Goal: Task Accomplishment & Management: Complete application form

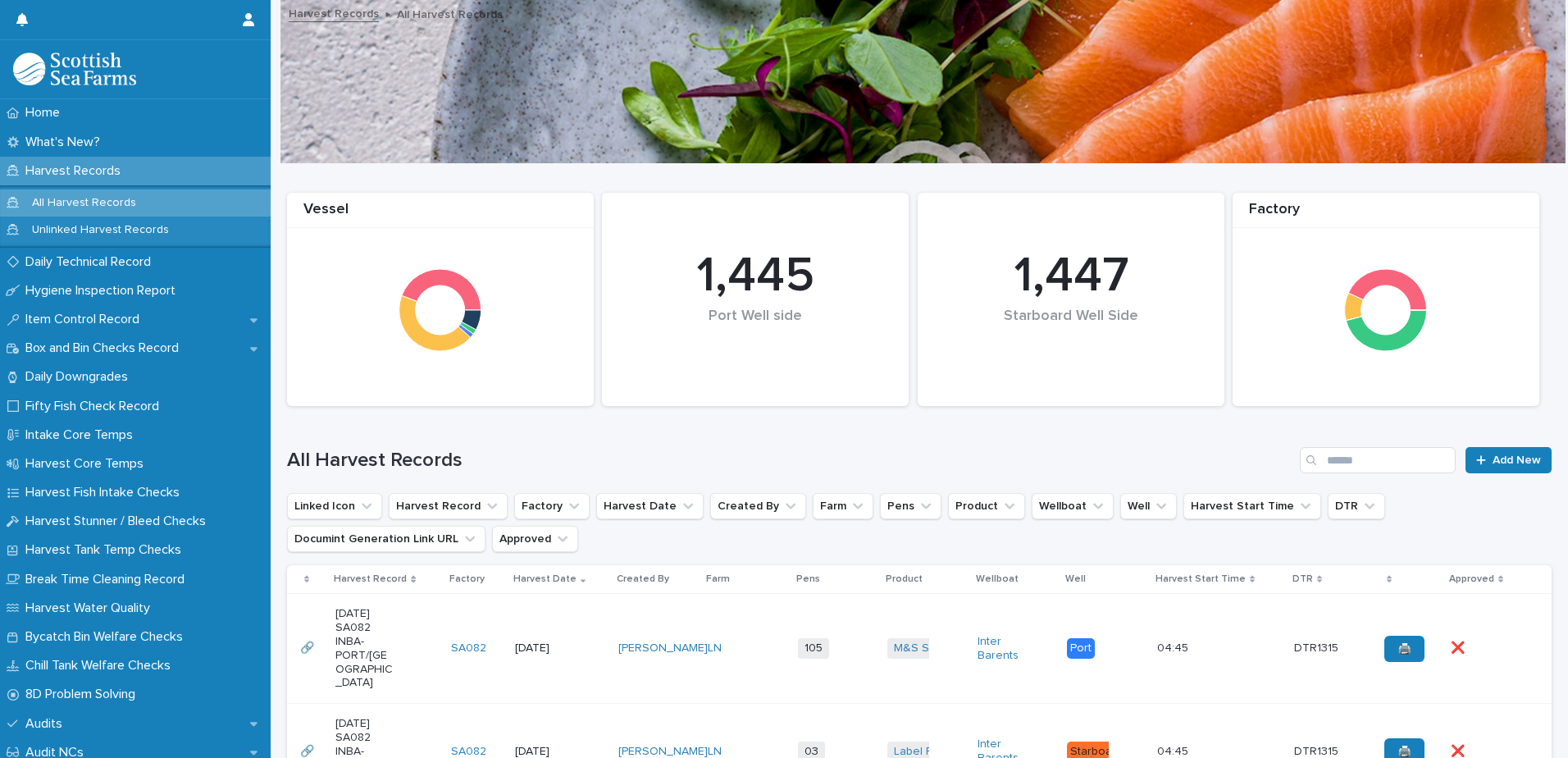
scroll to position [492, 0]
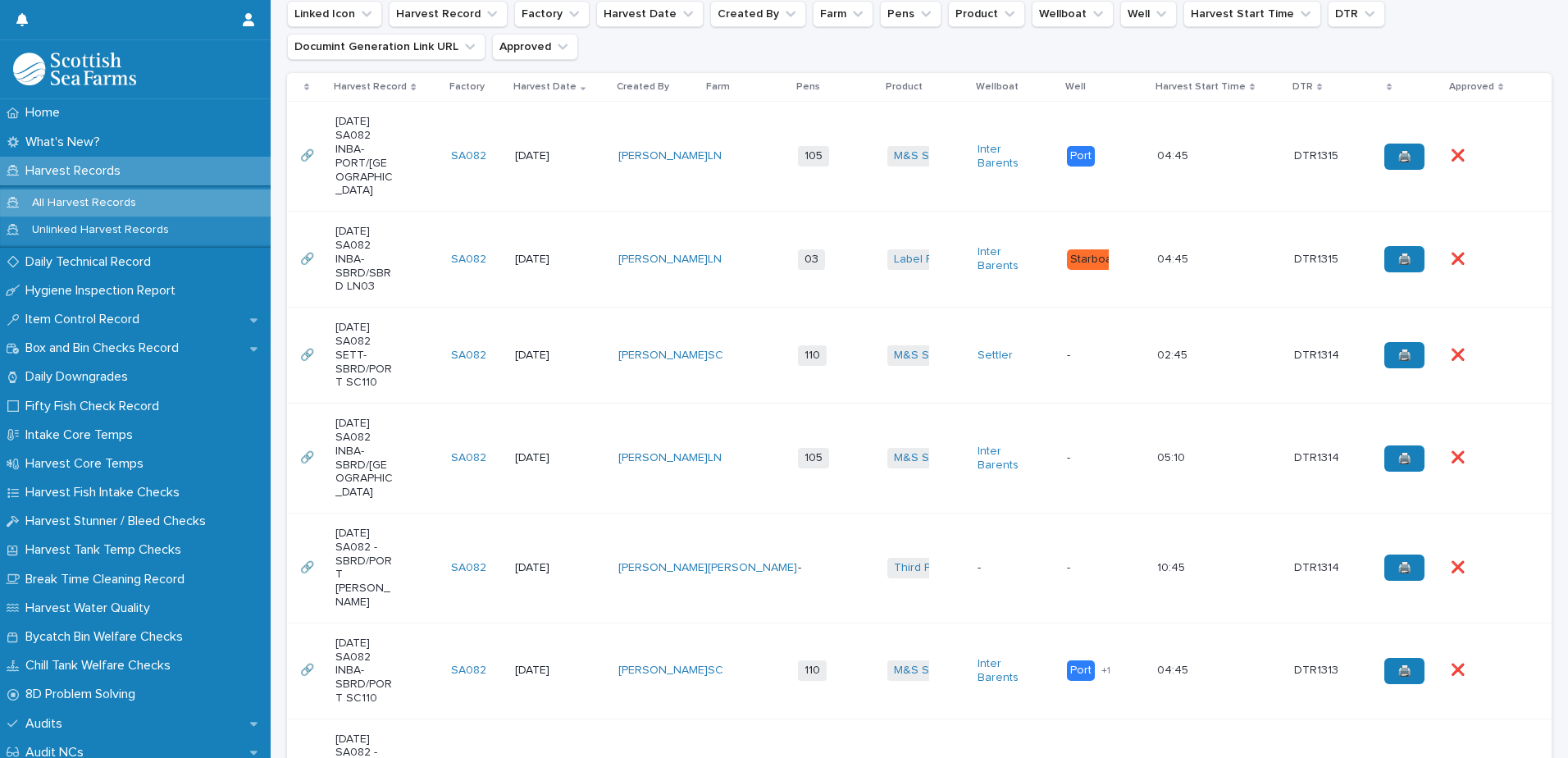
click at [509, 429] on td "[DATE]" at bounding box center [560, 459] width 103 height 110
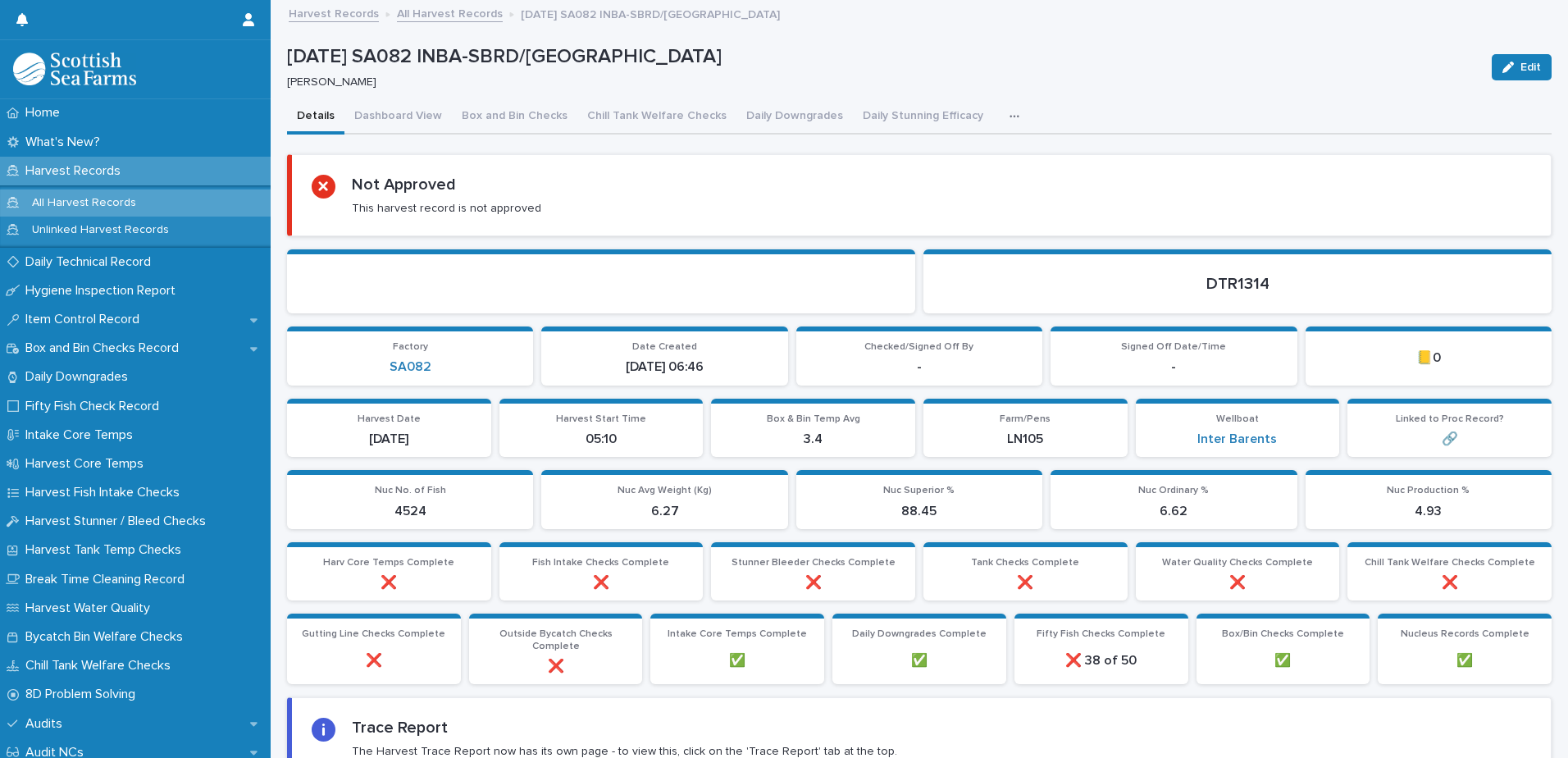
click at [1009, 116] on icon "button" at bounding box center [1014, 116] width 10 height 11
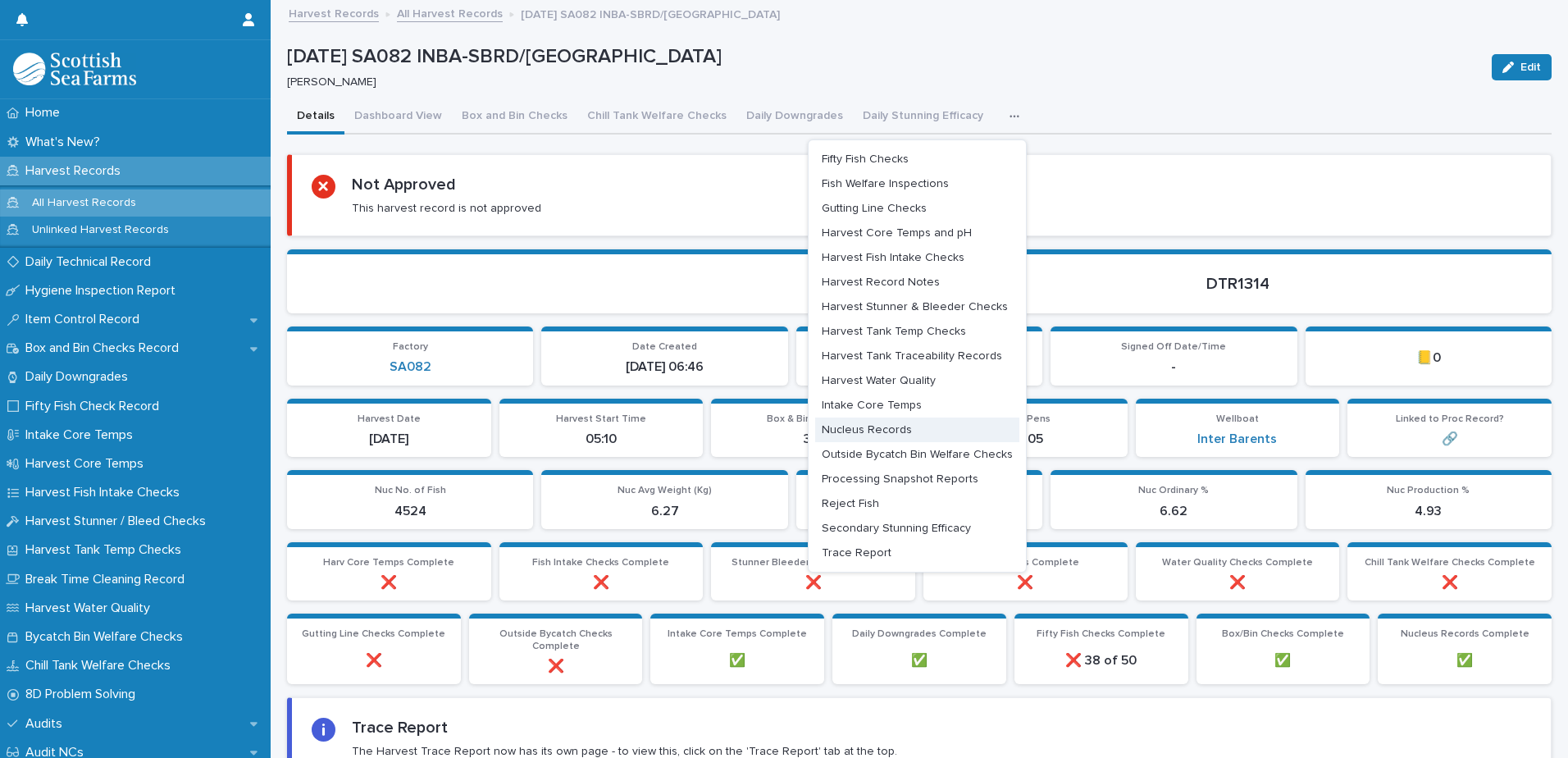
click at [892, 434] on span "Nucleus Records" at bounding box center [866, 429] width 90 height 11
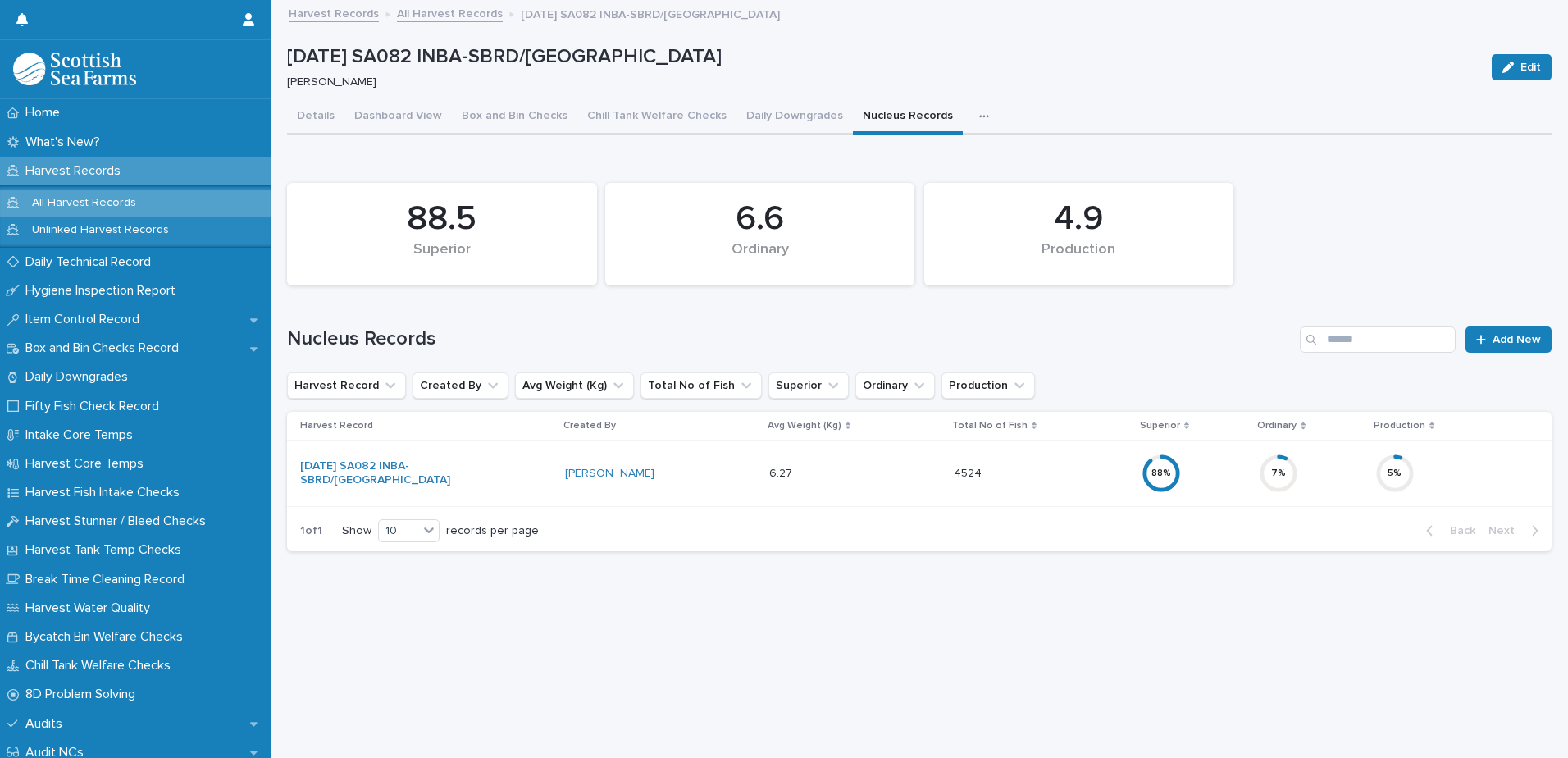
click at [1466, 469] on div "5 %" at bounding box center [1451, 473] width 150 height 52
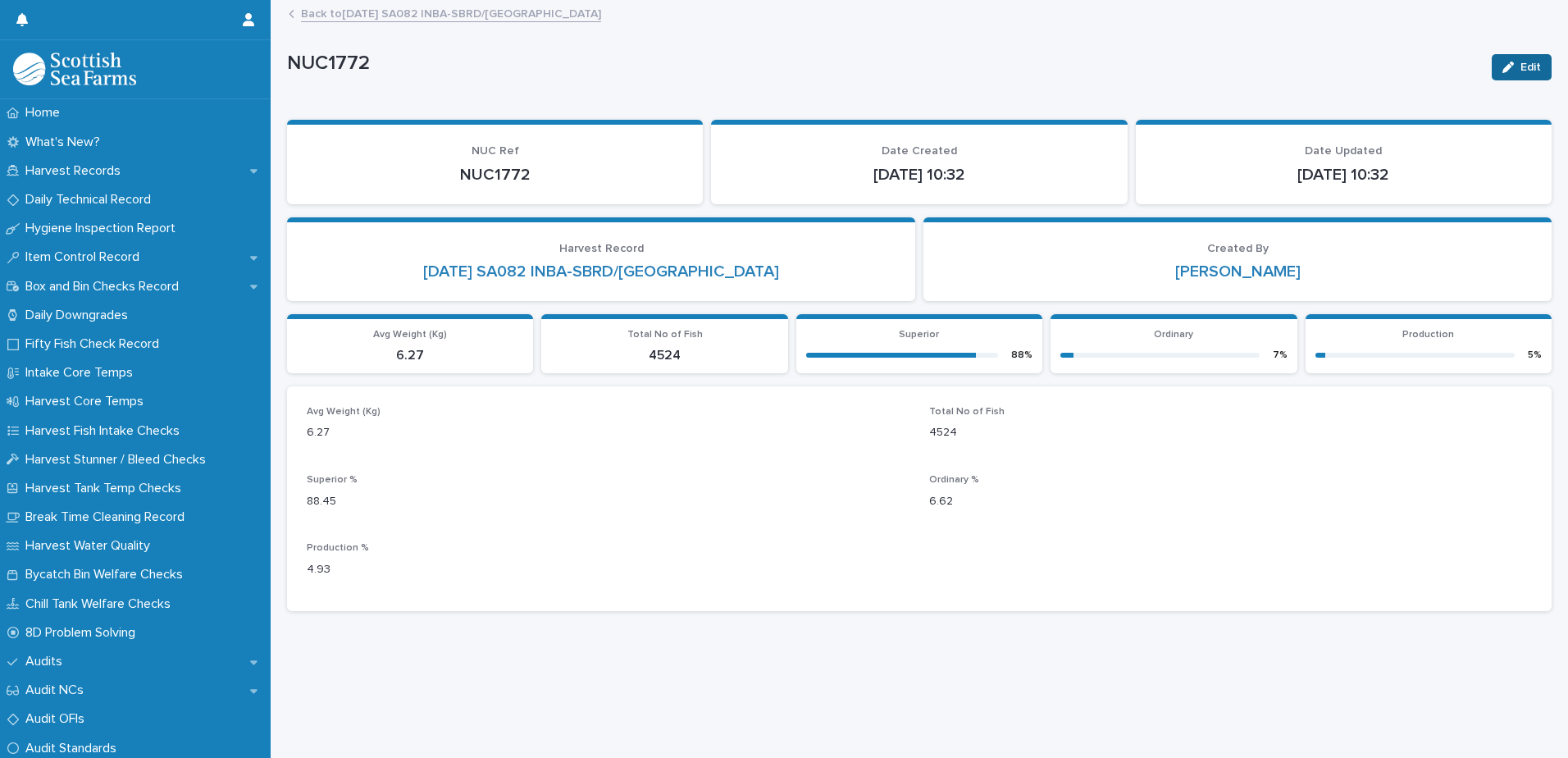
click at [1502, 65] on icon "button" at bounding box center [1508, 66] width 11 height 11
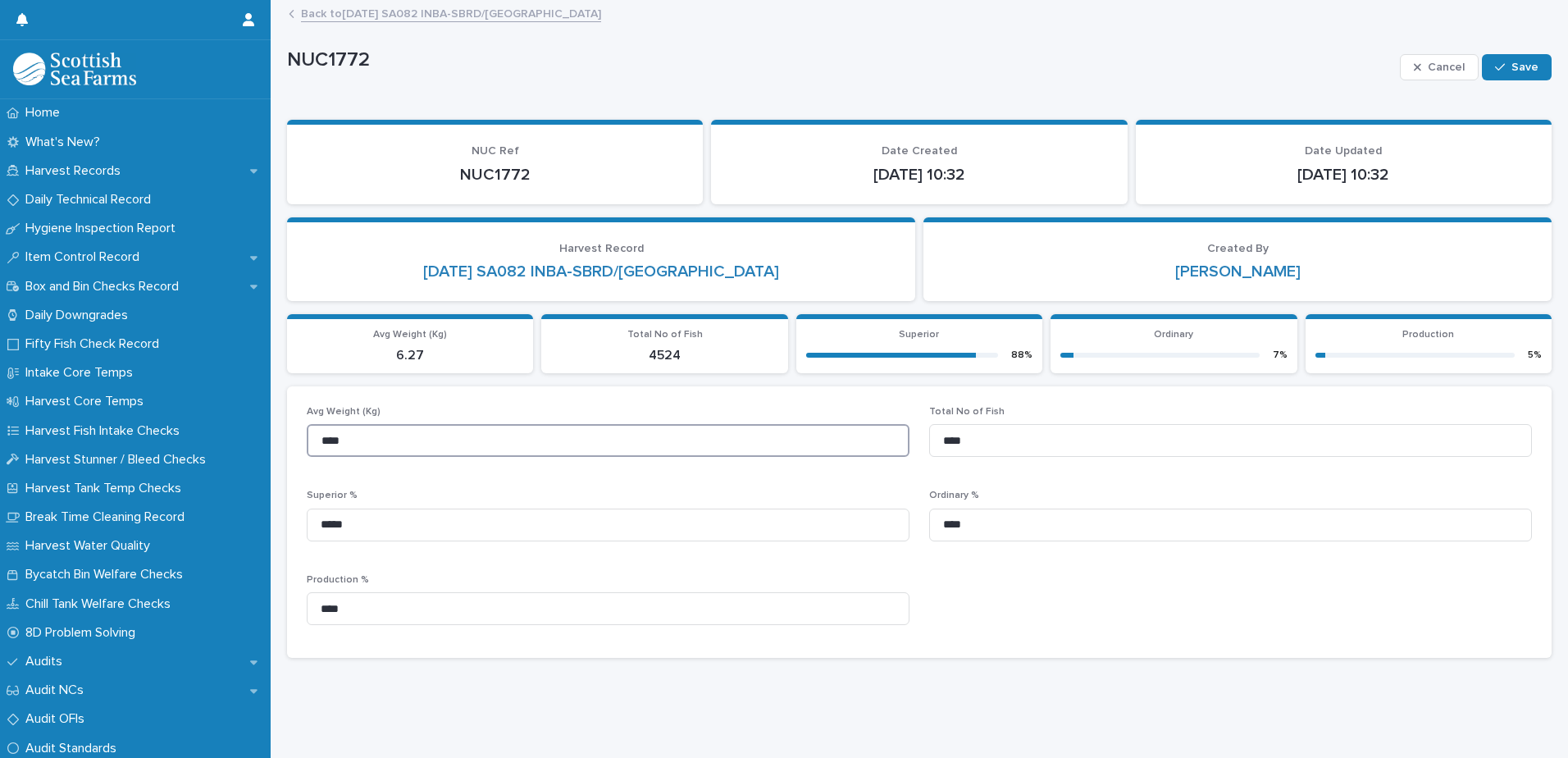
click at [369, 442] on input "****" at bounding box center [608, 441] width 603 height 33
type input "****"
drag, startPoint x: 992, startPoint y: 443, endPoint x: 912, endPoint y: 428, distance: 81.4
click at [929, 442] on input "****" at bounding box center [1231, 441] width 603 height 33
type input "****"
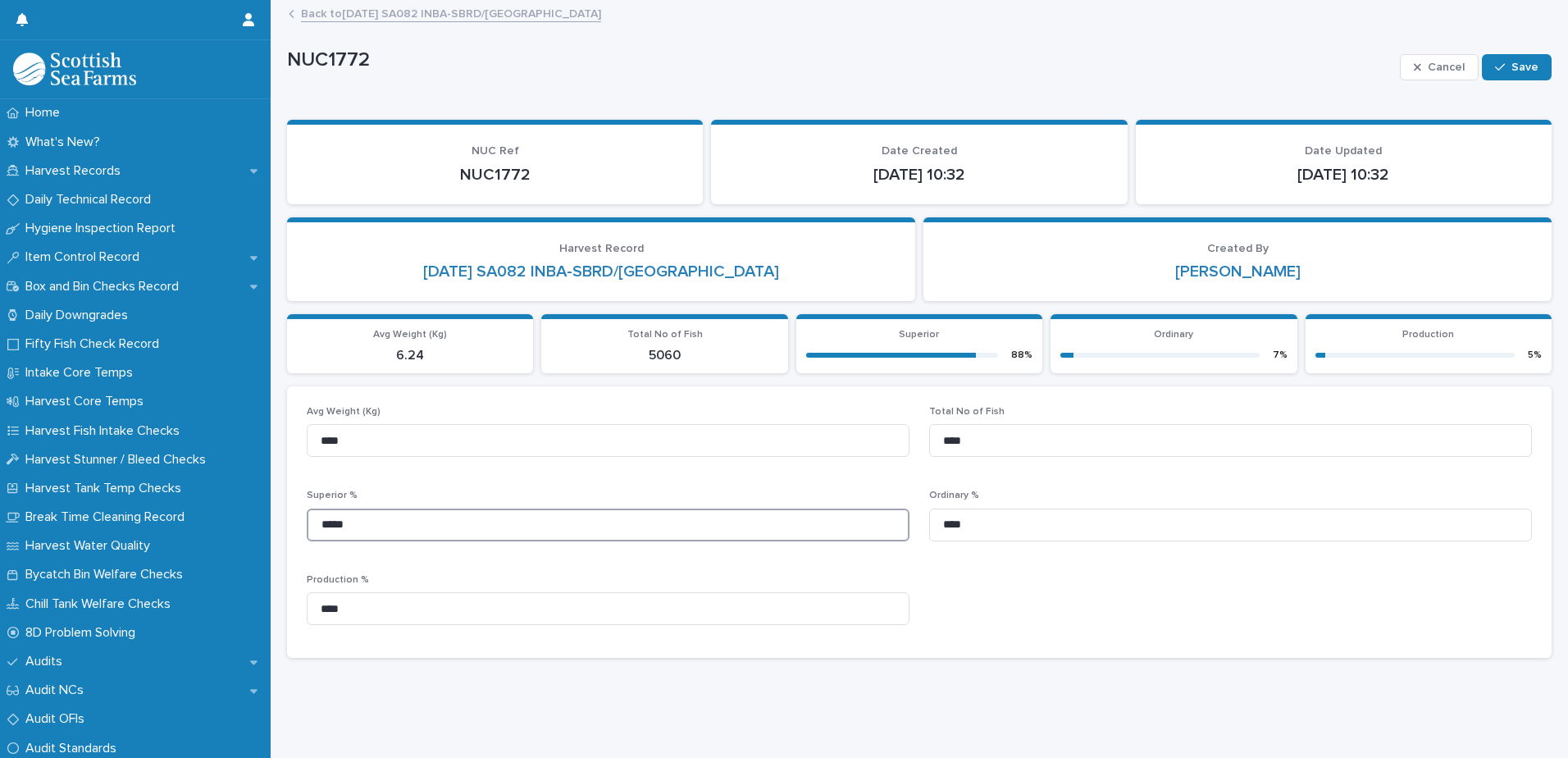
click at [403, 525] on input "*****" at bounding box center [608, 525] width 603 height 33
type input "*****"
click at [1003, 523] on input "****" at bounding box center [1231, 525] width 603 height 33
type input "****"
click at [387, 609] on input "****" at bounding box center [608, 609] width 603 height 33
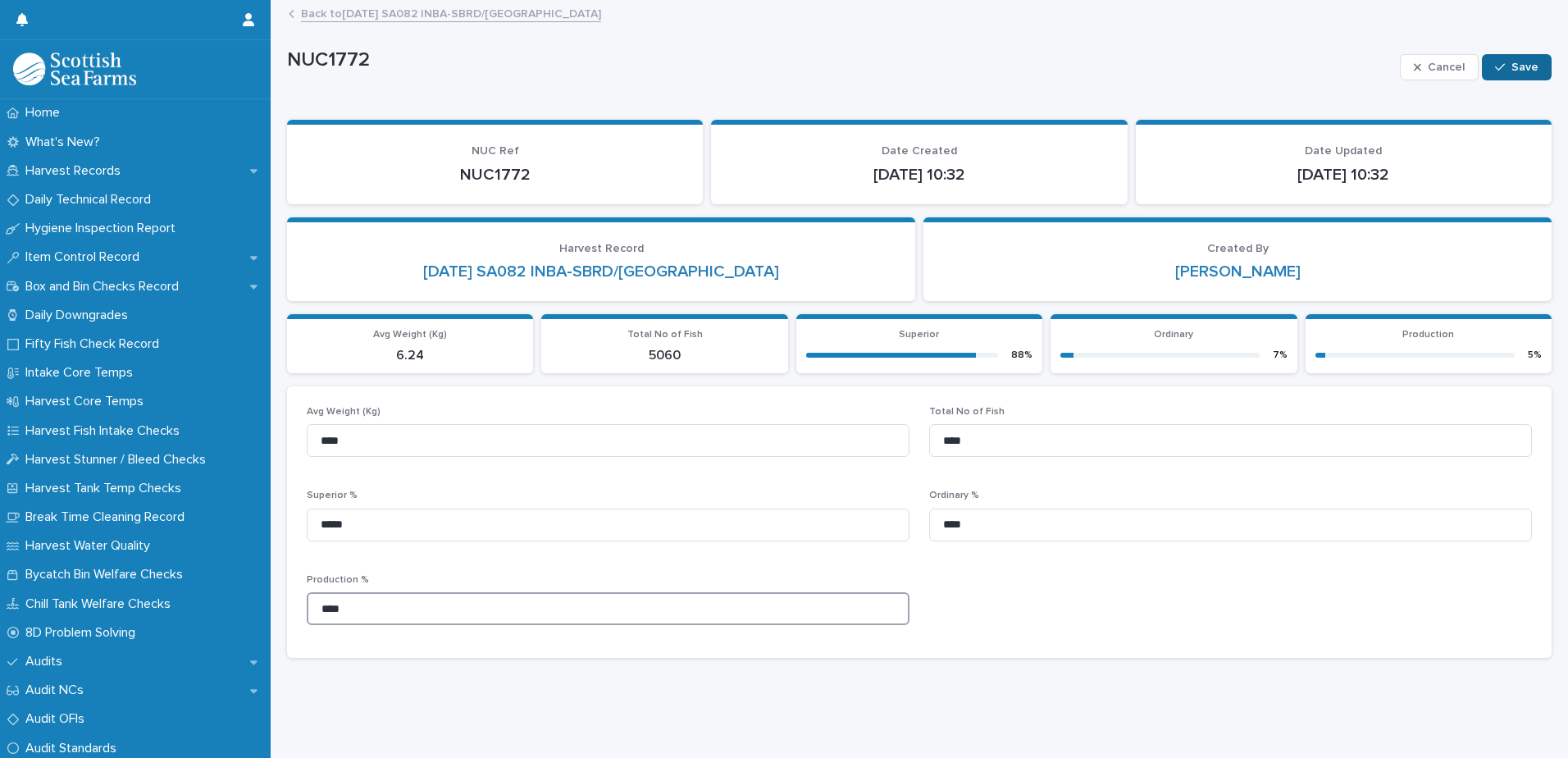
type input "****"
click at [1521, 70] on span "Save" at bounding box center [1525, 66] width 27 height 11
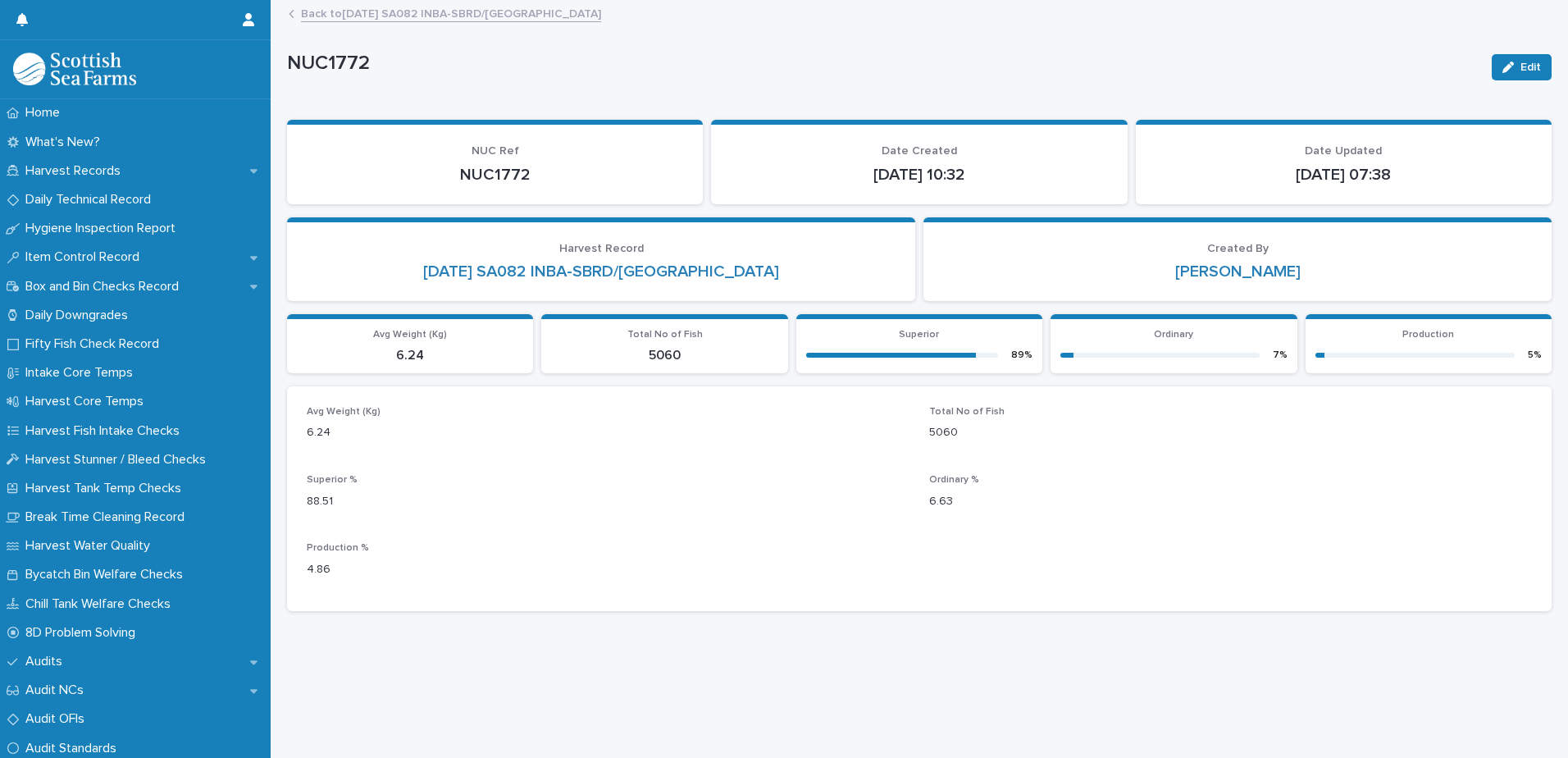
click at [456, 17] on link "Back to [DATE] SA082 INBA-SBRD/[GEOGRAPHIC_DATA]" at bounding box center [450, 13] width 300 height 19
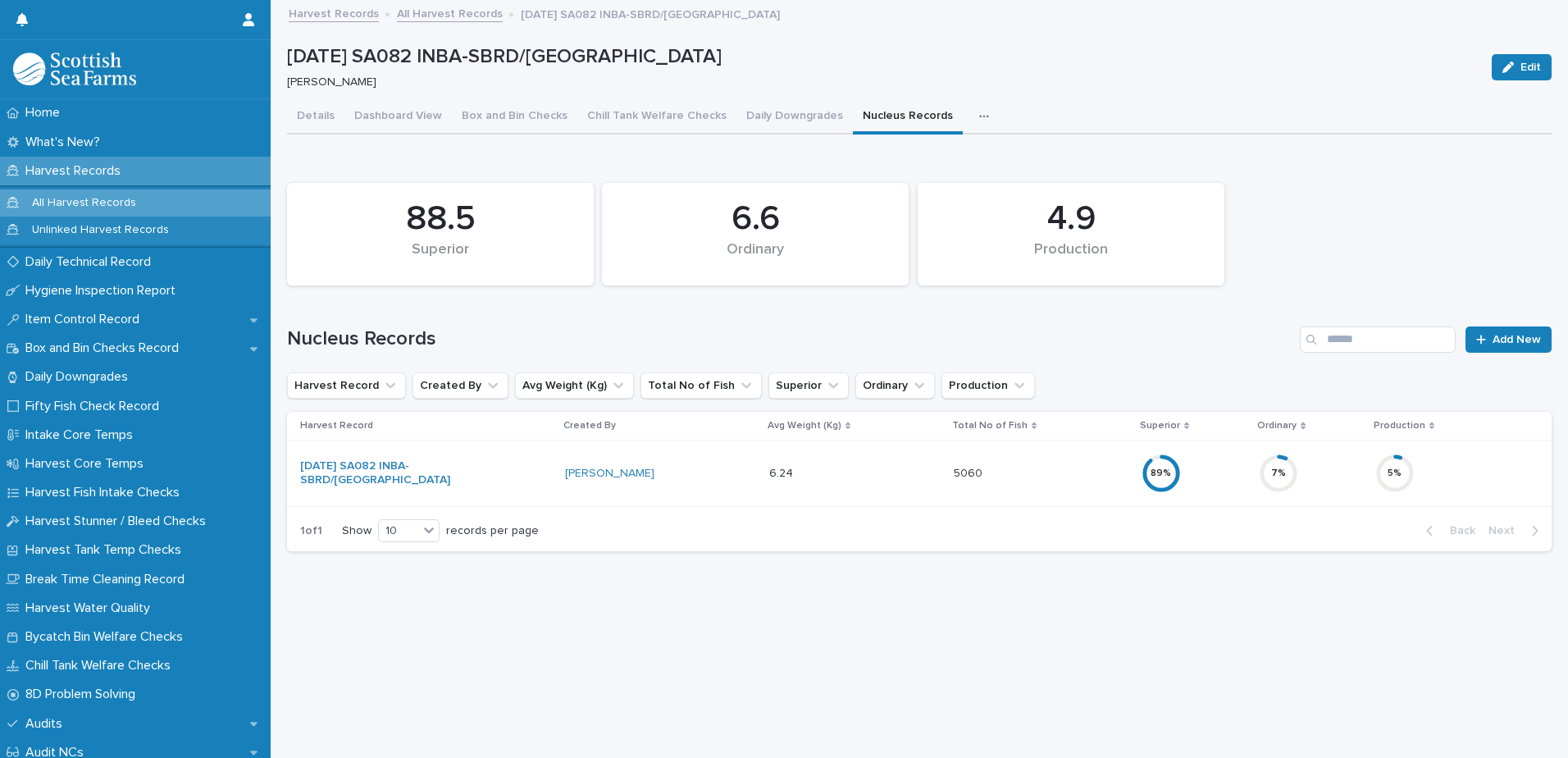
click at [443, 19] on link "All Harvest Records" at bounding box center [449, 13] width 106 height 19
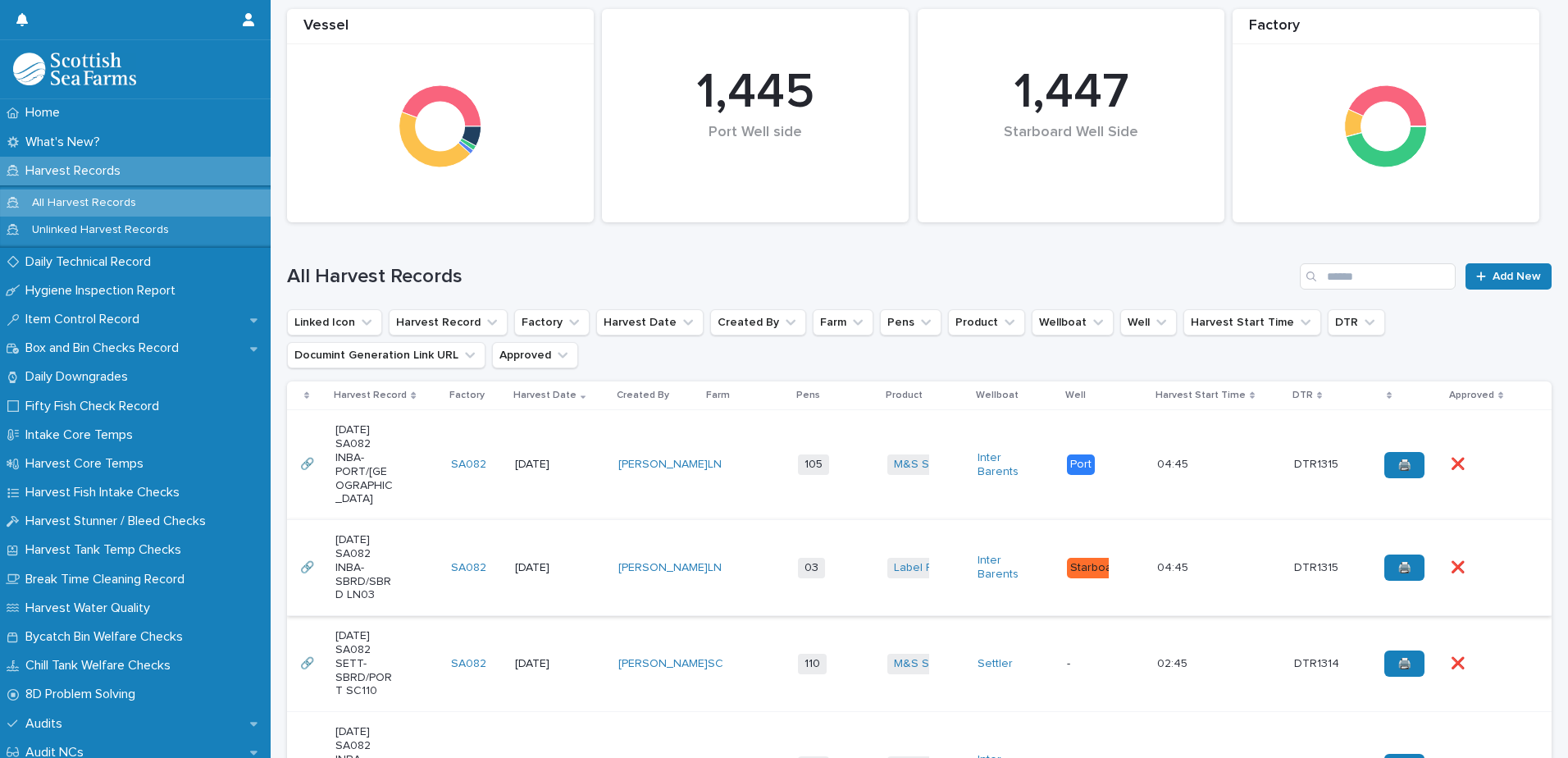
scroll to position [410, 0]
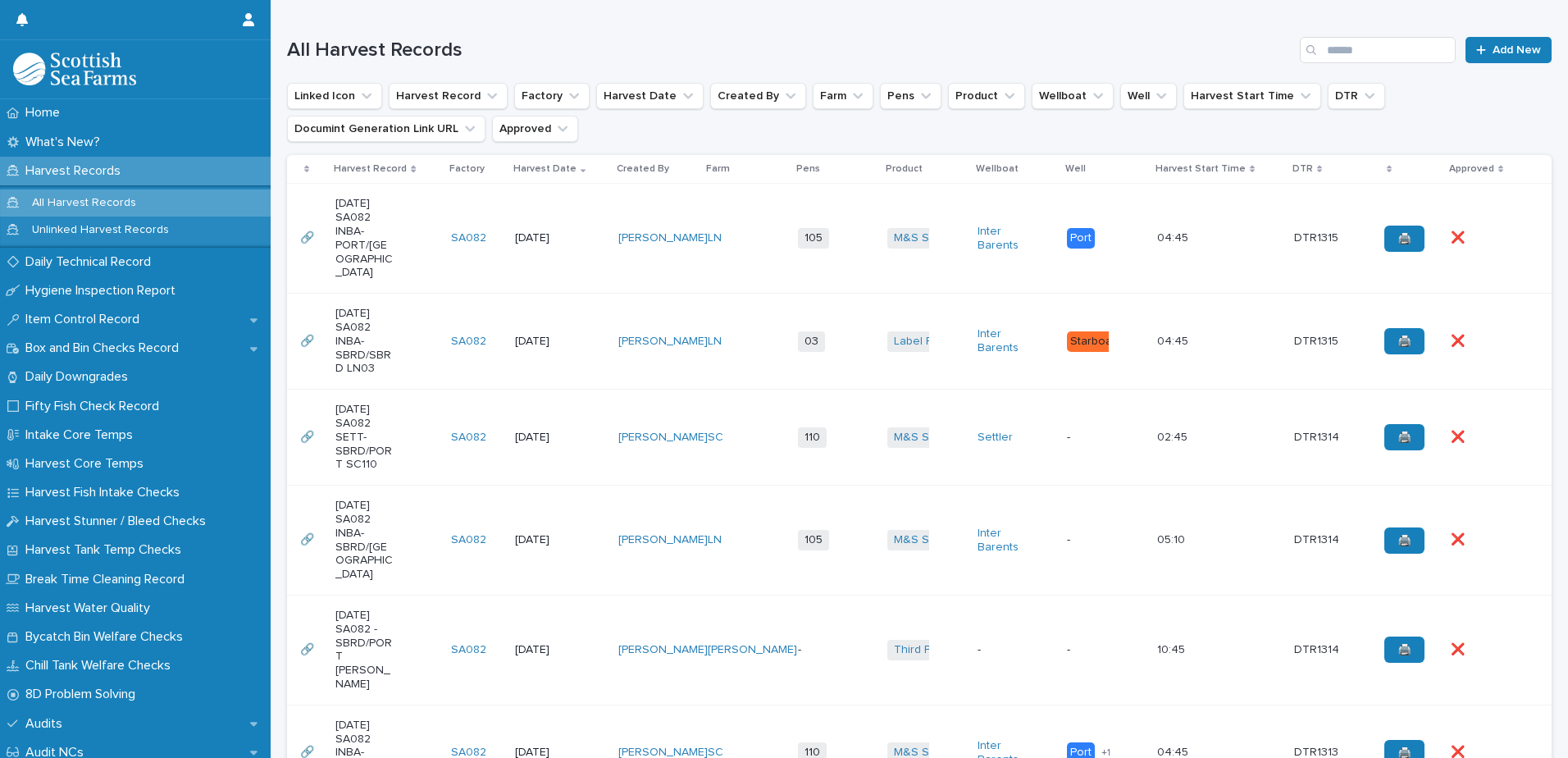
click at [555, 511] on td "[DATE]" at bounding box center [560, 541] width 103 height 110
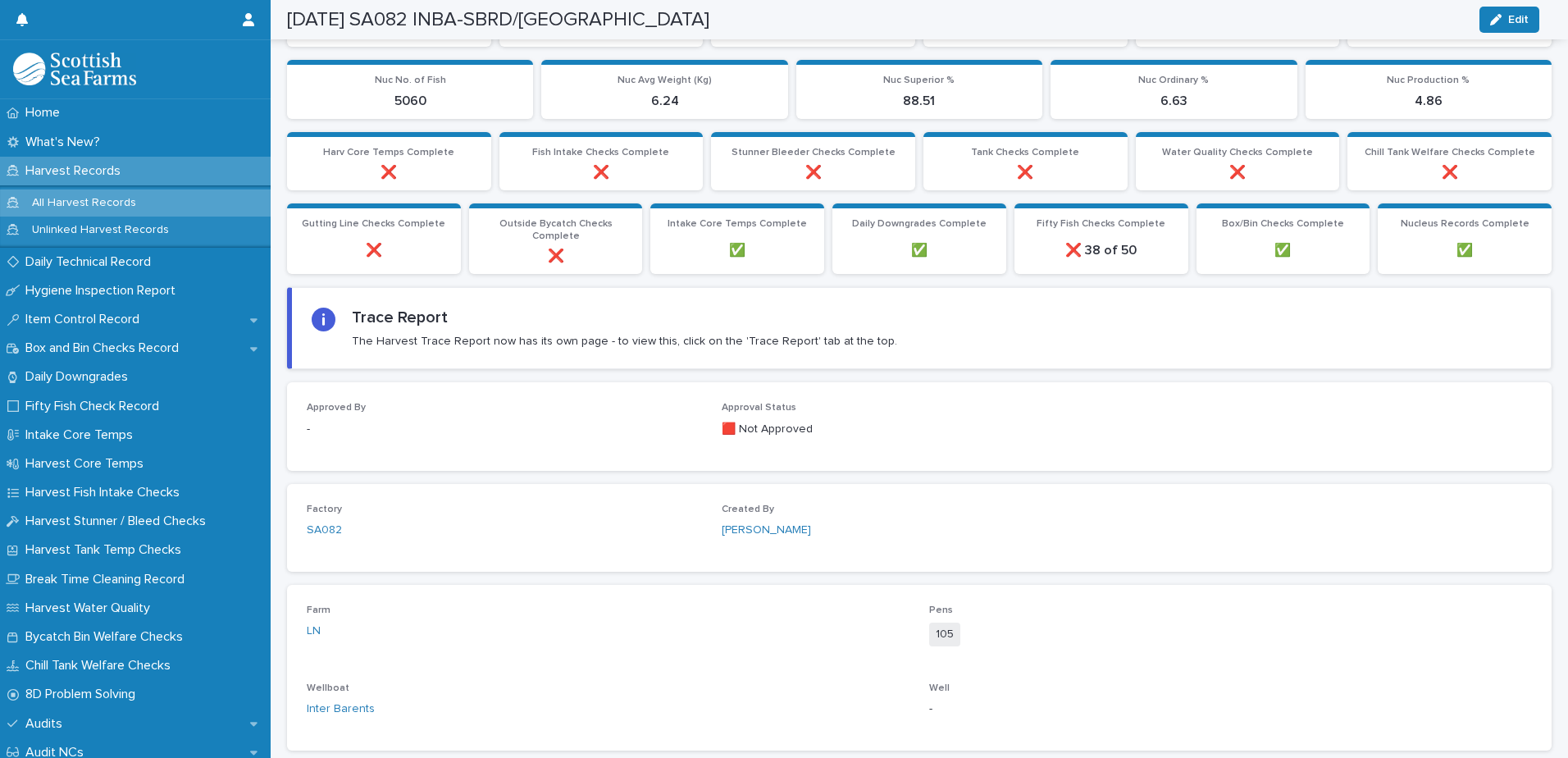
scroll to position [300, 0]
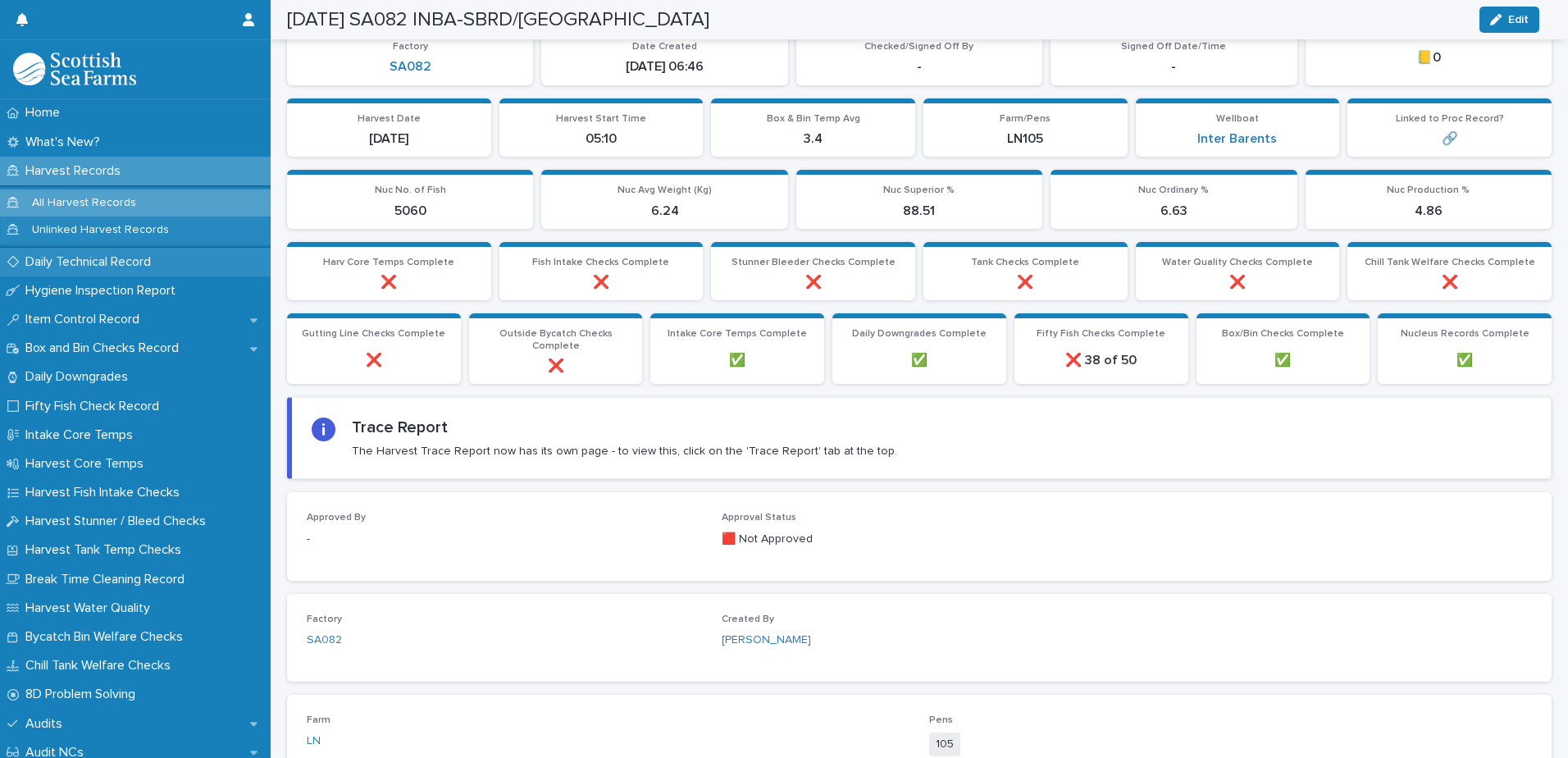
click at [95, 265] on p "Daily Technical Record" at bounding box center [92, 262] width 145 height 16
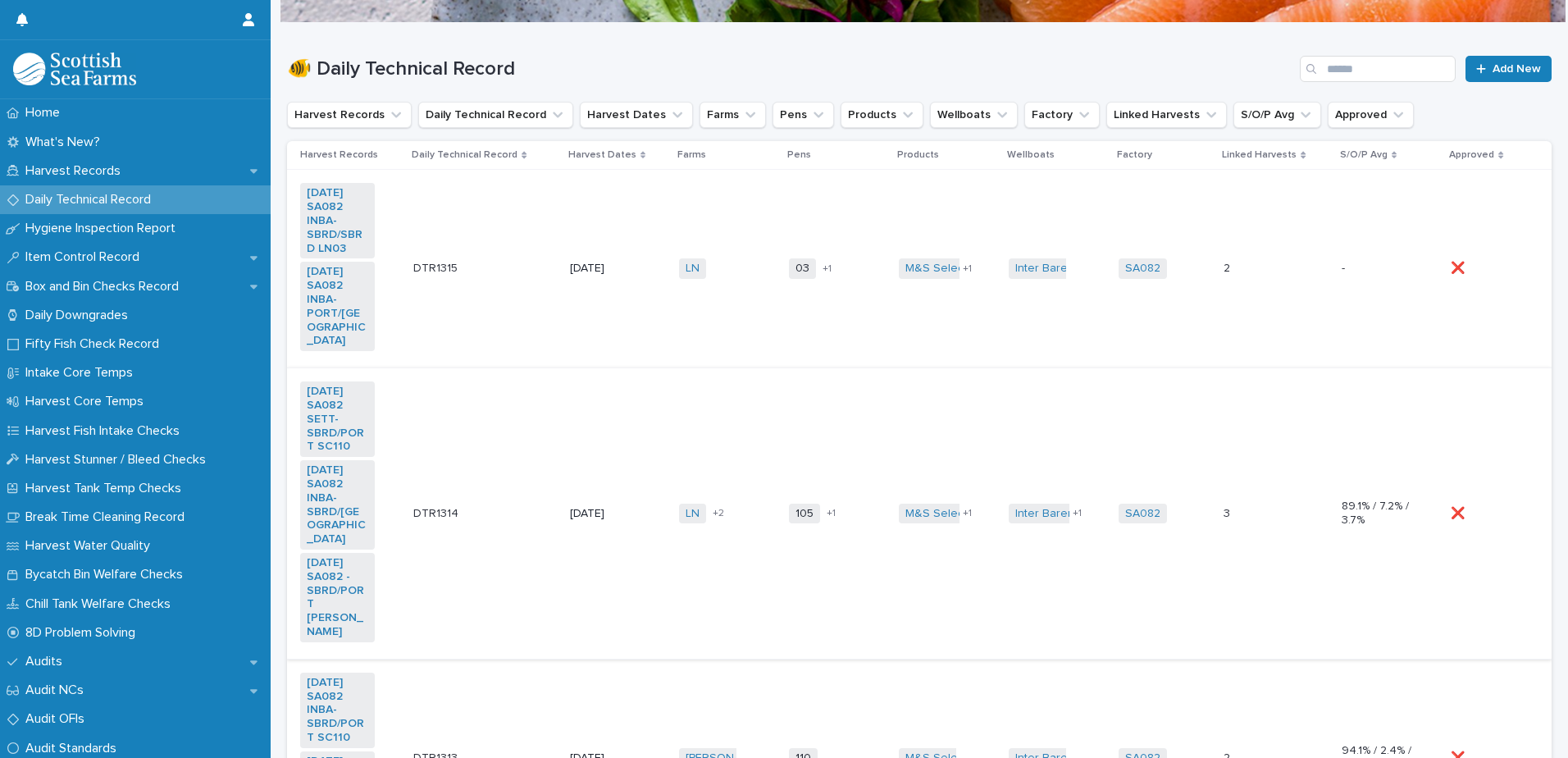
scroll to position [247, 0]
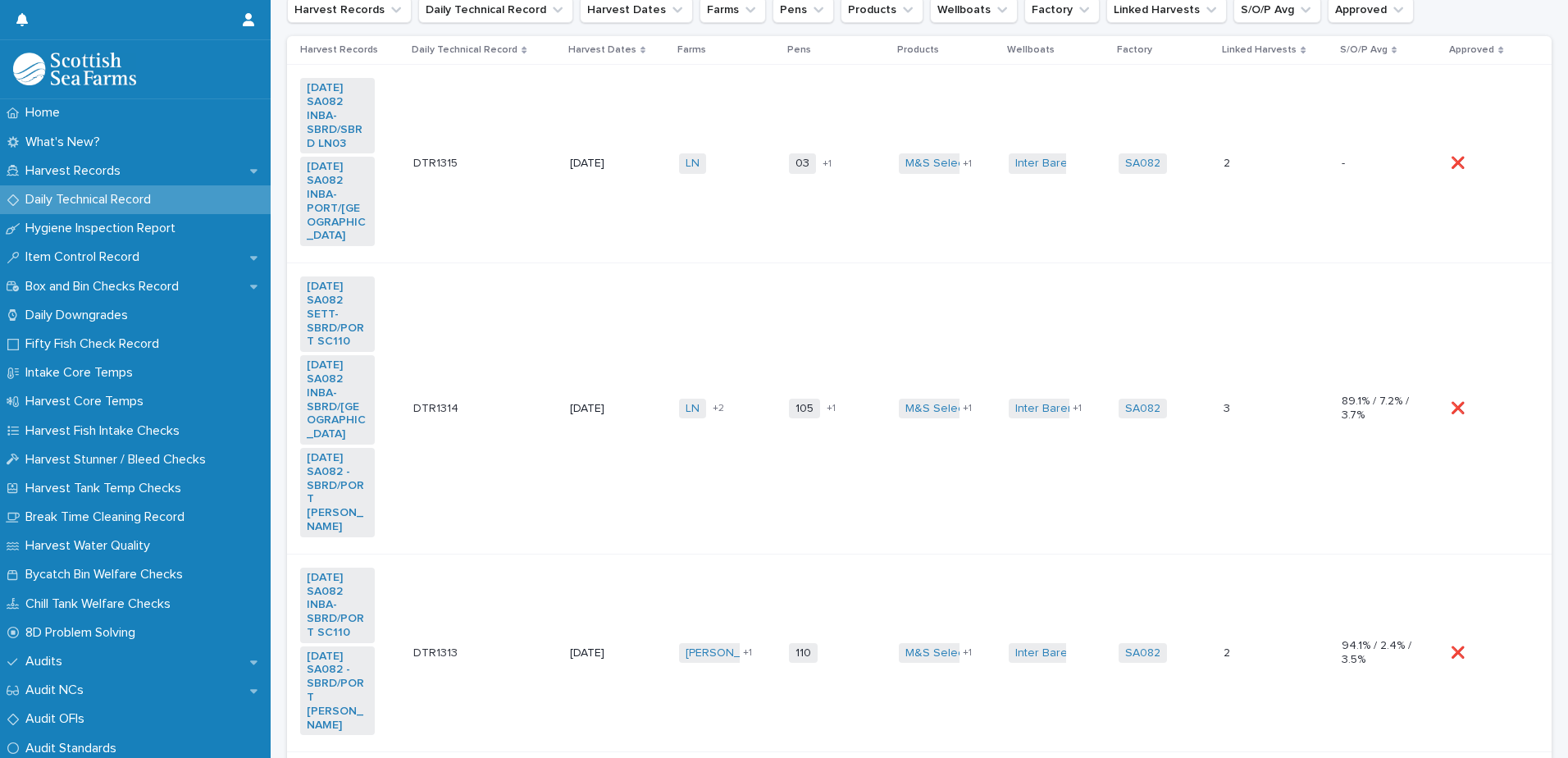
click at [688, 336] on td "[PERSON_NAME] SC + 2" at bounding box center [728, 408] width 110 height 291
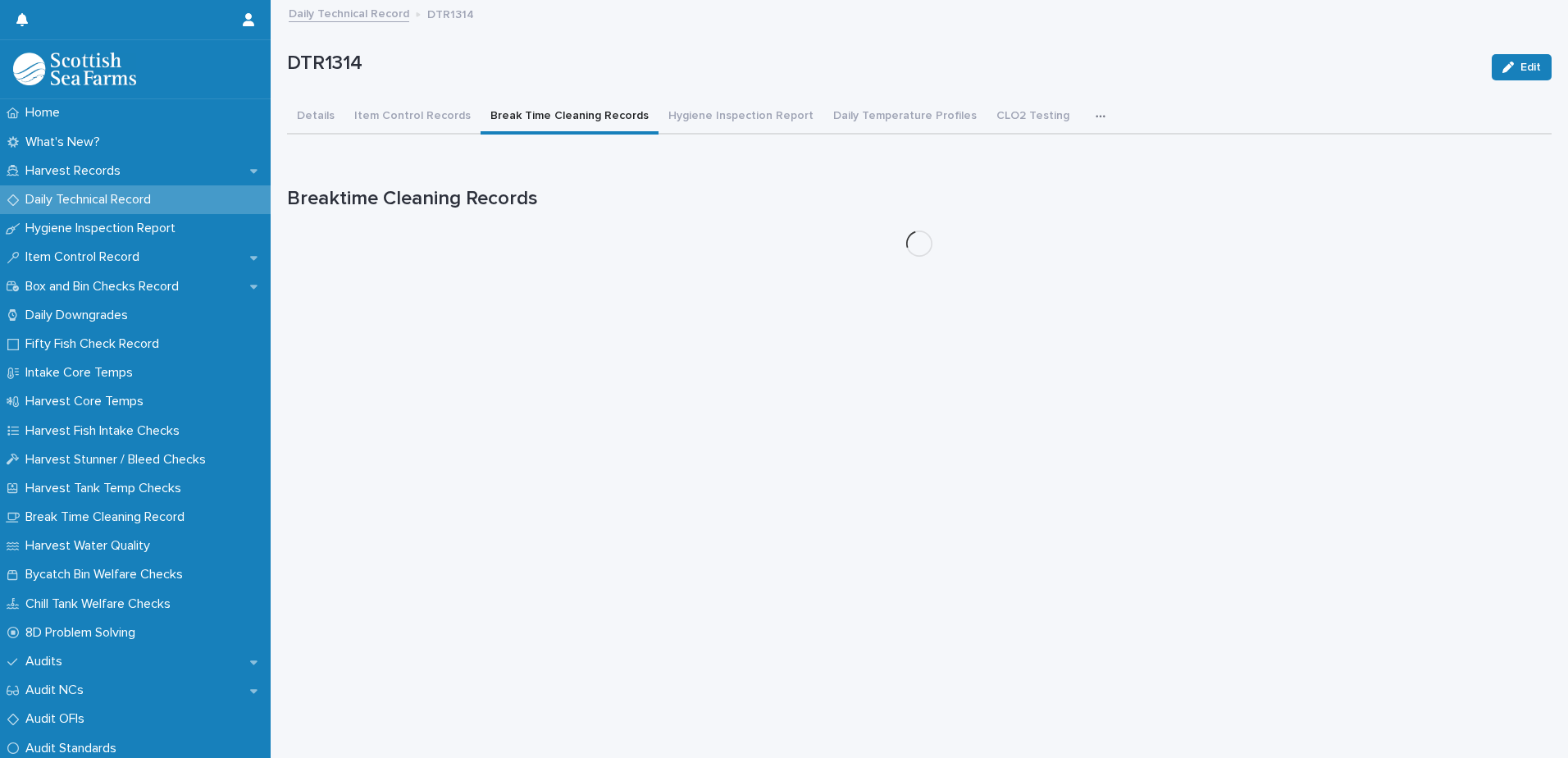
click at [552, 119] on button "Break Time Cleaning Records" at bounding box center [570, 116] width 178 height 34
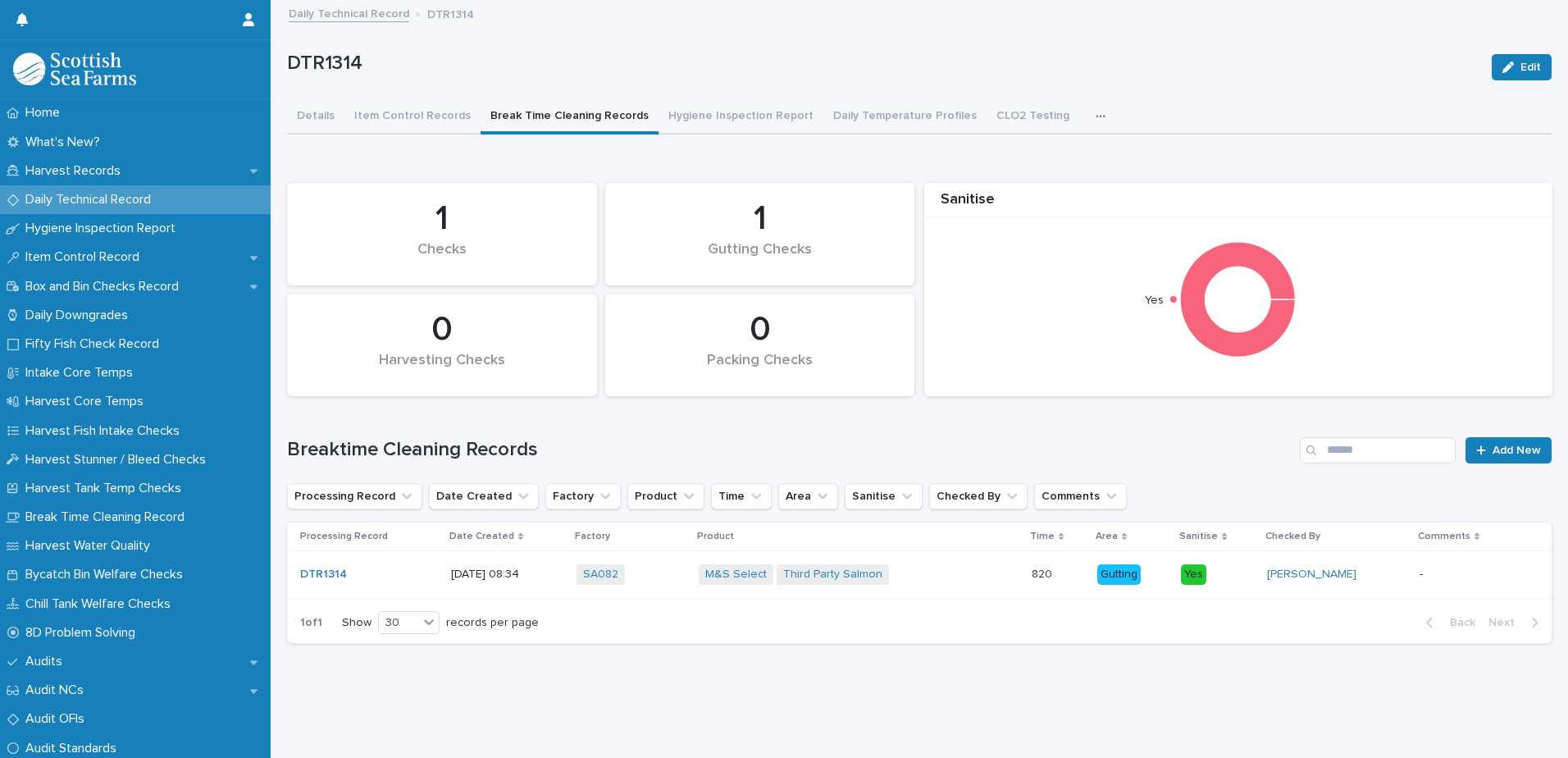
click at [1495, 571] on p at bounding box center [1472, 574] width 106 height 14
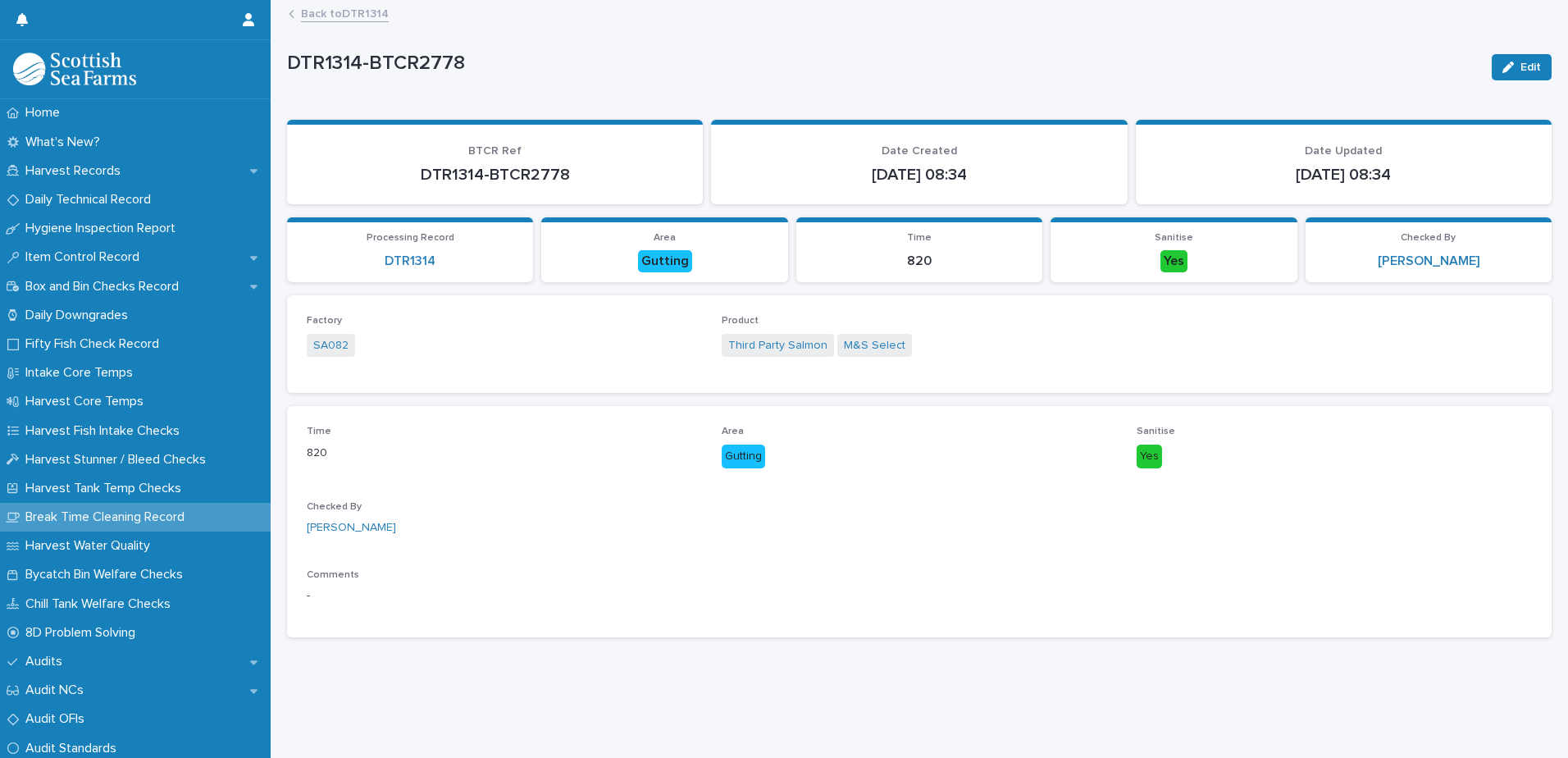
click at [340, 10] on link "Back to DTR1314" at bounding box center [344, 13] width 87 height 19
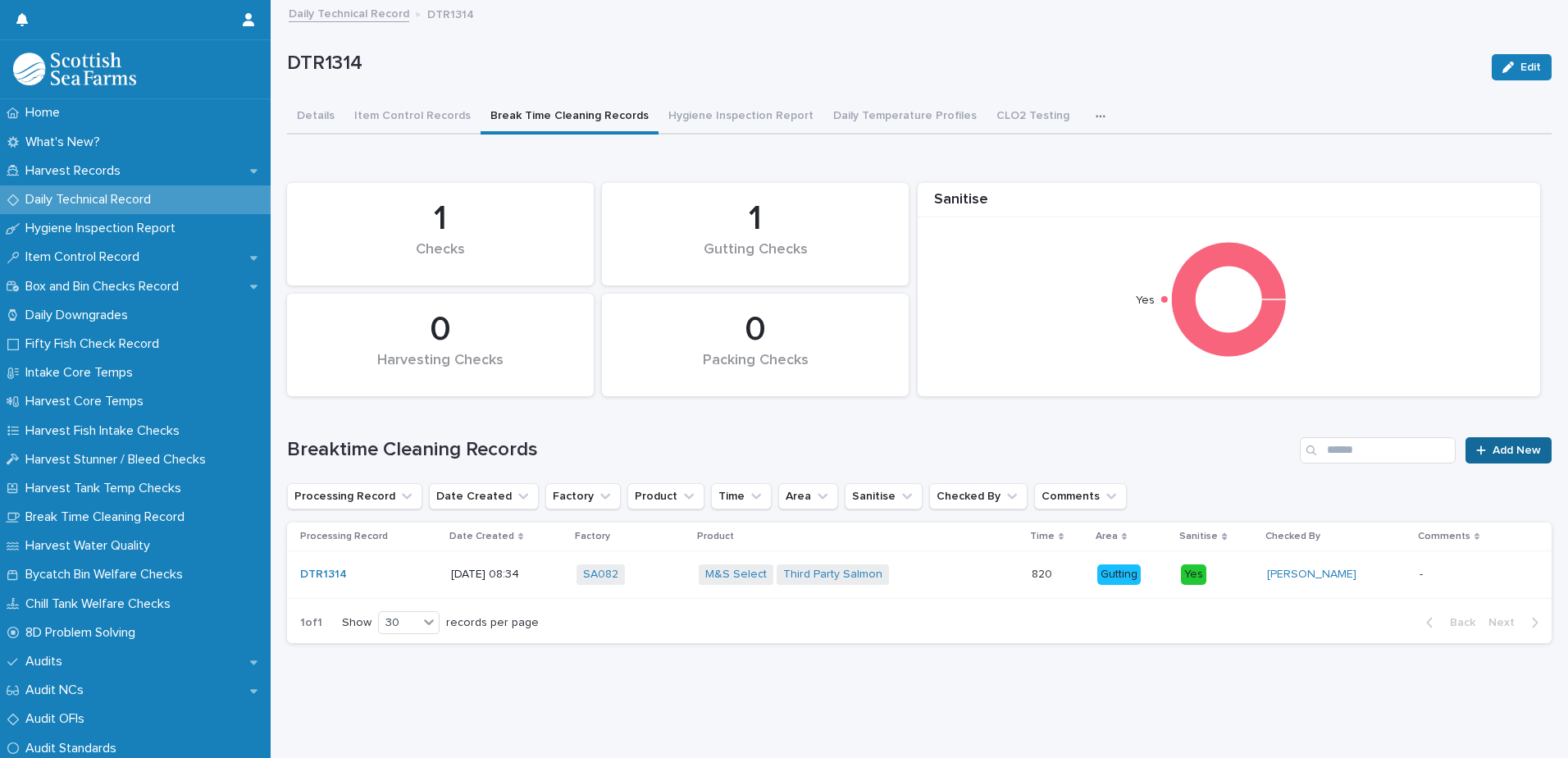
click at [1499, 453] on span "Add New" at bounding box center [1516, 450] width 48 height 11
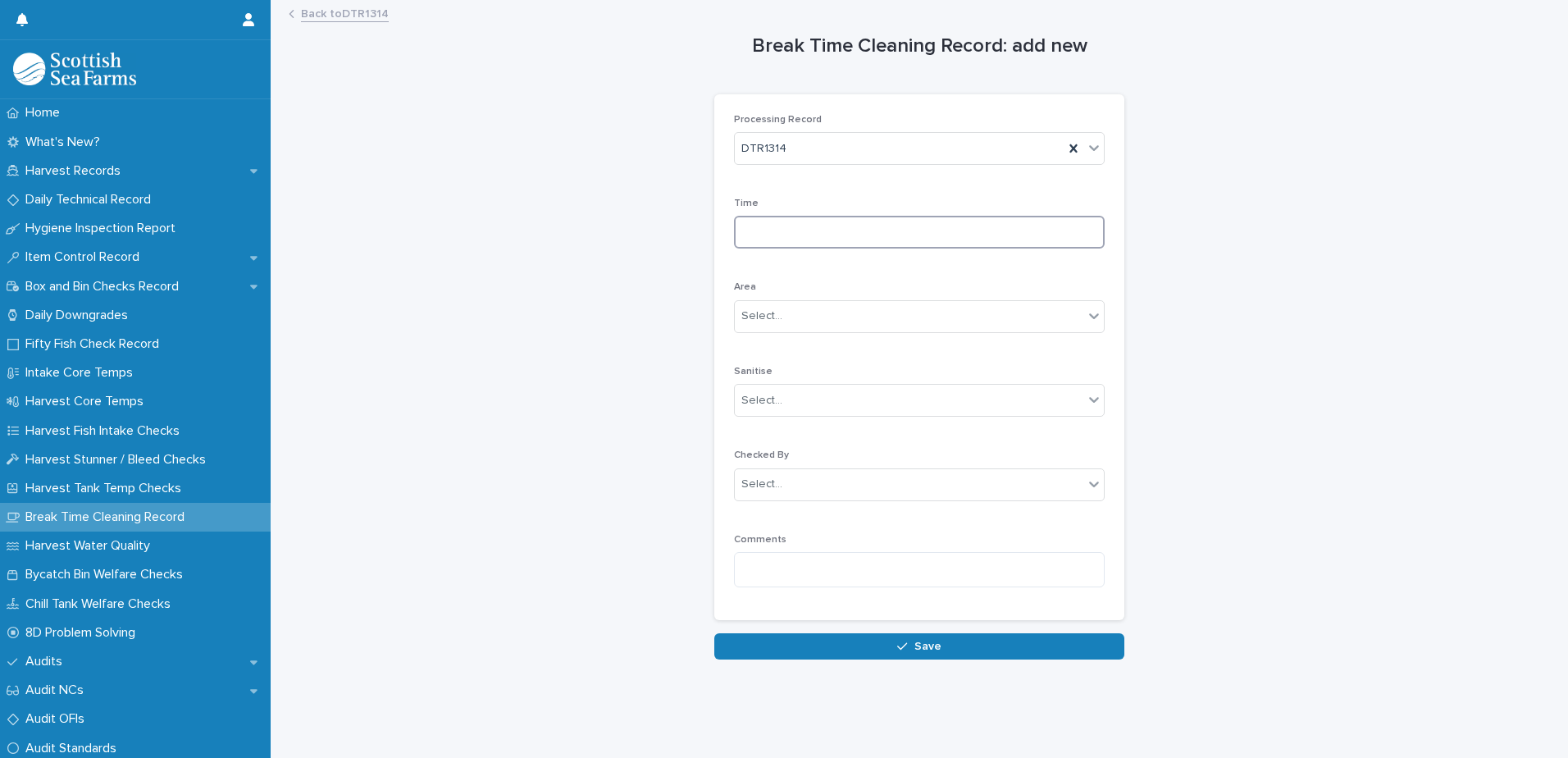
click at [843, 232] on input at bounding box center [919, 233] width 371 height 33
type input "****"
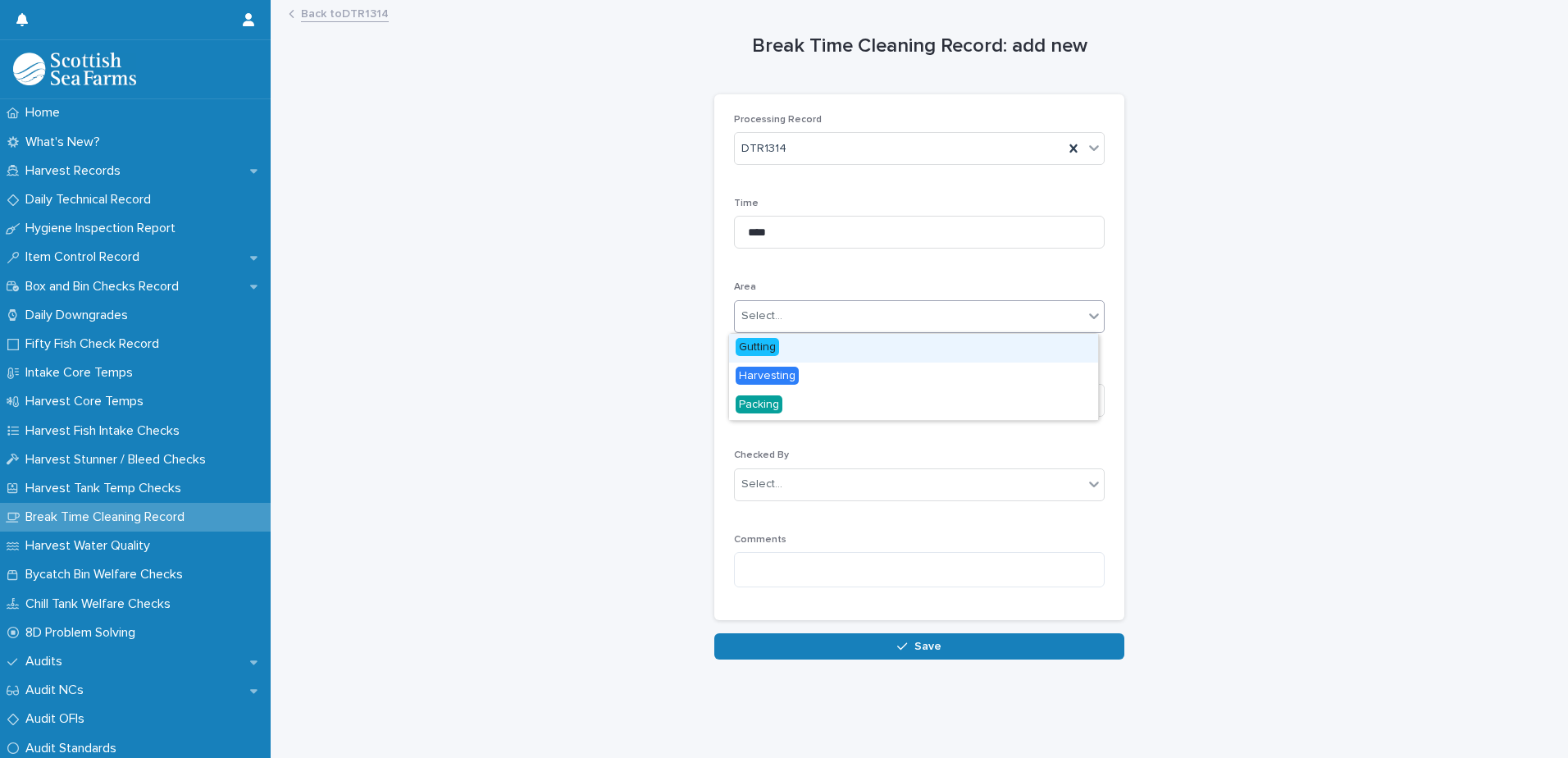
click at [833, 323] on div "Select..." at bounding box center [909, 316] width 349 height 27
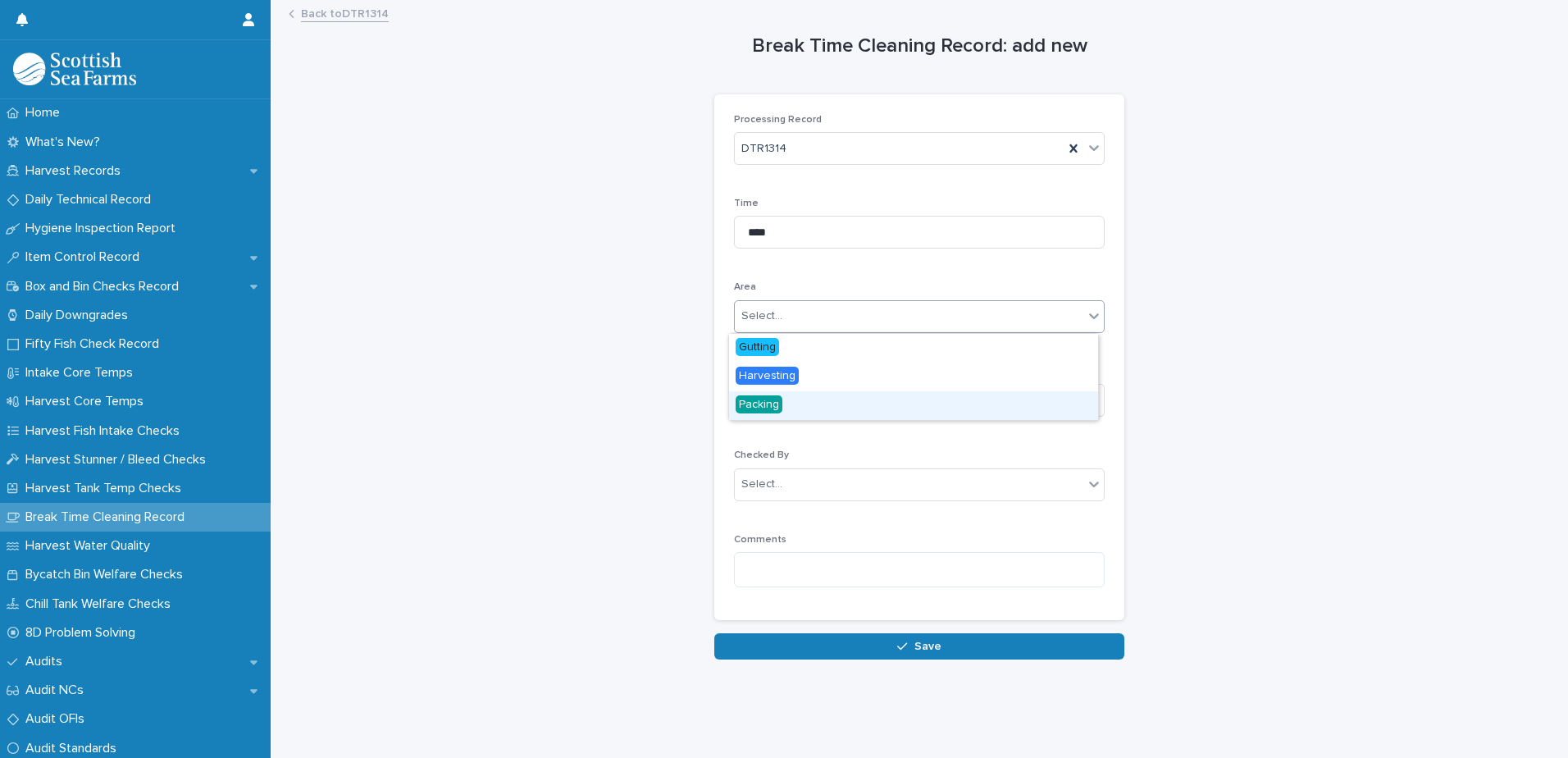
click at [765, 408] on span "Packing" at bounding box center [759, 404] width 46 height 18
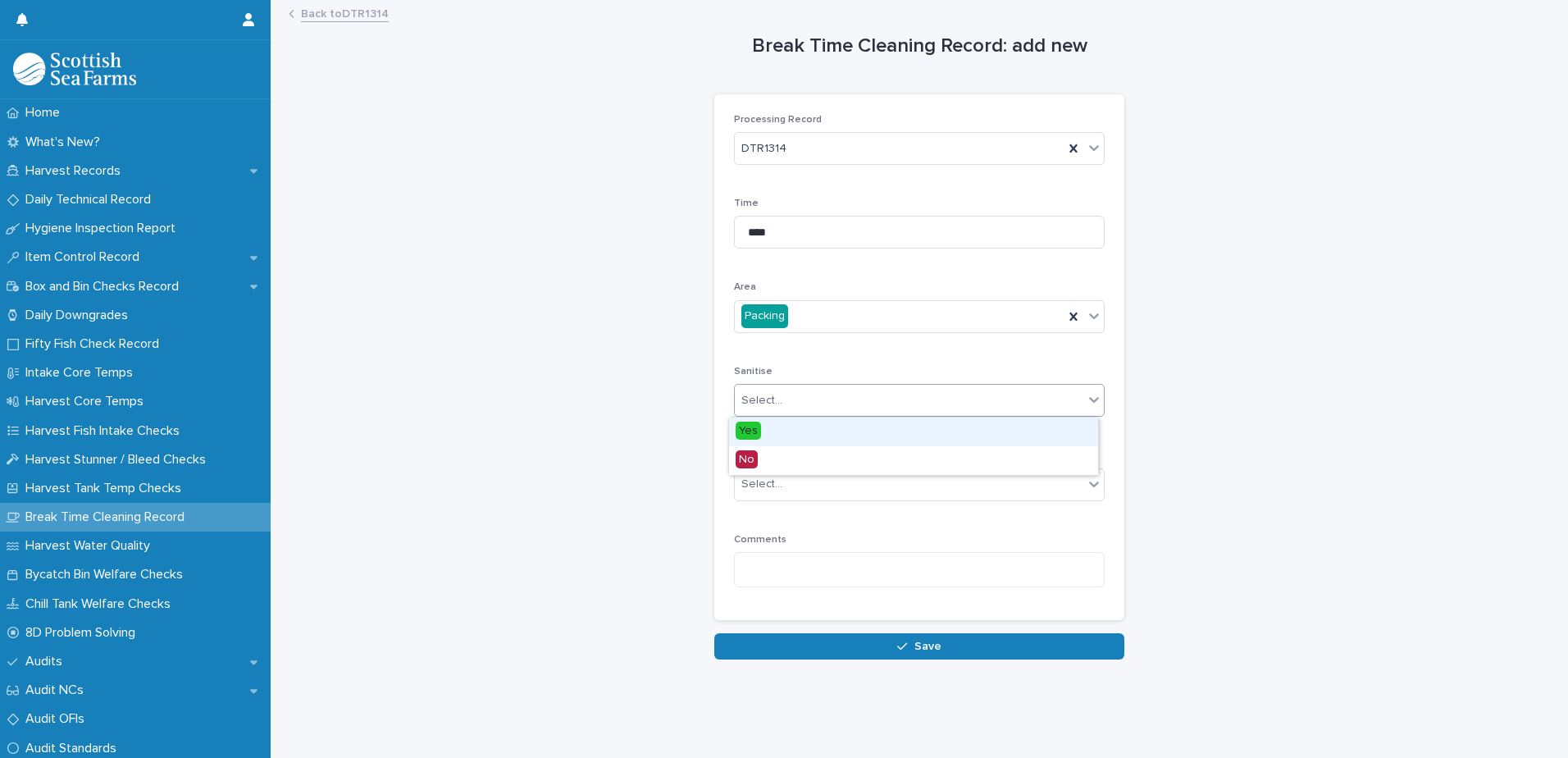
click at [793, 406] on div "Select..." at bounding box center [909, 400] width 349 height 27
click at [774, 429] on div "Yes" at bounding box center [913, 432] width 369 height 29
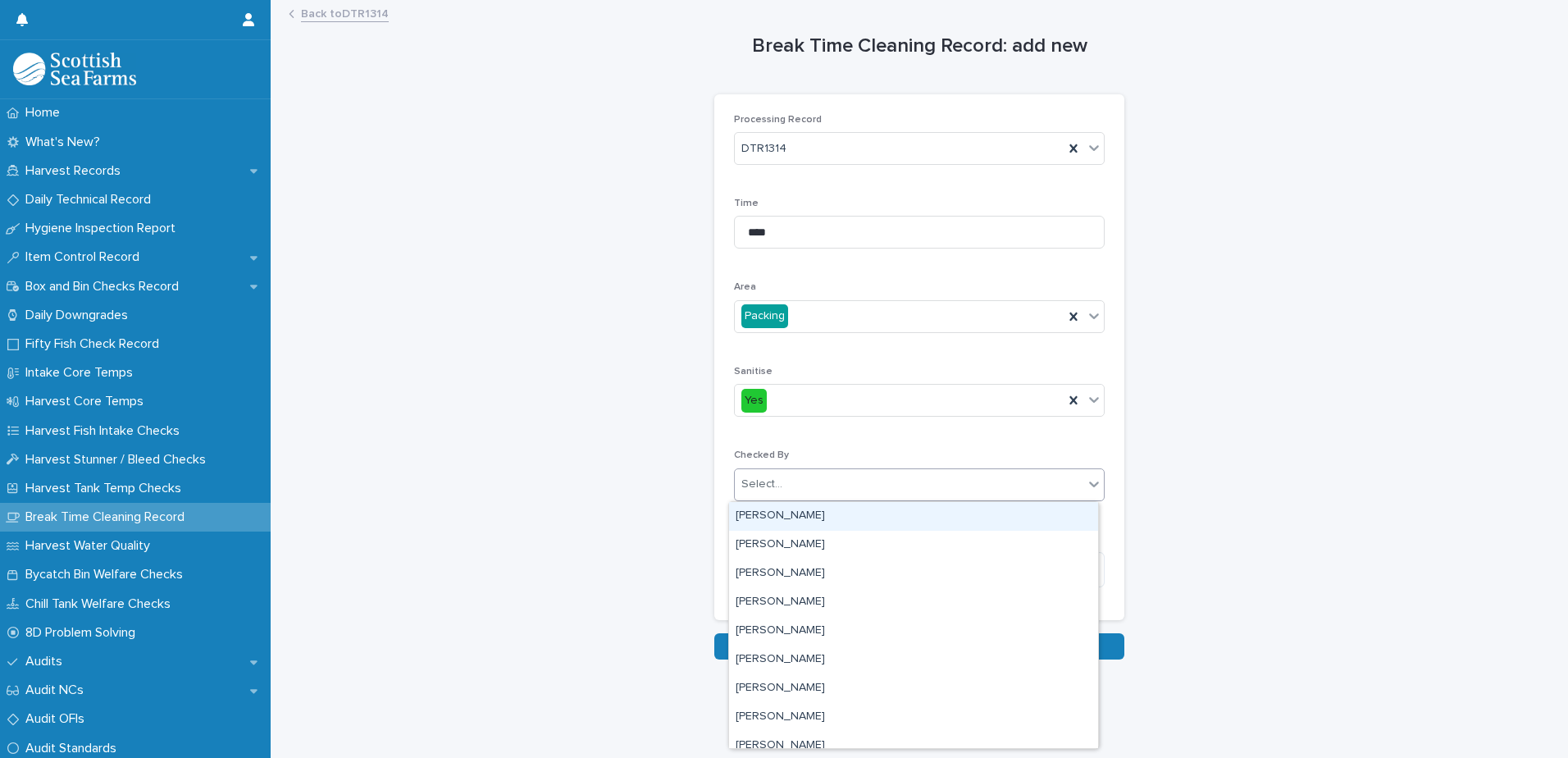
click at [790, 489] on div "Select..." at bounding box center [909, 484] width 349 height 27
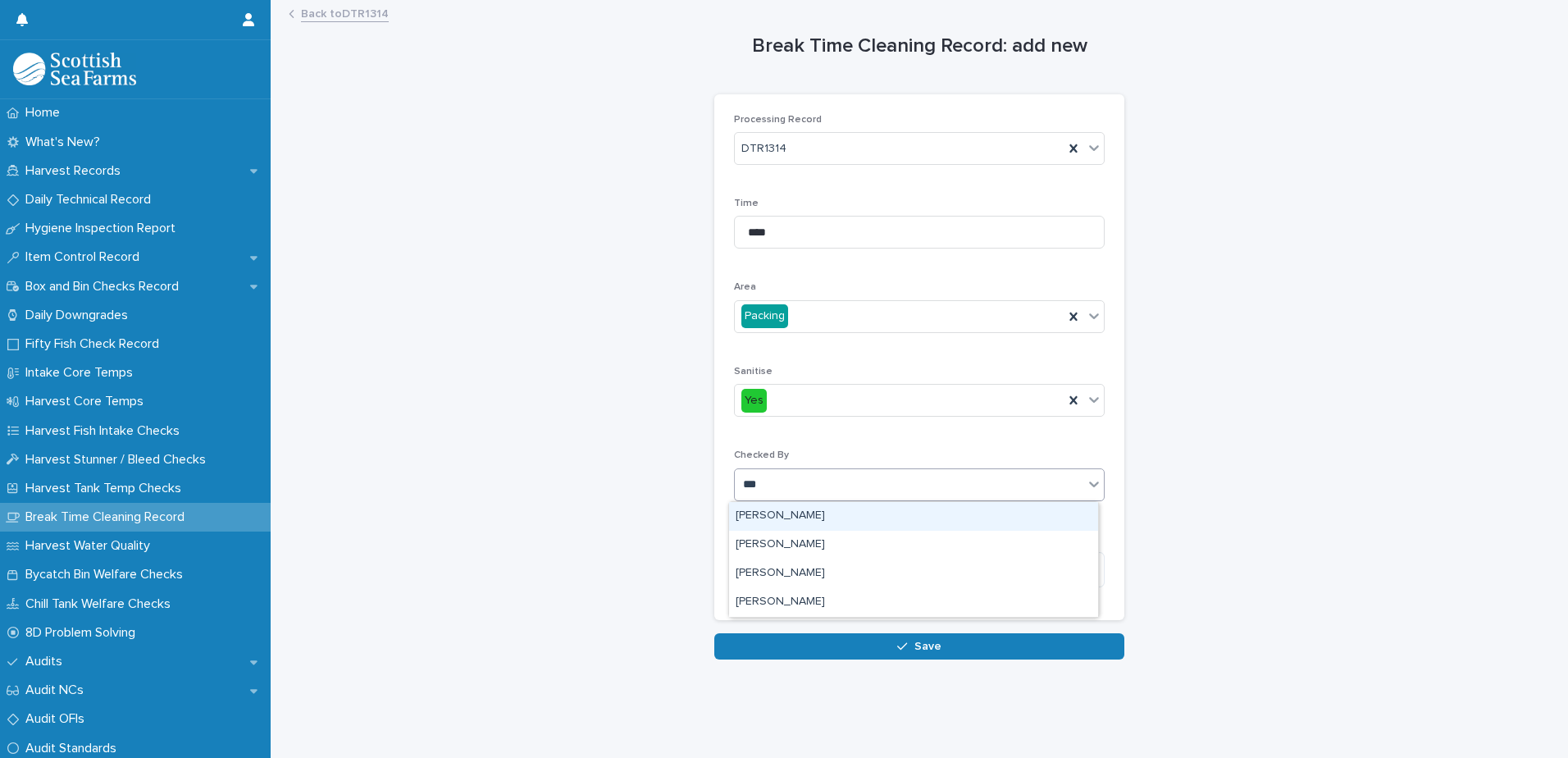
type input "****"
click at [786, 509] on div "[PERSON_NAME]" at bounding box center [913, 516] width 369 height 29
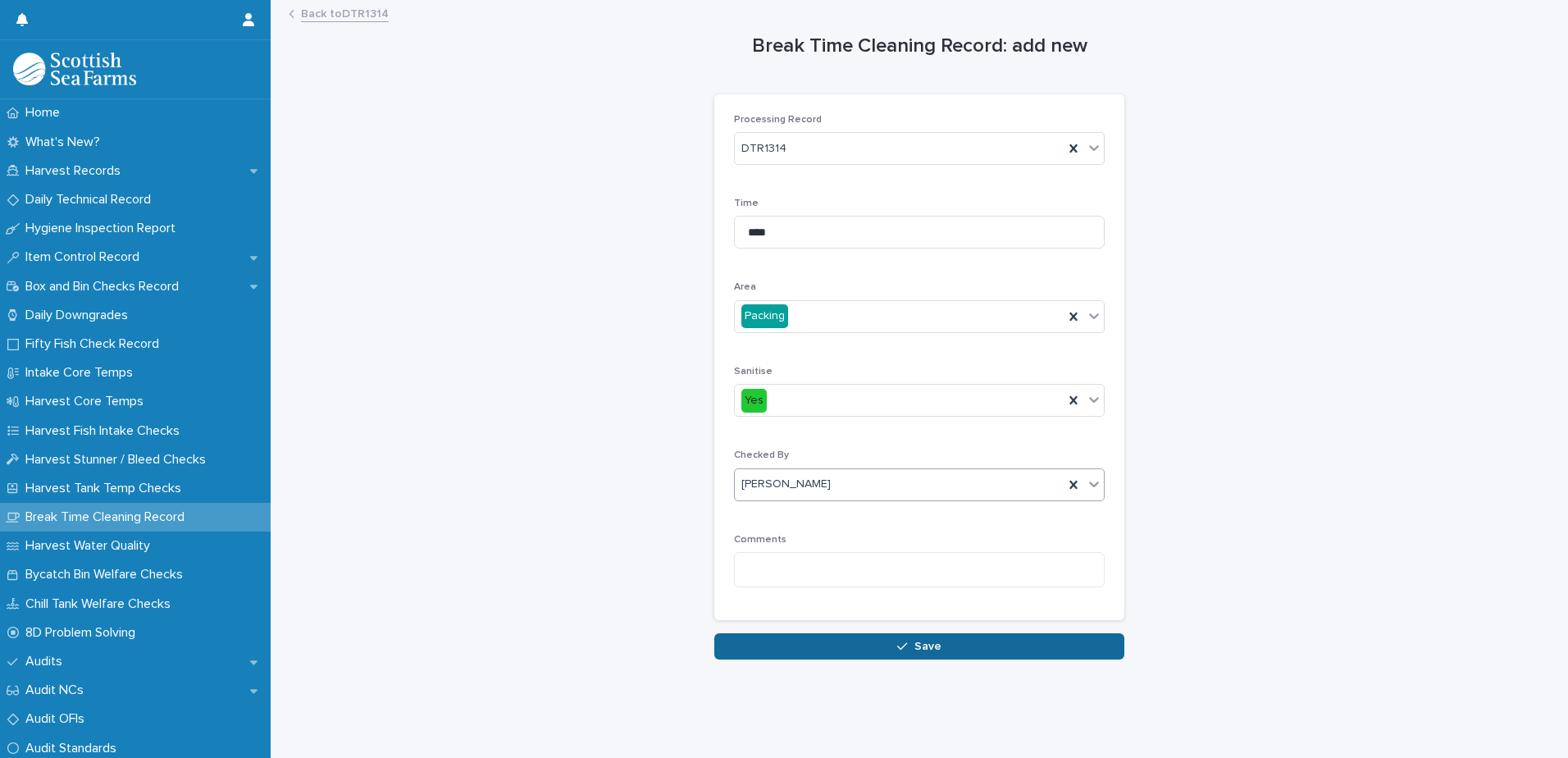
click at [925, 648] on span "Save" at bounding box center [927, 646] width 27 height 11
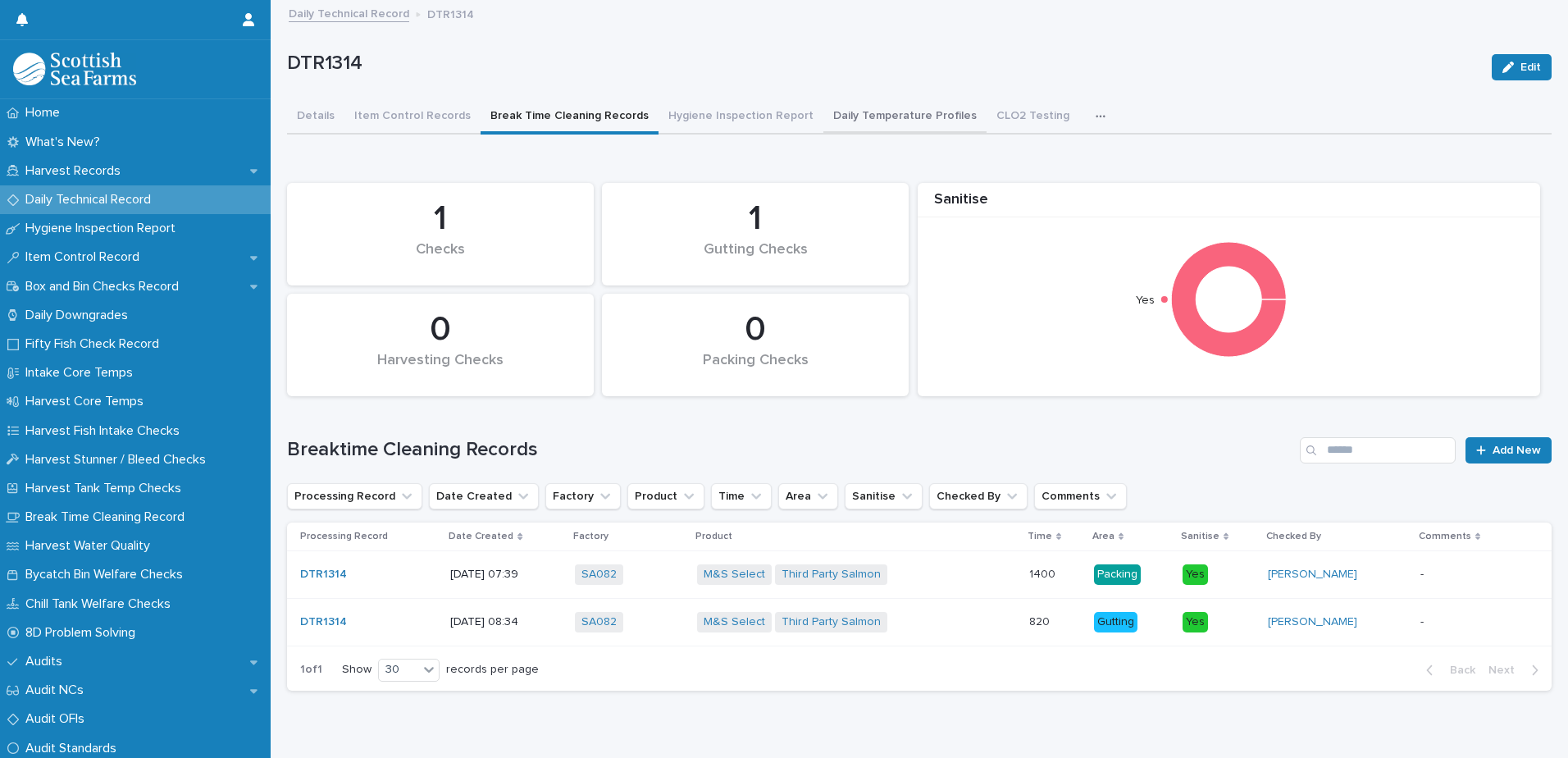
click at [884, 114] on button "Daily Temperature Profiles" at bounding box center [905, 116] width 163 height 34
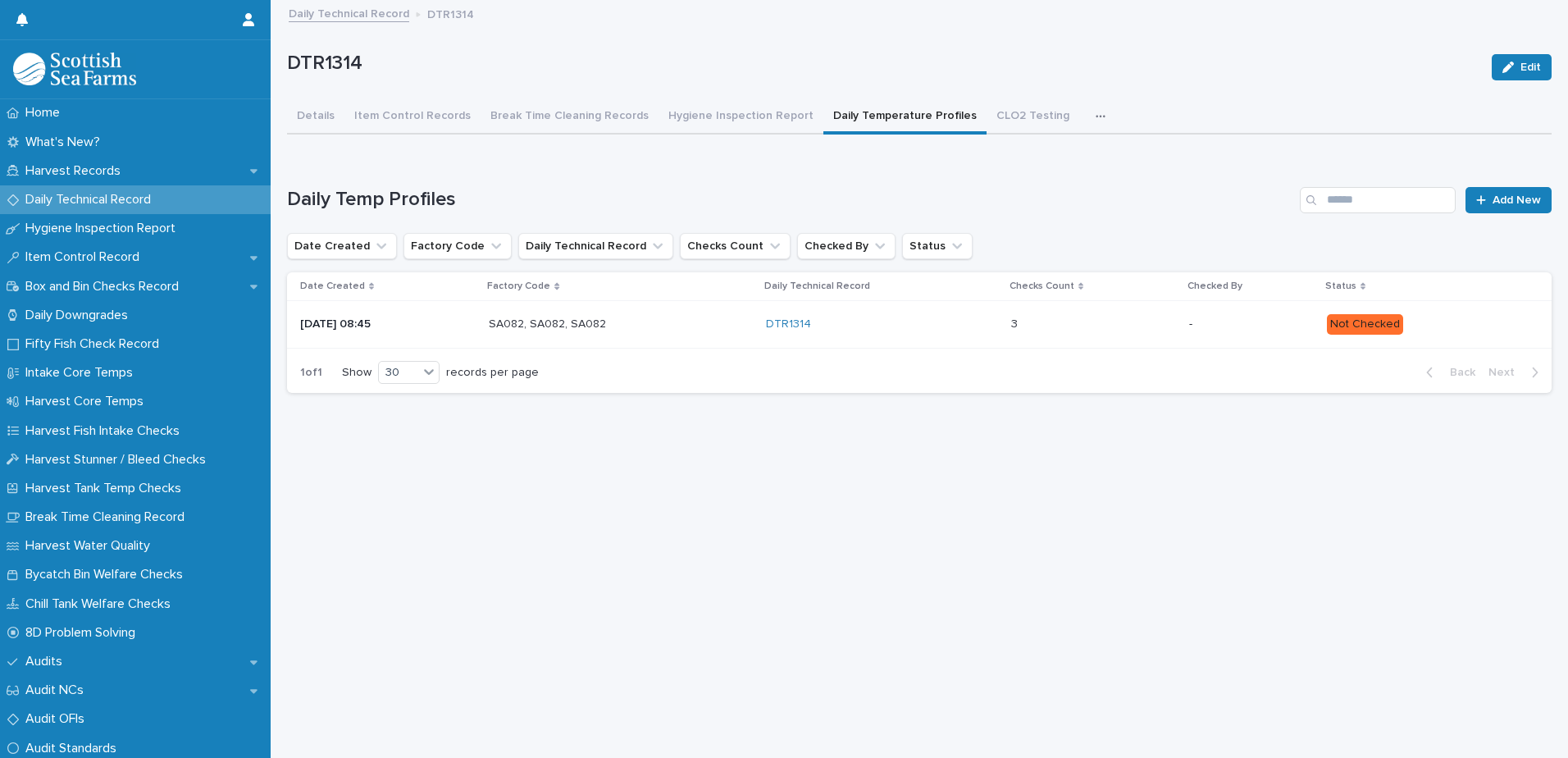
click at [1454, 322] on p "Not Checked" at bounding box center [1426, 323] width 198 height 20
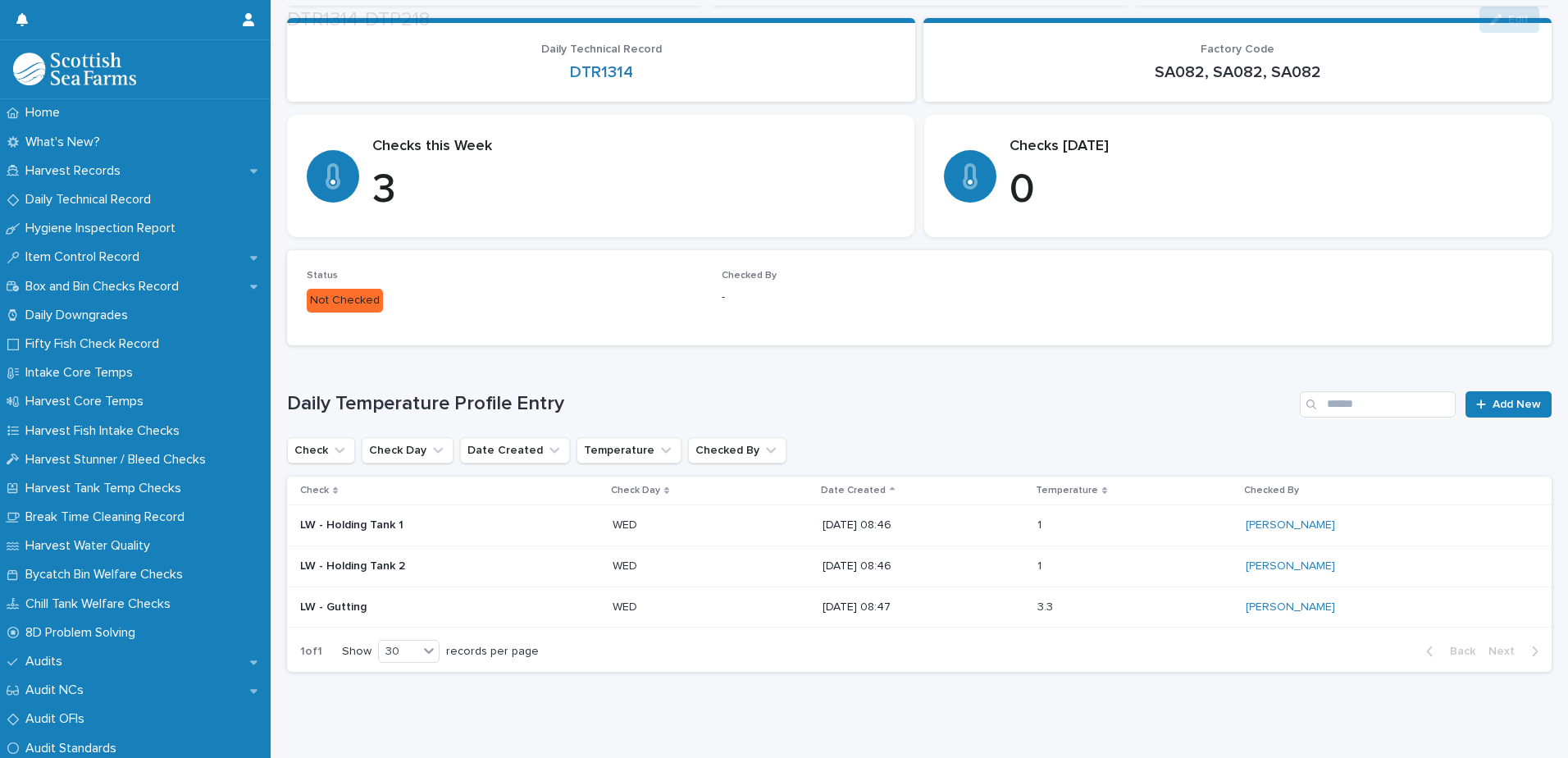
scroll to position [220, 0]
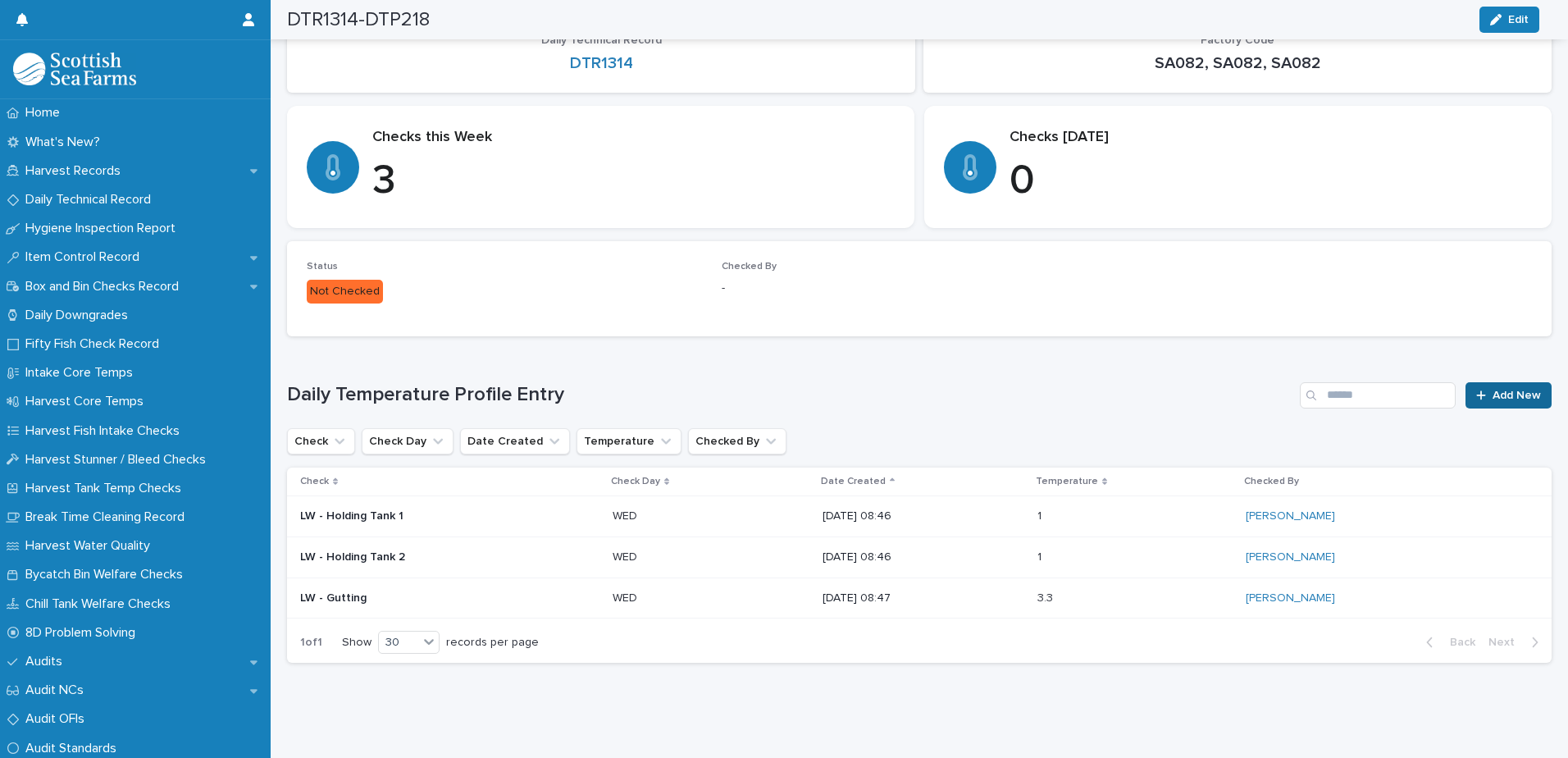
click at [1495, 390] on span "Add New" at bounding box center [1516, 395] width 48 height 11
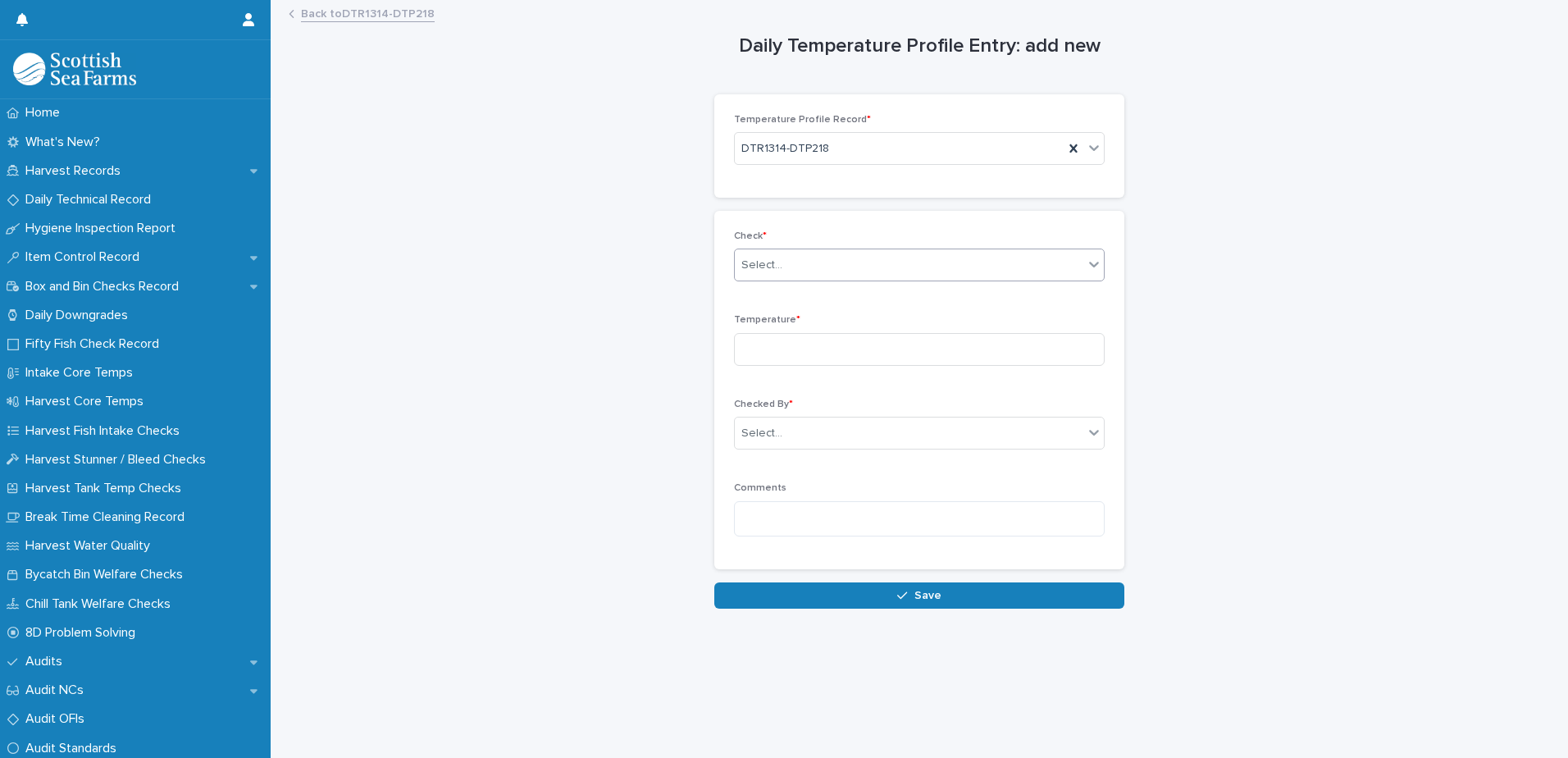
click at [830, 271] on div "Select..." at bounding box center [909, 265] width 349 height 27
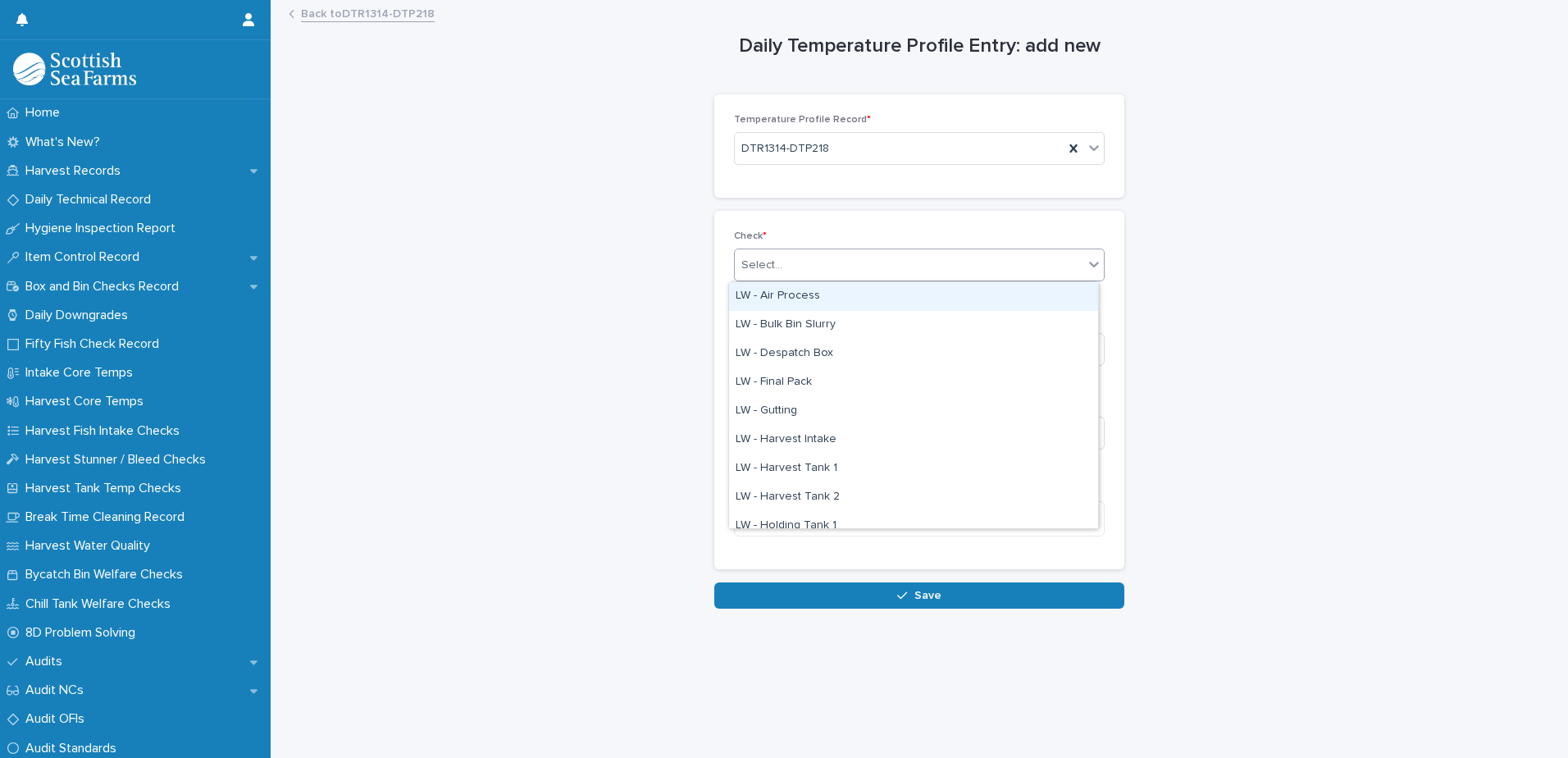
click at [832, 296] on div "LW - Air Process" at bounding box center [913, 296] width 369 height 29
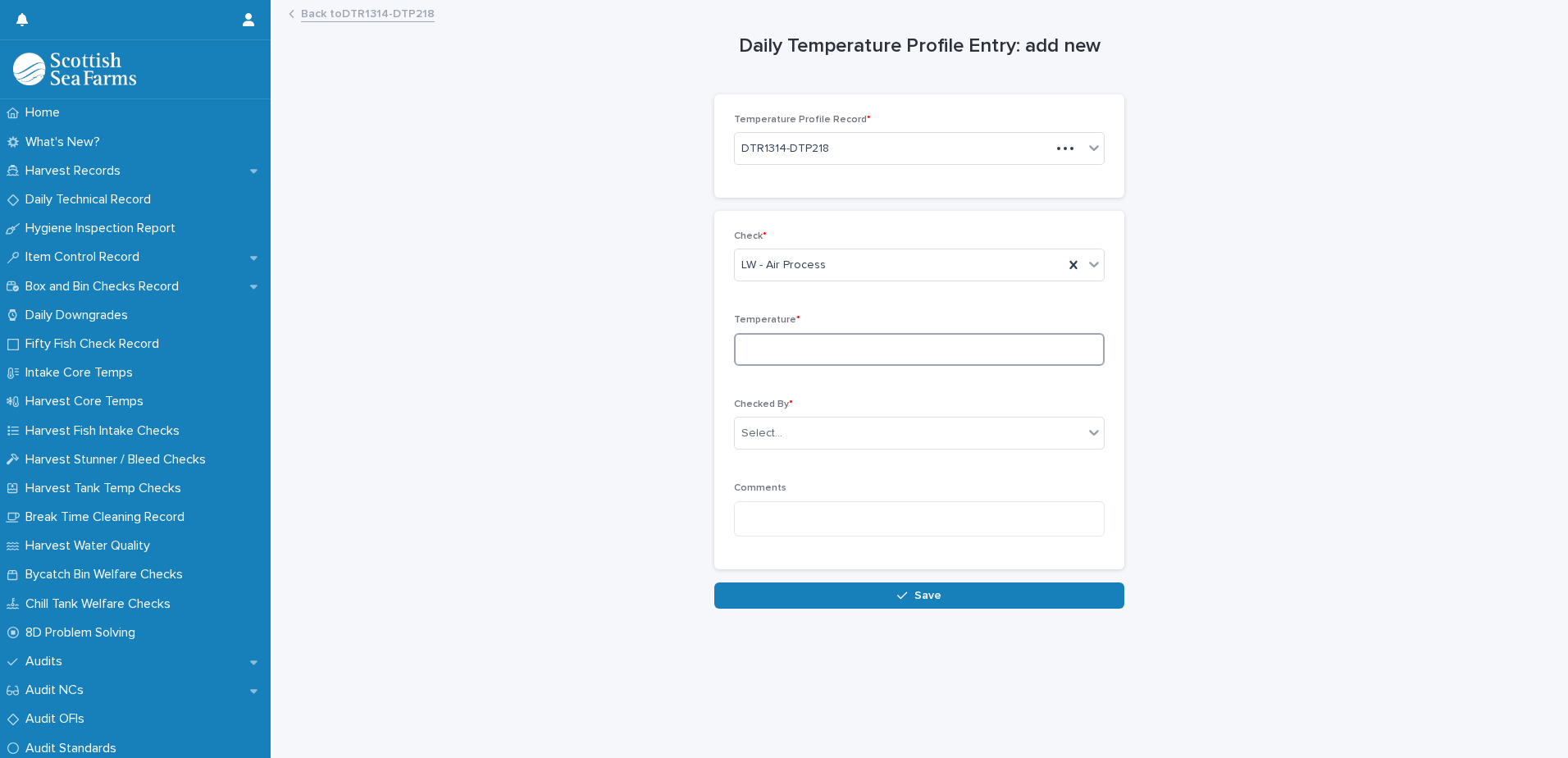
click at [907, 344] on input at bounding box center [919, 350] width 371 height 33
type input "****"
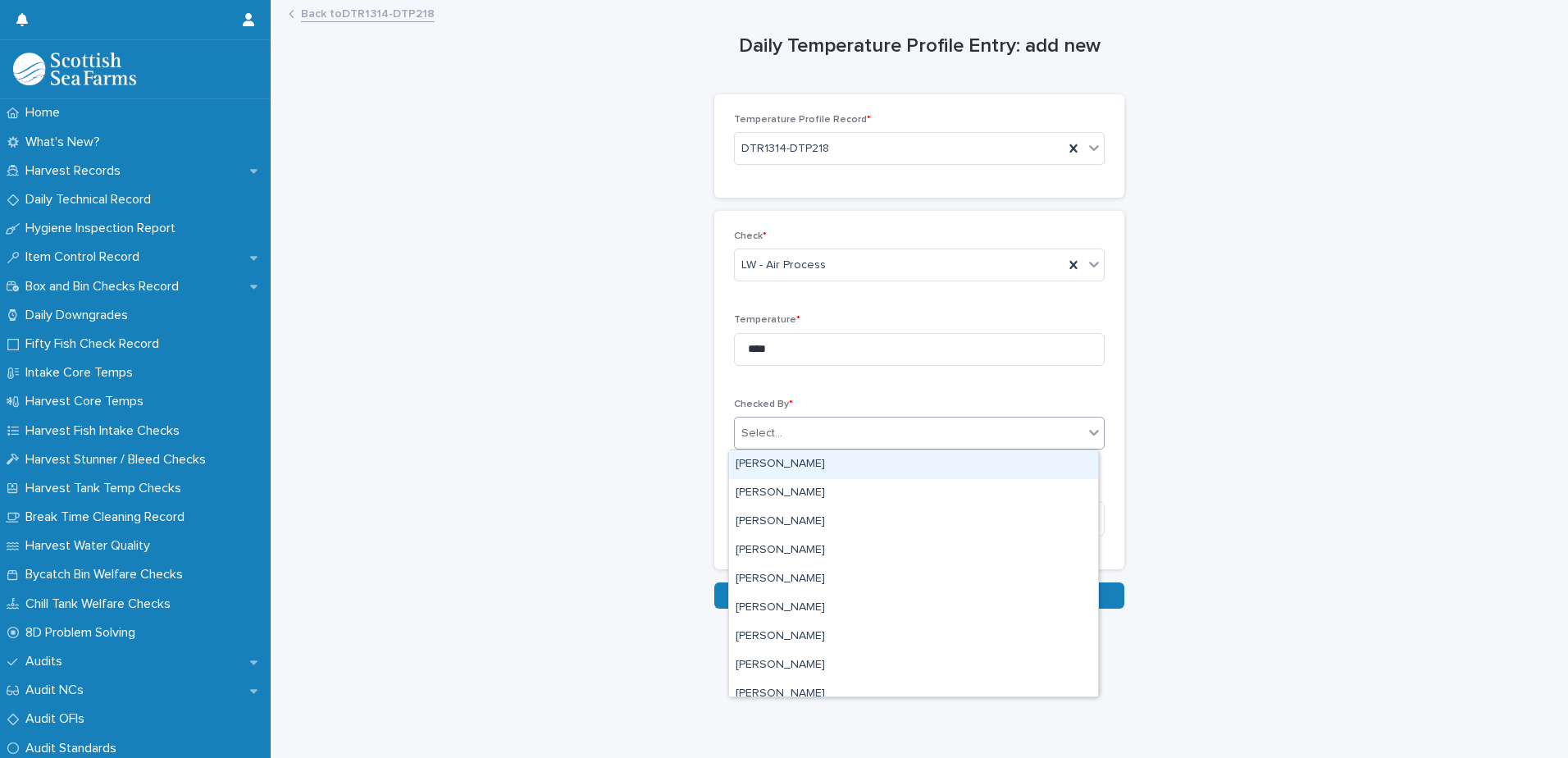
click at [878, 431] on div "Select..." at bounding box center [909, 433] width 349 height 27
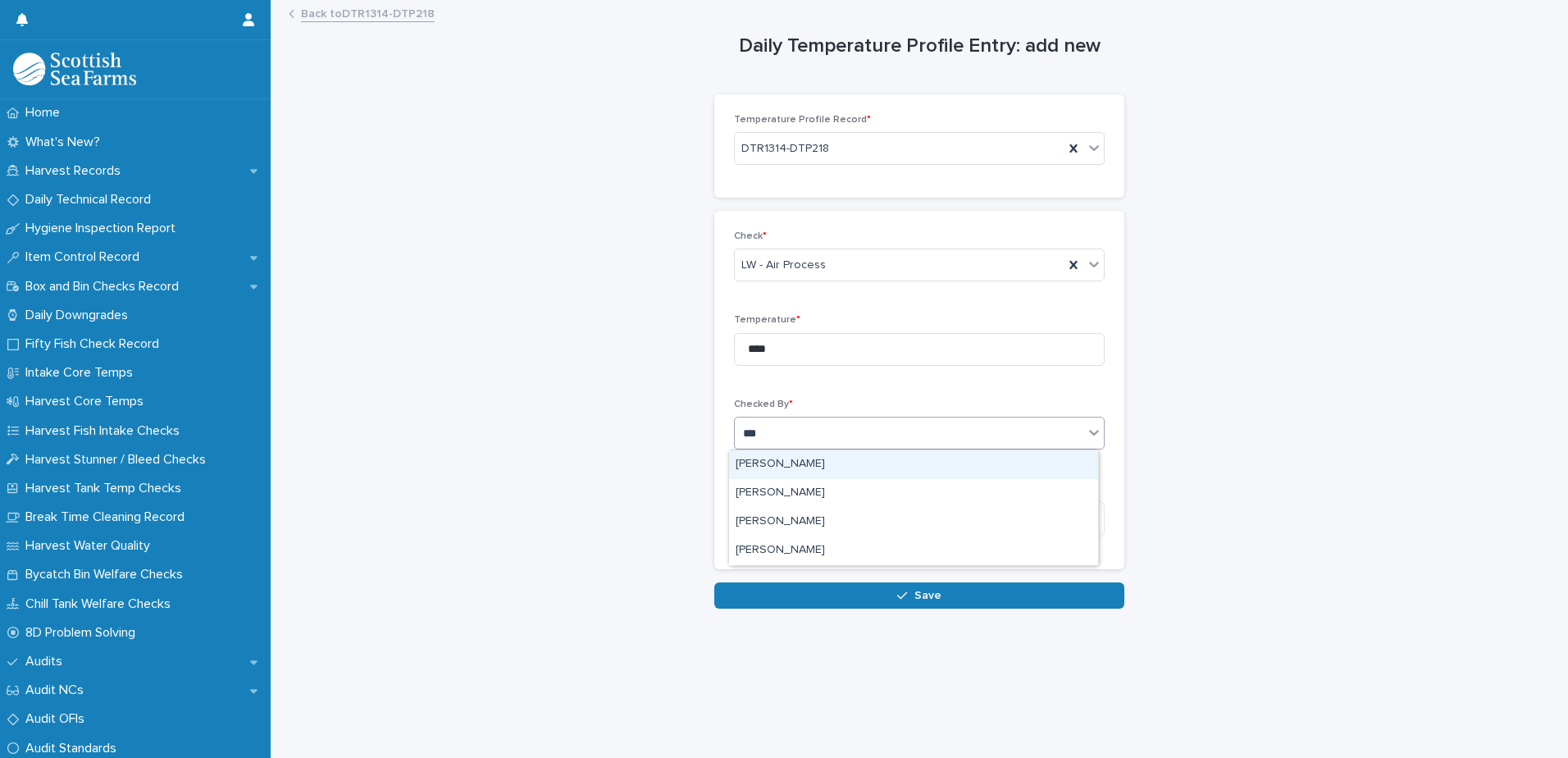
type input "****"
click at [818, 464] on div "[PERSON_NAME]" at bounding box center [913, 464] width 369 height 29
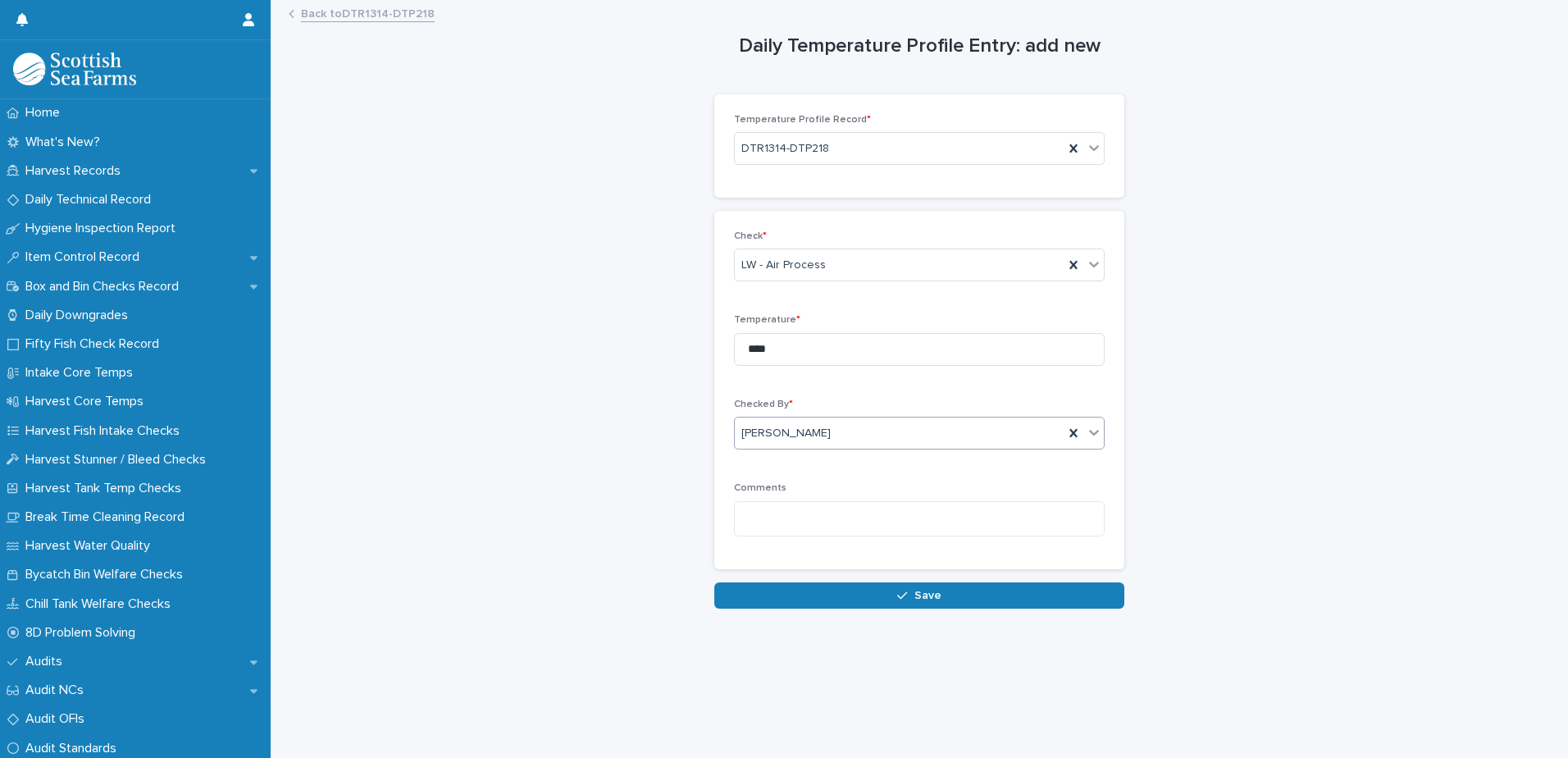
click at [898, 590] on icon "button" at bounding box center [902, 595] width 10 height 11
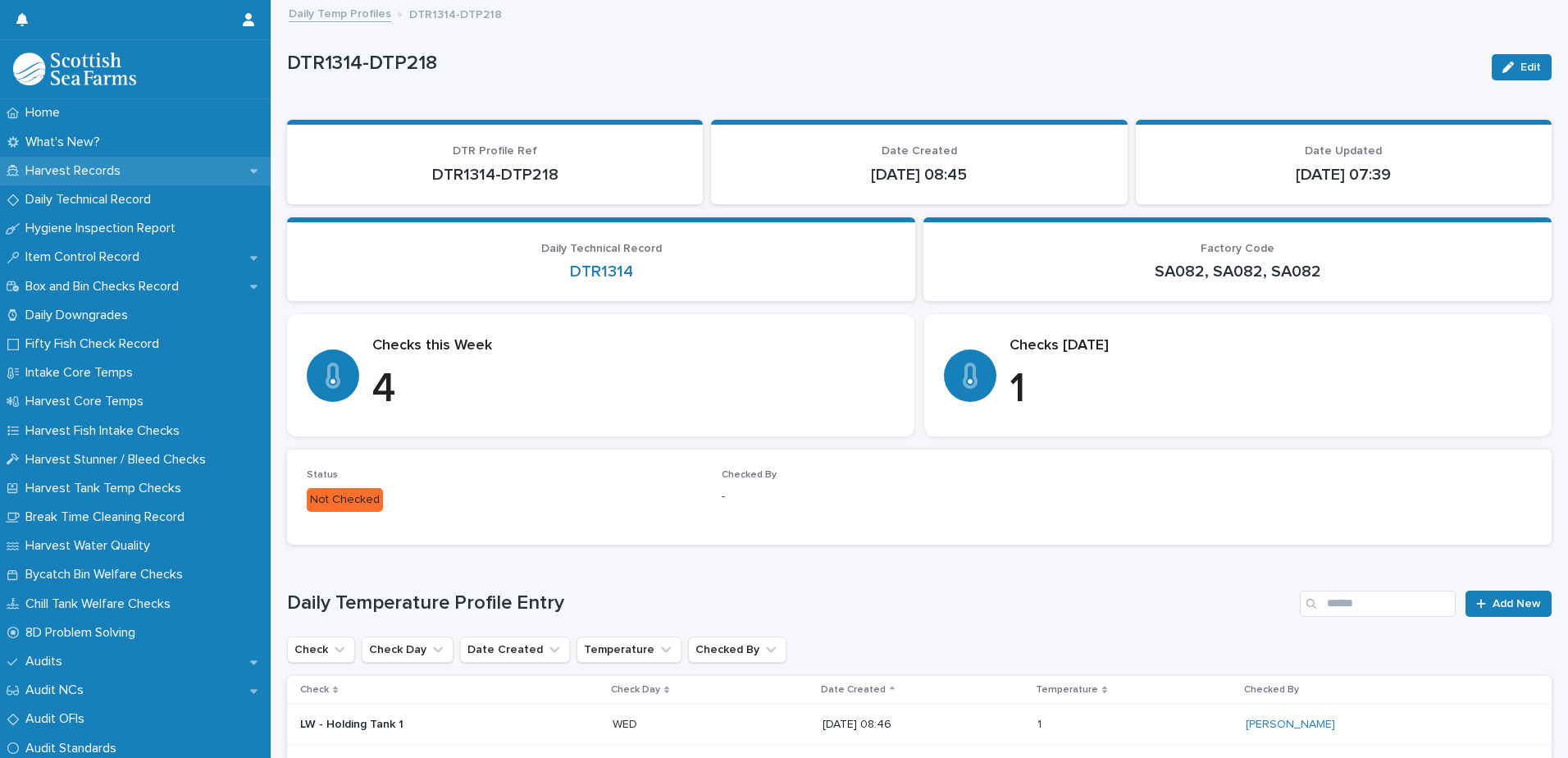
click at [72, 170] on p "Harvest Records" at bounding box center [76, 171] width 114 height 16
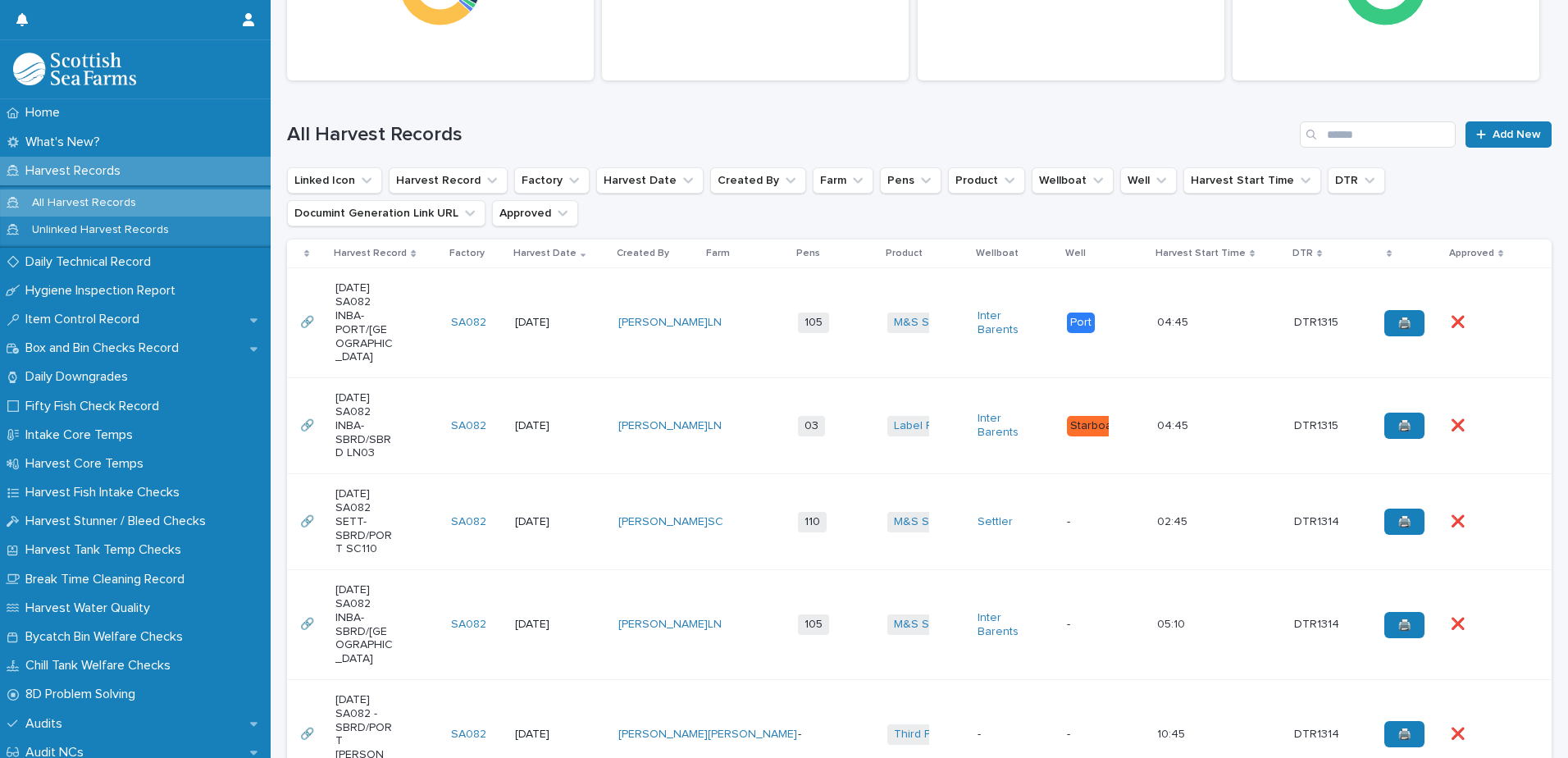
scroll to position [328, 0]
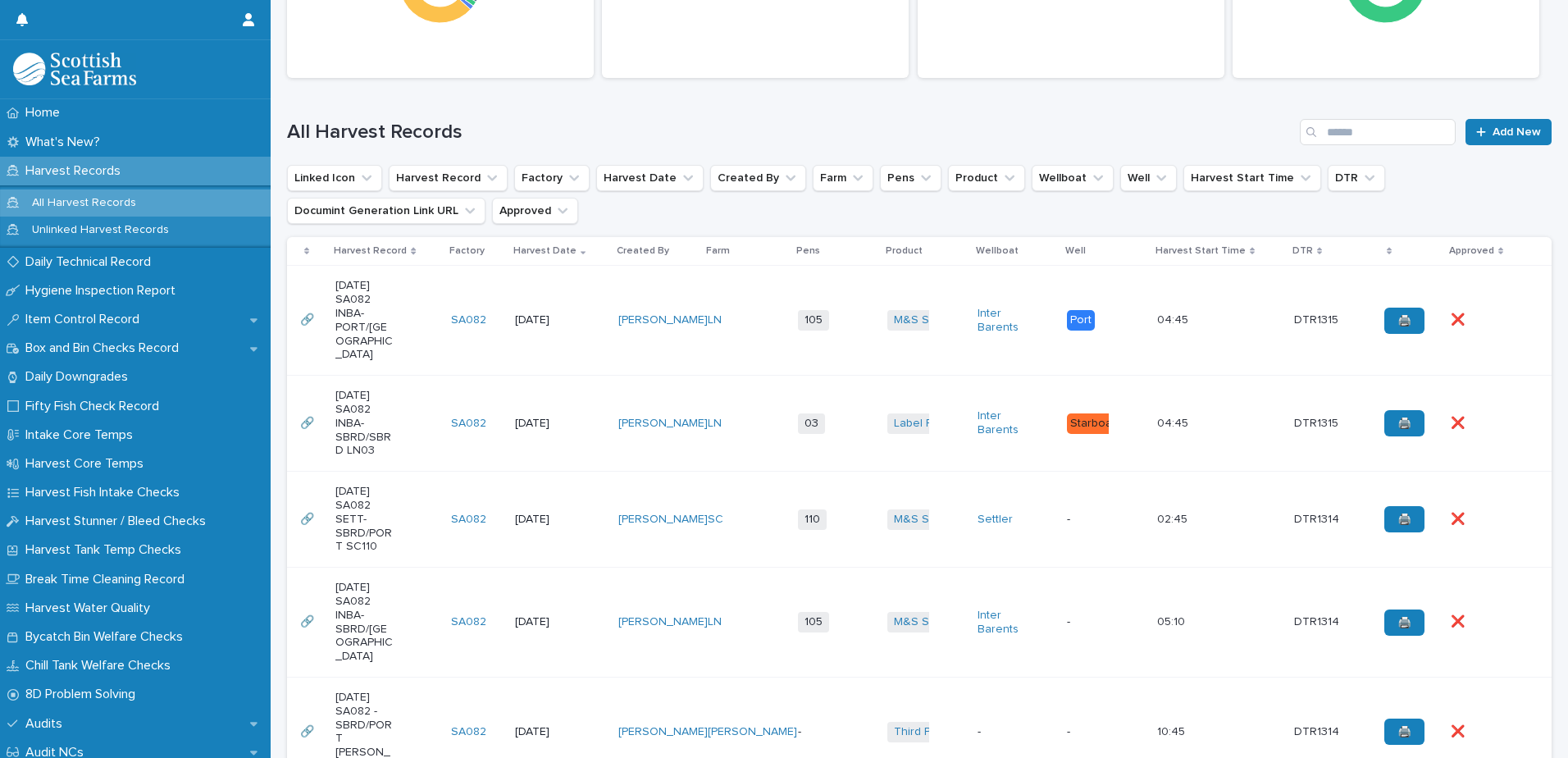
click at [808, 593] on td "105 + 0" at bounding box center [836, 622] width 90 height 110
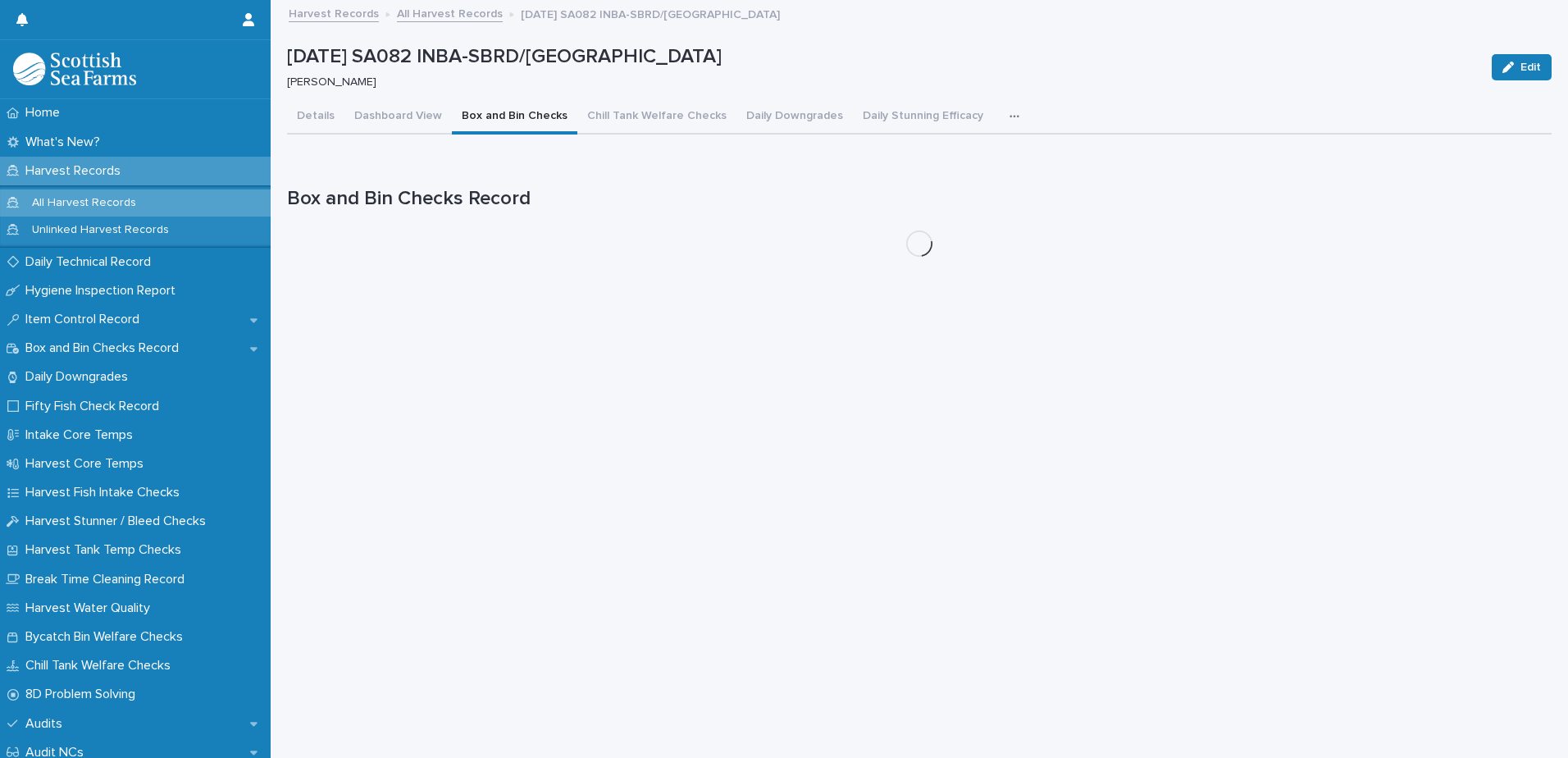
click at [509, 118] on button "Box and Bin Checks" at bounding box center [515, 116] width 126 height 34
click at [398, 117] on button "Dashboard View" at bounding box center [398, 116] width 108 height 34
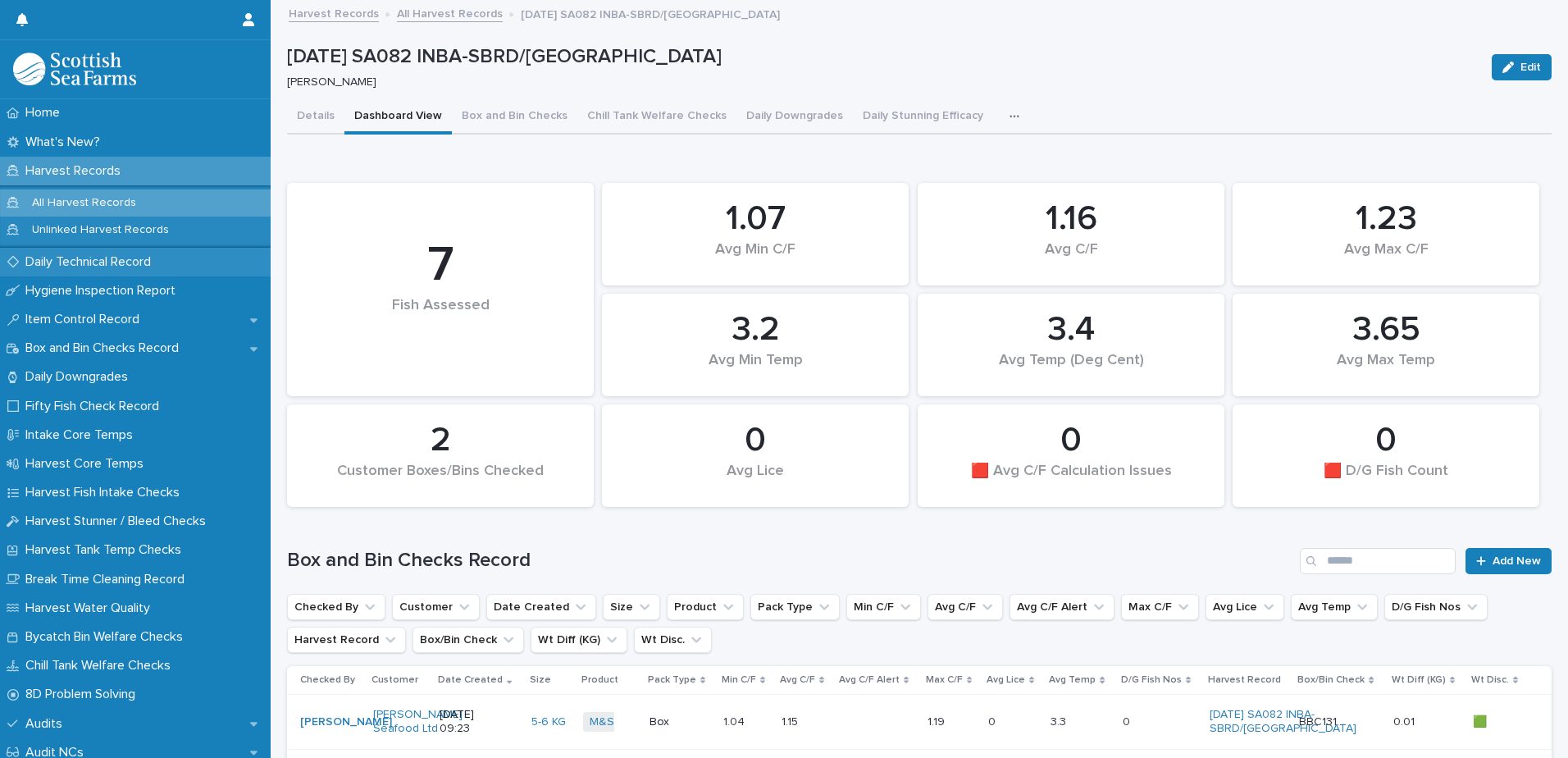
click at [84, 266] on p "Daily Technical Record" at bounding box center [92, 262] width 145 height 16
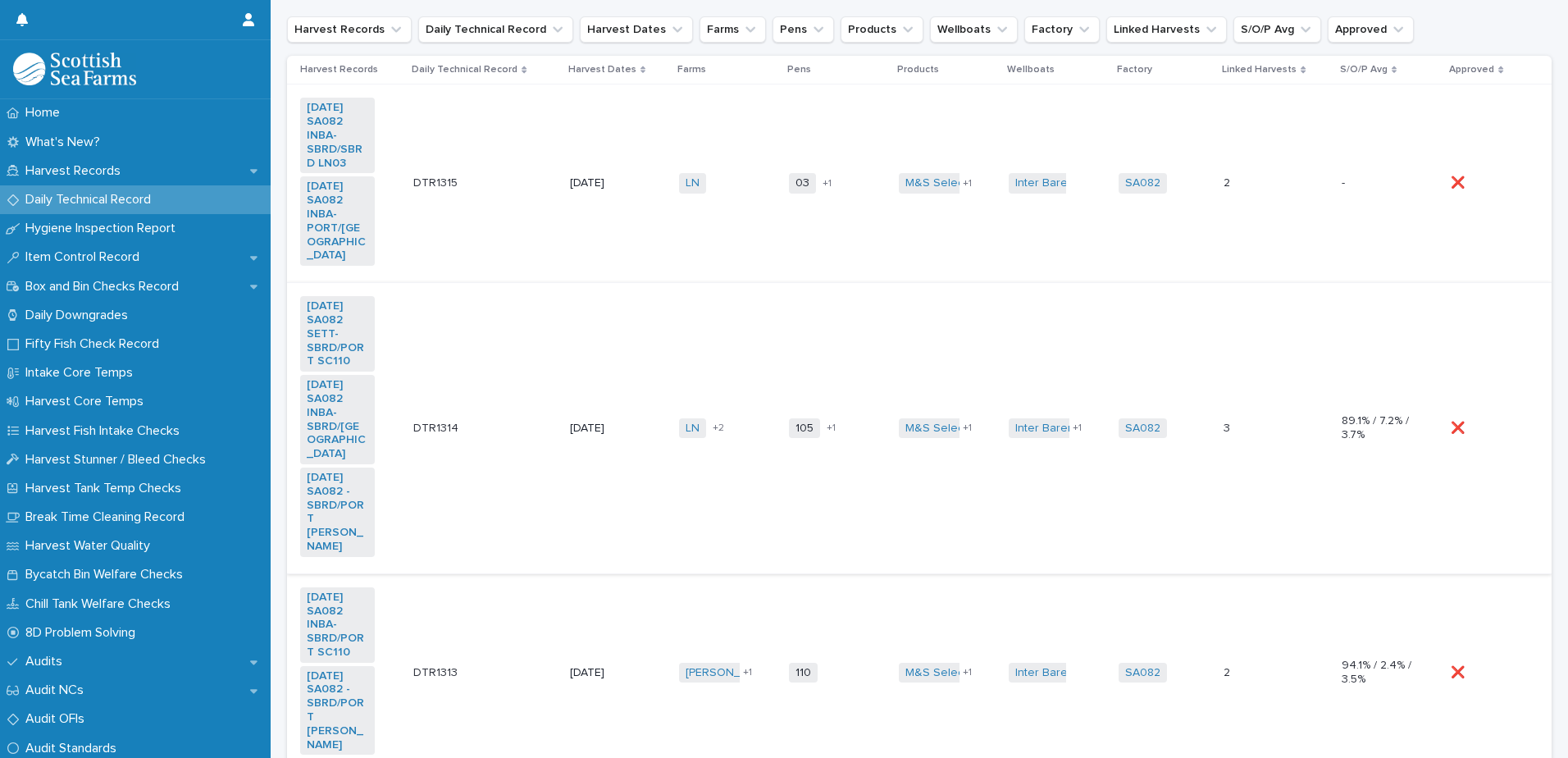
scroll to position [247, 0]
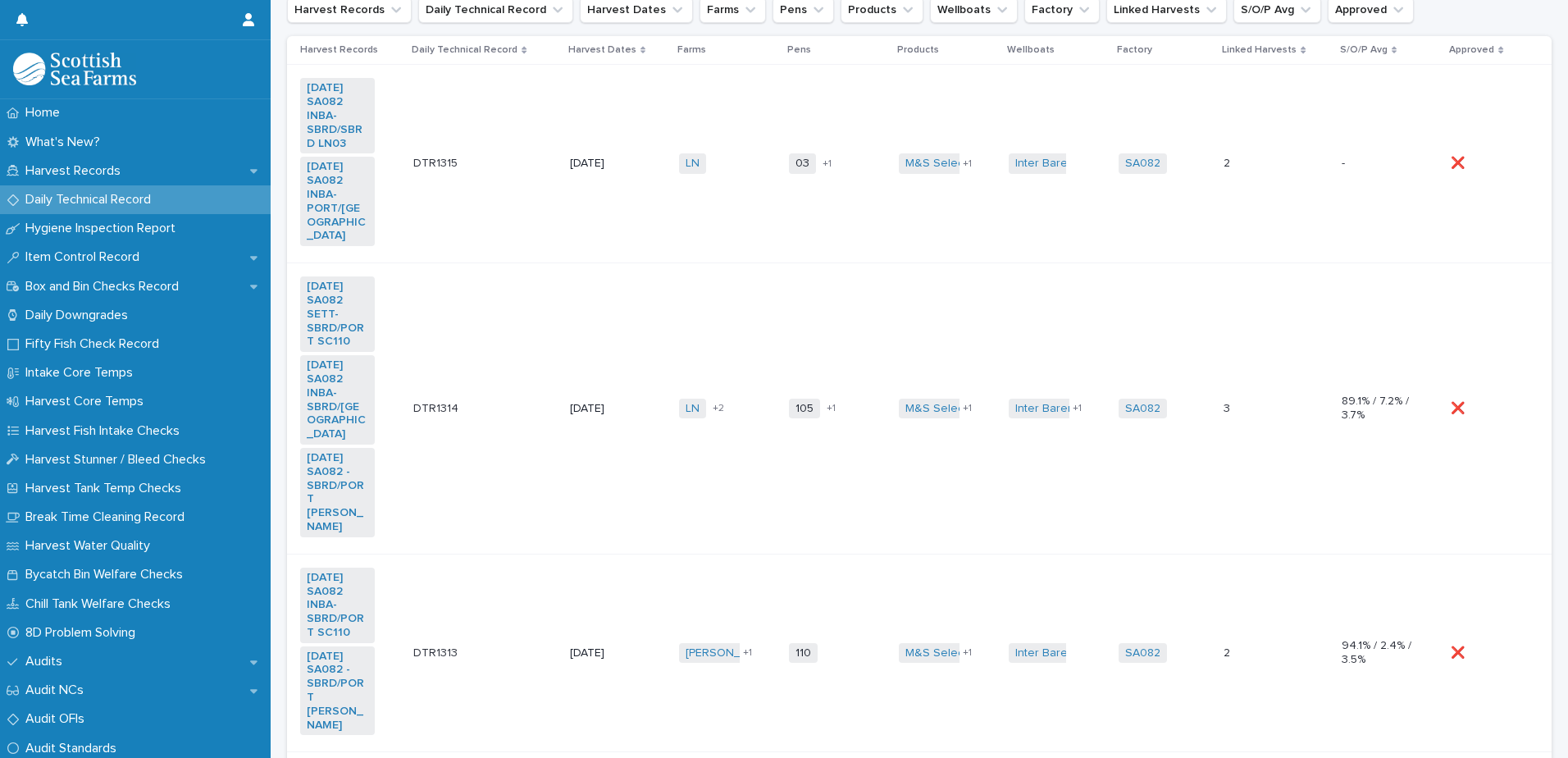
click at [680, 319] on td "[PERSON_NAME] SC + 2" at bounding box center [728, 408] width 110 height 291
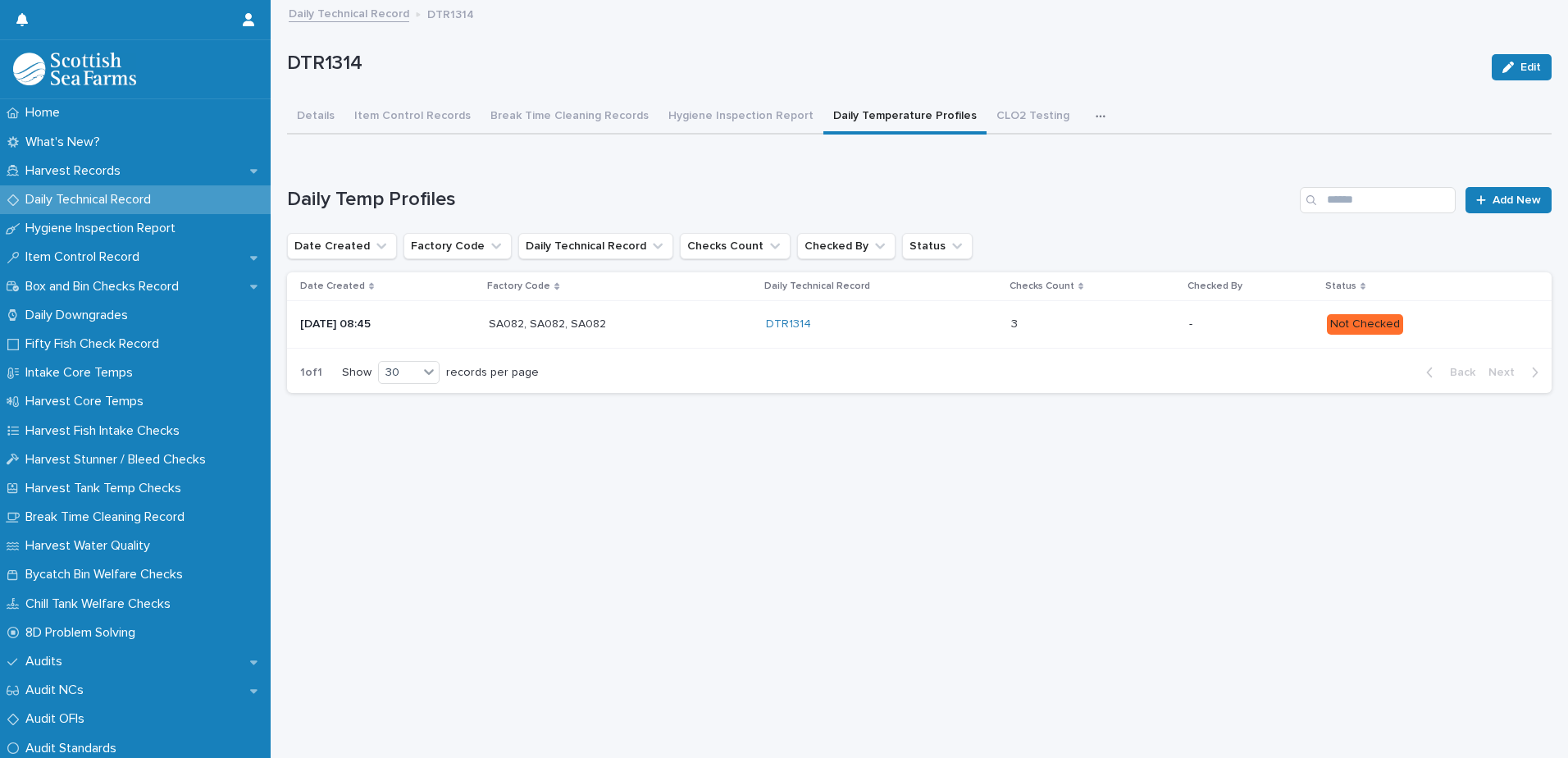
click at [853, 115] on button "Daily Temperature Profiles" at bounding box center [905, 116] width 163 height 34
click at [1482, 328] on p "Not Checked" at bounding box center [1426, 323] width 198 height 20
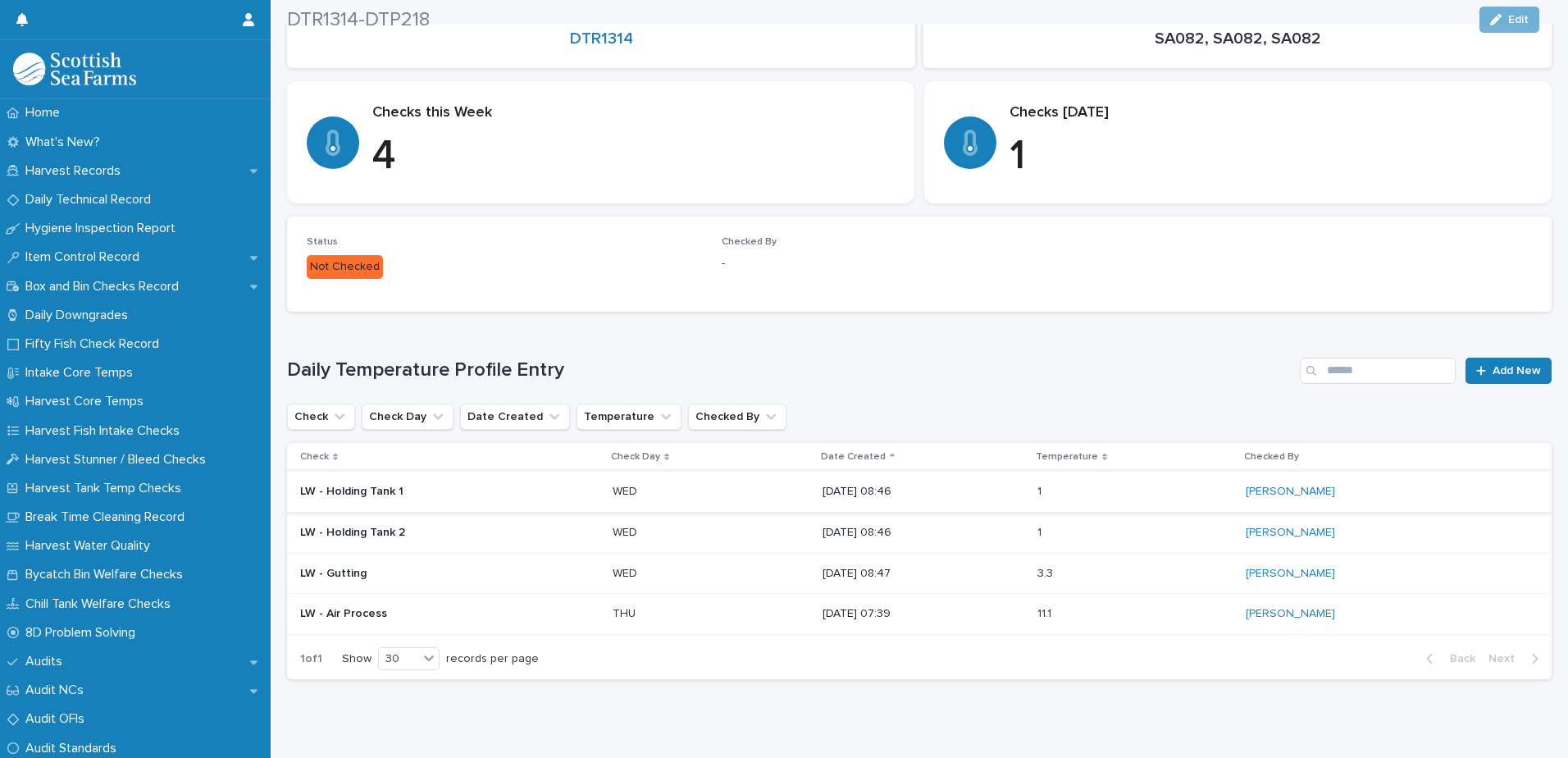
scroll to position [261, 0]
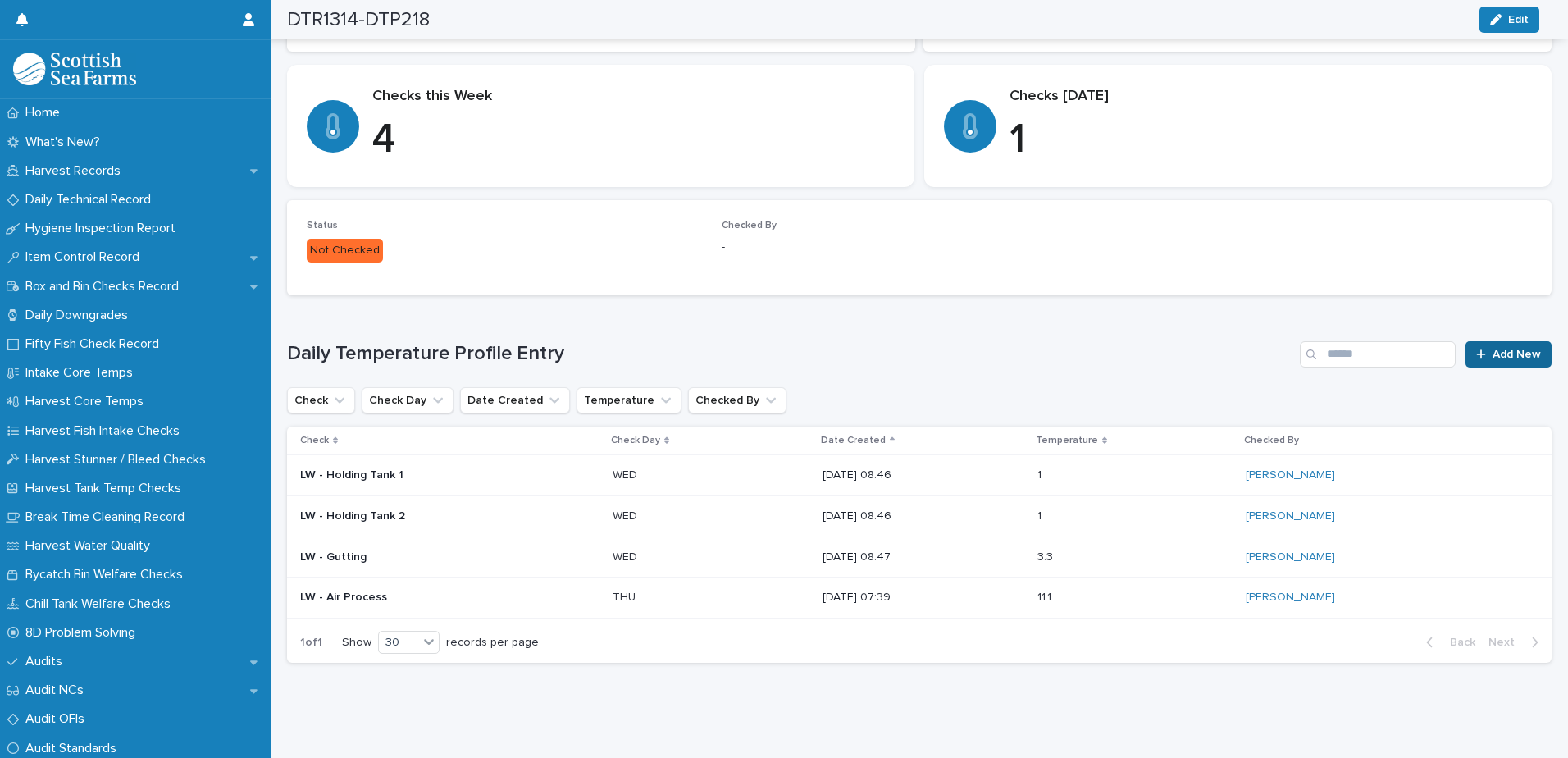
click at [1493, 349] on span "Add New" at bounding box center [1516, 354] width 48 height 11
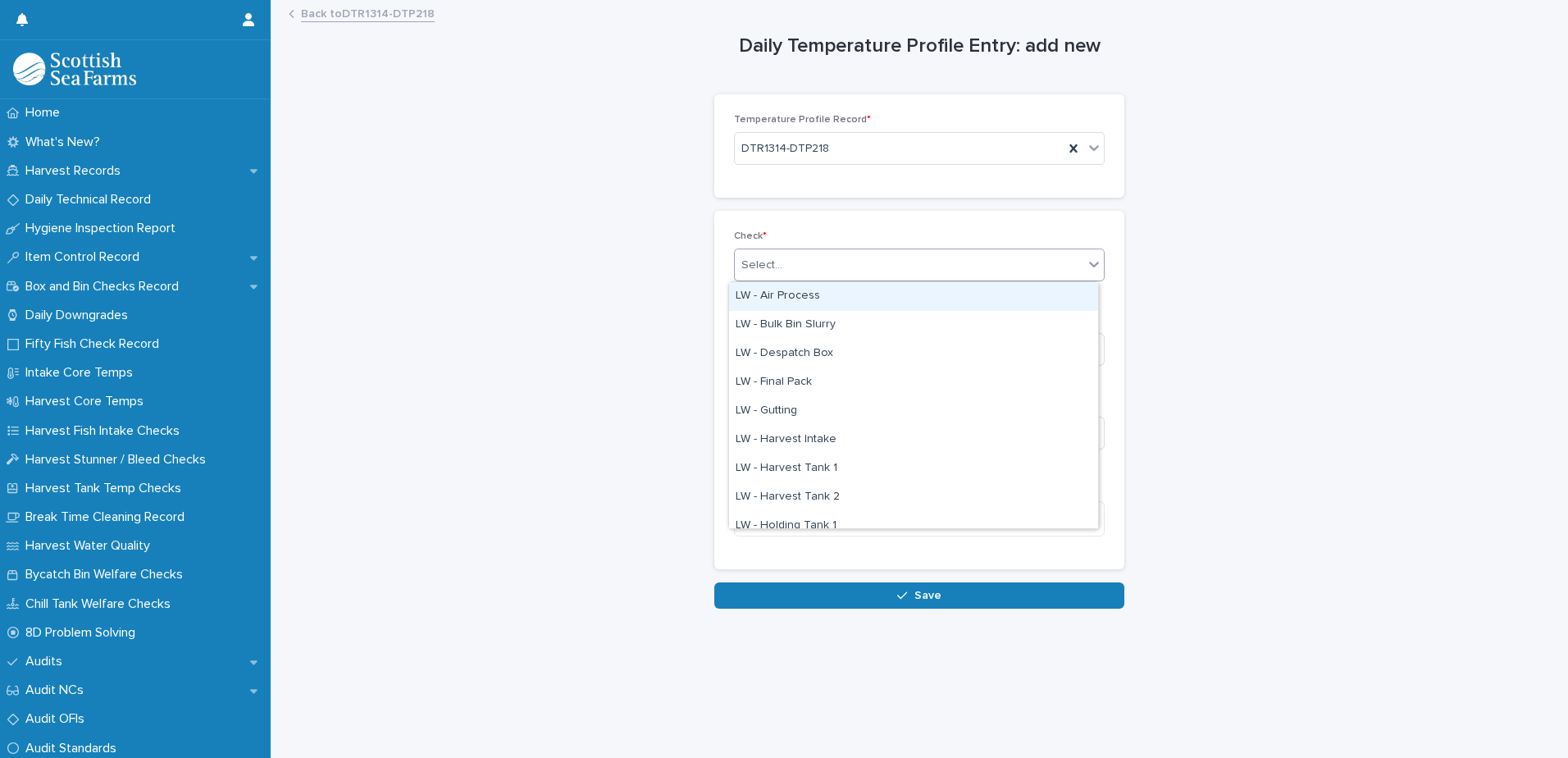
click at [833, 262] on div "Select..." at bounding box center [909, 265] width 349 height 27
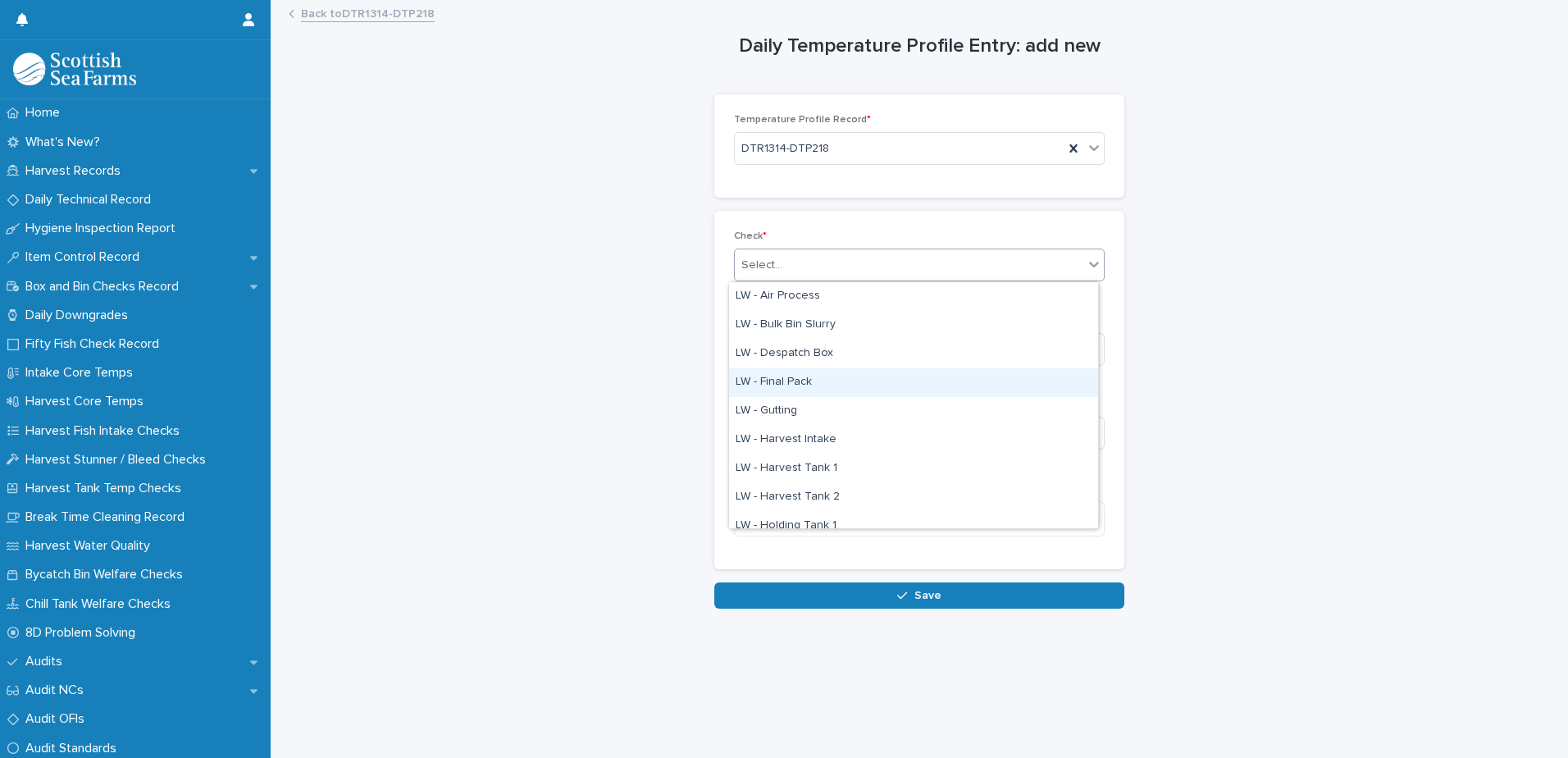
click at [816, 381] on div "LW - Final Pack" at bounding box center [913, 382] width 369 height 29
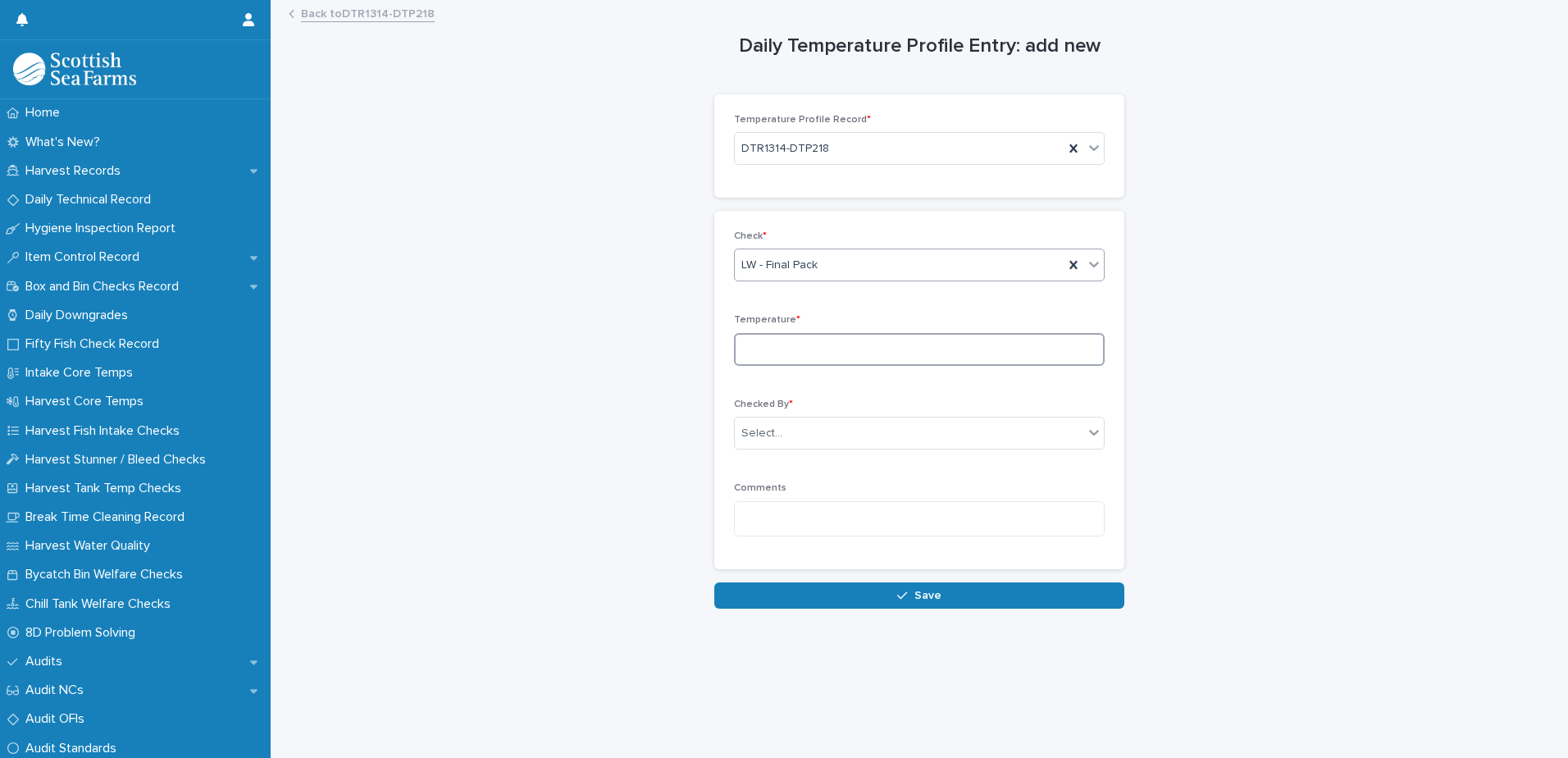
click at [834, 350] on input at bounding box center [919, 350] width 371 height 33
type input "***"
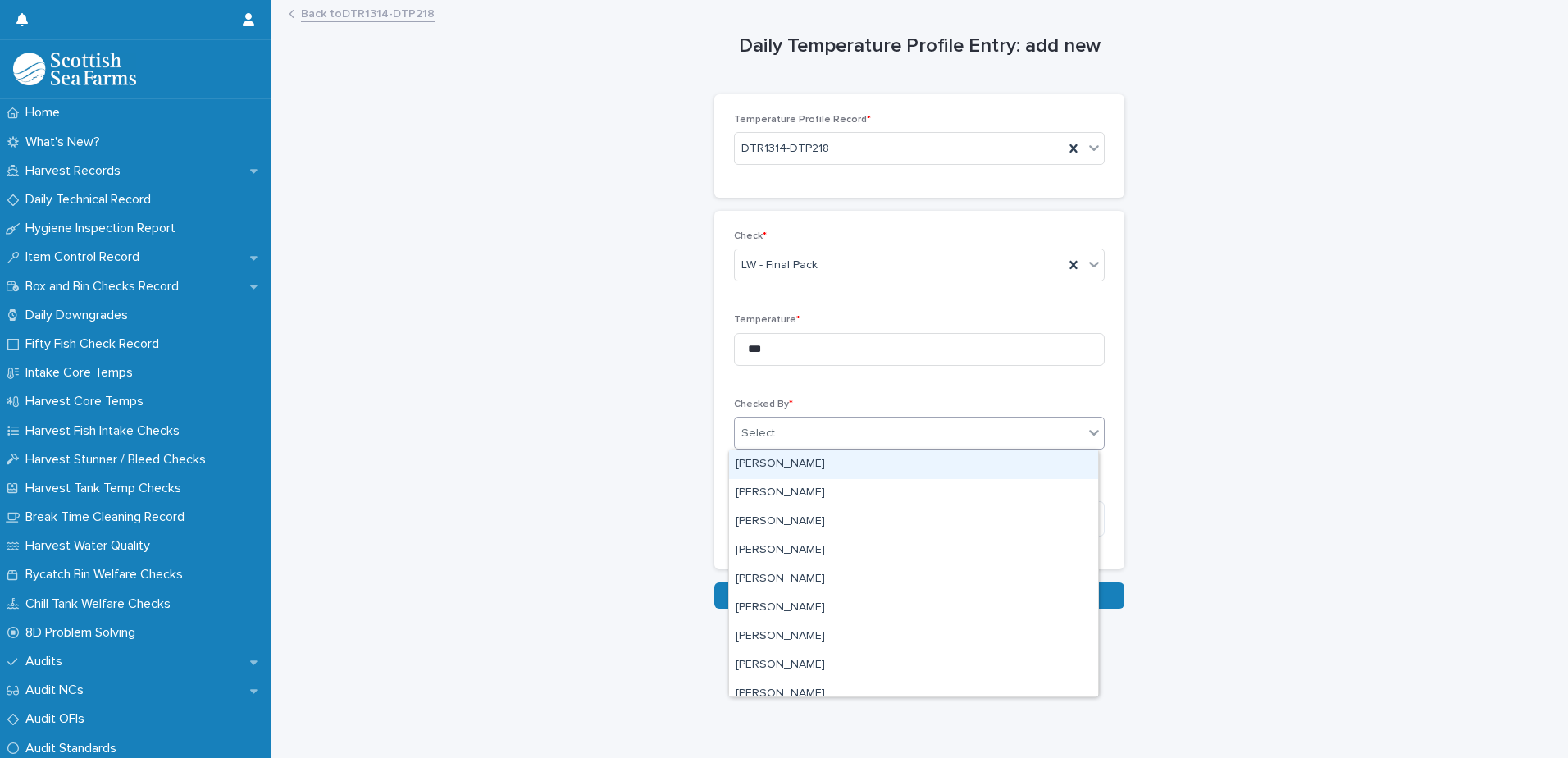
click at [801, 431] on div "Select..." at bounding box center [909, 433] width 349 height 27
type input "****"
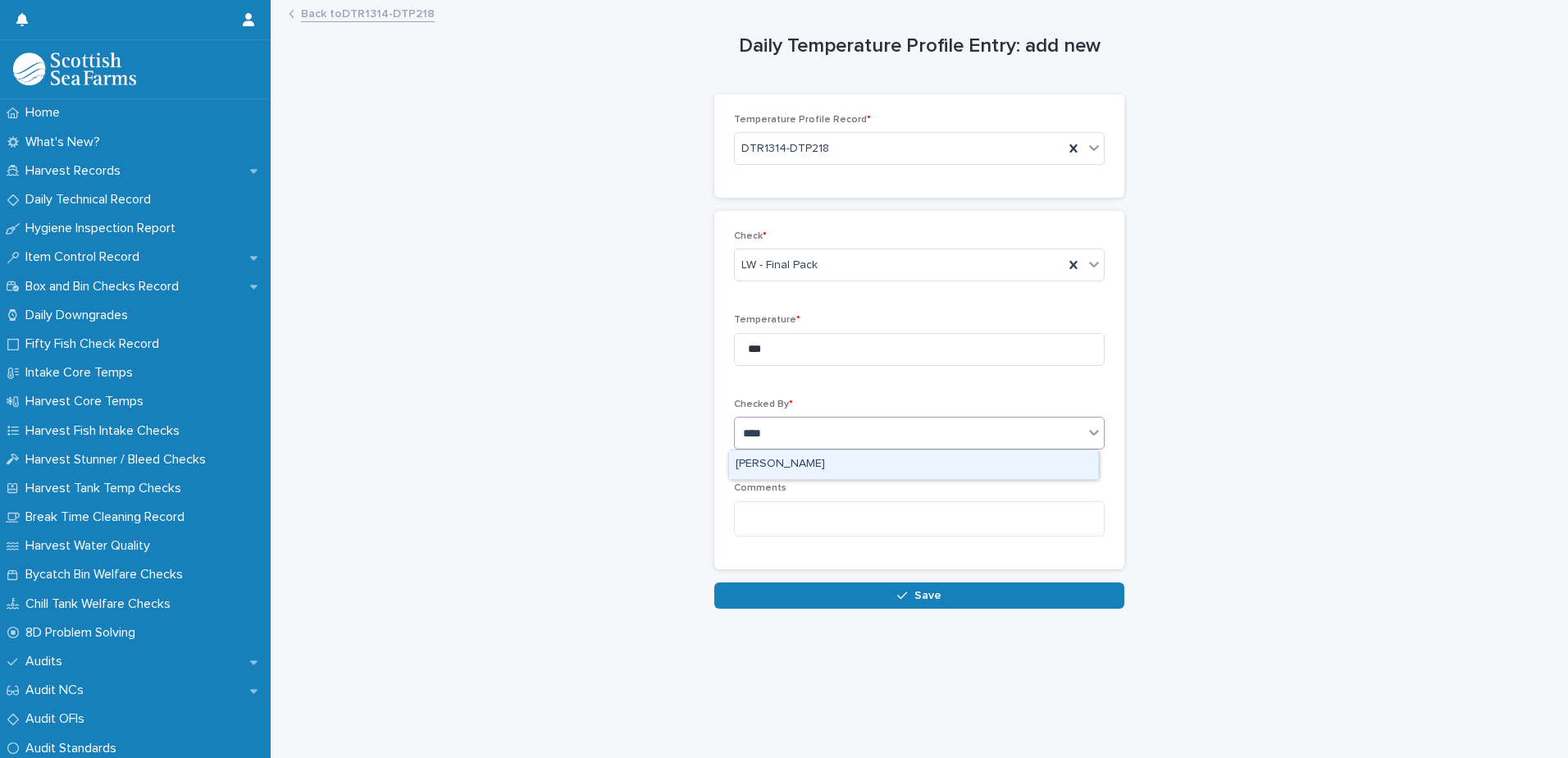
click at [806, 464] on div "[PERSON_NAME]" at bounding box center [913, 464] width 369 height 29
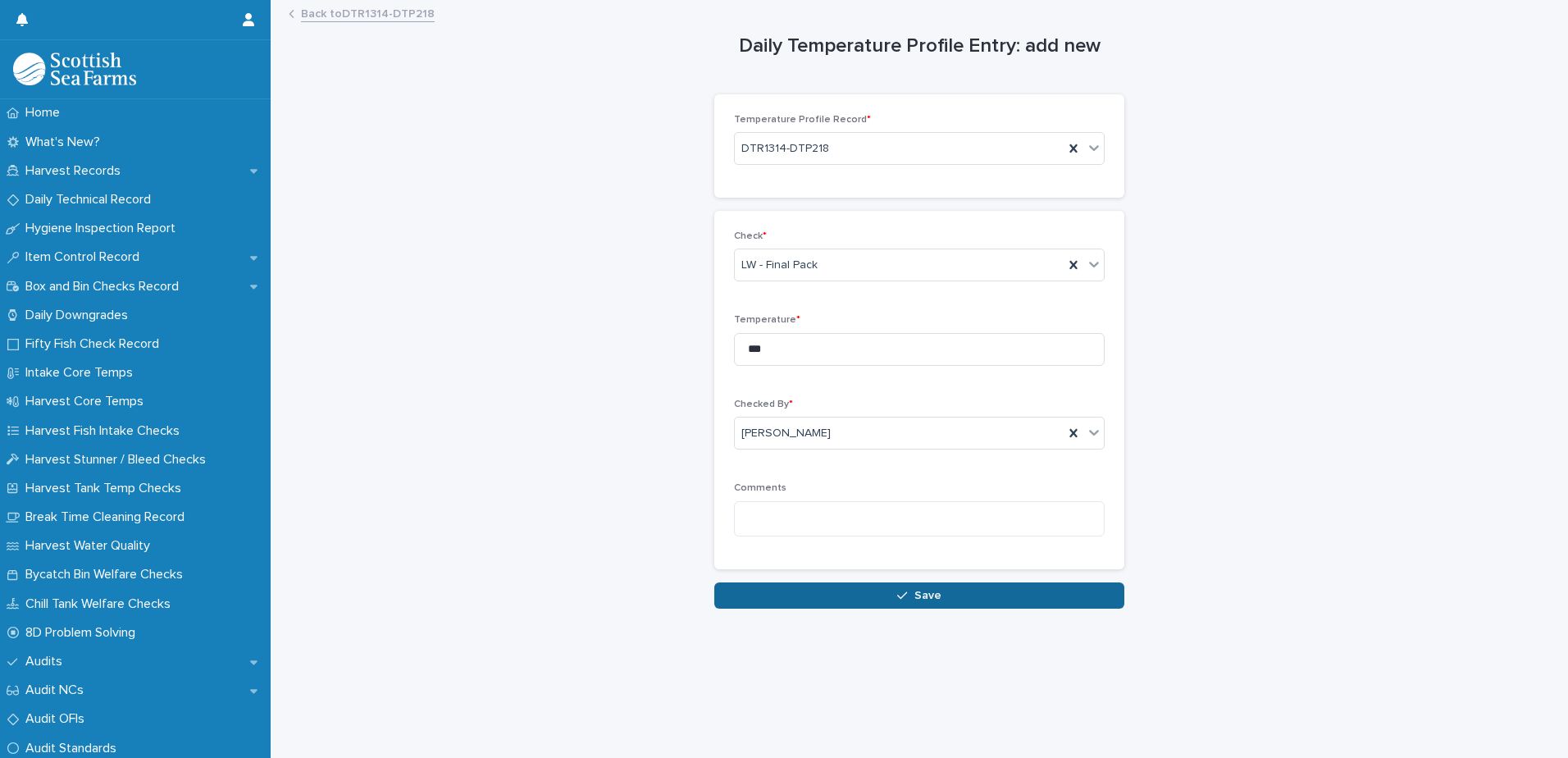
click at [916, 598] on span "Save" at bounding box center [927, 595] width 27 height 11
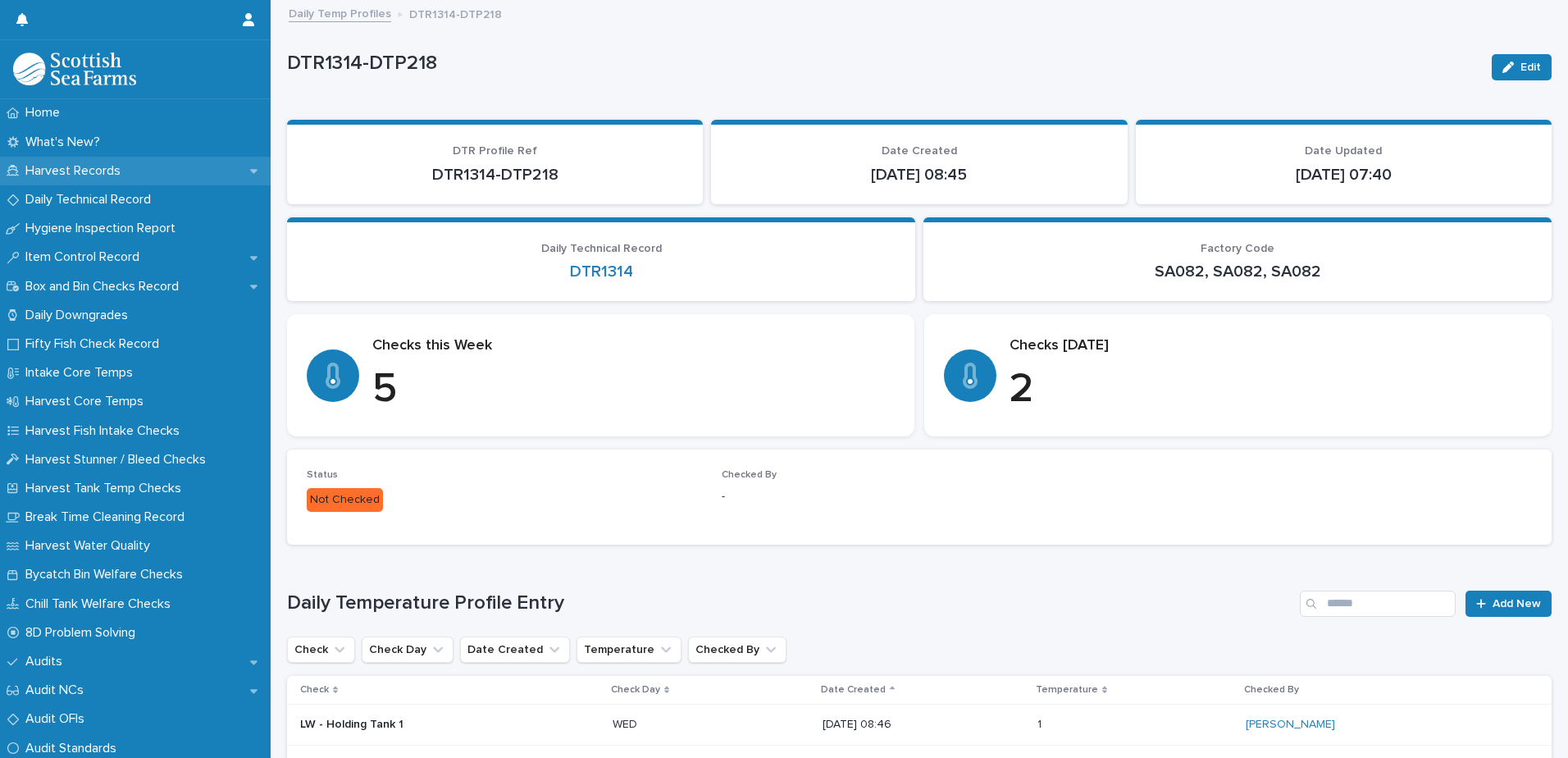
click at [87, 172] on p "Harvest Records" at bounding box center [76, 171] width 114 height 16
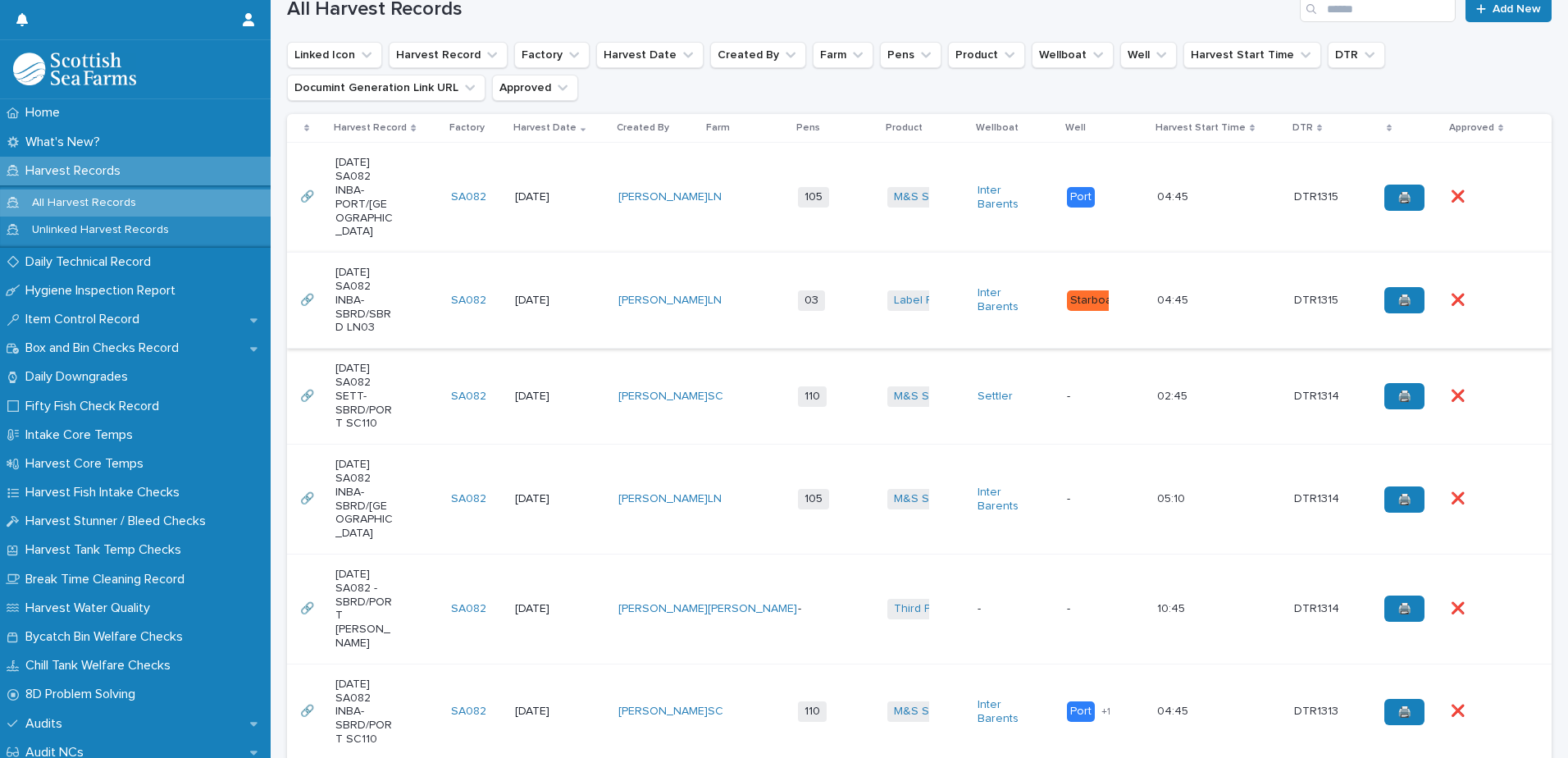
scroll to position [410, 0]
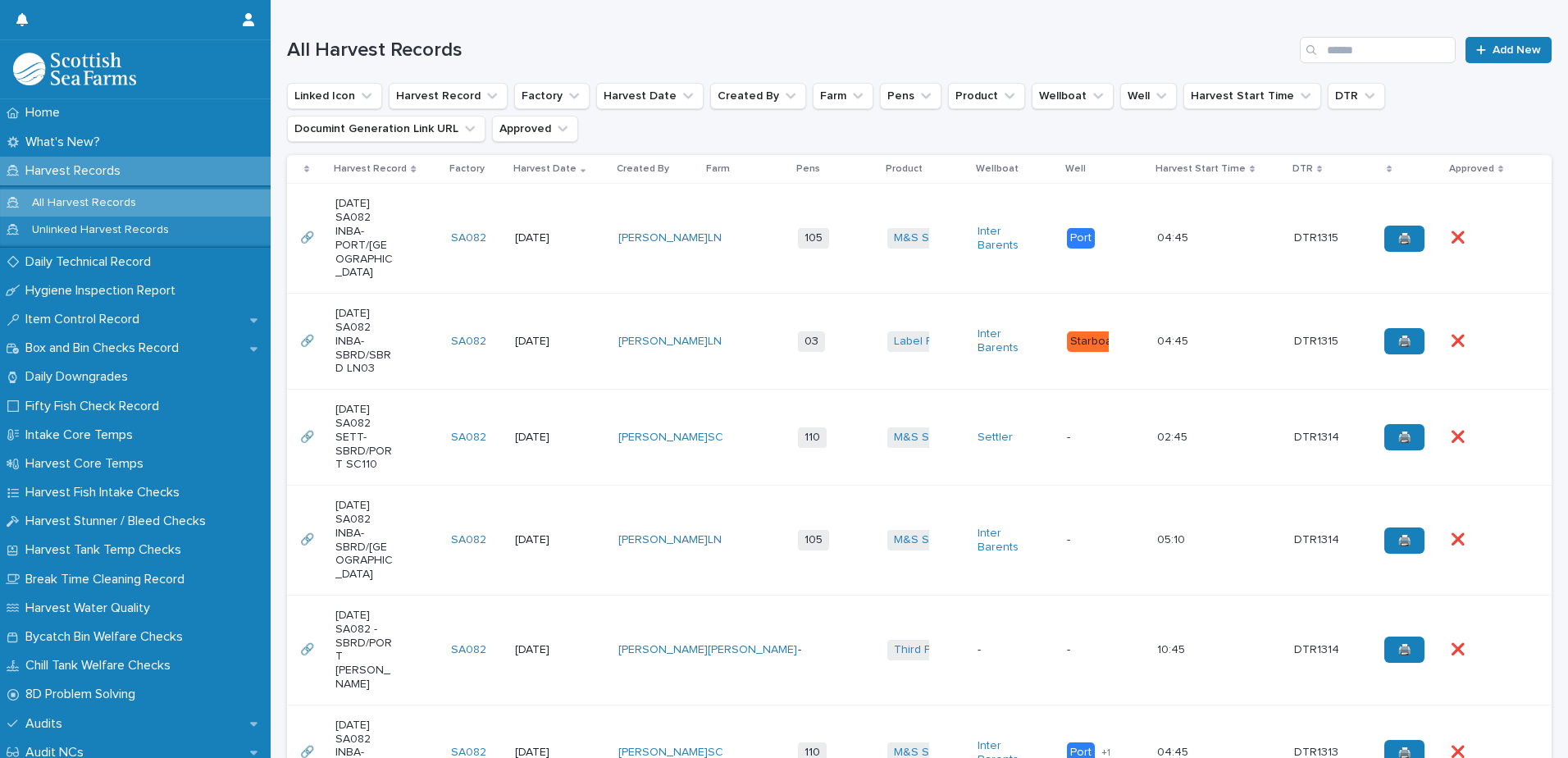
click at [792, 296] on td "03 + 0" at bounding box center [836, 342] width 90 height 96
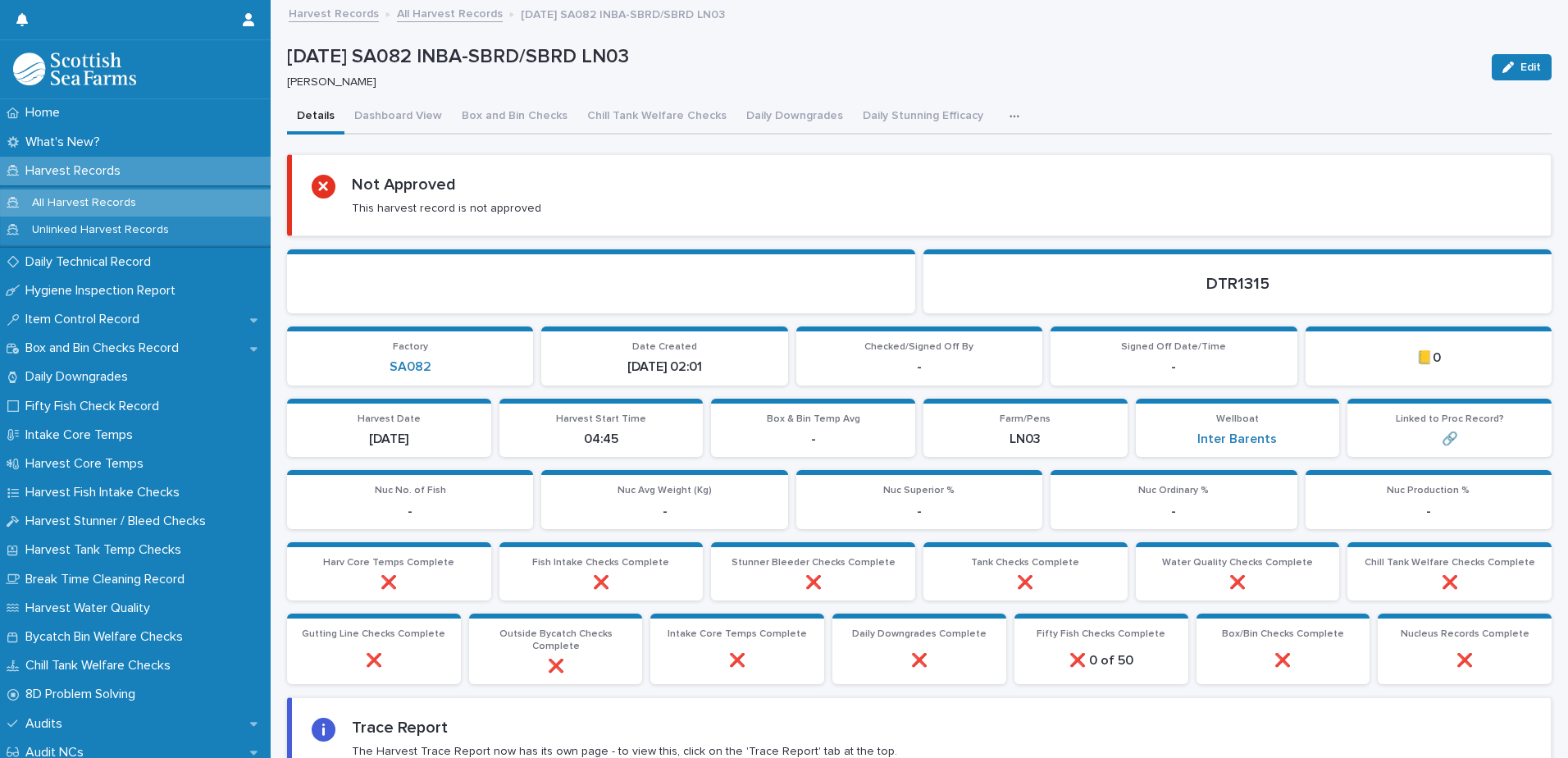
click at [1009, 117] on icon "button" at bounding box center [1014, 116] width 10 height 11
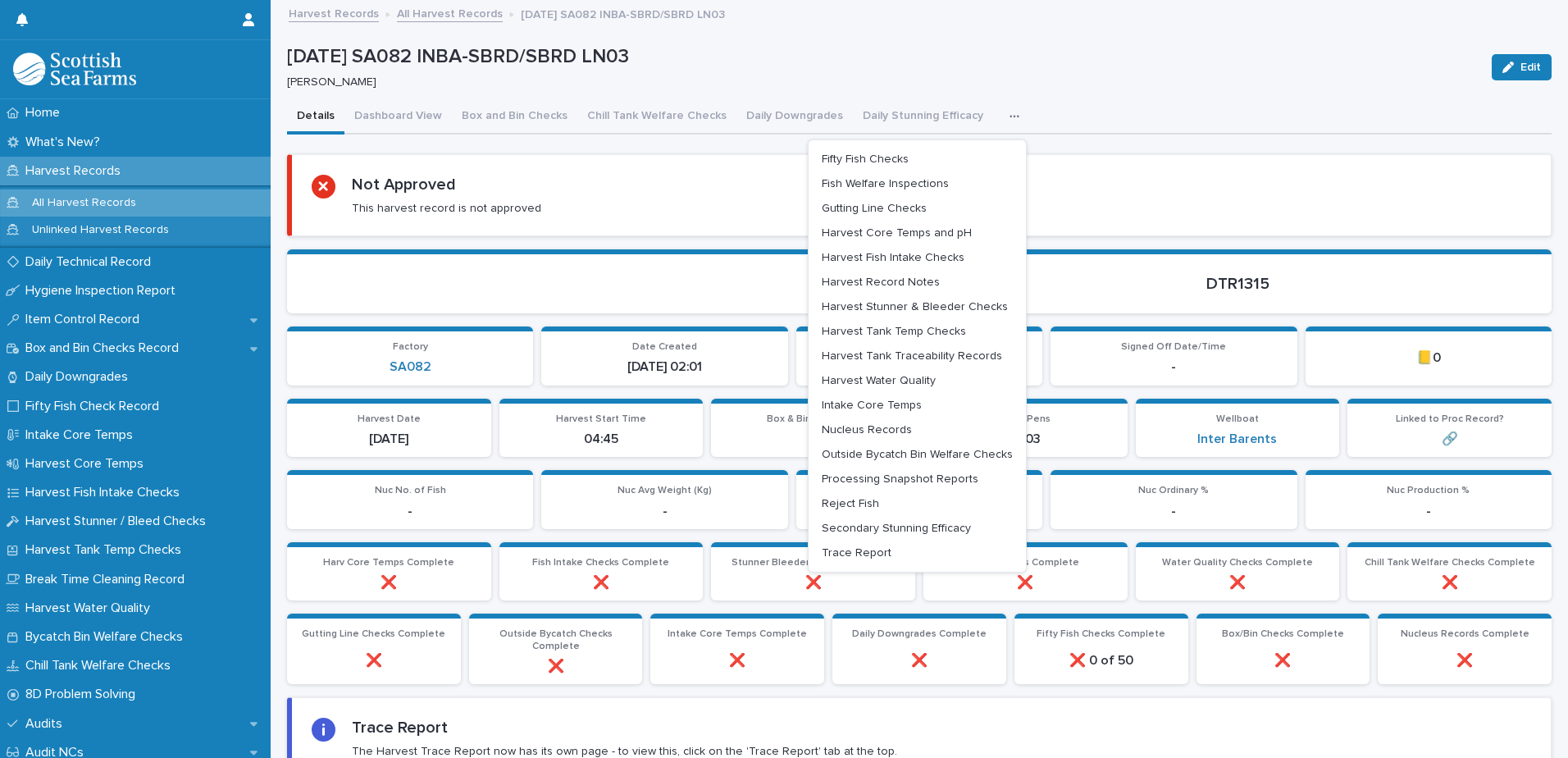
click at [1047, 86] on p "[PERSON_NAME]" at bounding box center [879, 82] width 1185 height 14
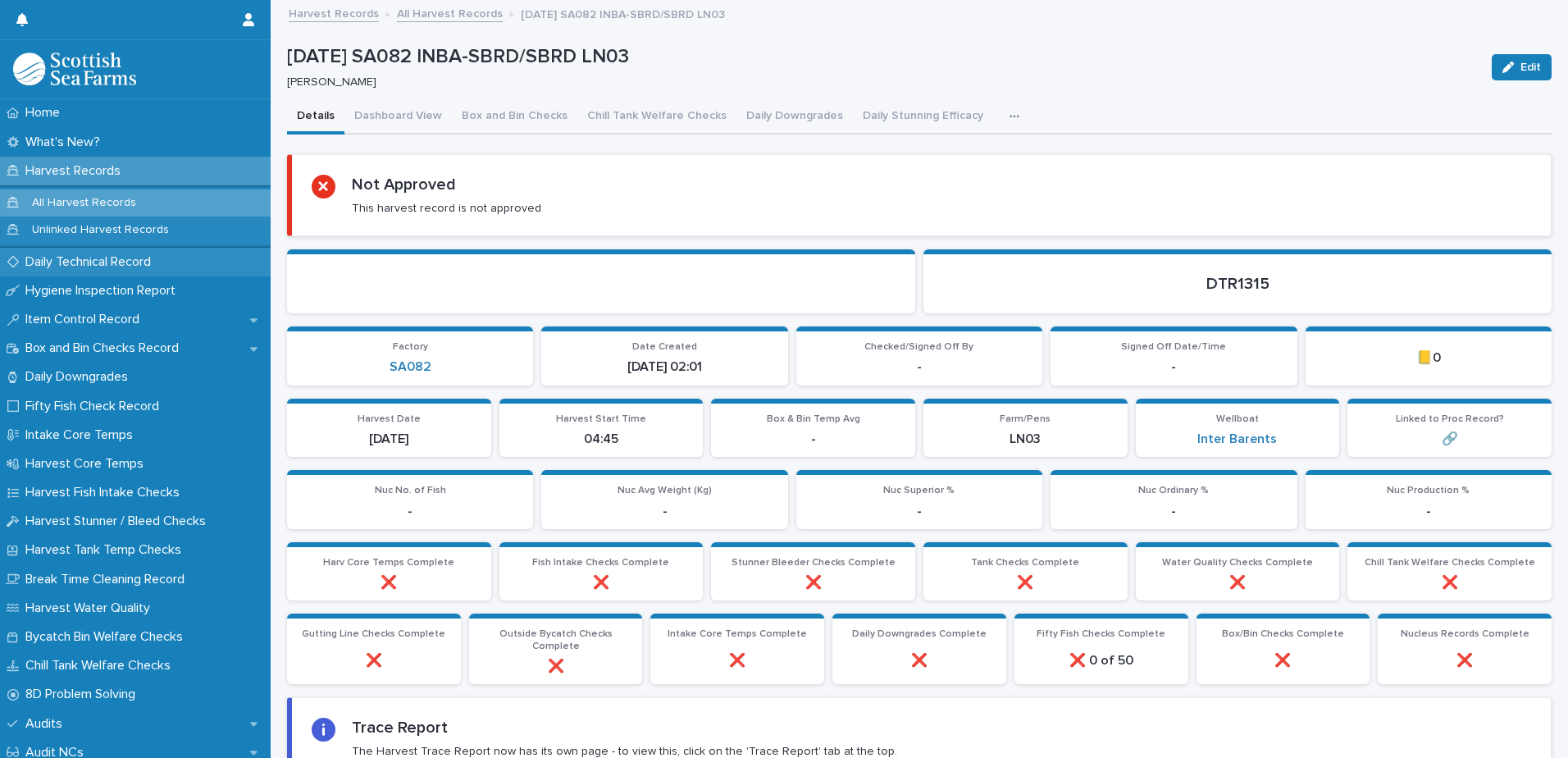
click at [88, 260] on p "Daily Technical Record" at bounding box center [92, 262] width 145 height 16
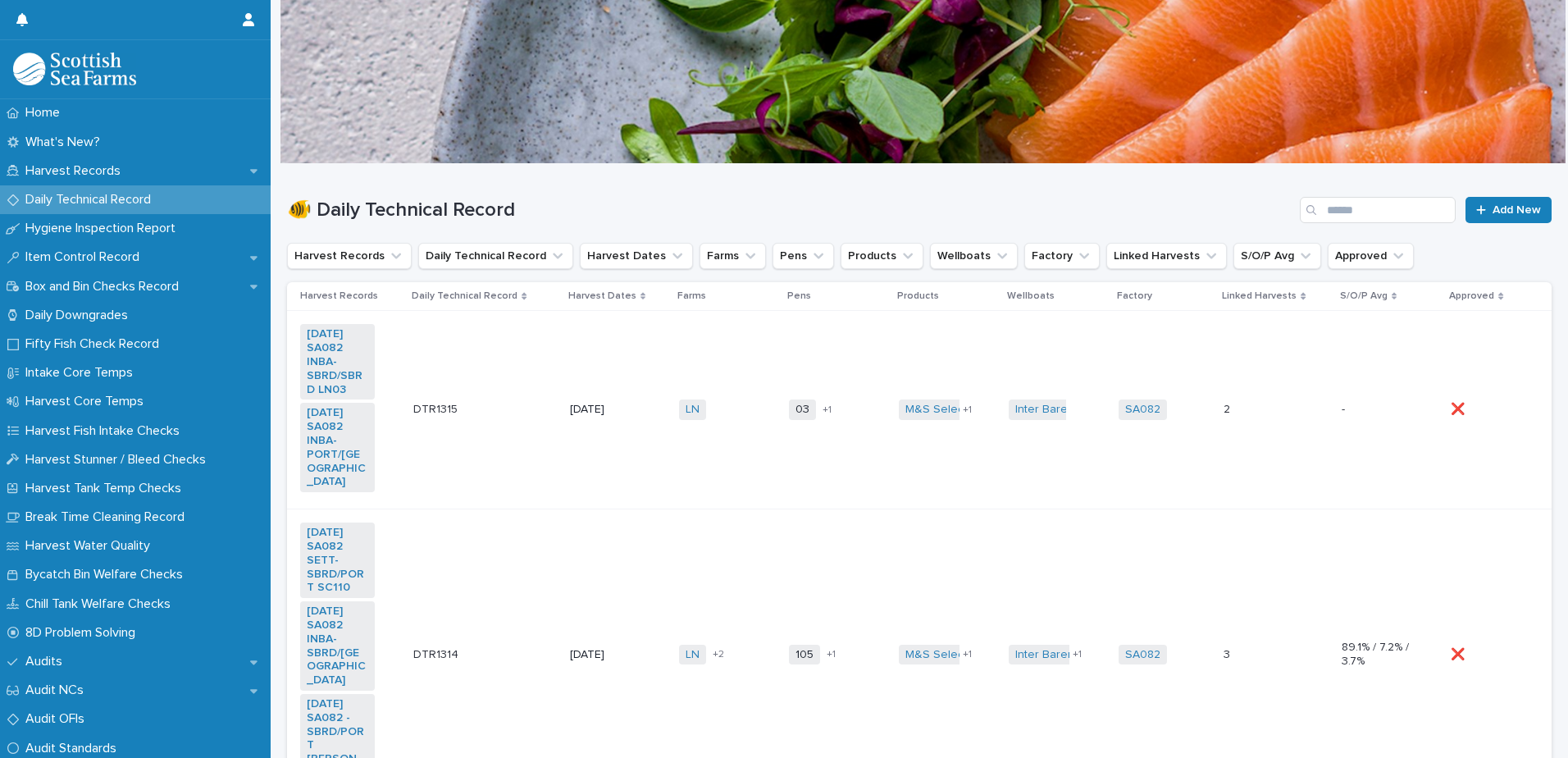
click at [704, 347] on td "LN + 0" at bounding box center [728, 410] width 110 height 198
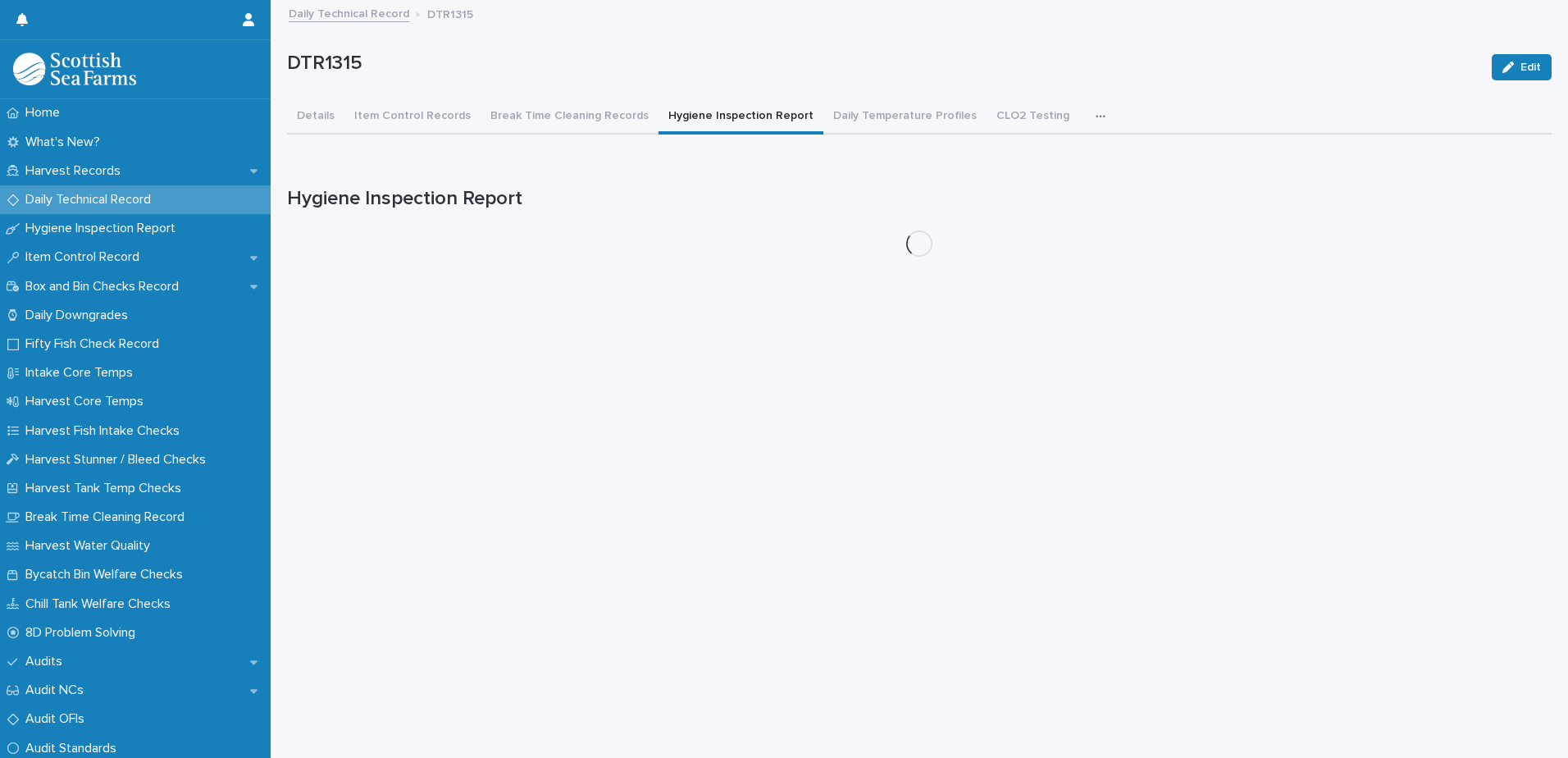
click at [711, 118] on button "Hygiene Inspection Report" at bounding box center [741, 116] width 165 height 34
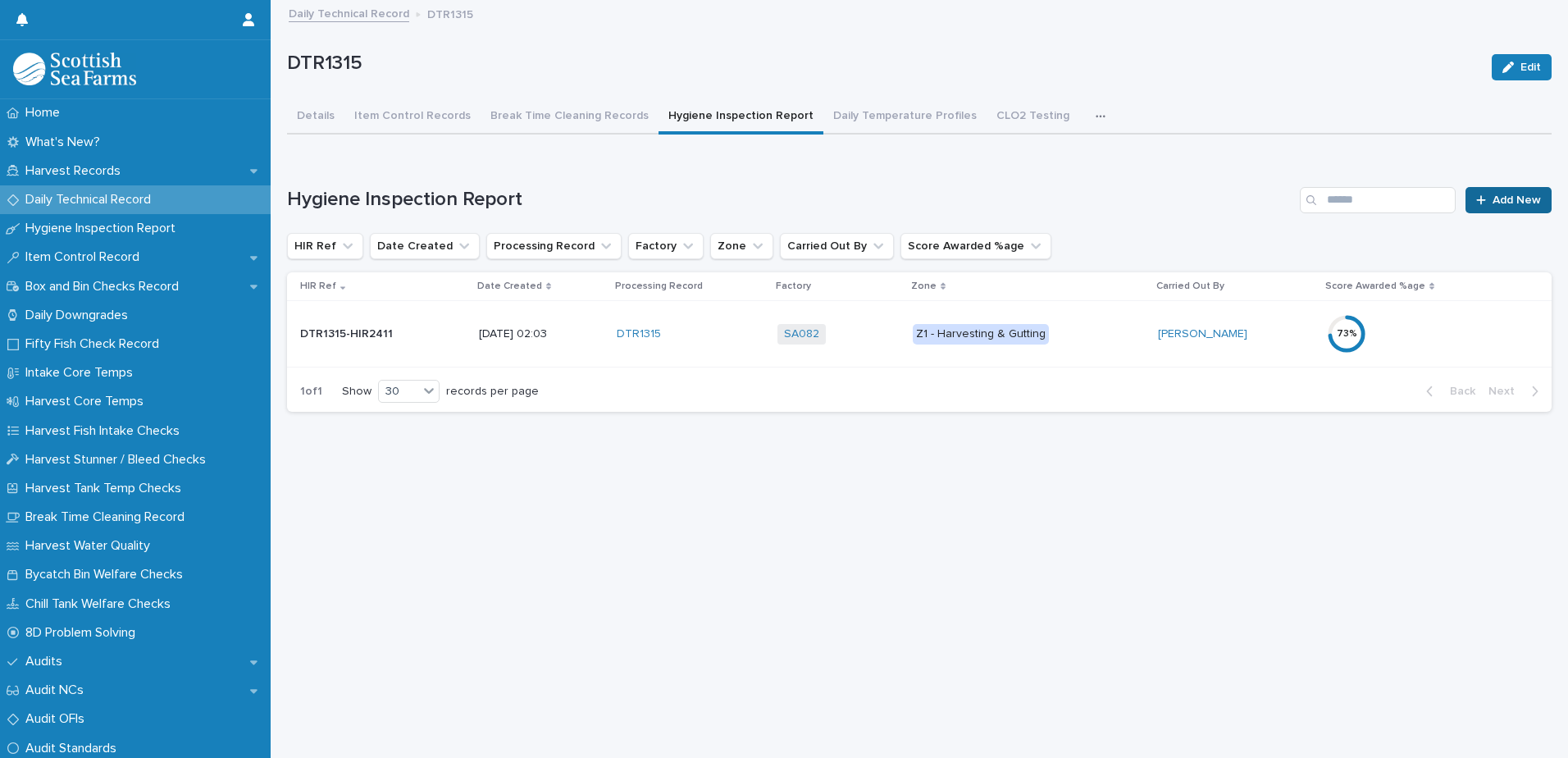
click at [1507, 195] on span "Add New" at bounding box center [1516, 199] width 48 height 11
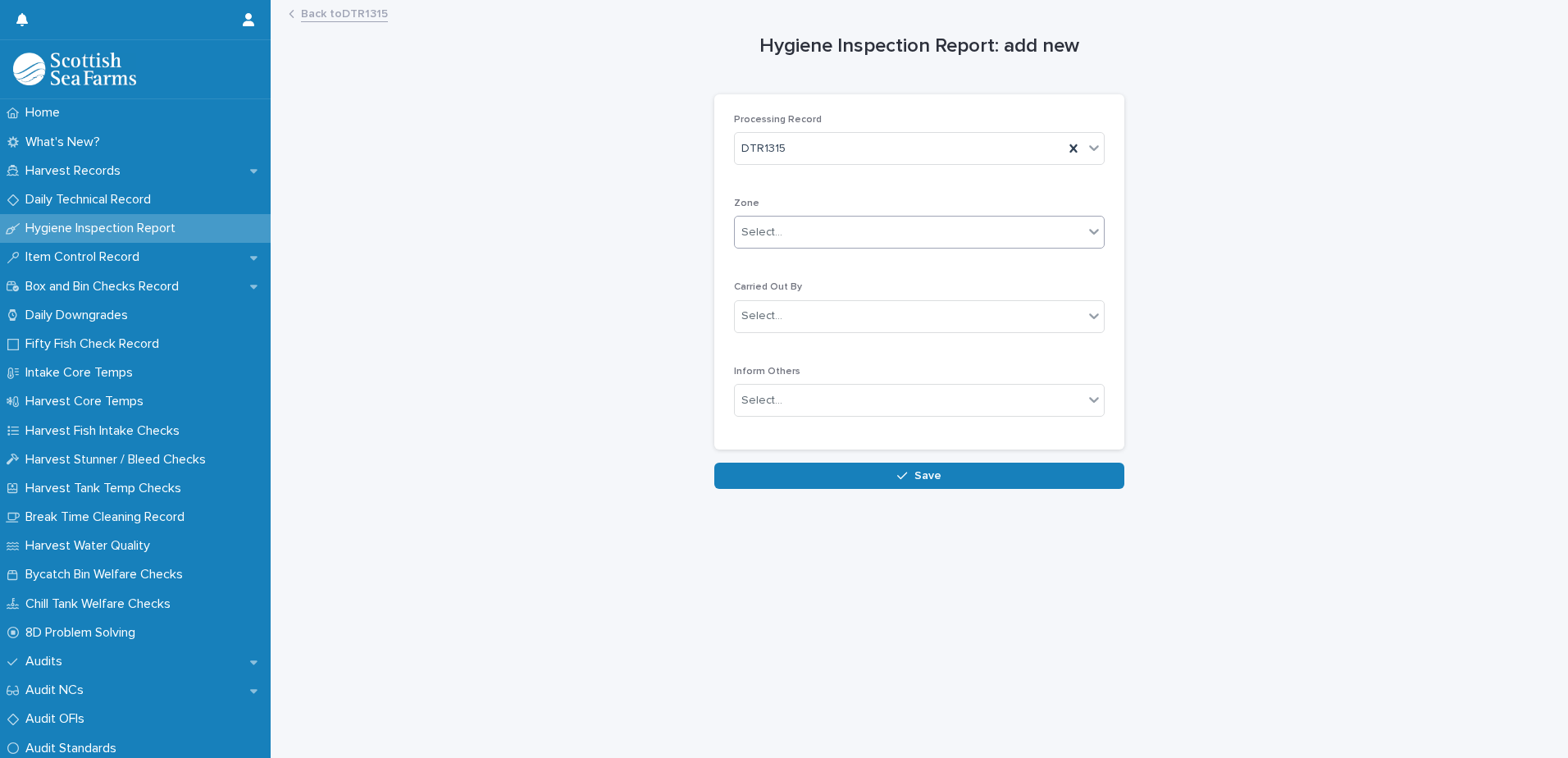
click at [905, 230] on div "Select..." at bounding box center [909, 233] width 349 height 27
click at [870, 290] on span "Z2 - Grading, Packing, Despatch" at bounding box center [822, 291] width 173 height 18
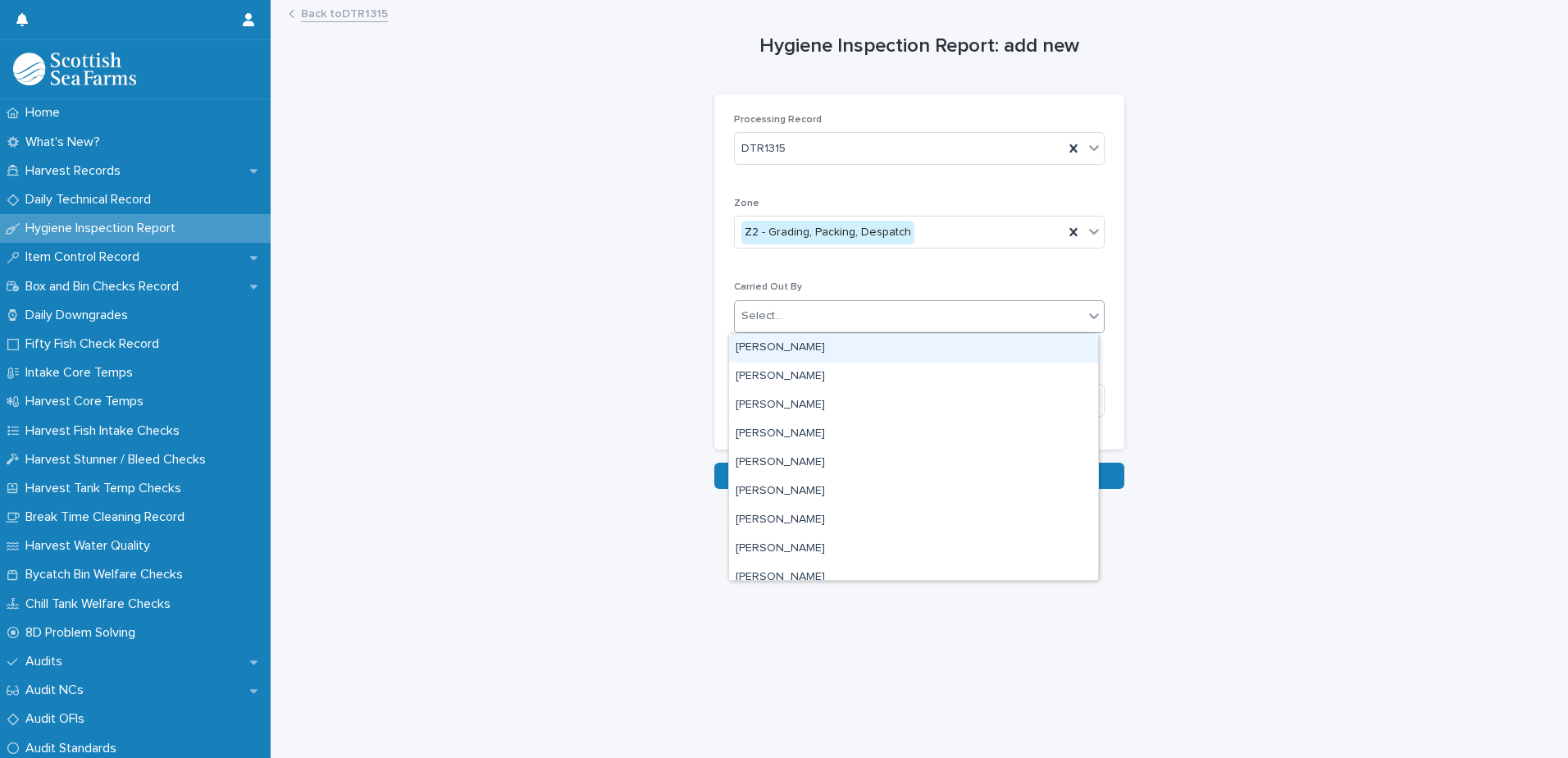
click at [996, 319] on div "Select..." at bounding box center [909, 316] width 349 height 27
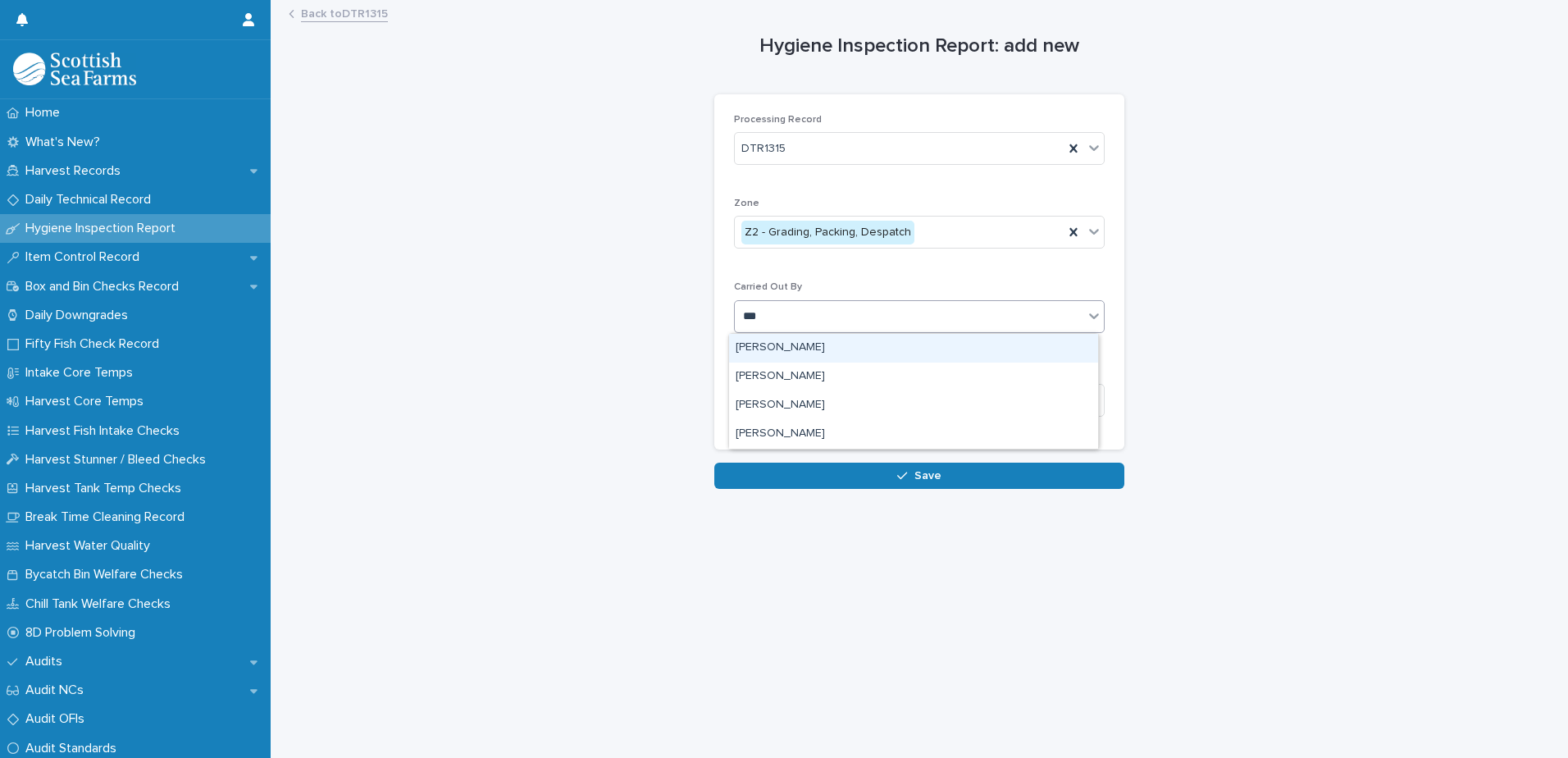
type input "****"
click at [806, 347] on div "[PERSON_NAME]" at bounding box center [913, 348] width 369 height 29
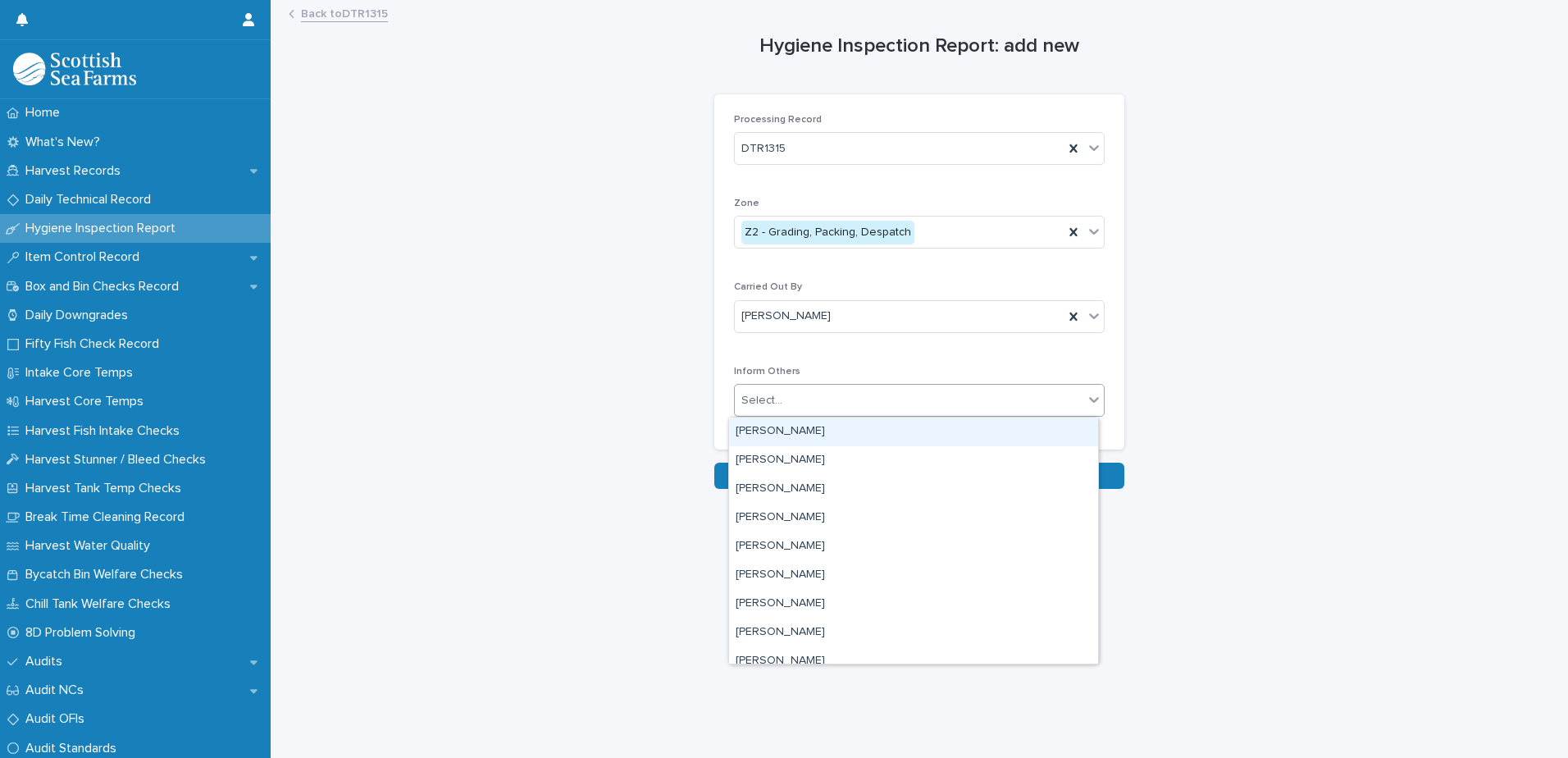
click at [882, 394] on div "Select..." at bounding box center [909, 400] width 349 height 27
type input "***"
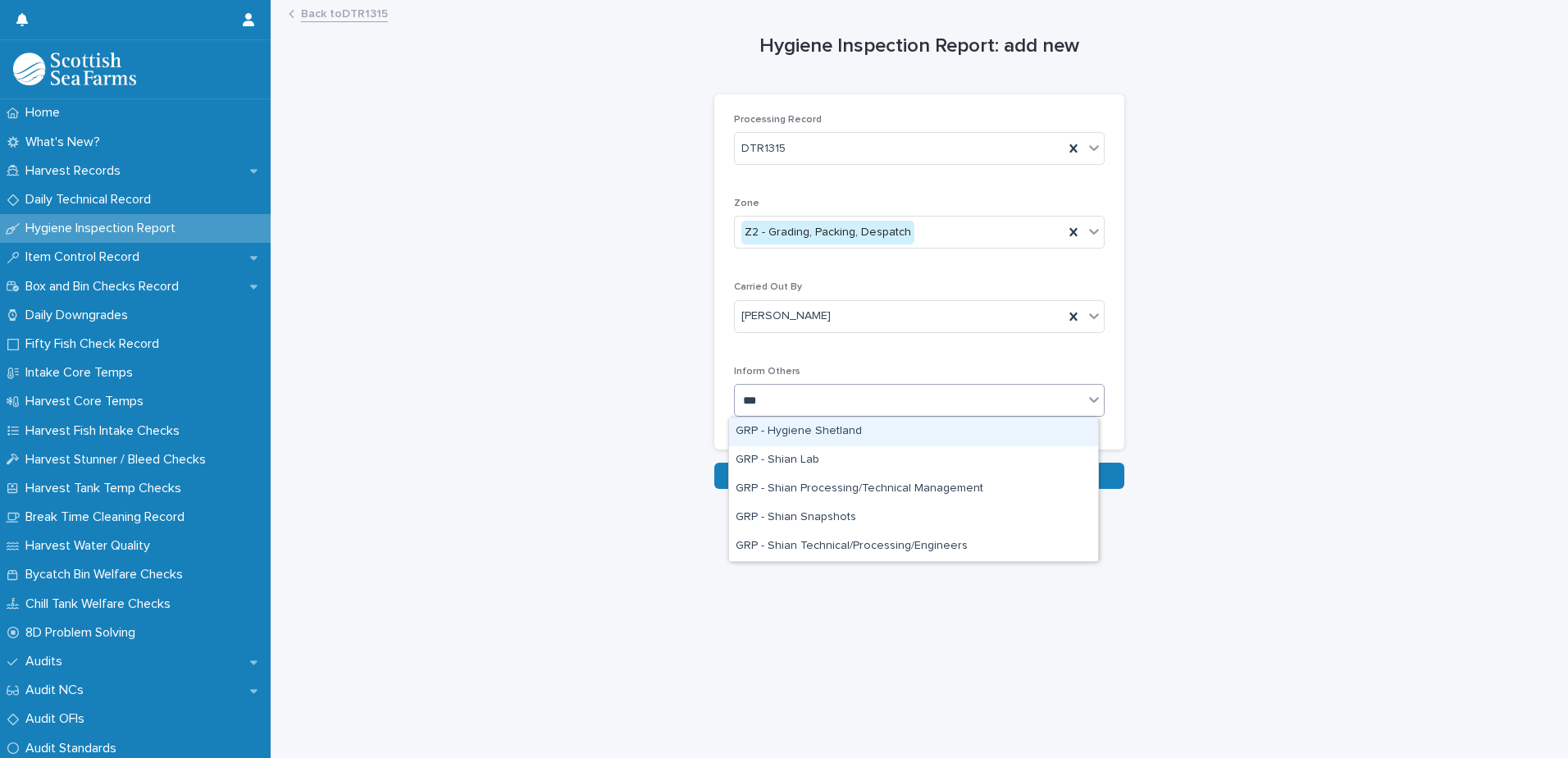
click at [841, 433] on div "GRP - Hygiene Shetland" at bounding box center [913, 432] width 369 height 29
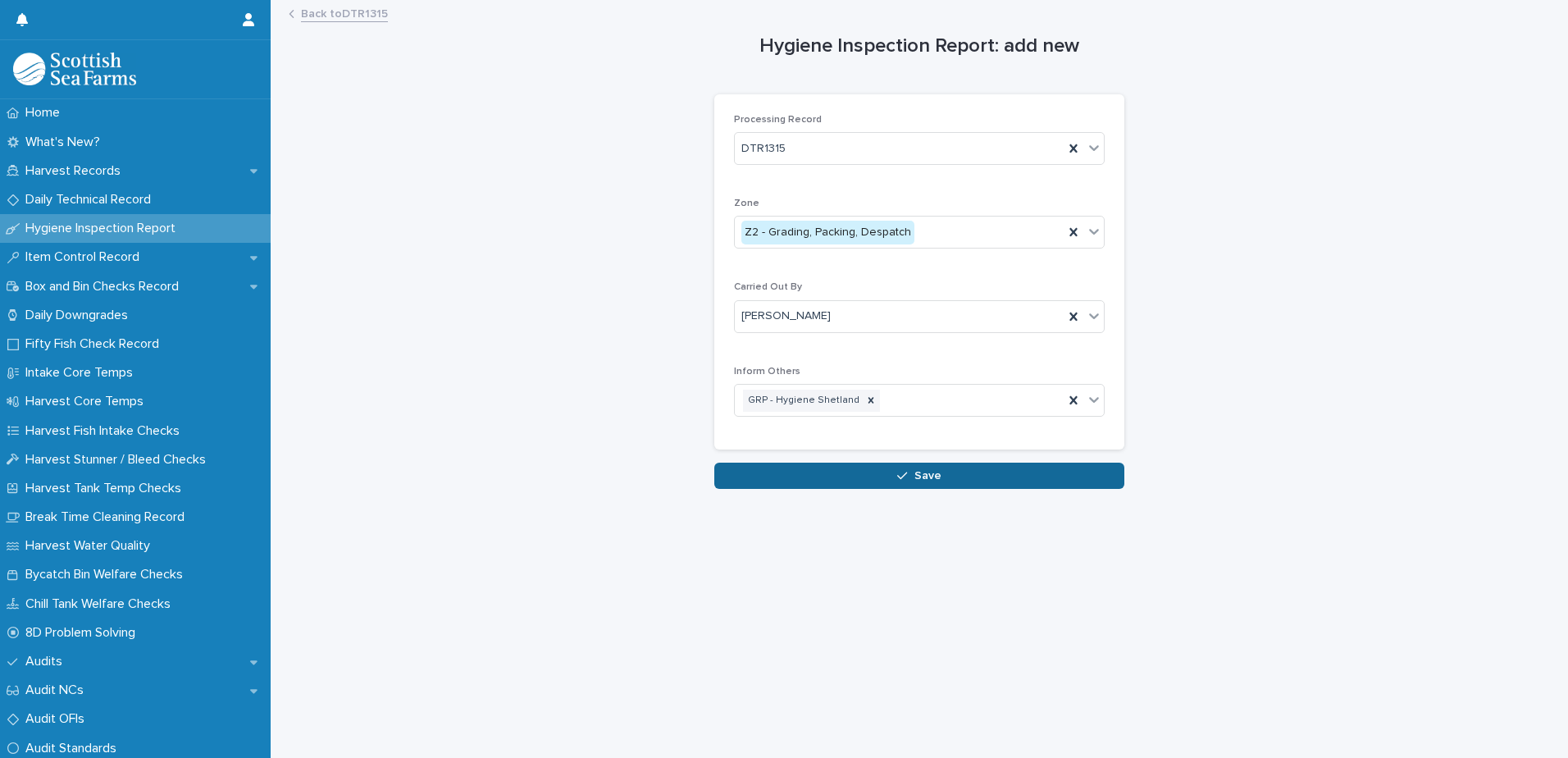
click at [928, 478] on span "Save" at bounding box center [927, 476] width 27 height 11
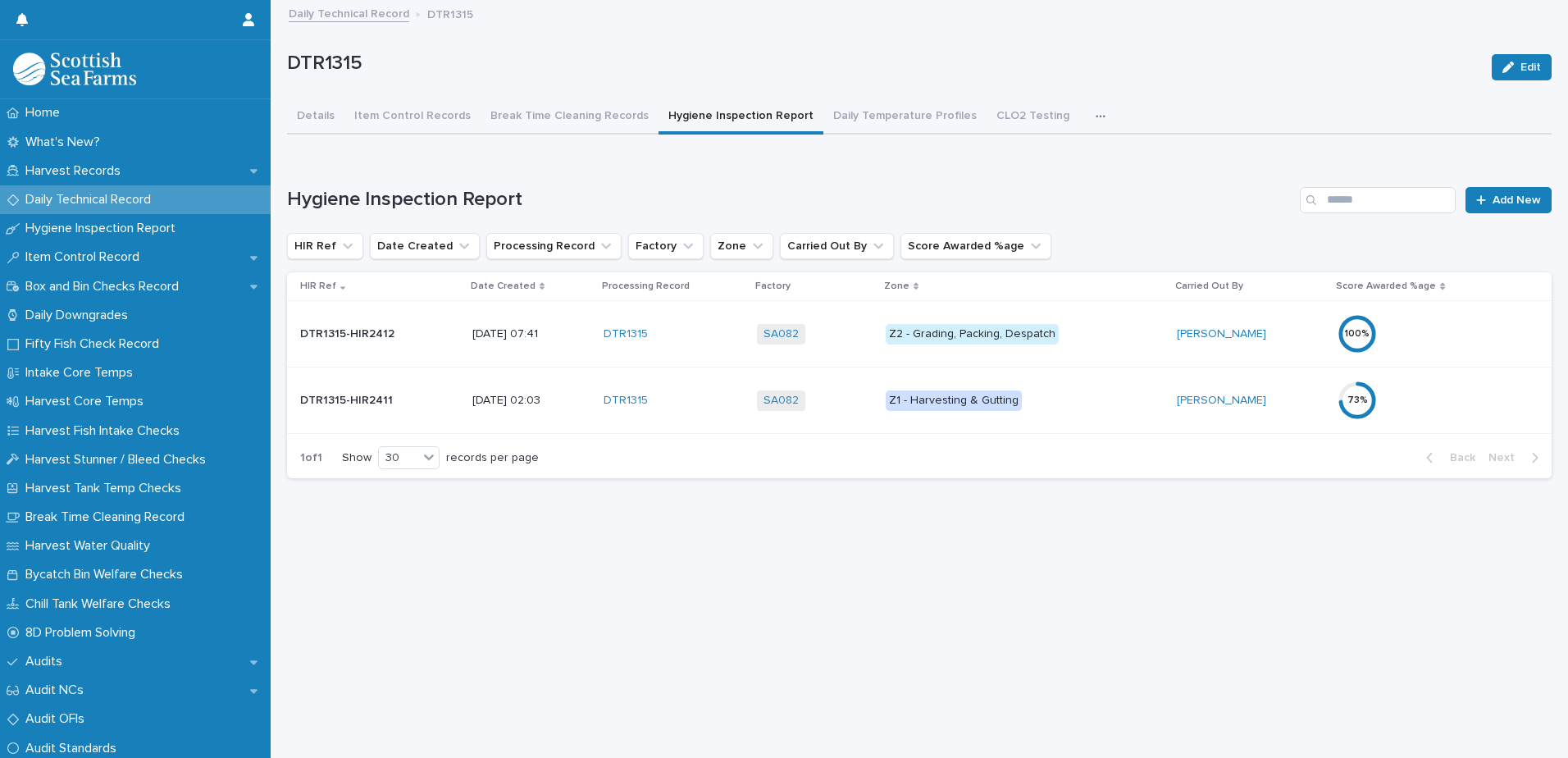
click at [1459, 326] on div "100 %" at bounding box center [1410, 333] width 143 height 39
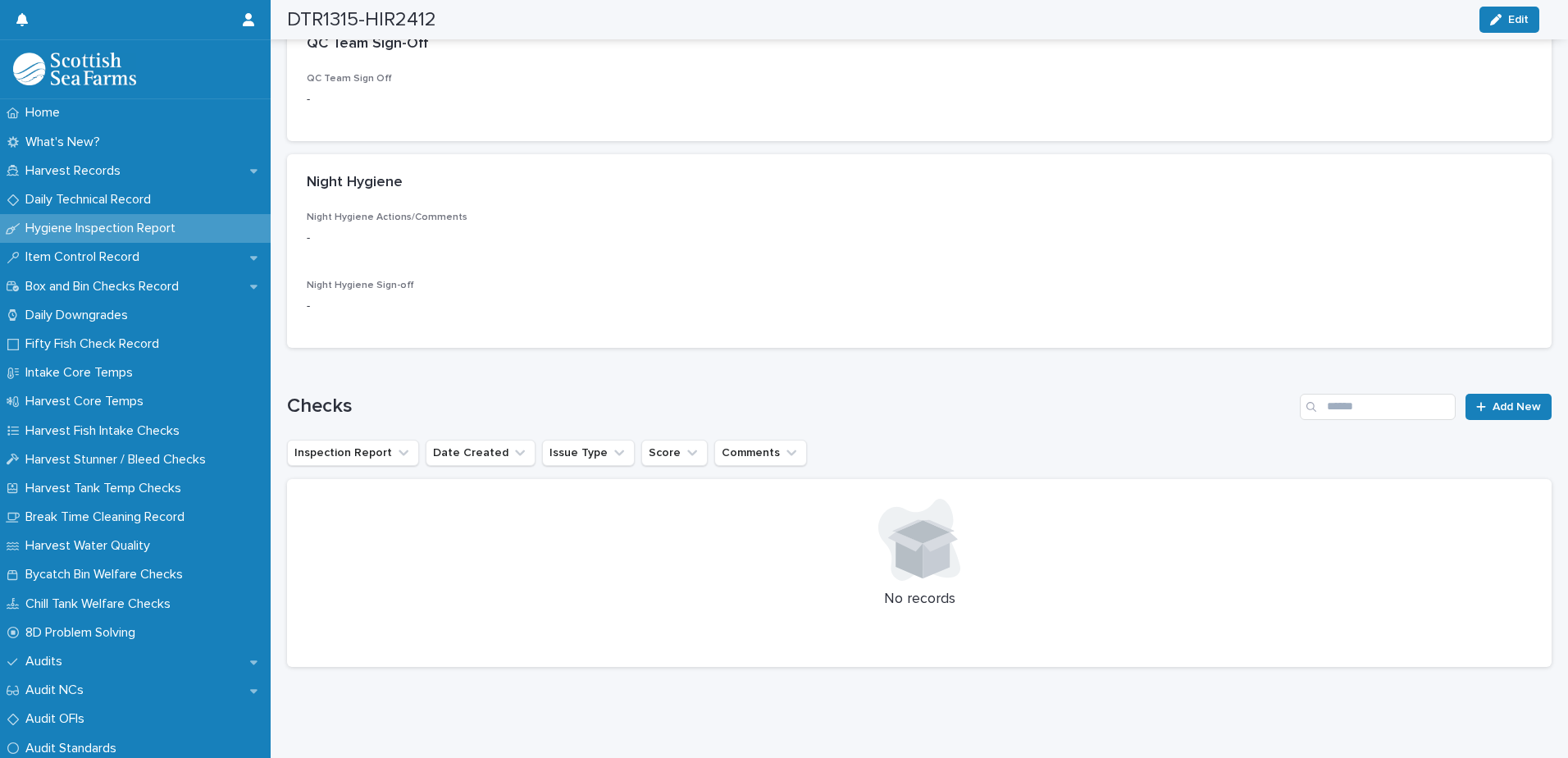
scroll to position [587, 0]
click at [1493, 397] on span "Add New" at bounding box center [1516, 402] width 48 height 11
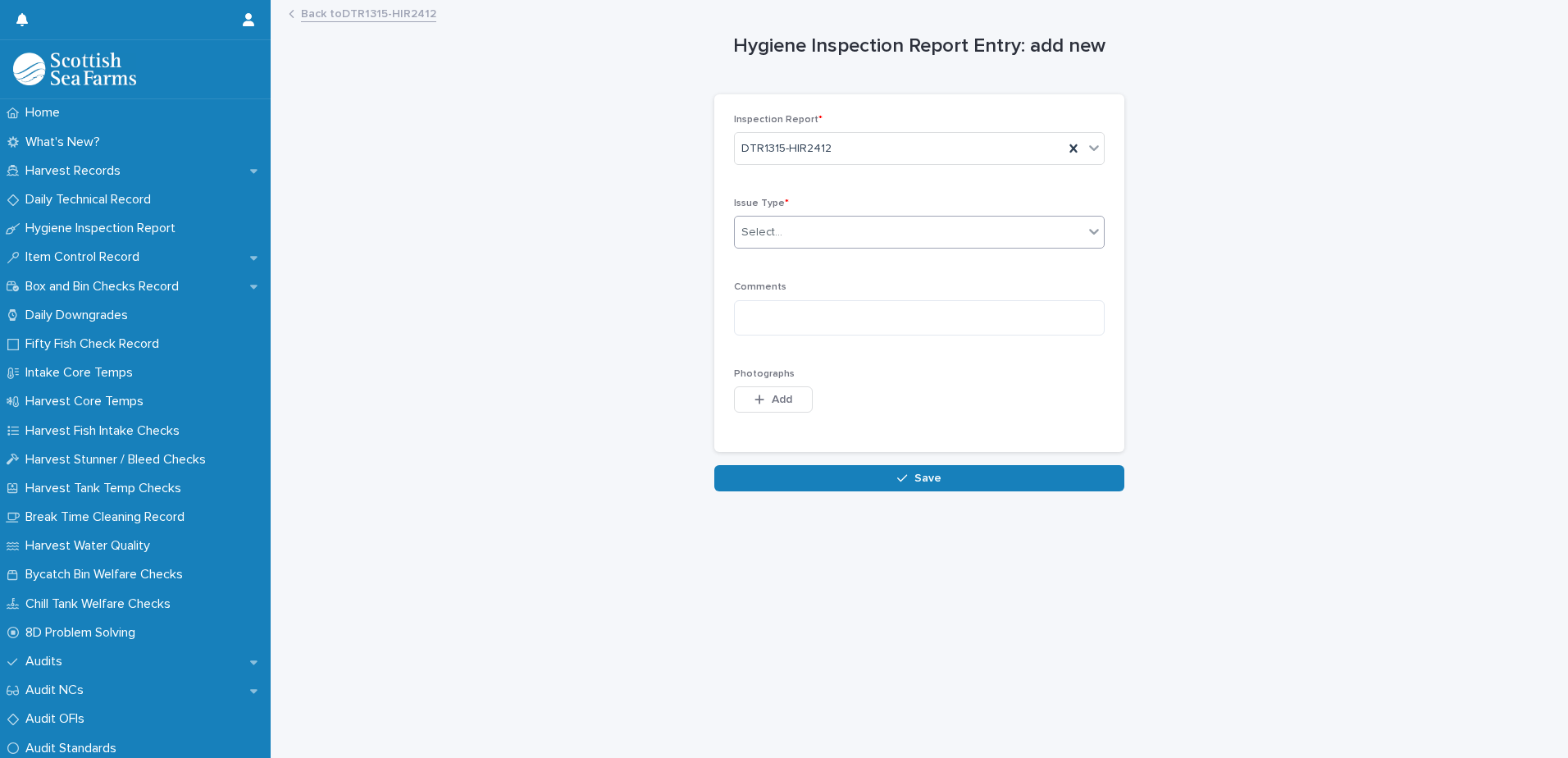
click at [862, 237] on div "Select..." at bounding box center [909, 233] width 349 height 27
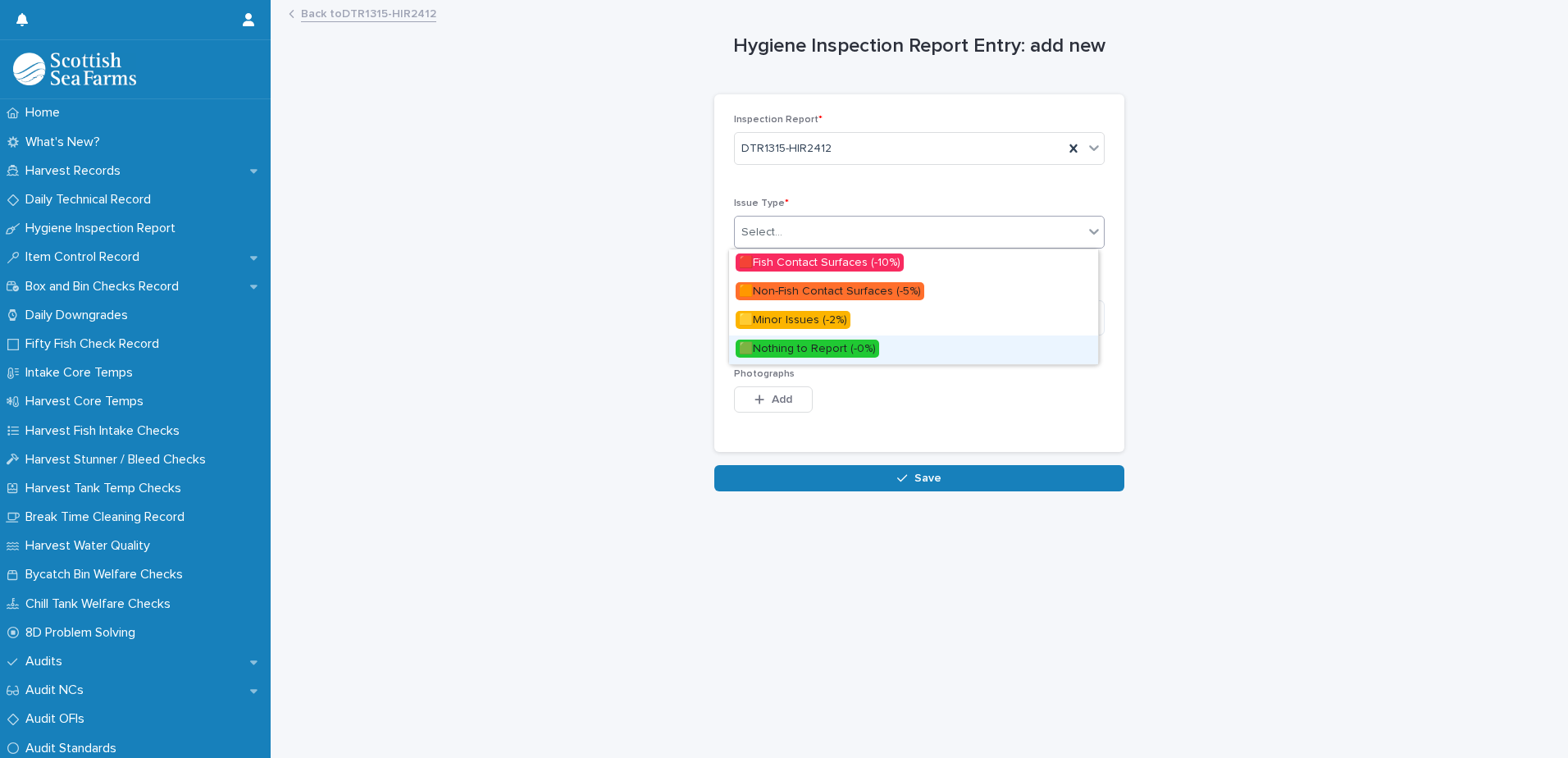
click at [827, 349] on span "🟩Nothing to Report (-0%)" at bounding box center [808, 349] width 143 height 18
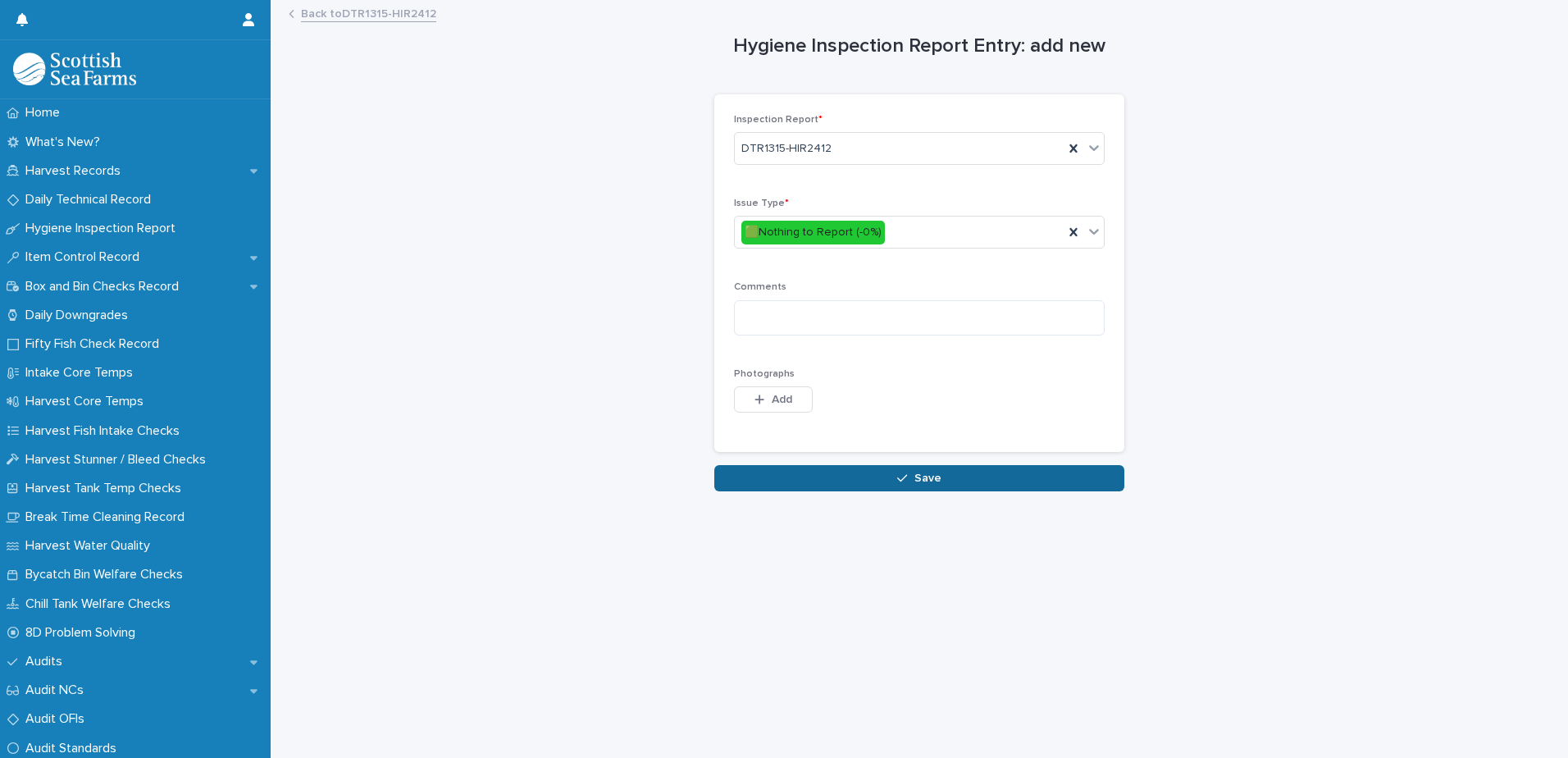
click at [901, 483] on icon "button" at bounding box center [902, 478] width 10 height 11
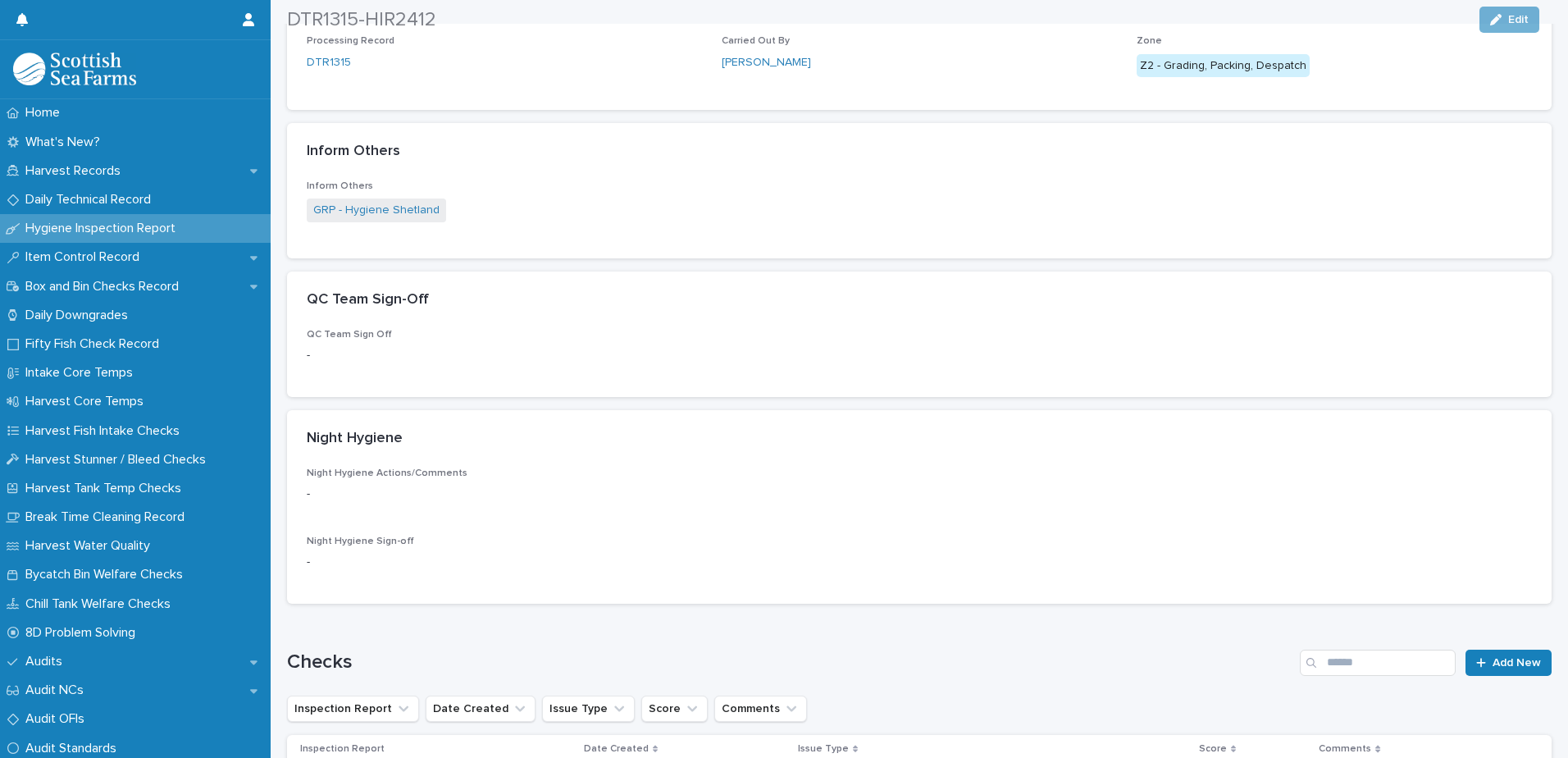
scroll to position [328, 0]
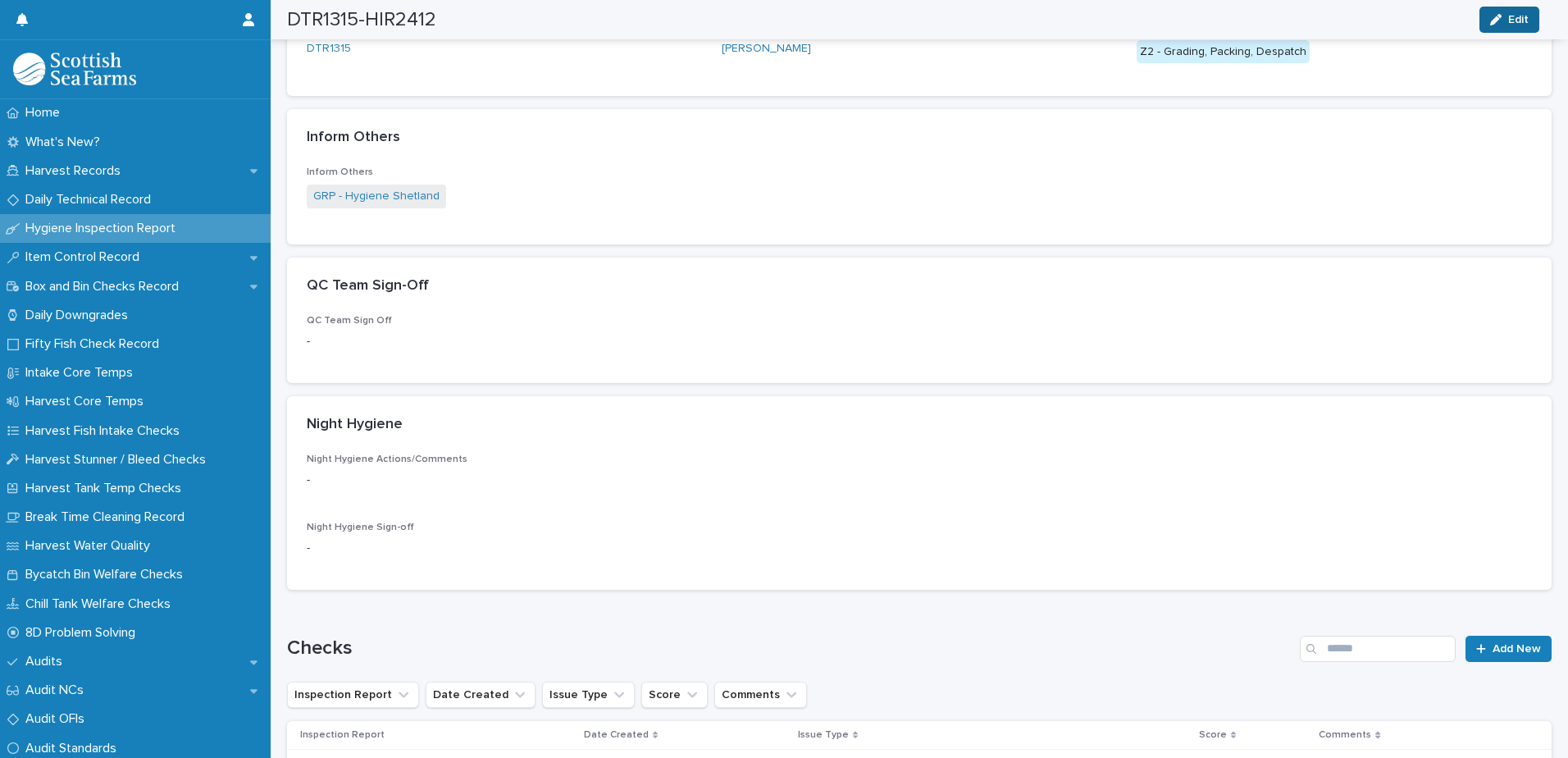
click at [1512, 22] on span "Edit" at bounding box center [1518, 19] width 20 height 11
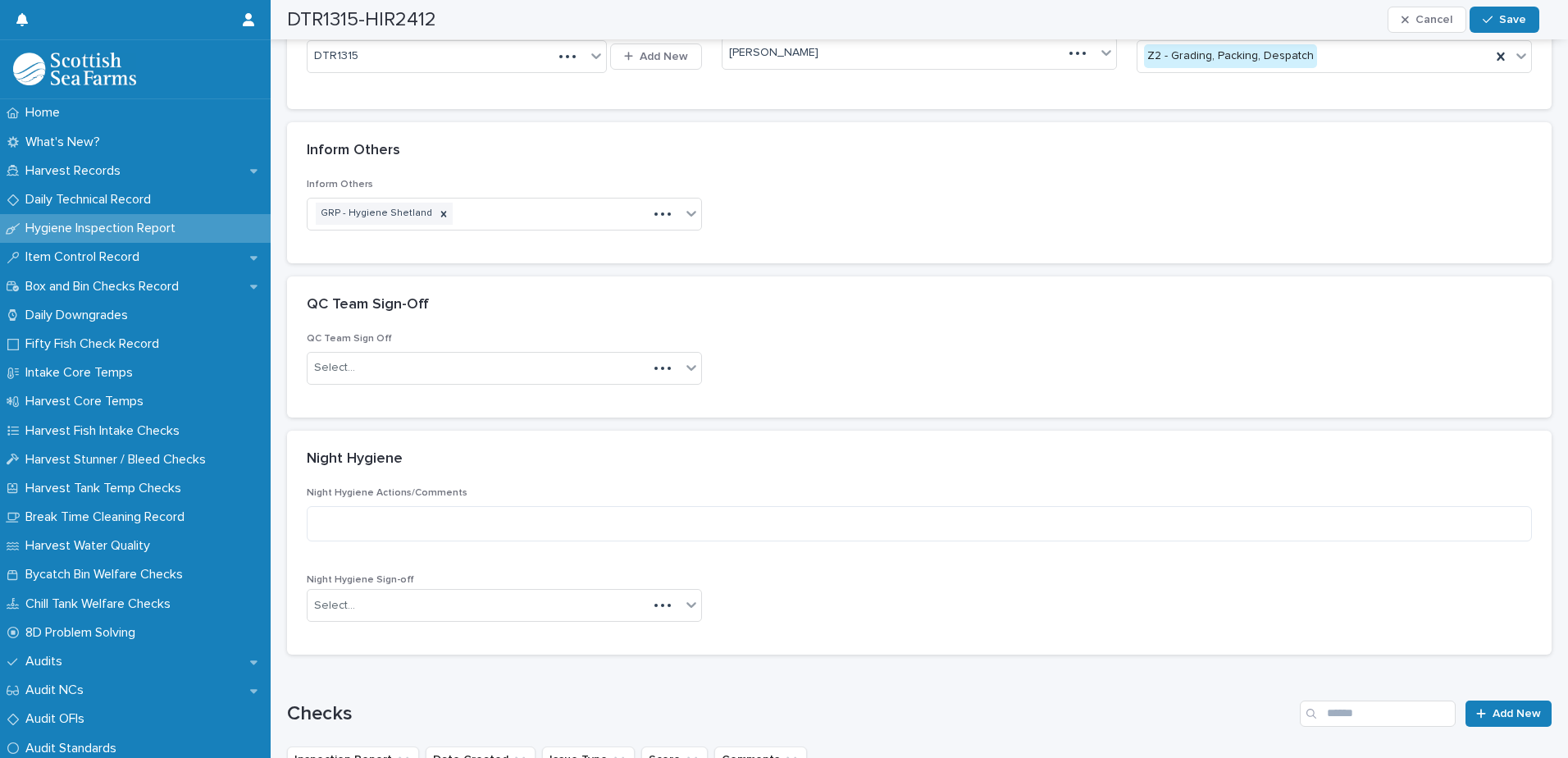
scroll to position [360, 0]
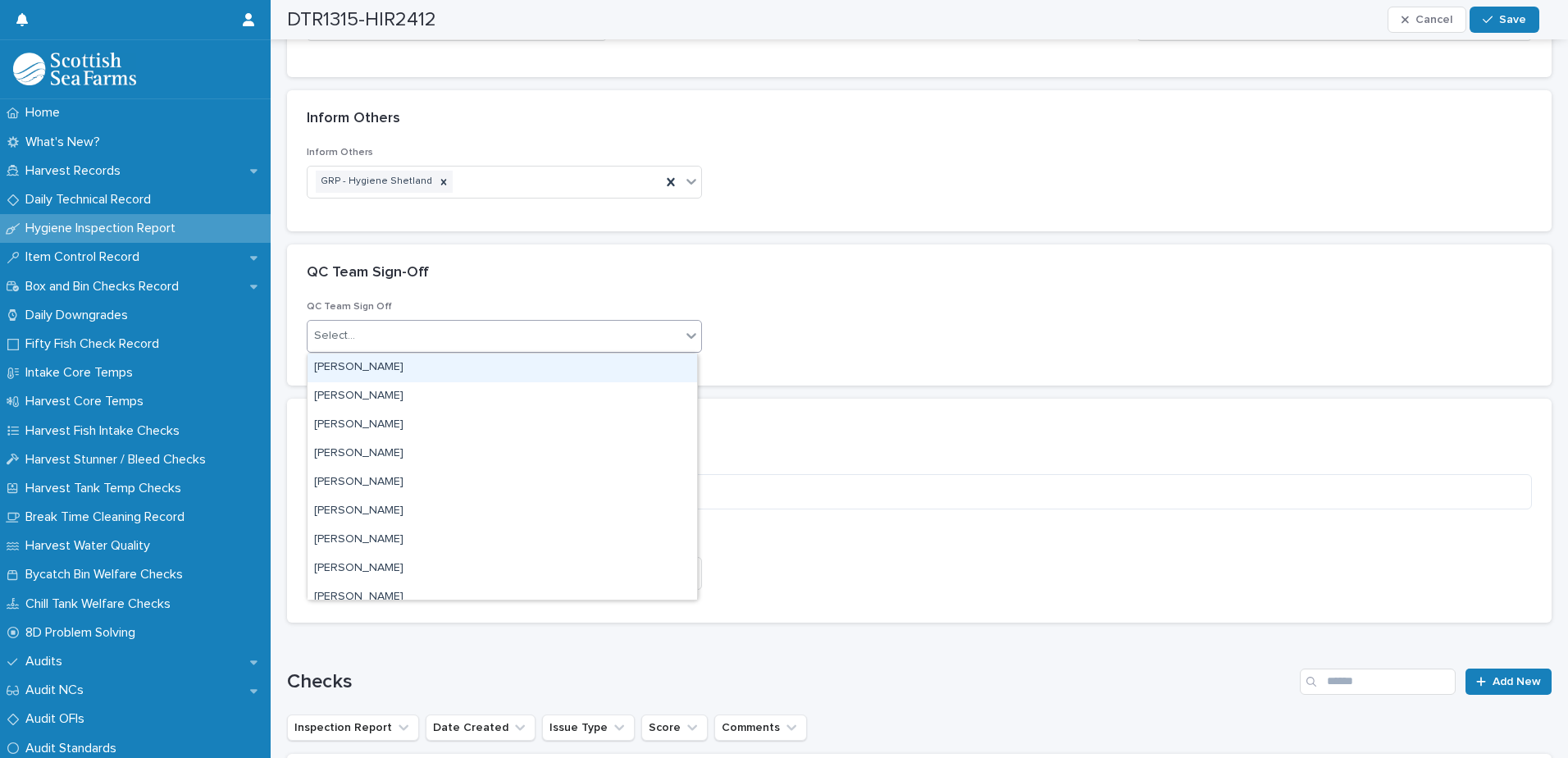
click at [444, 343] on div "Select..." at bounding box center [494, 336] width 373 height 27
type input "****"
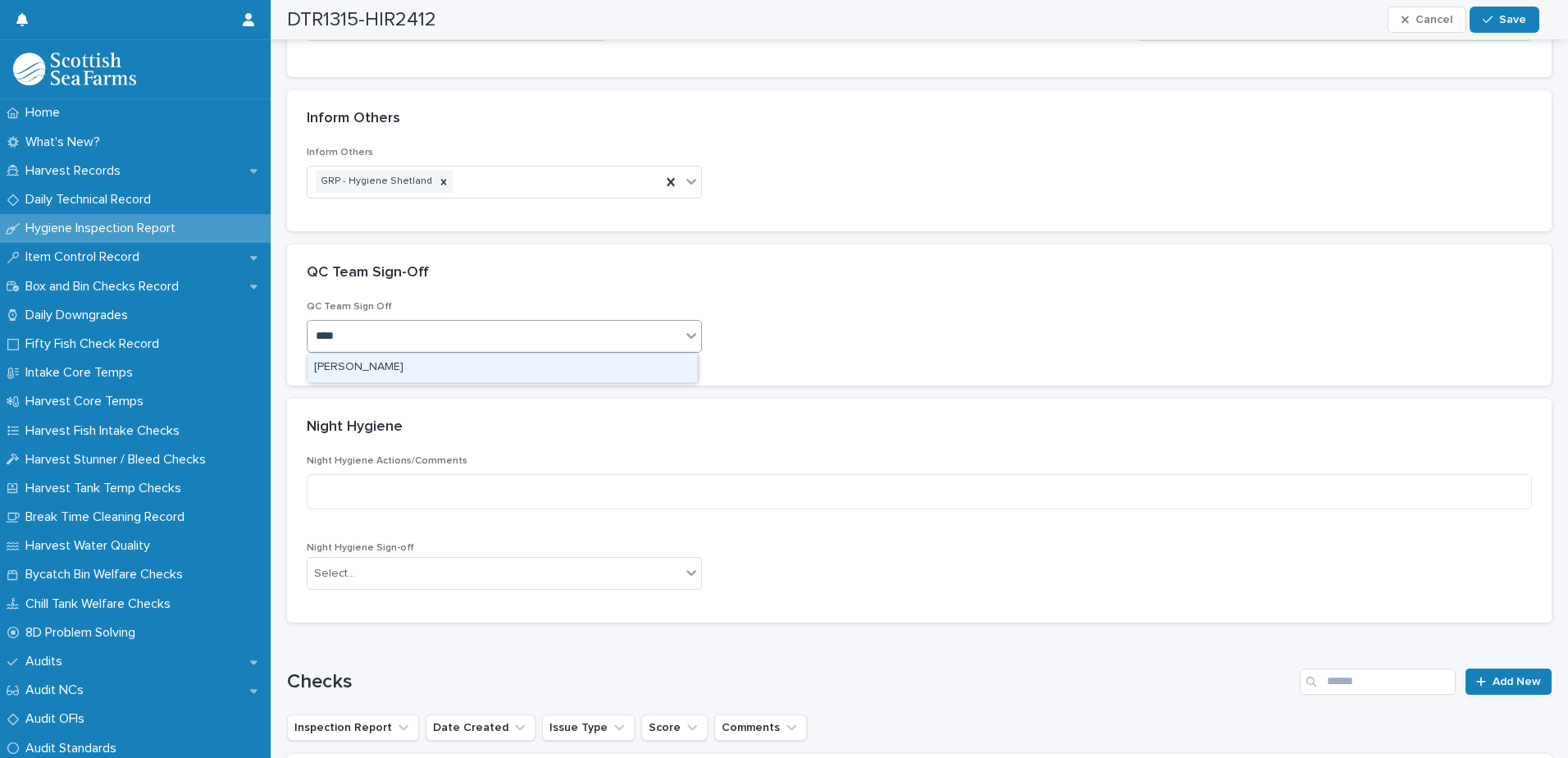
click at [406, 363] on div "[PERSON_NAME]" at bounding box center [503, 367] width 390 height 29
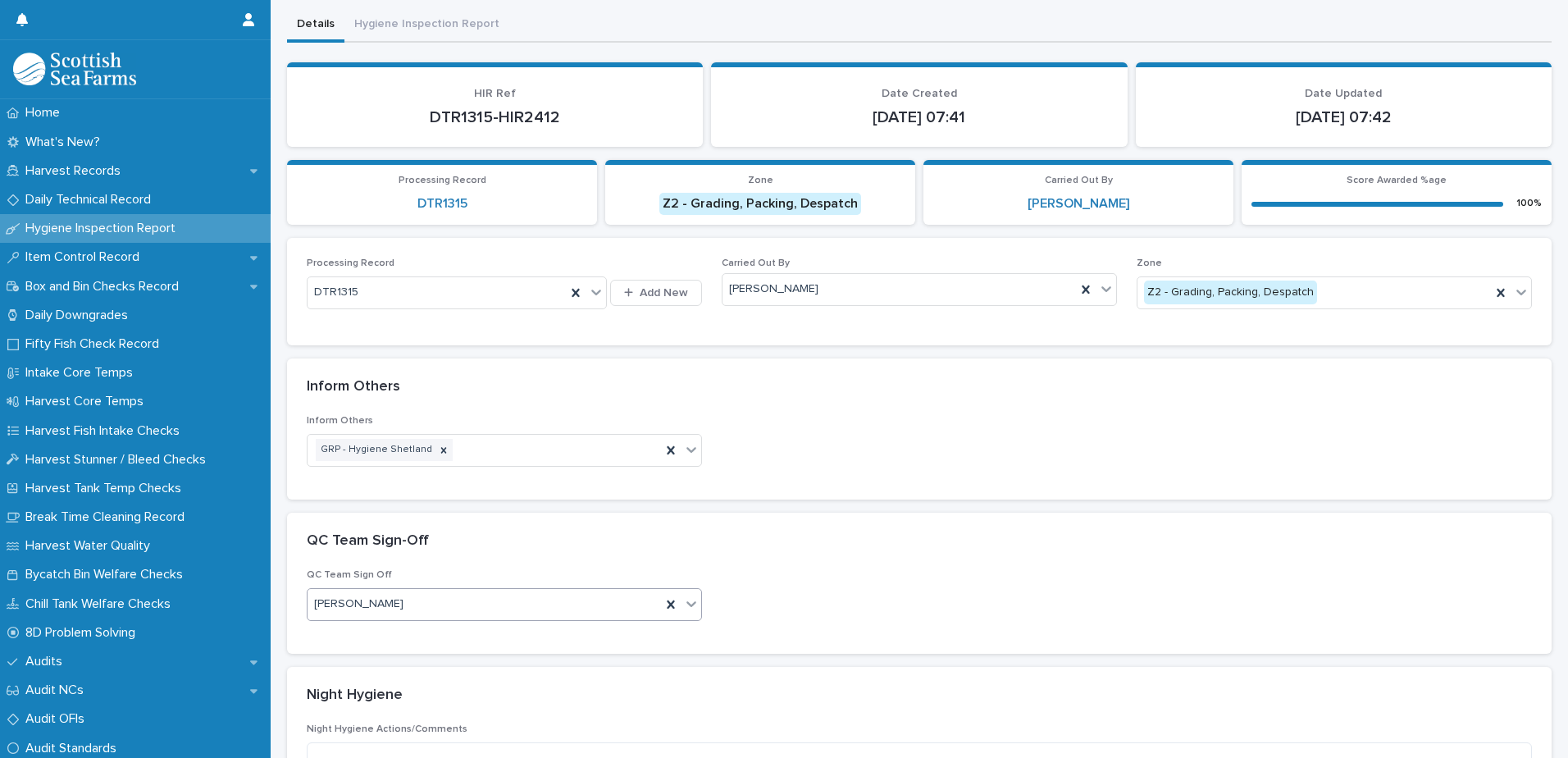
scroll to position [0, 0]
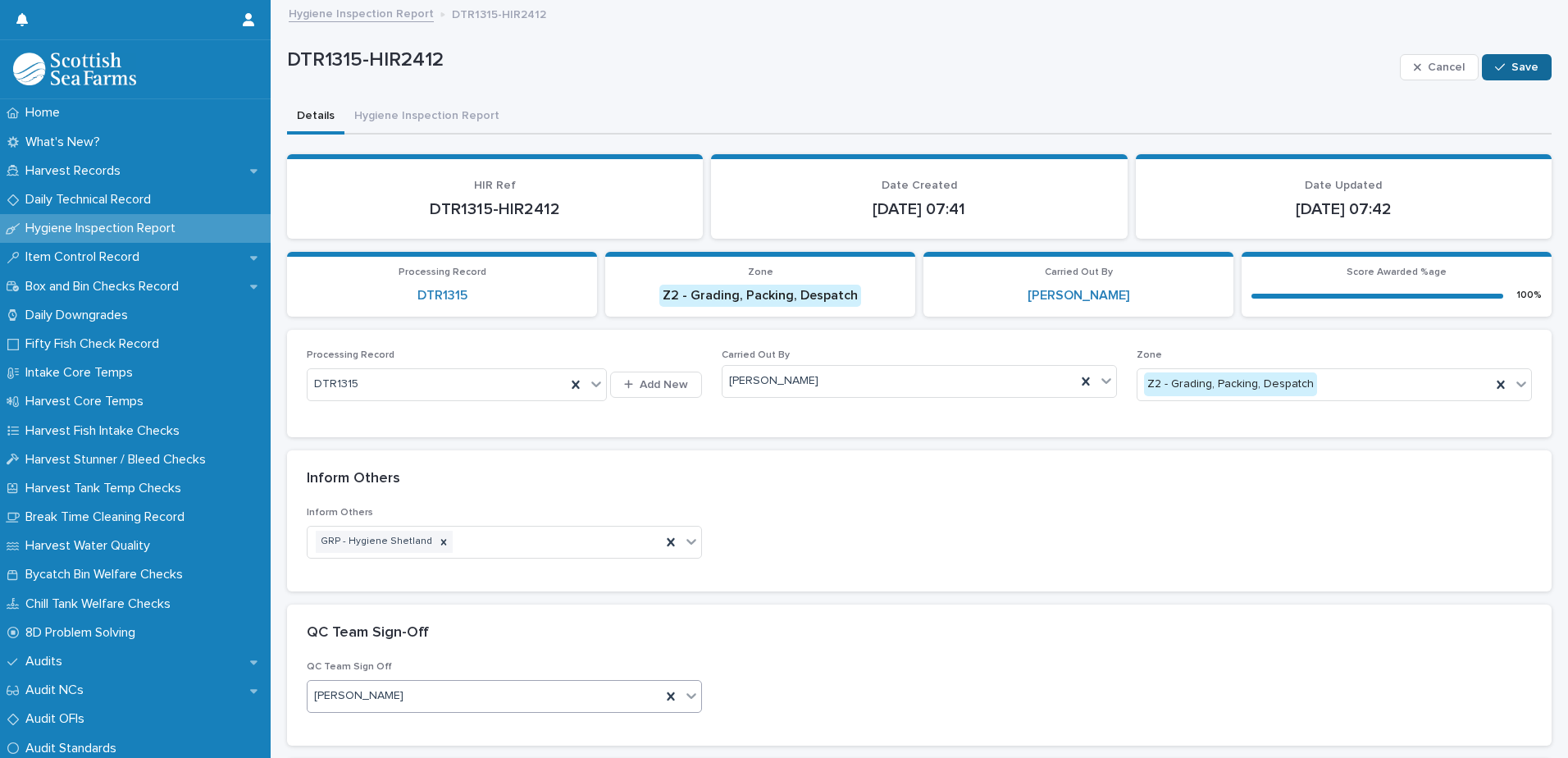
click at [1499, 67] on div "button" at bounding box center [1503, 66] width 17 height 11
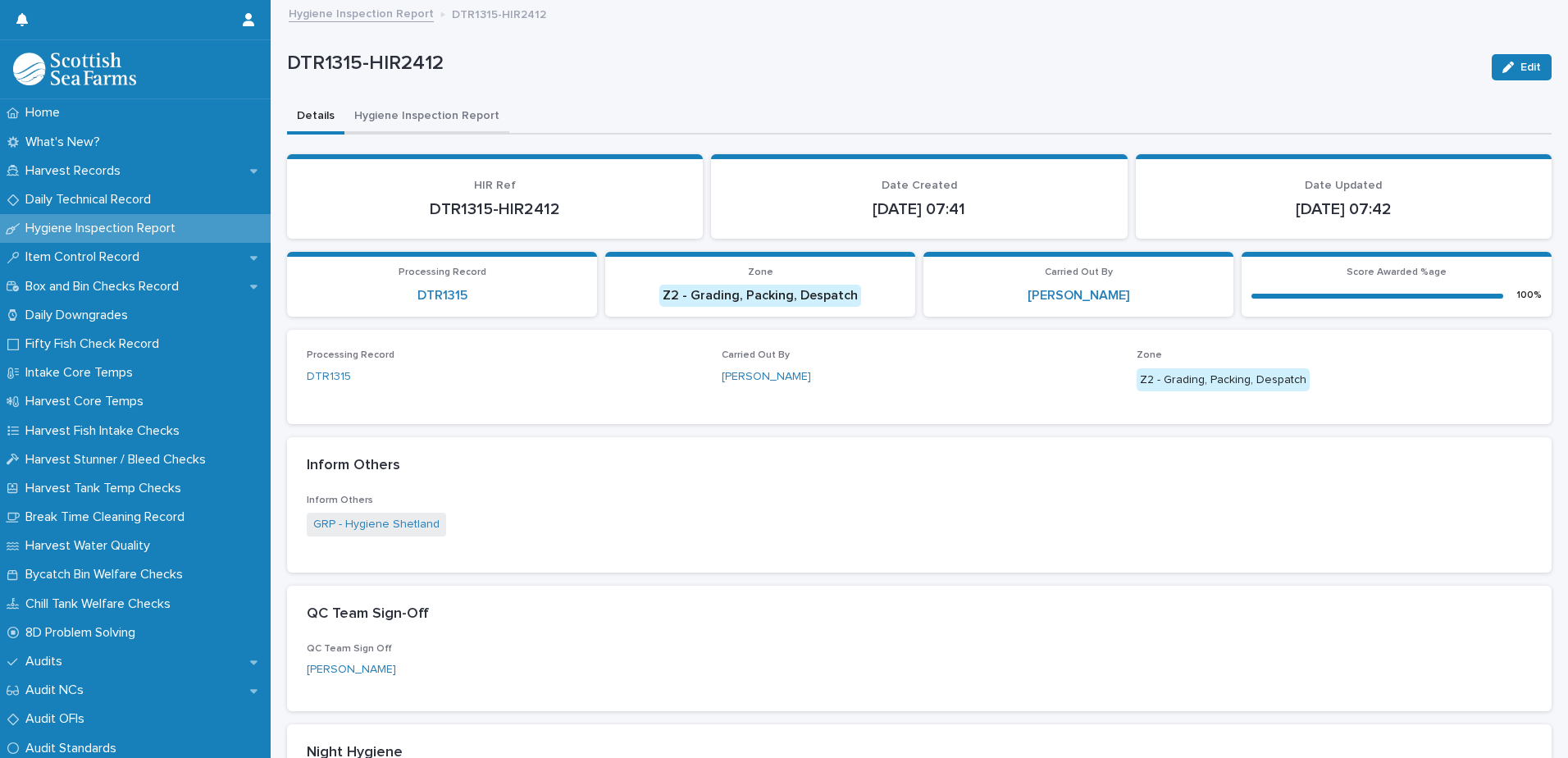
click at [419, 120] on button "Hygiene Inspection Report" at bounding box center [427, 116] width 165 height 34
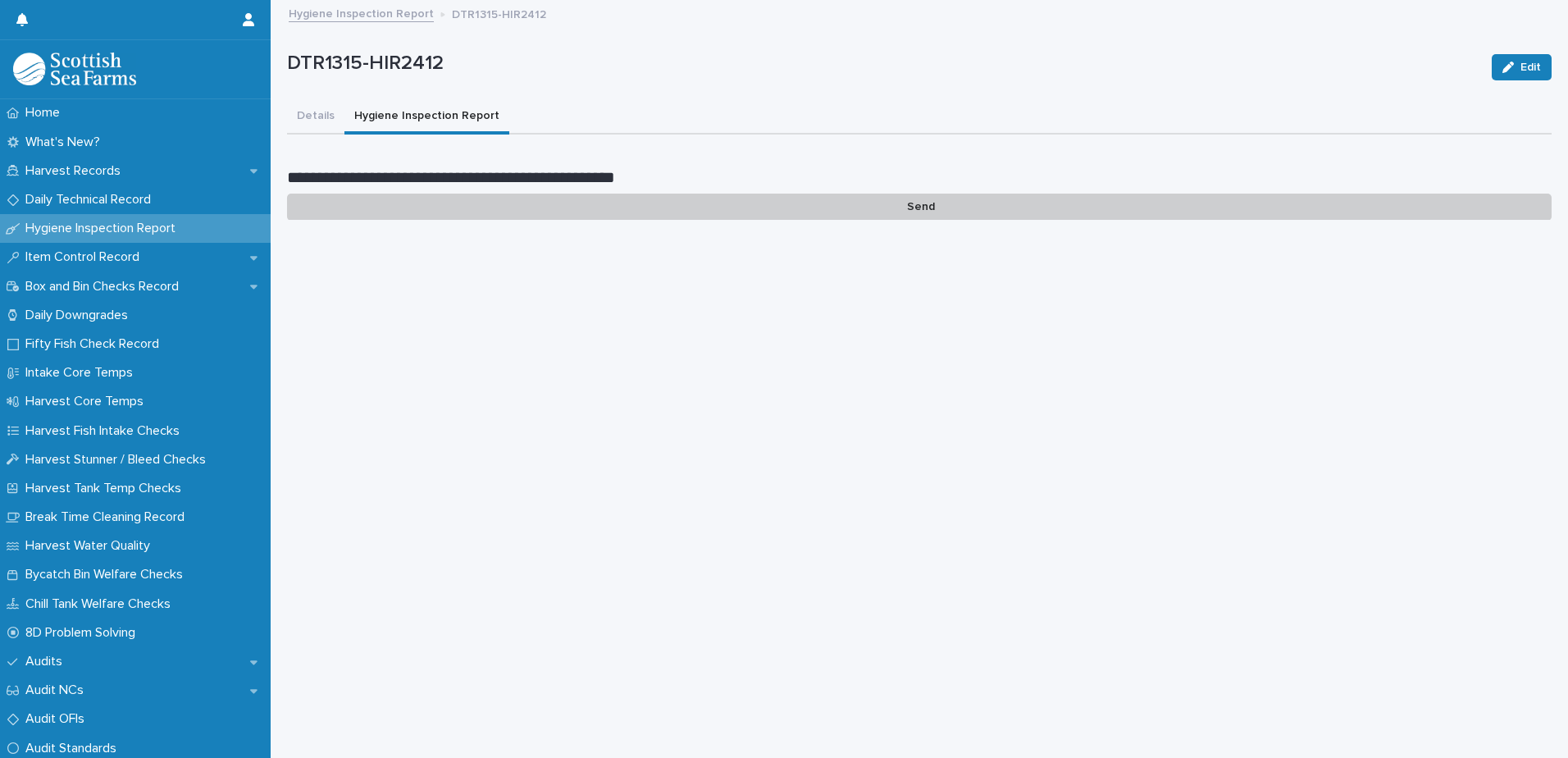
click at [915, 211] on p "Send" at bounding box center [919, 206] width 1265 height 27
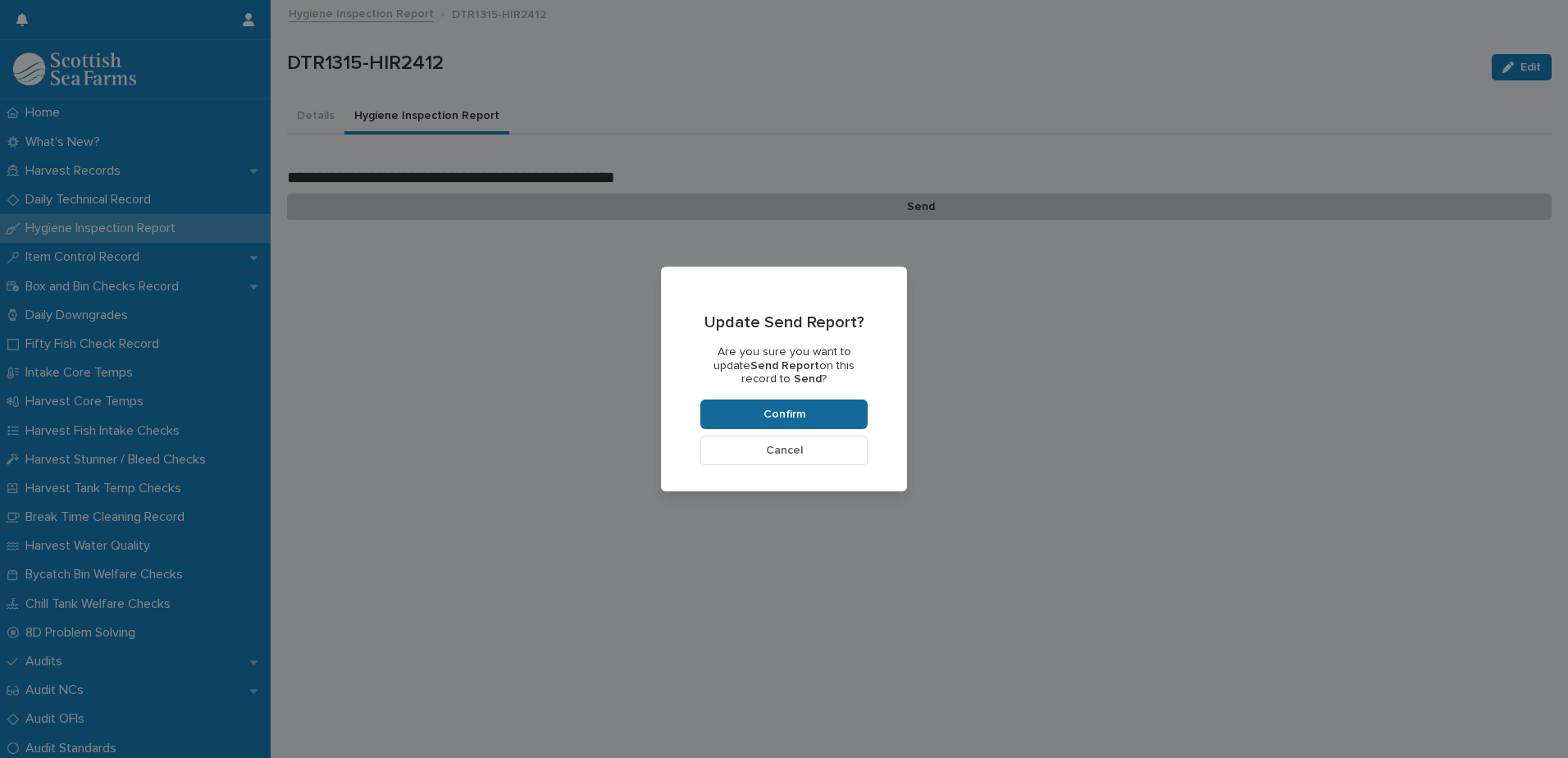
click at [782, 416] on span "Confirm" at bounding box center [785, 414] width 42 height 11
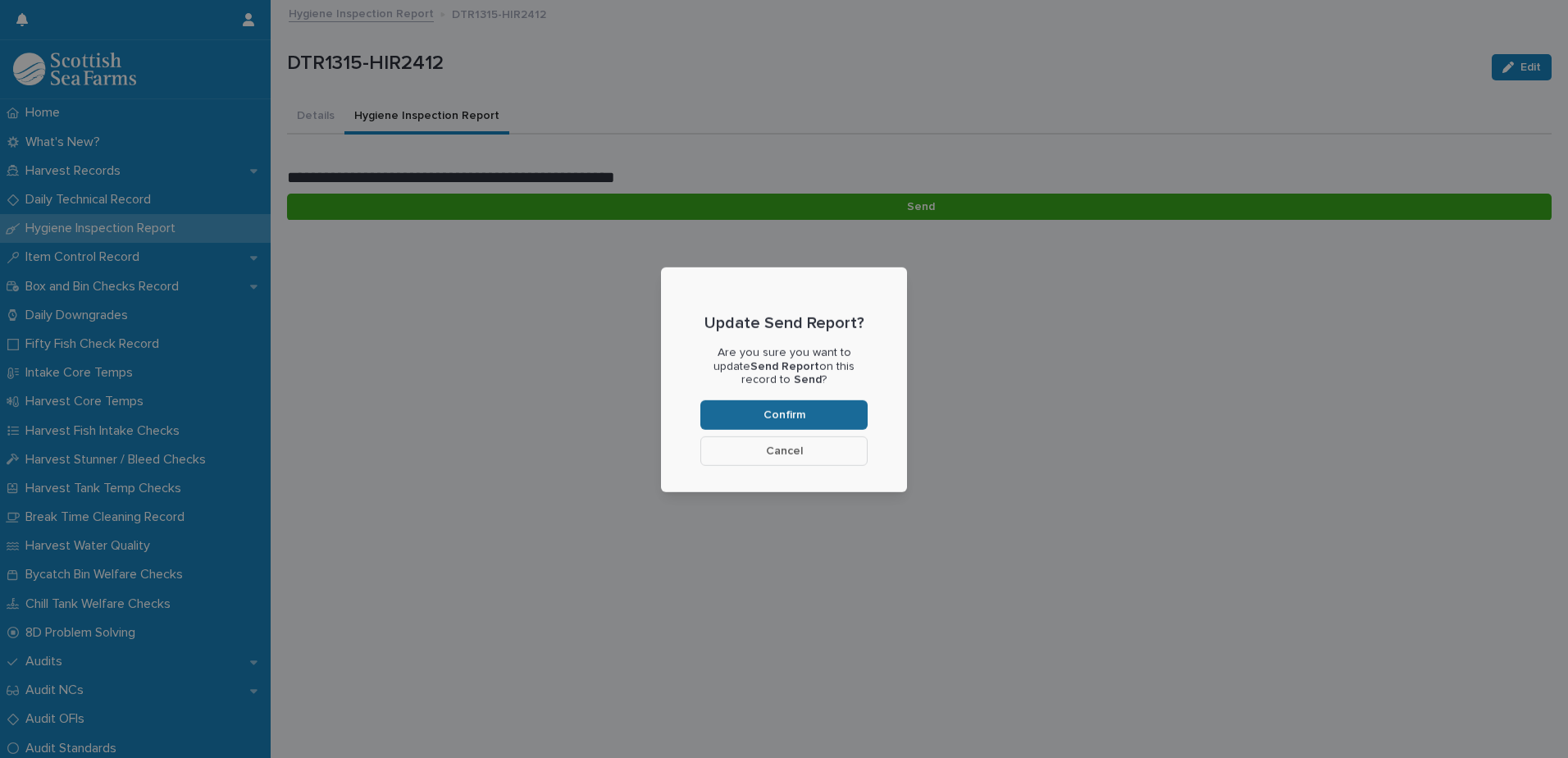
scroll to position [138, 0]
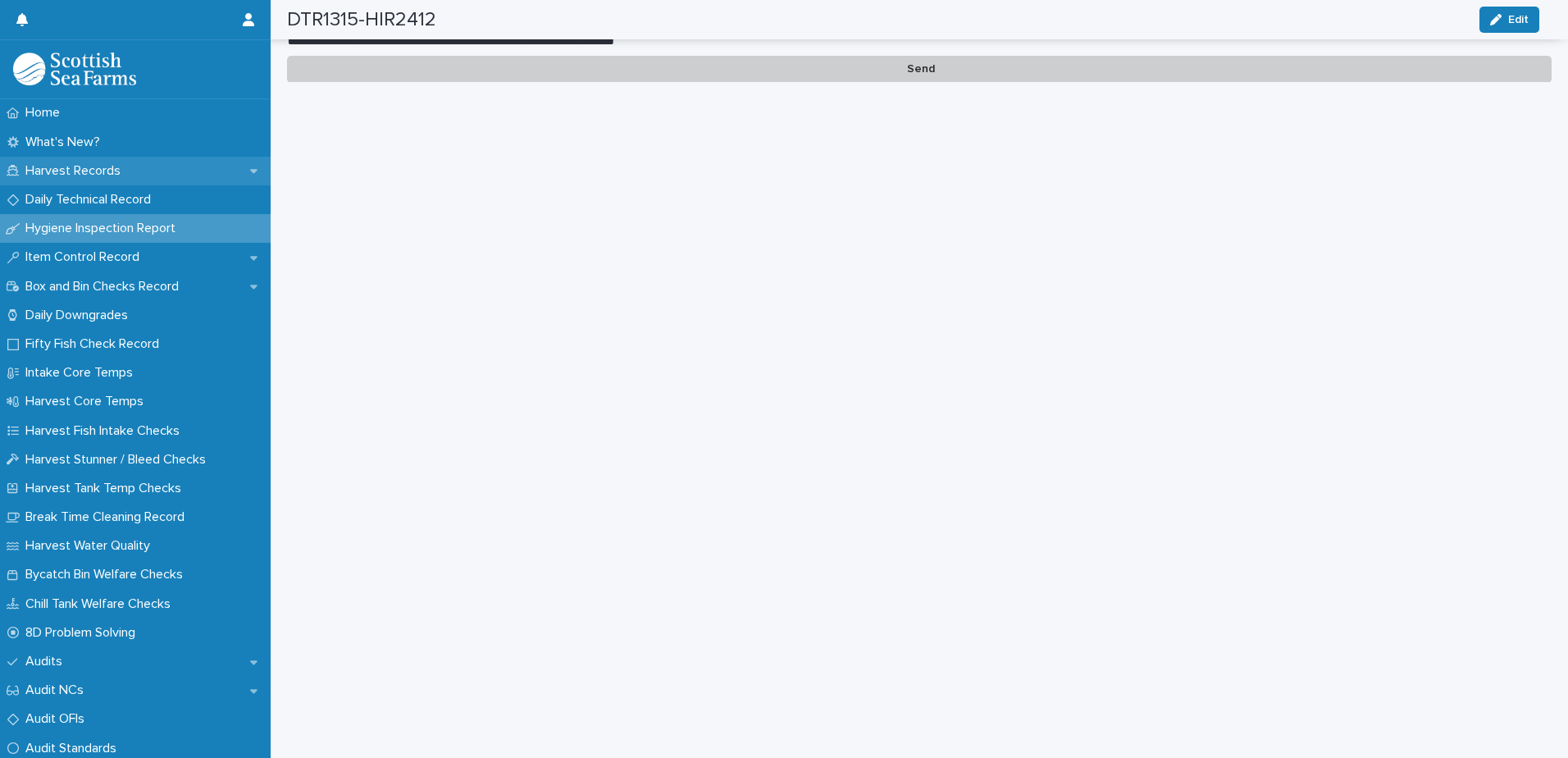
click at [79, 174] on p "Harvest Records" at bounding box center [76, 171] width 114 height 16
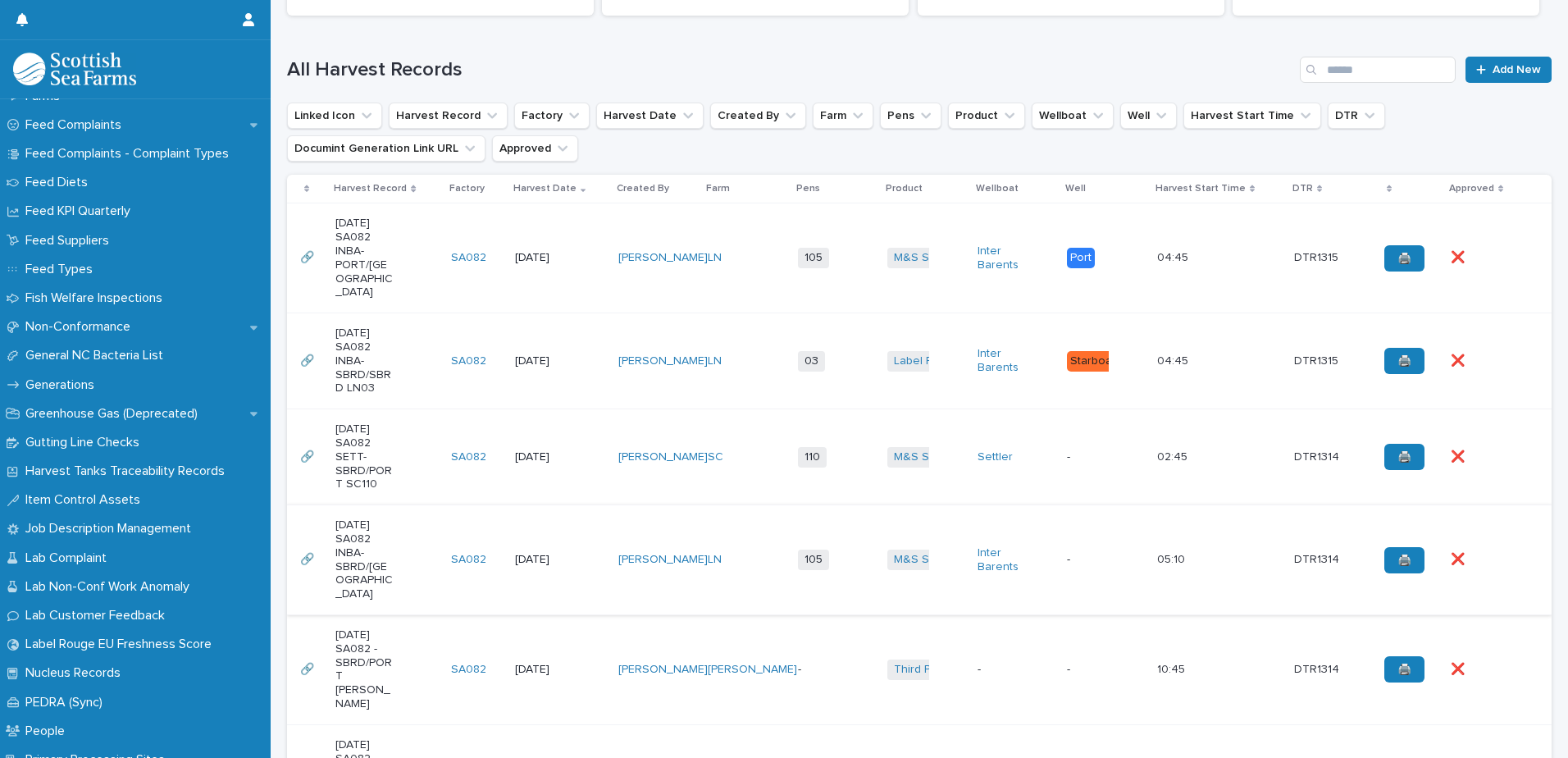
scroll to position [410, 0]
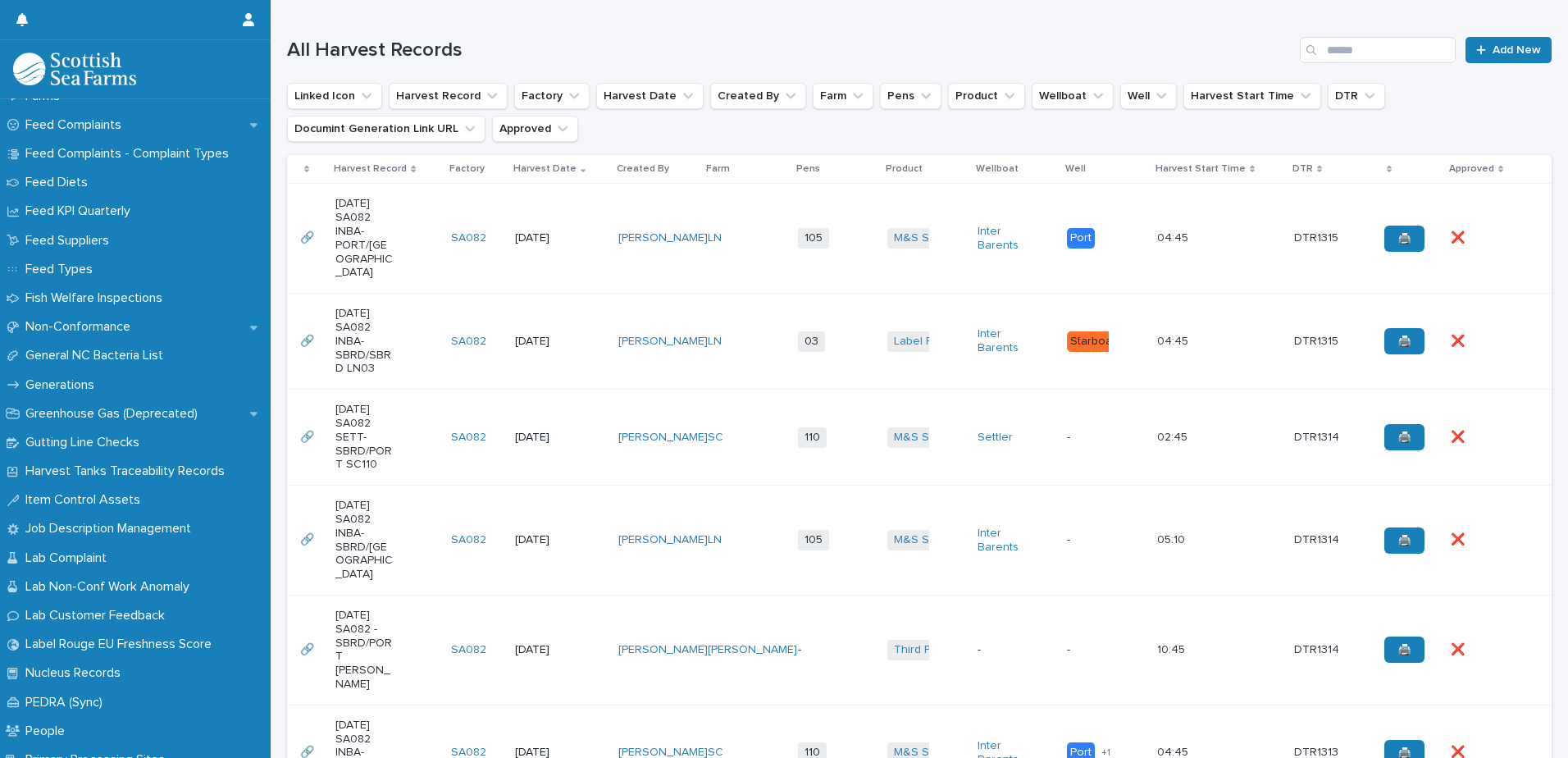
click at [693, 300] on td "[PERSON_NAME]" at bounding box center [656, 342] width 90 height 96
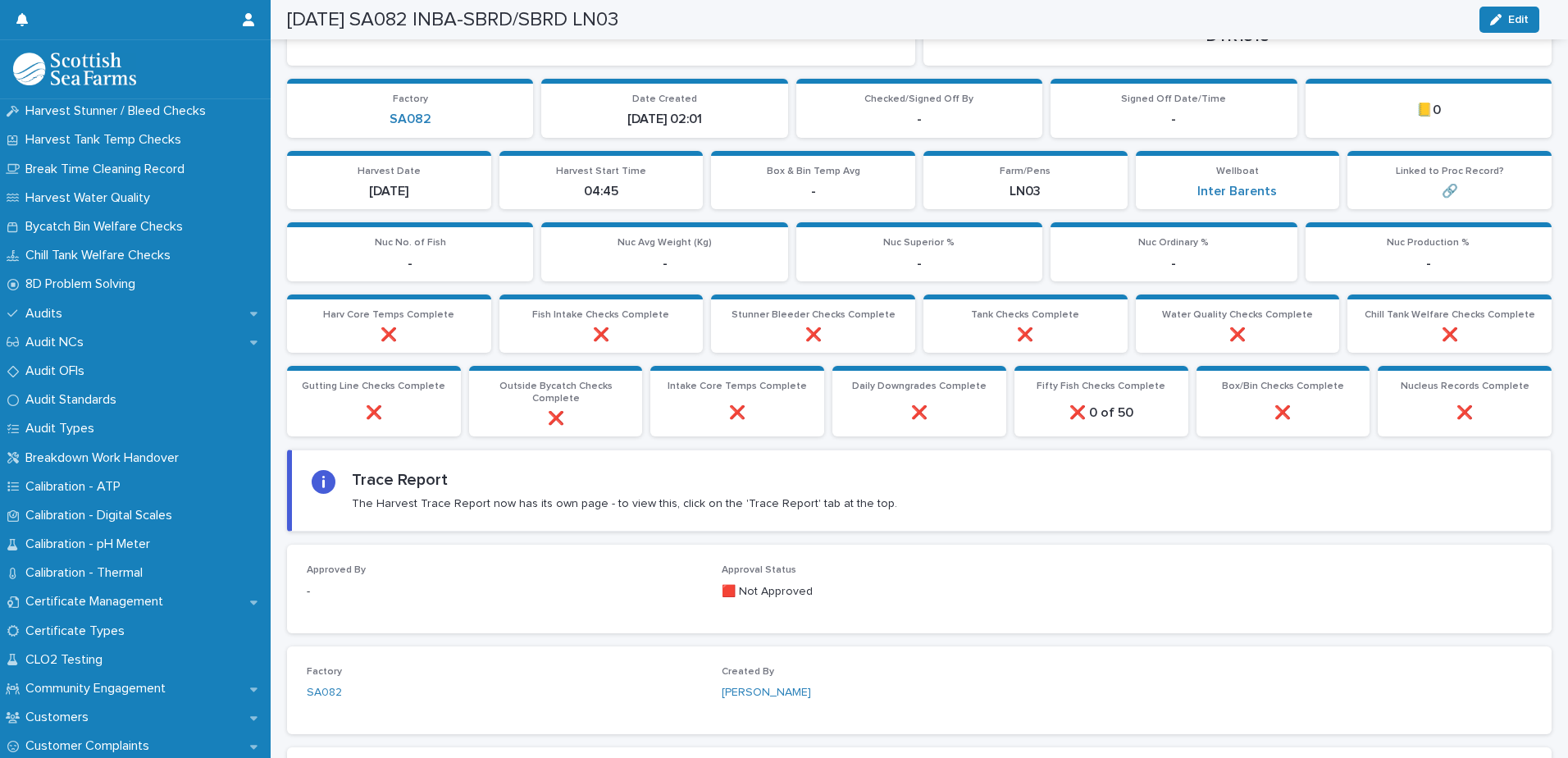
scroll to position [492, 0]
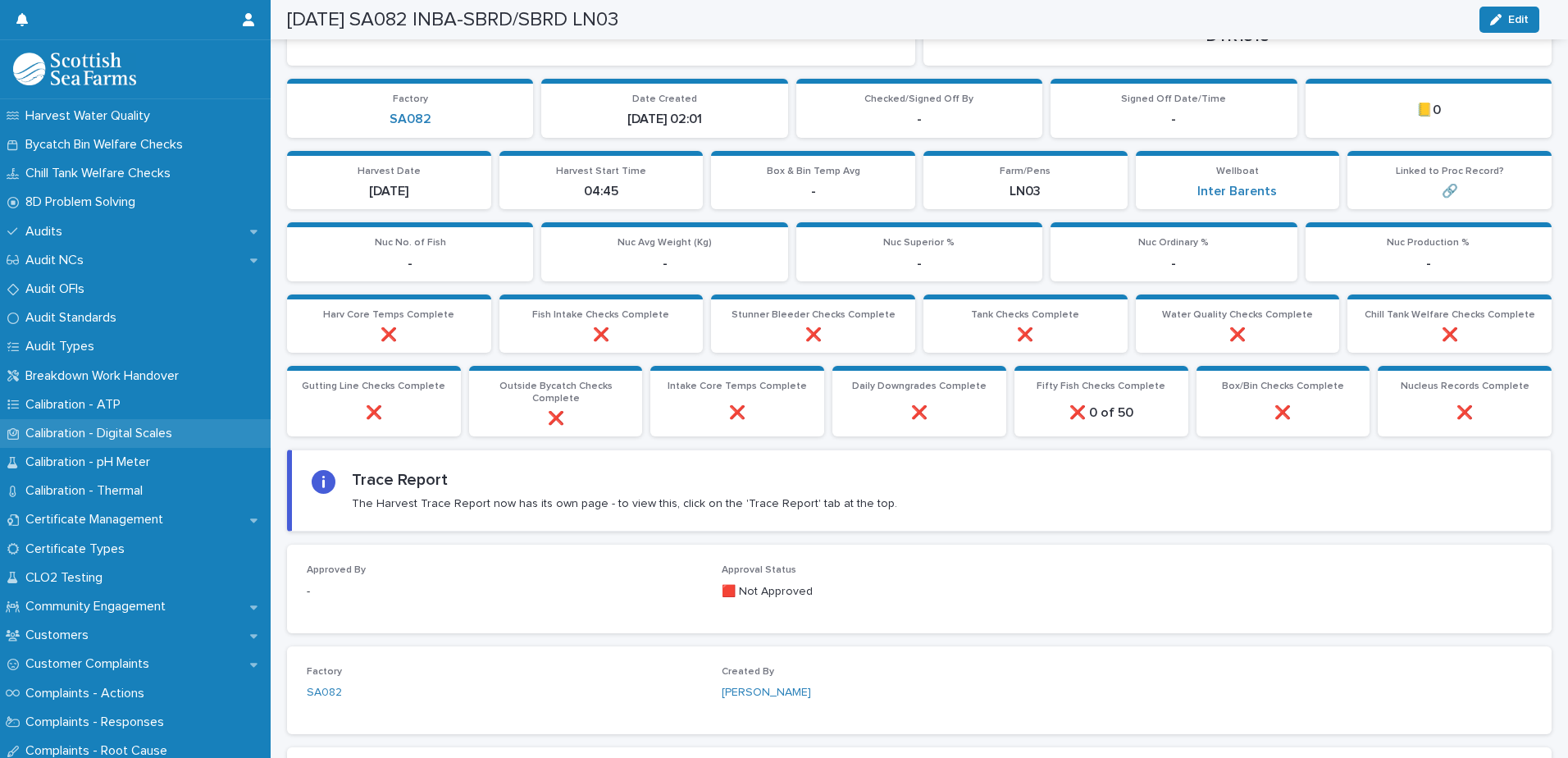
click at [105, 433] on p "Calibration - Digital Scales" at bounding box center [102, 434] width 167 height 16
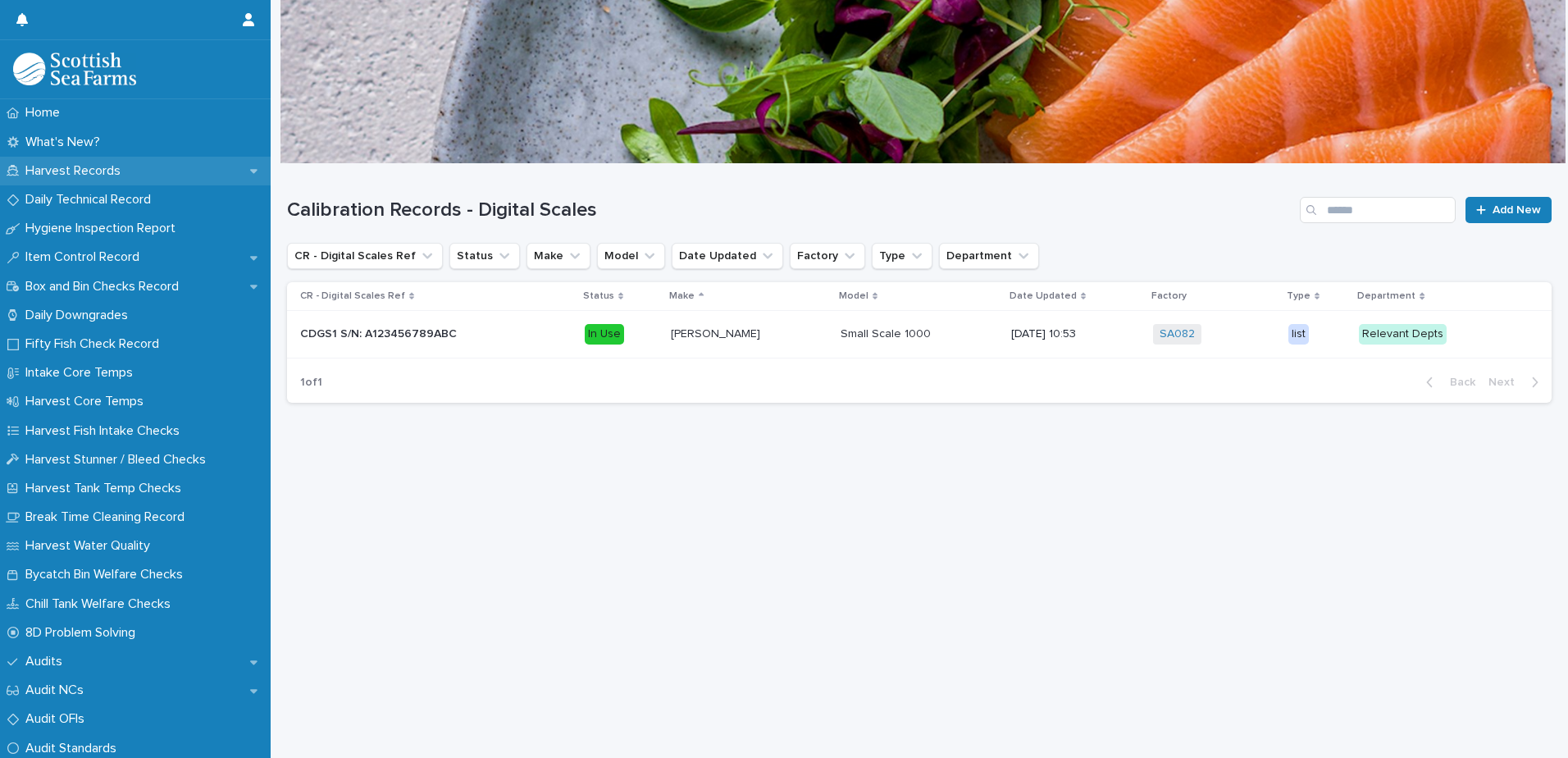
click at [83, 175] on p "Harvest Records" at bounding box center [76, 171] width 114 height 16
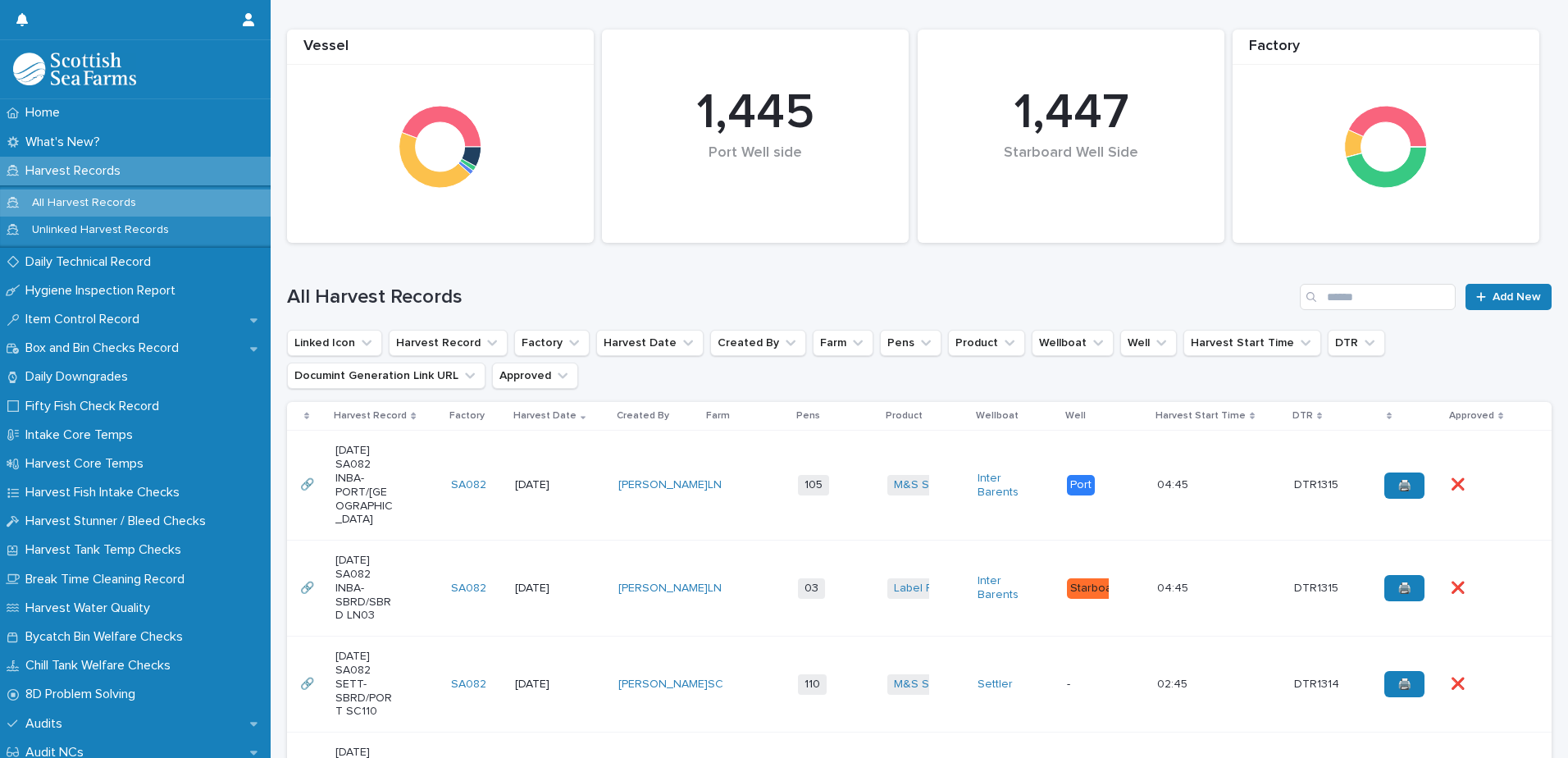
scroll to position [247, 0]
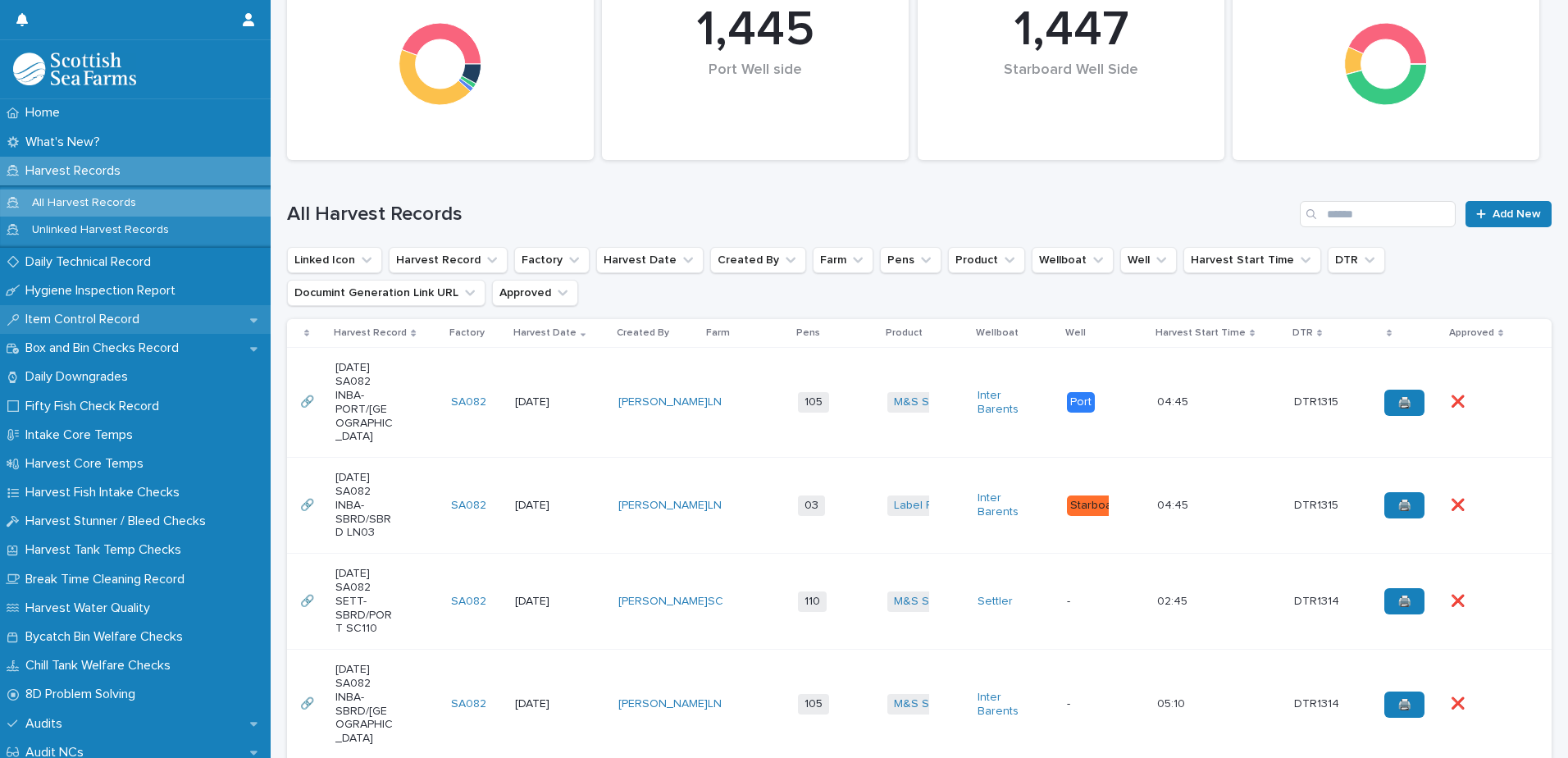
click at [102, 325] on p "Item Control Record" at bounding box center [86, 320] width 134 height 16
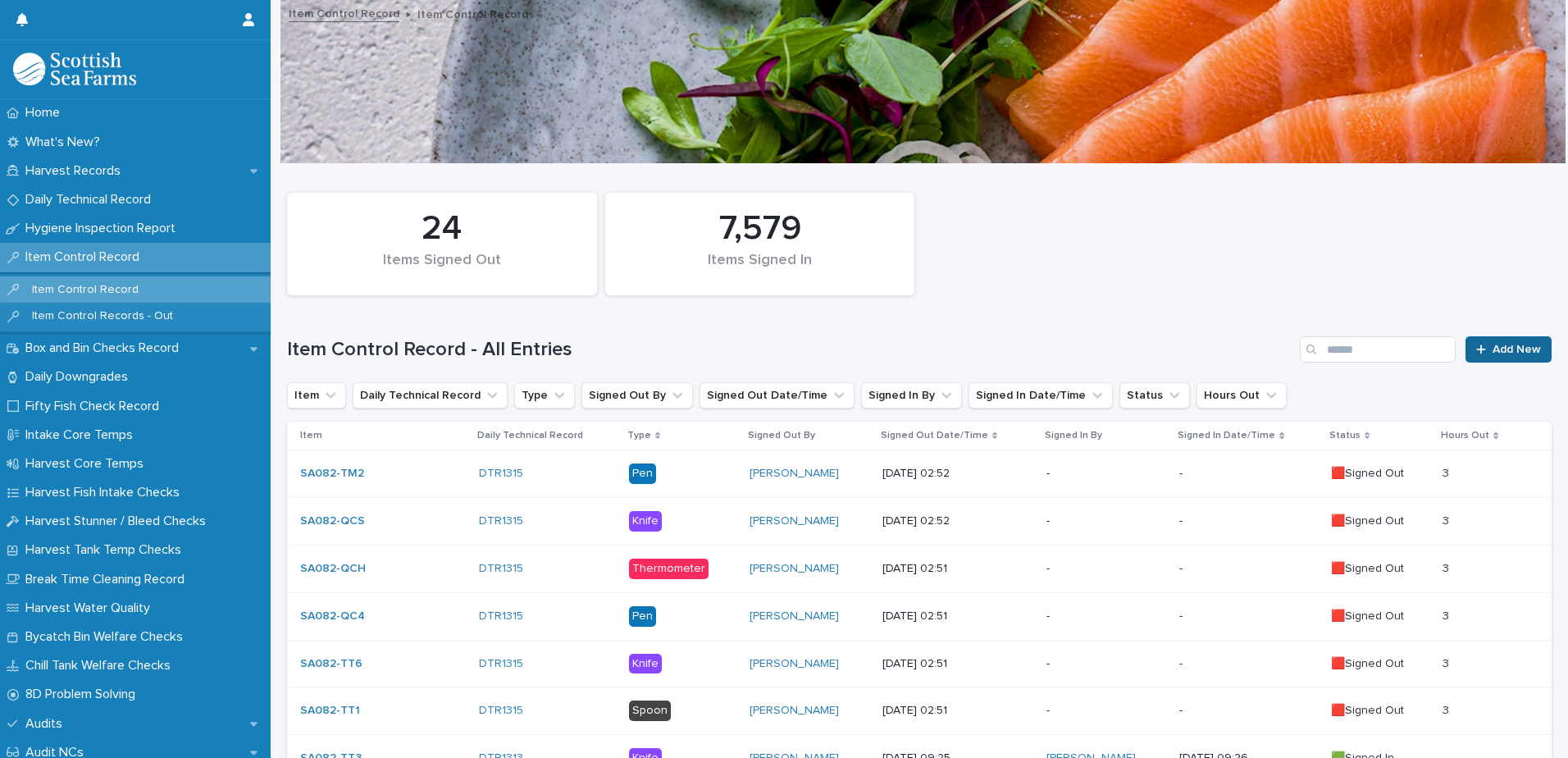
click at [1512, 356] on link "Add New" at bounding box center [1509, 350] width 87 height 26
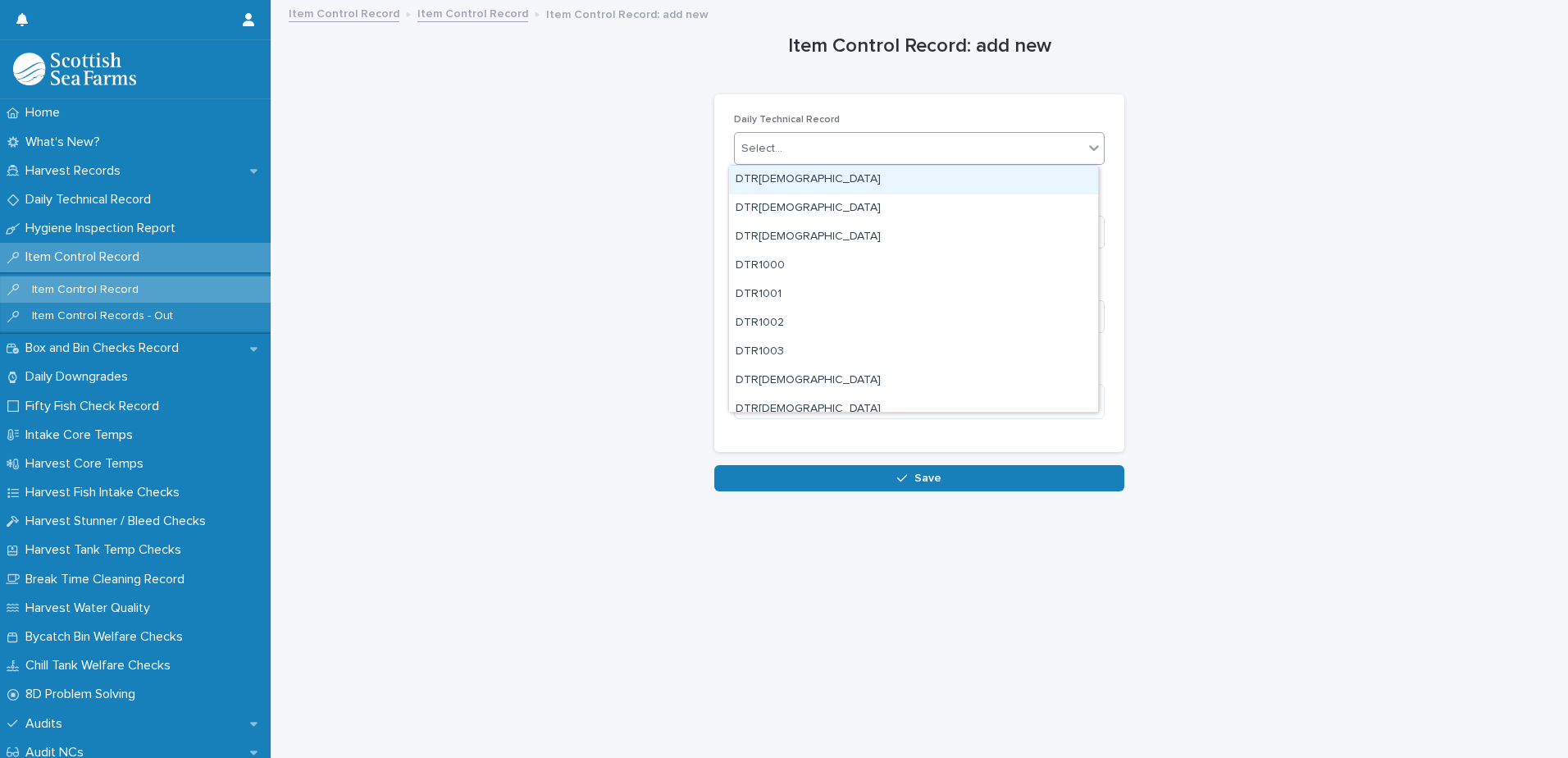
click at [859, 150] on div "Select..." at bounding box center [909, 149] width 349 height 27
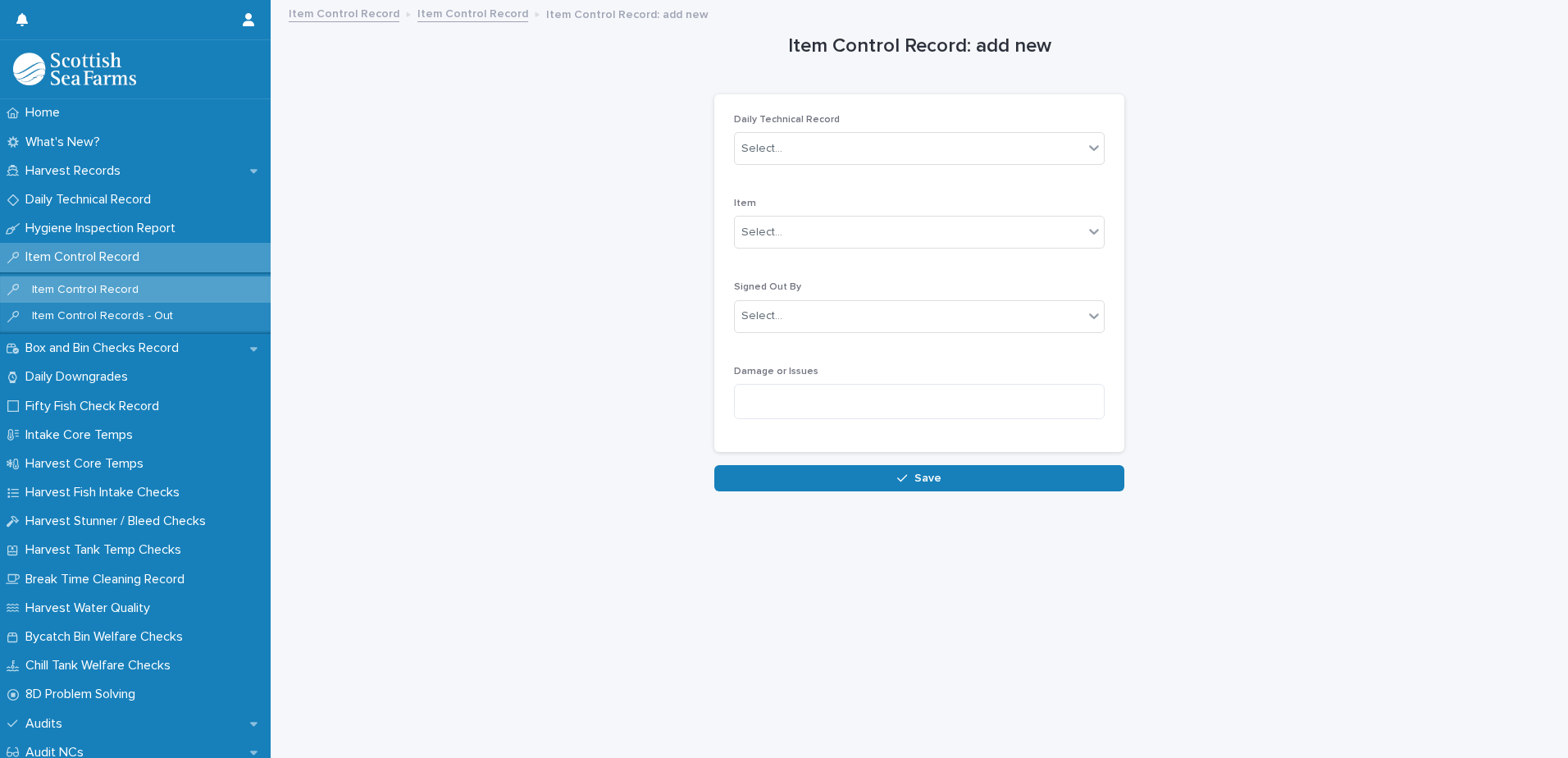
click at [448, 13] on link "Item Control Record" at bounding box center [473, 13] width 111 height 19
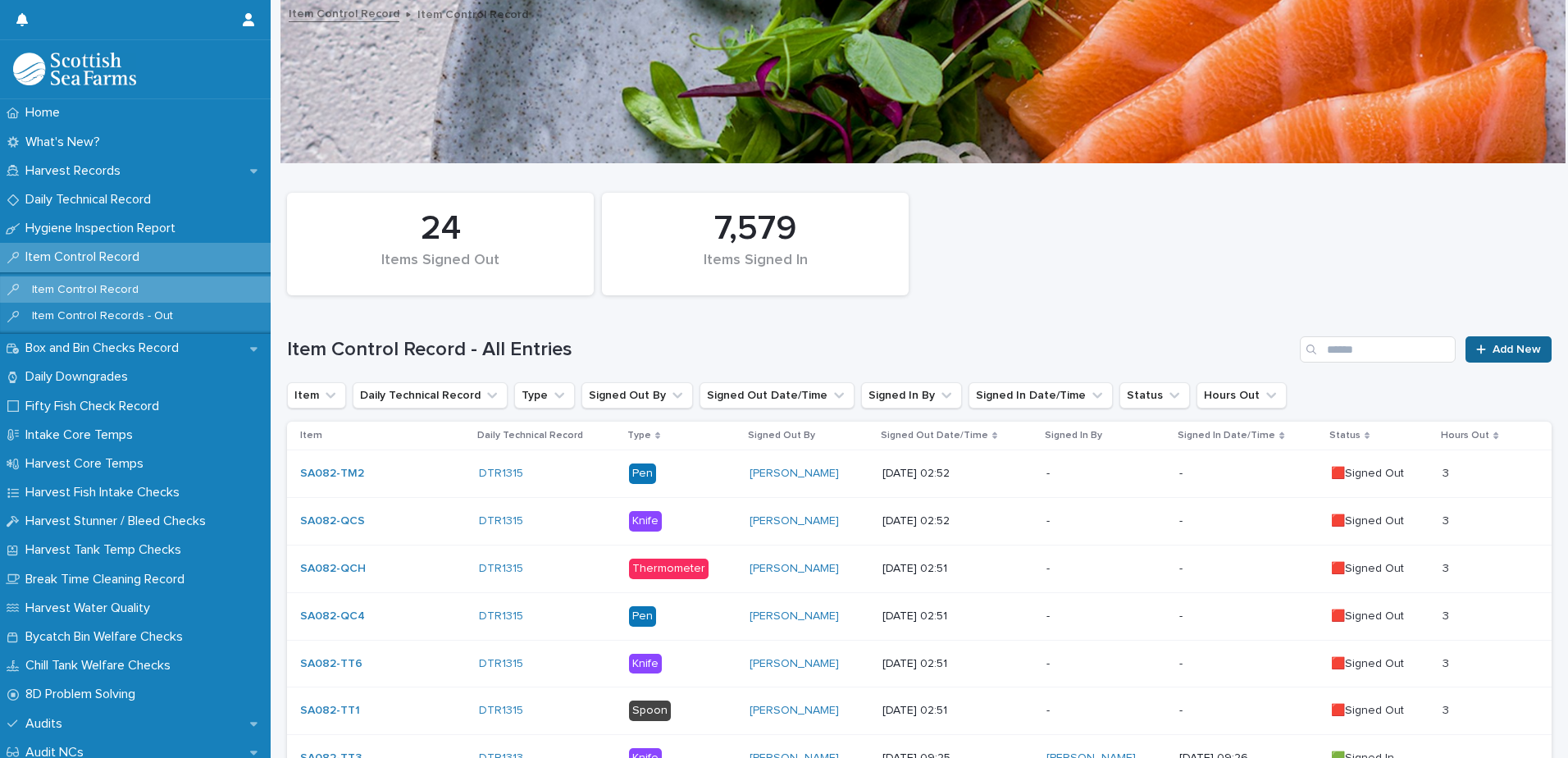
click at [1494, 353] on span "Add New" at bounding box center [1516, 349] width 48 height 11
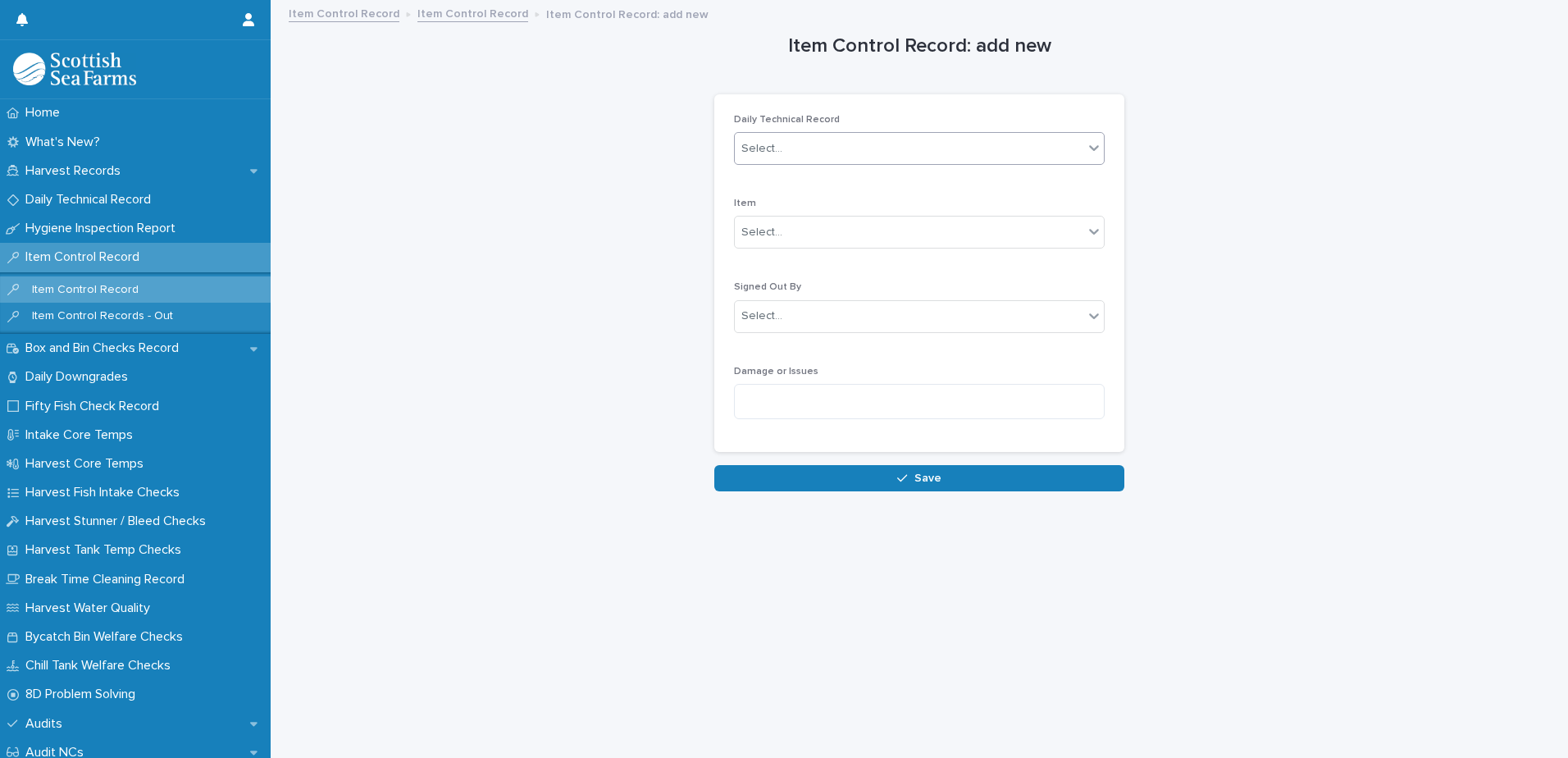
click at [806, 147] on div "Select..." at bounding box center [909, 149] width 349 height 27
type input "****"
click at [786, 184] on div "DTR1315" at bounding box center [913, 180] width 369 height 29
click at [848, 233] on div "Select..." at bounding box center [909, 233] width 349 height 27
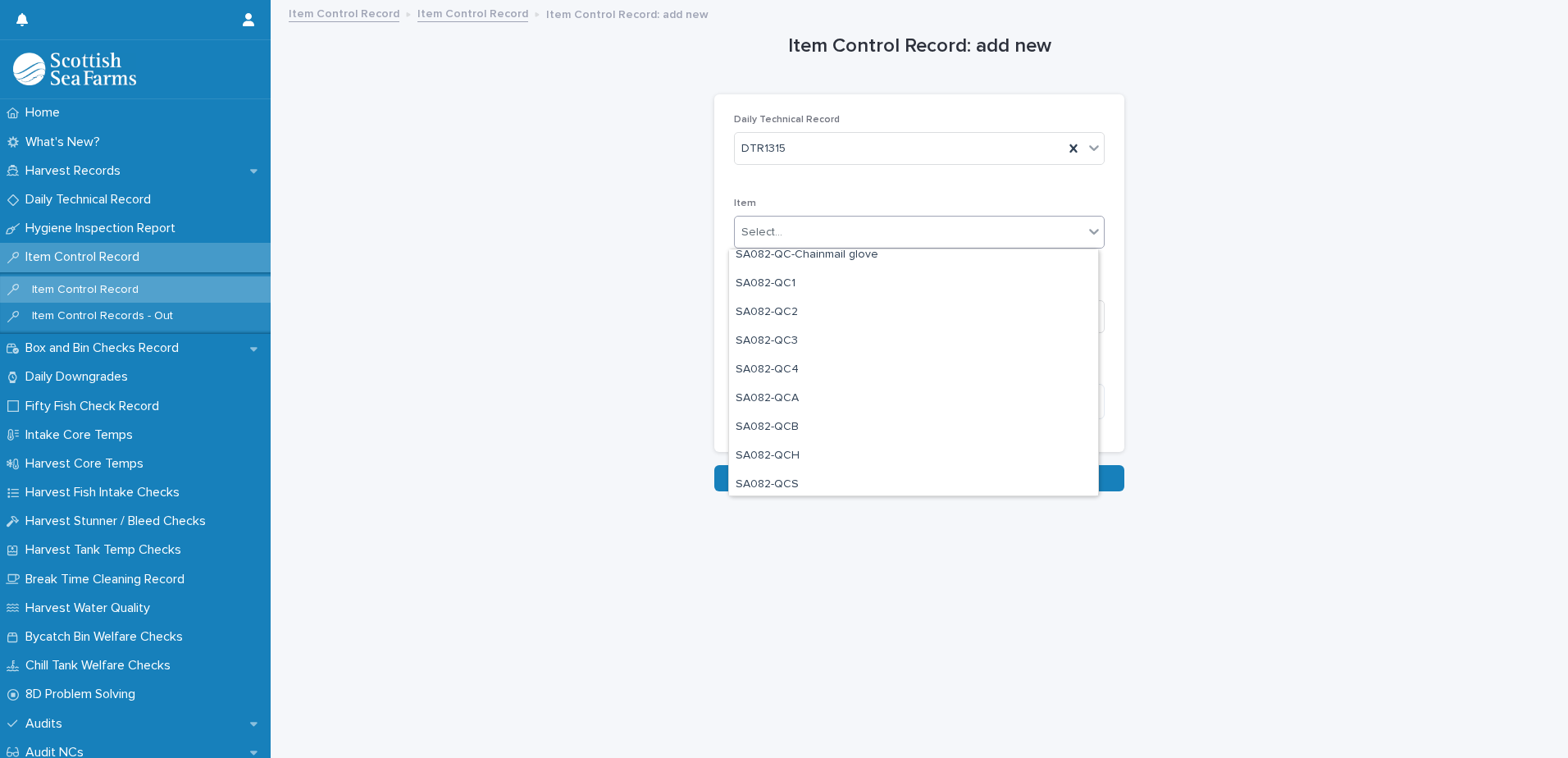
scroll to position [1394, 0]
click at [845, 275] on div "SA082-QC1" at bounding box center [913, 275] width 369 height 29
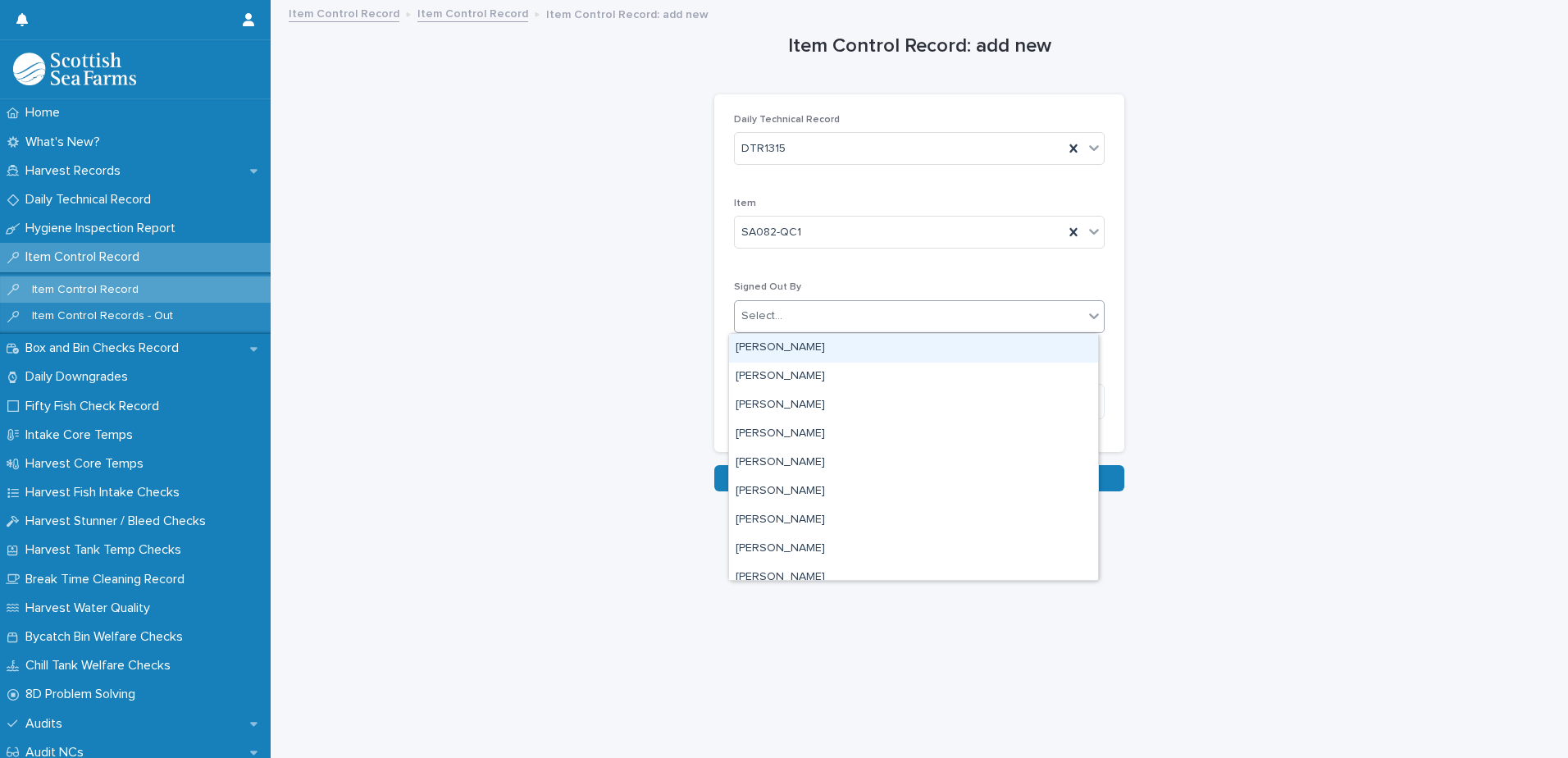
click at [827, 326] on div "Select..." at bounding box center [909, 316] width 349 height 27
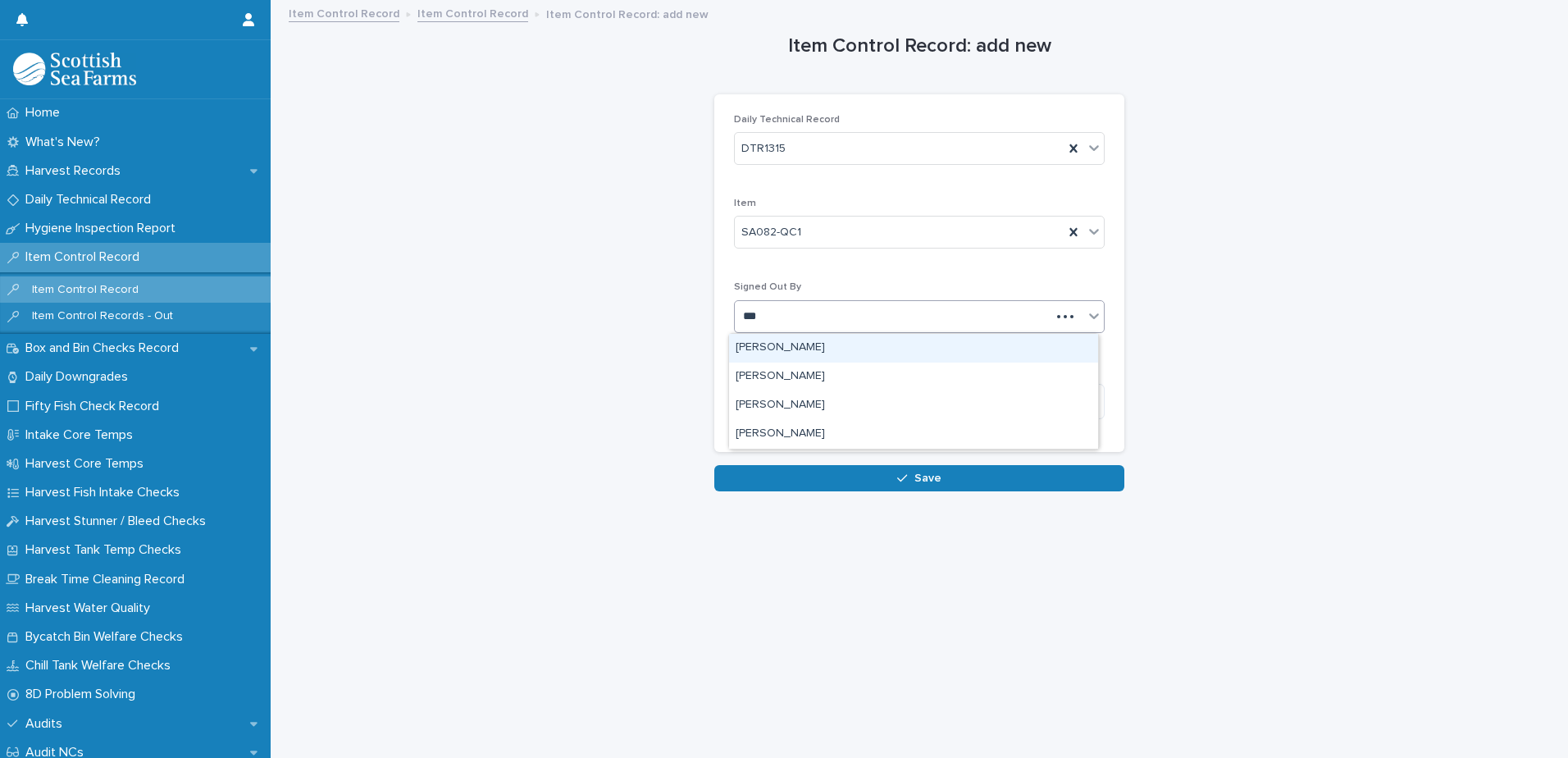
type input "****"
click at [795, 351] on div "[PERSON_NAME]" at bounding box center [913, 348] width 369 height 29
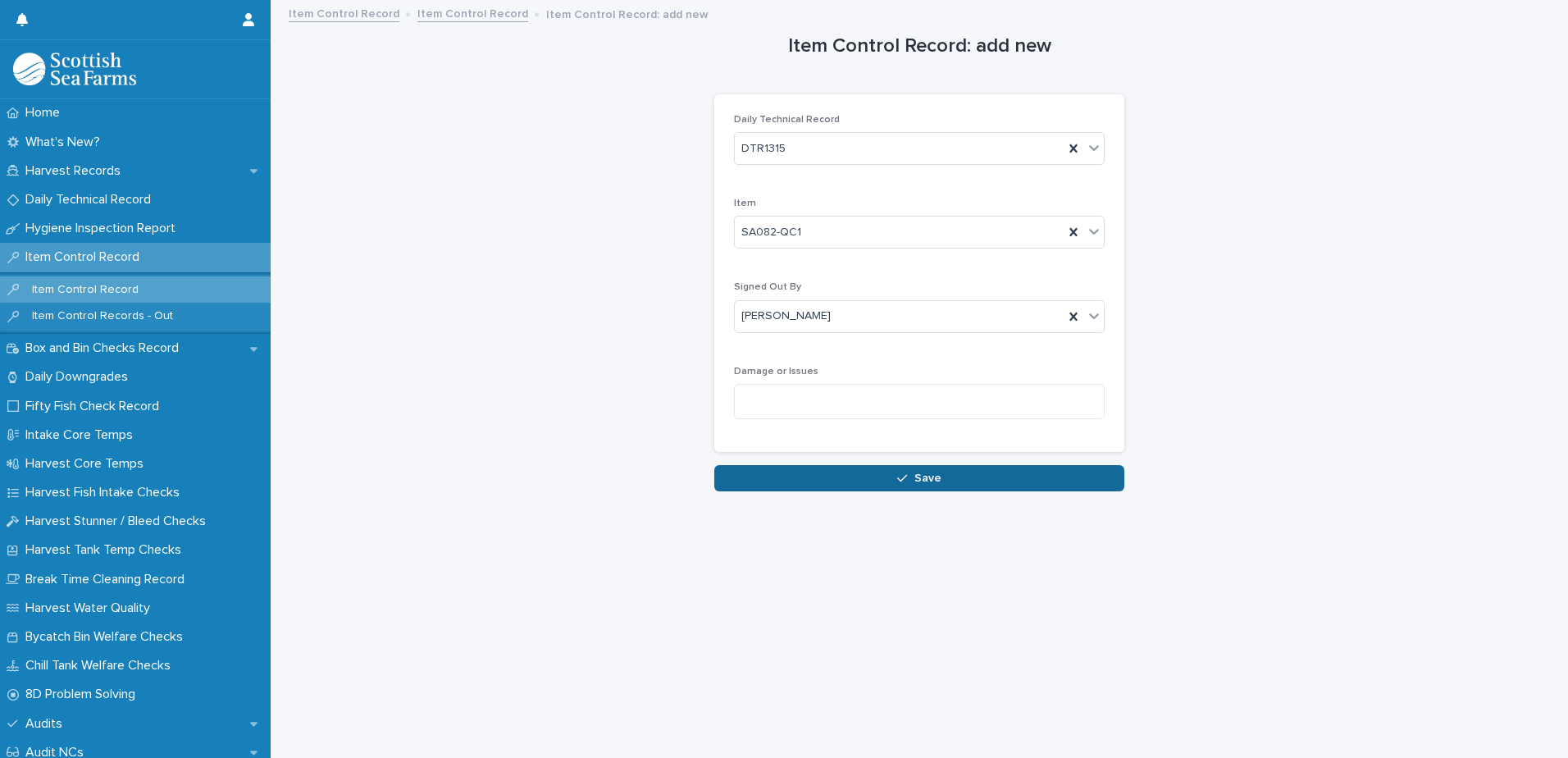
click at [925, 484] on button "Save" at bounding box center [919, 478] width 410 height 26
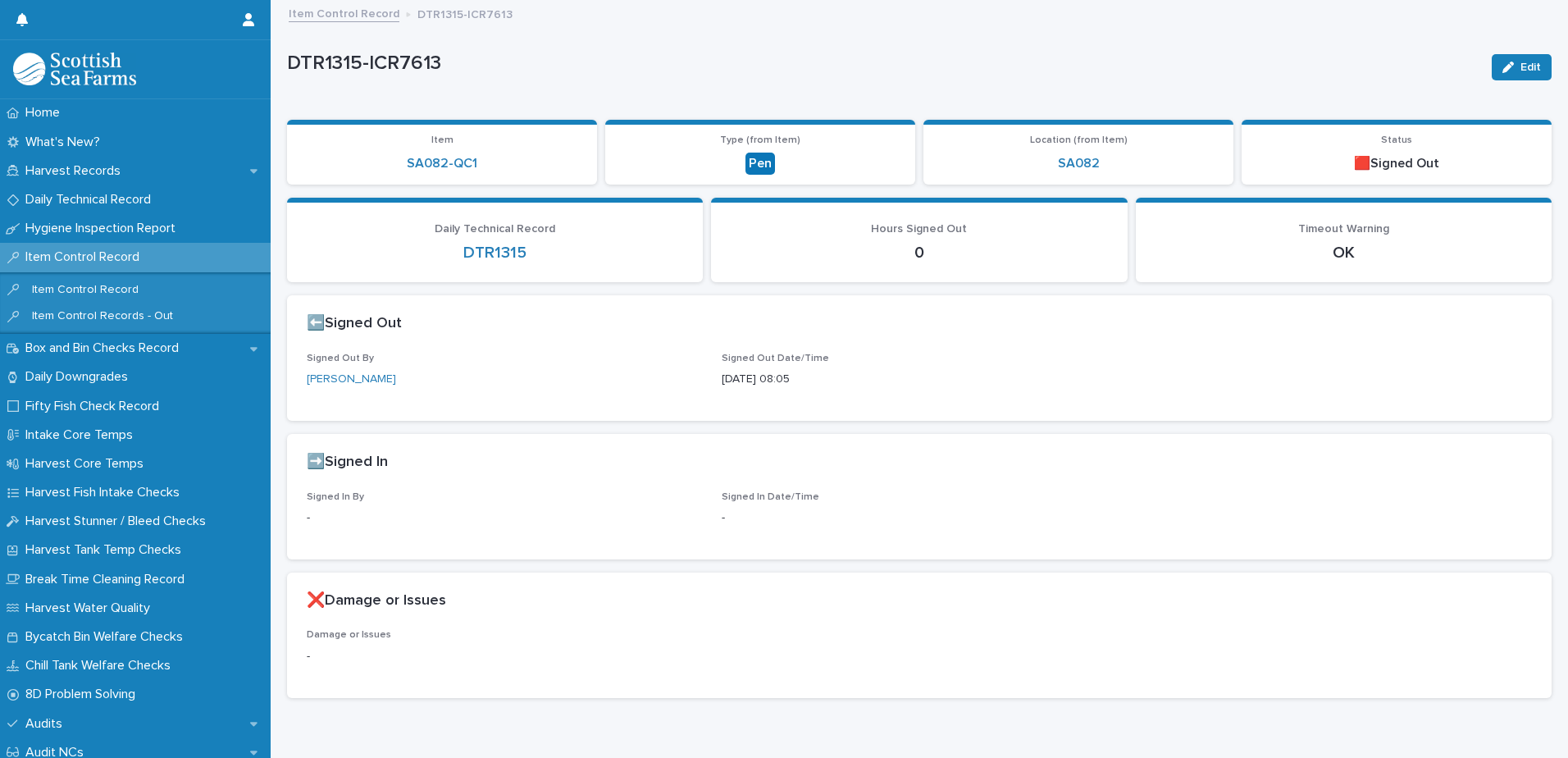
click at [356, 18] on link "Item Control Record" at bounding box center [343, 13] width 111 height 19
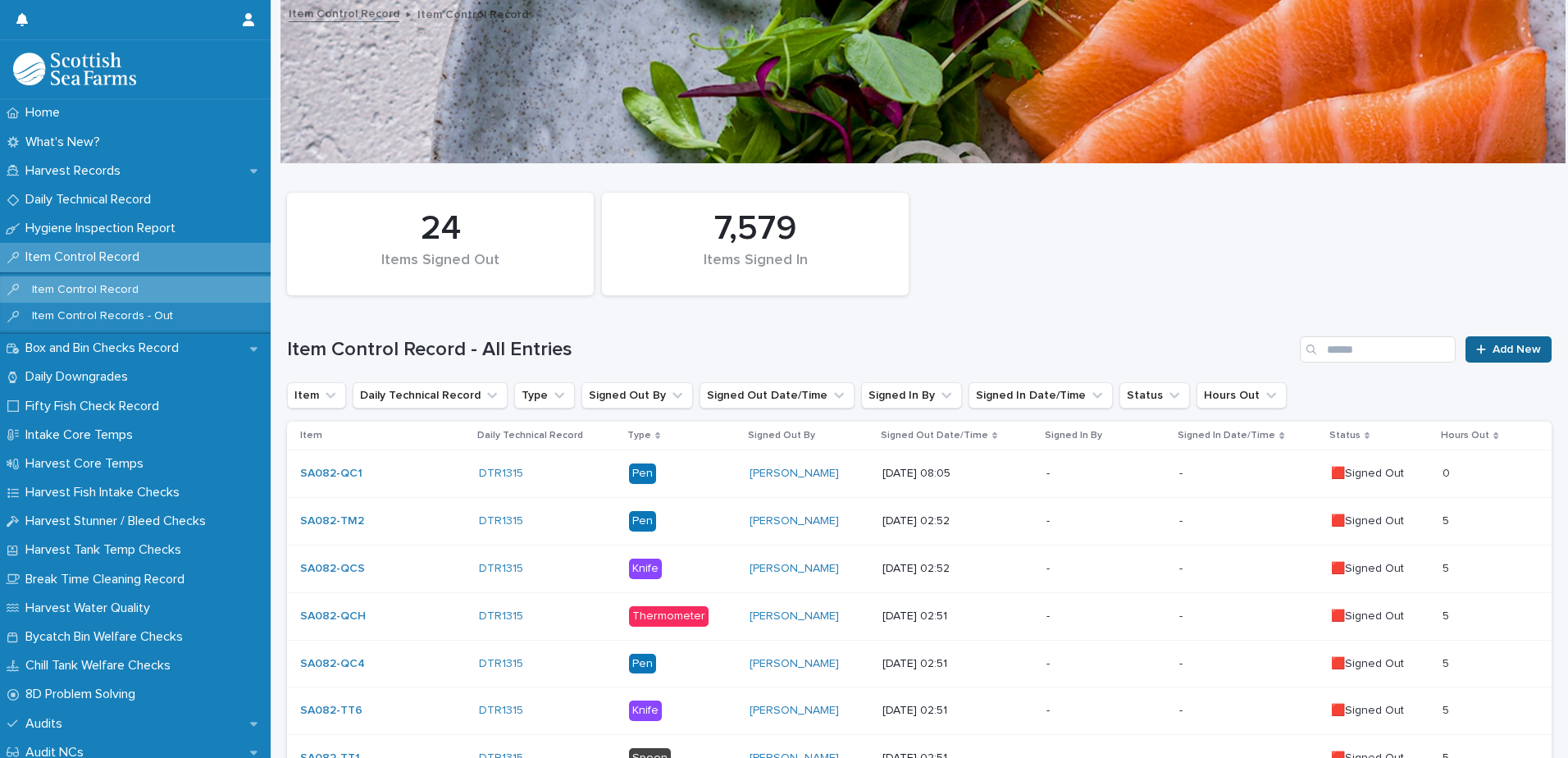
click at [1493, 354] on span "Add New" at bounding box center [1516, 349] width 48 height 11
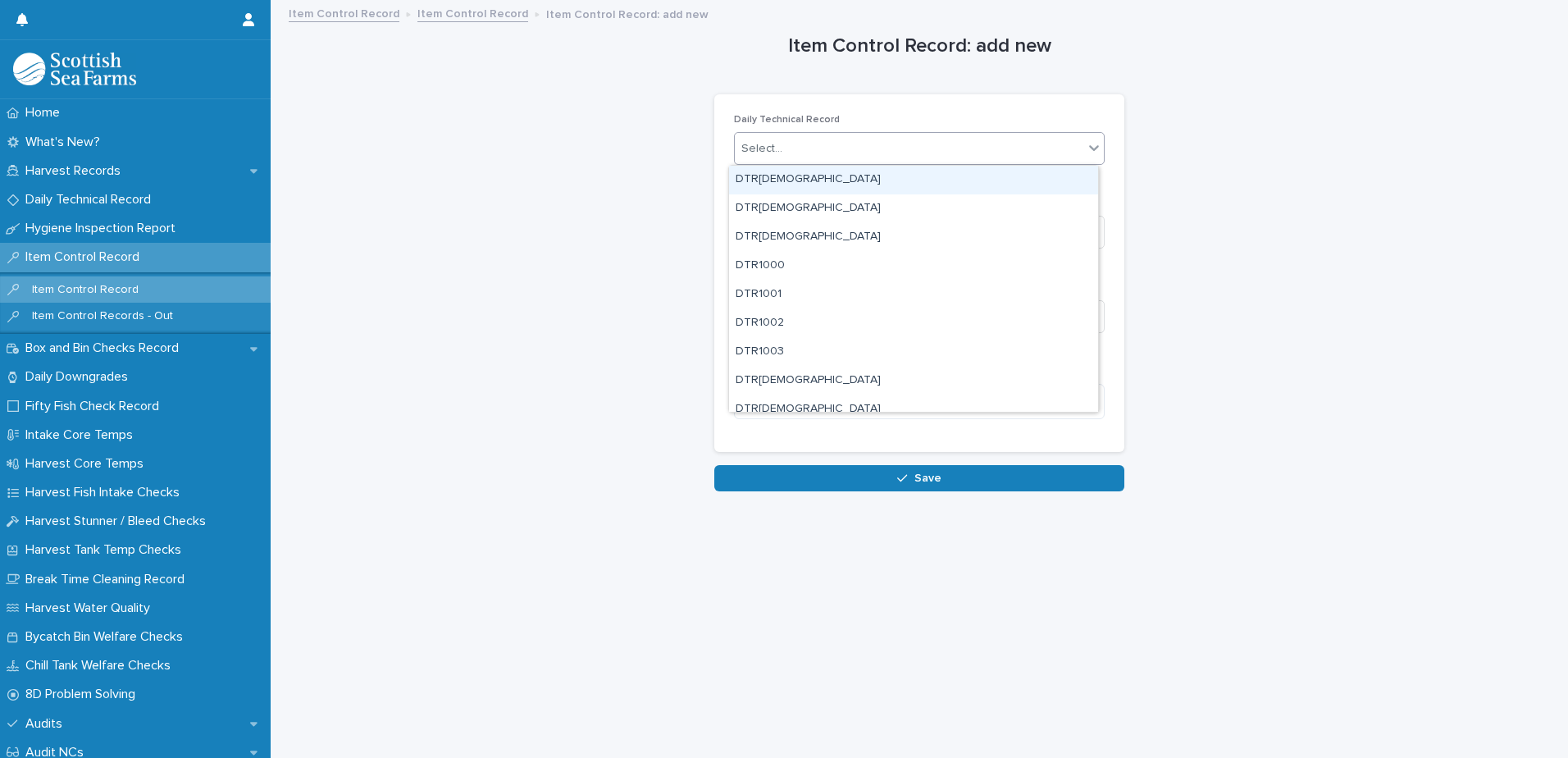
click at [884, 153] on div "Select..." at bounding box center [909, 149] width 349 height 27
type input "****"
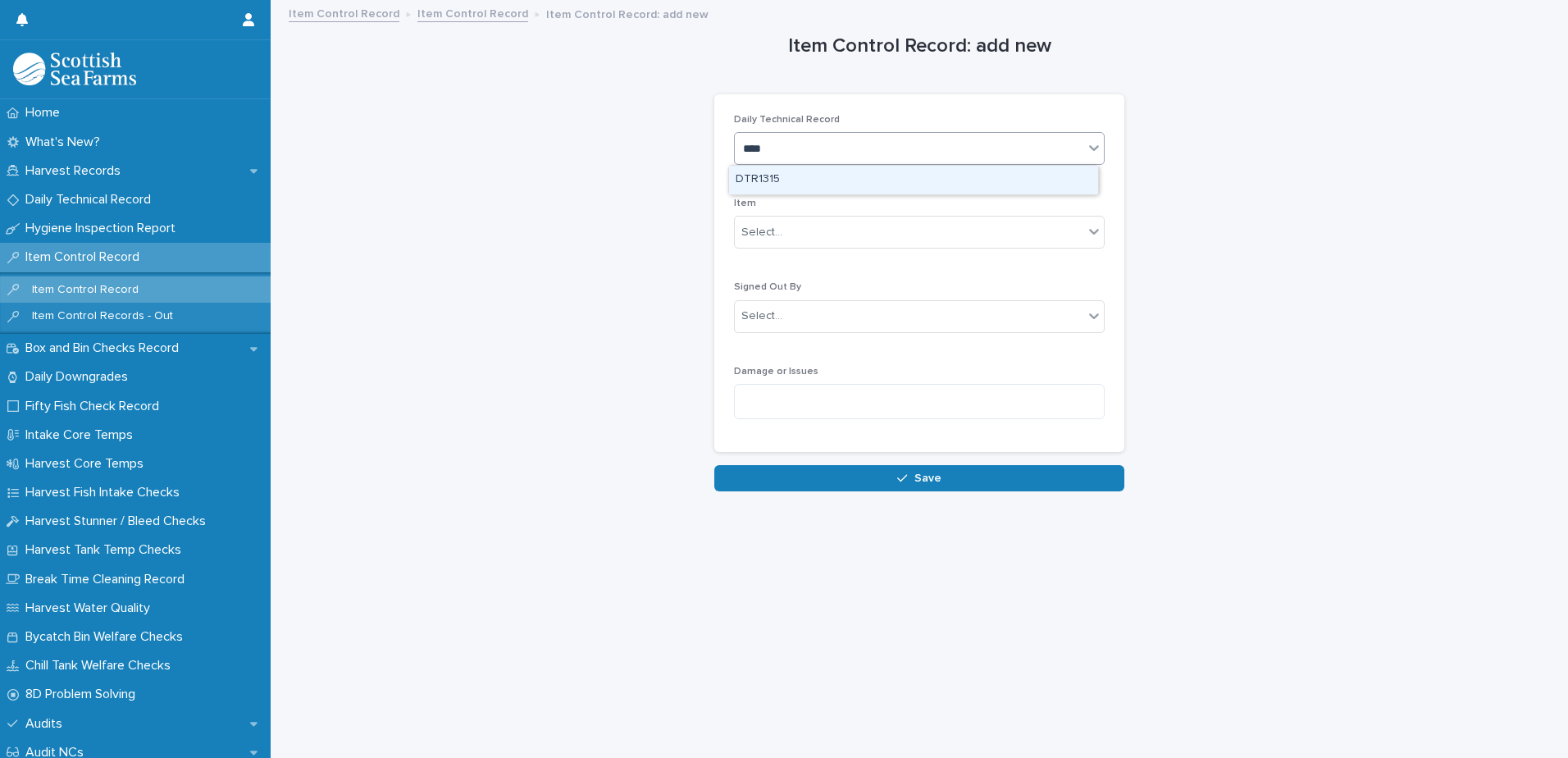
click at [832, 181] on div "DTR1315" at bounding box center [913, 180] width 369 height 29
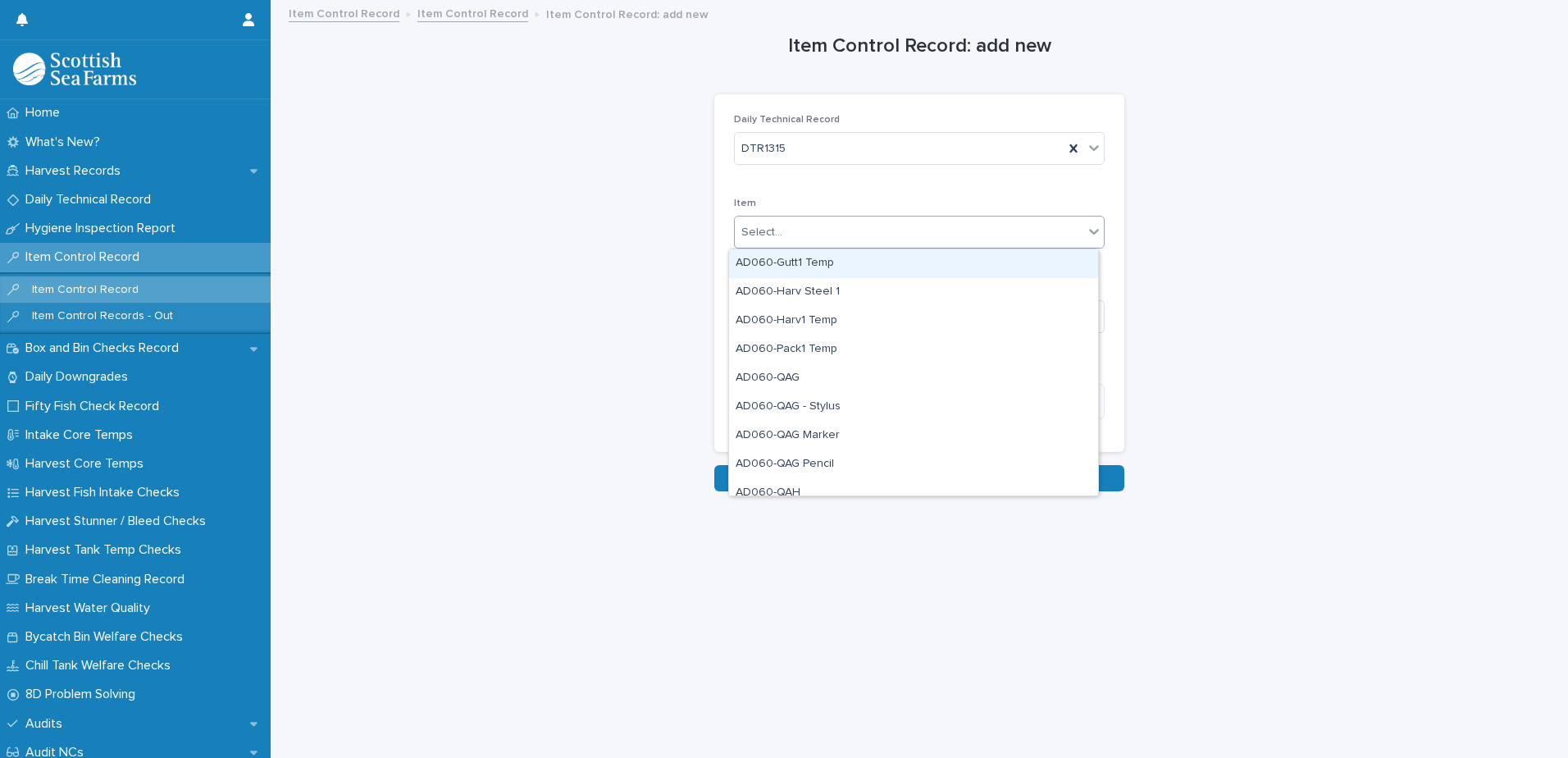
click at [801, 228] on div "Select..." at bounding box center [909, 233] width 349 height 27
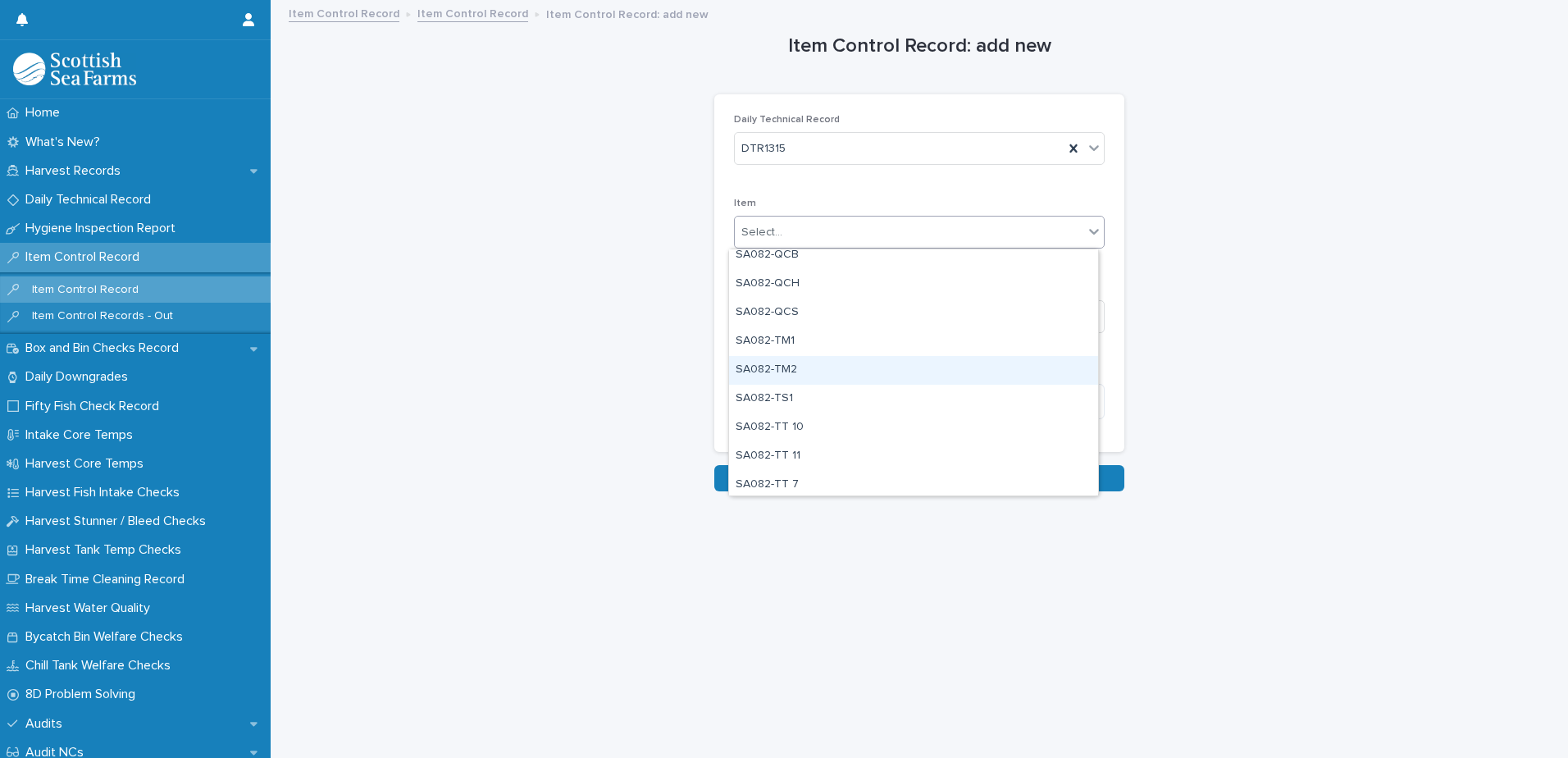
scroll to position [1477, 0]
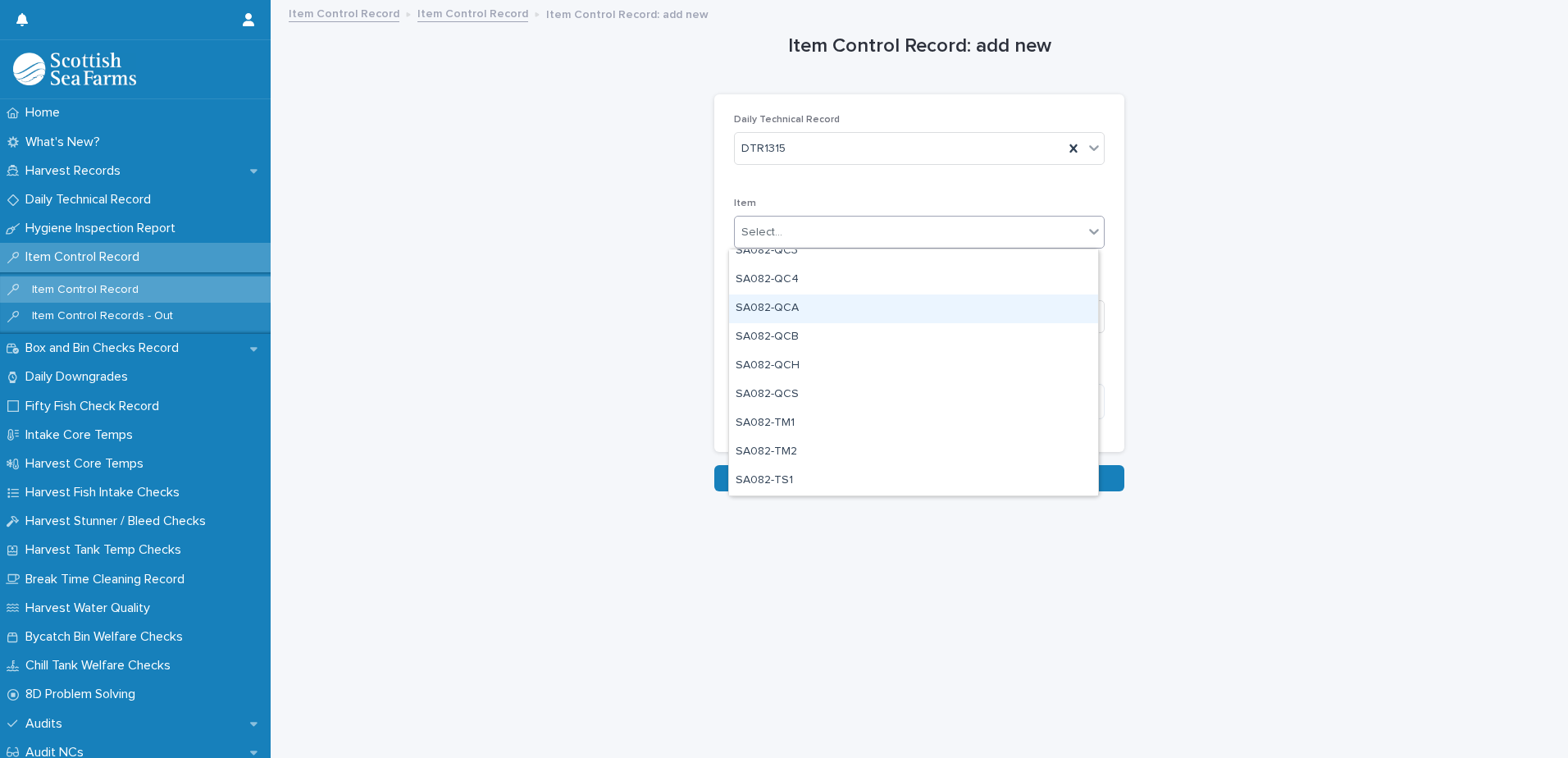
click at [820, 308] on div "SA082-QCA" at bounding box center [913, 309] width 369 height 29
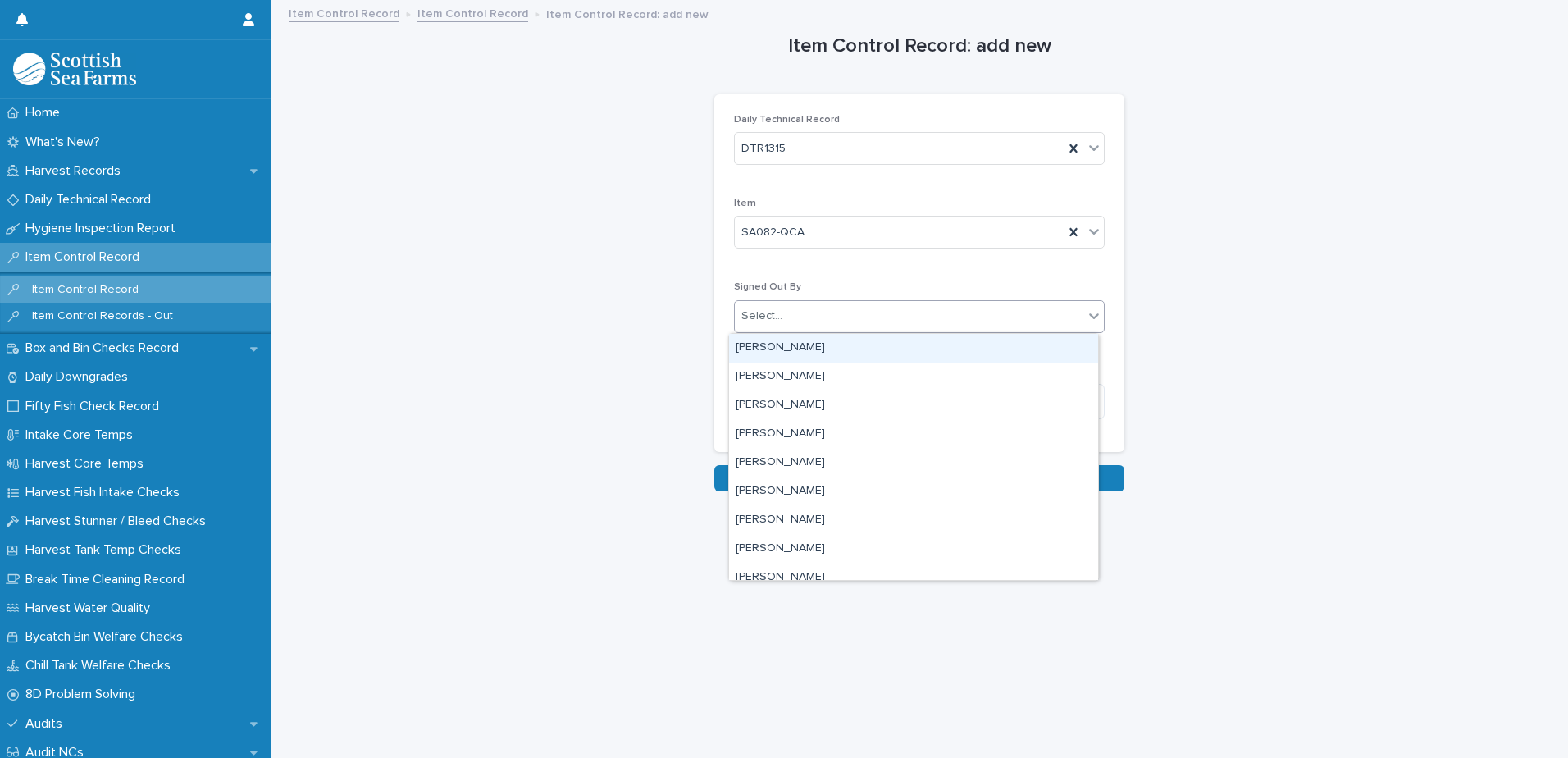
click at [836, 312] on div "Select..." at bounding box center [909, 316] width 349 height 27
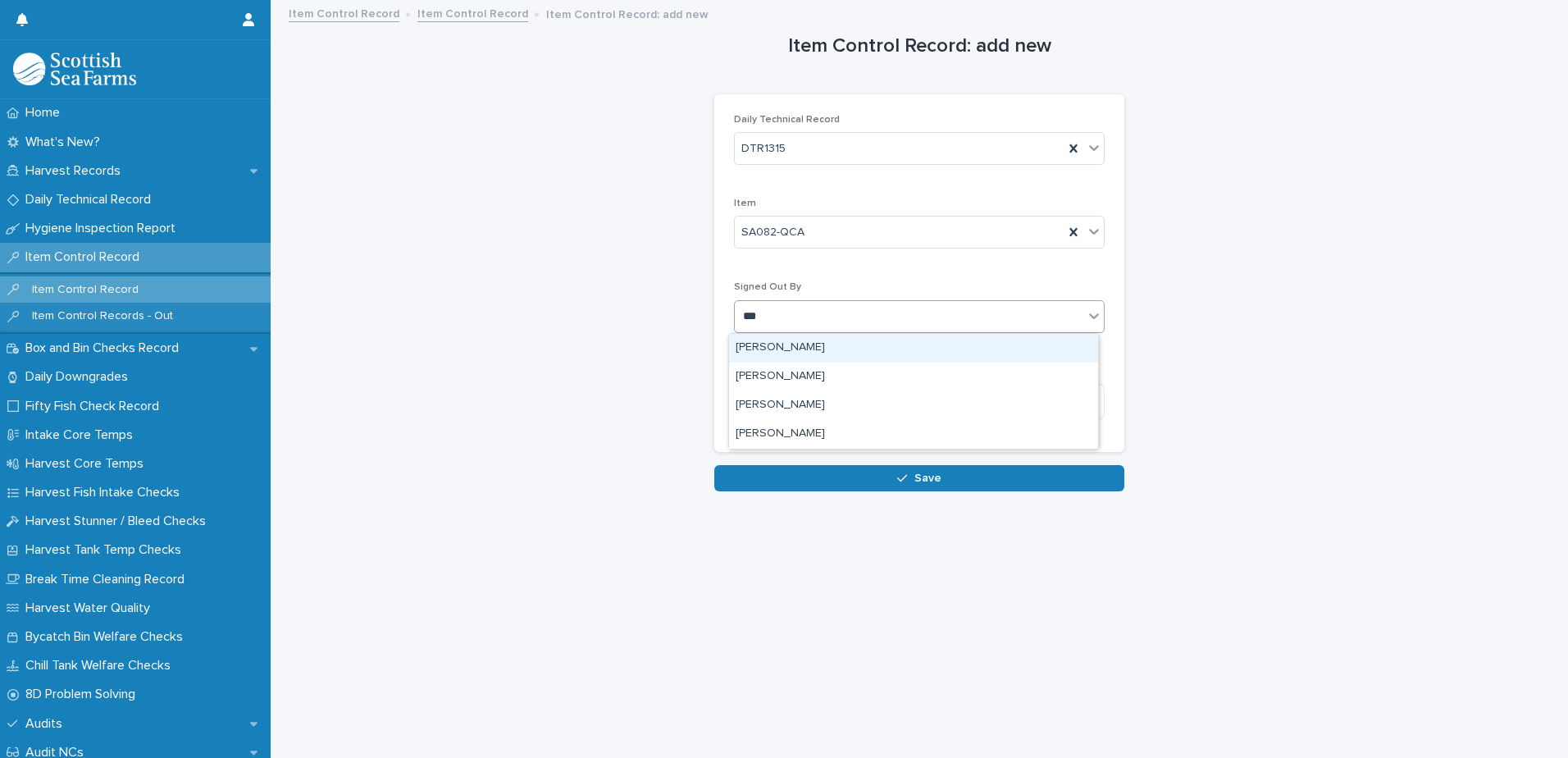
type input "****"
click at [786, 344] on div "[PERSON_NAME]" at bounding box center [913, 348] width 369 height 29
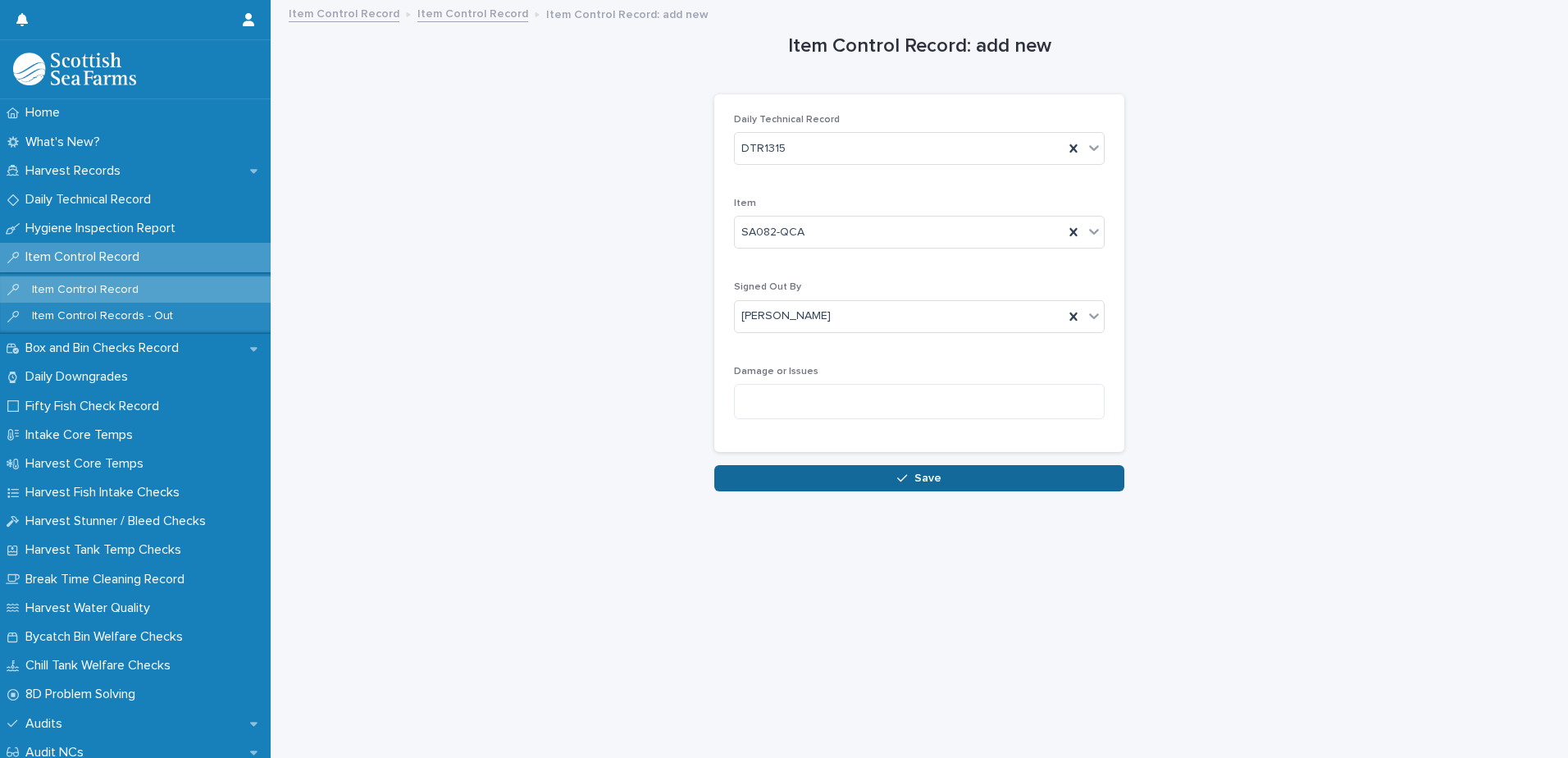
click at [916, 482] on span "Save" at bounding box center [927, 478] width 27 height 11
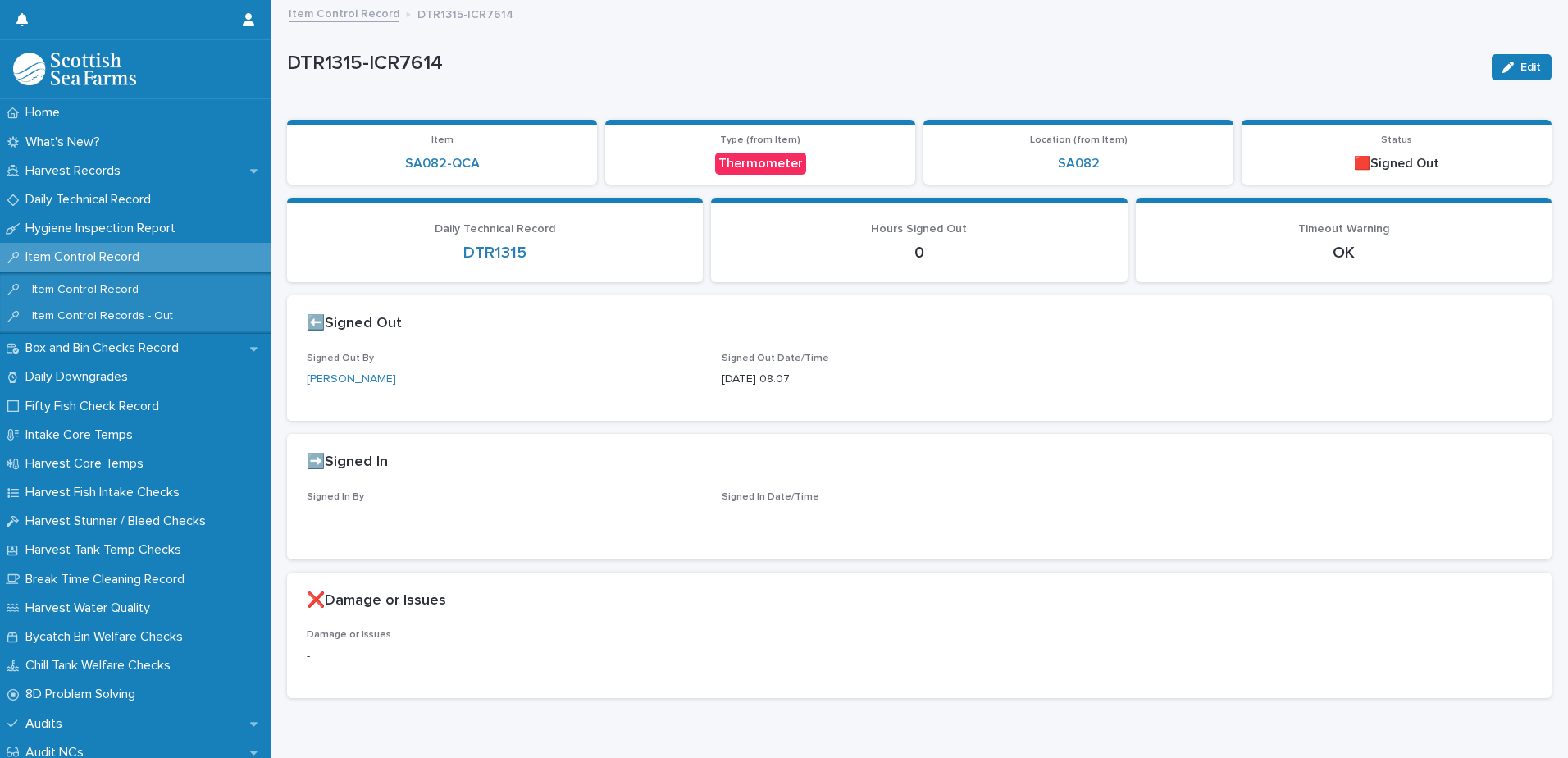
click at [343, 17] on link "Item Control Record" at bounding box center [343, 13] width 111 height 19
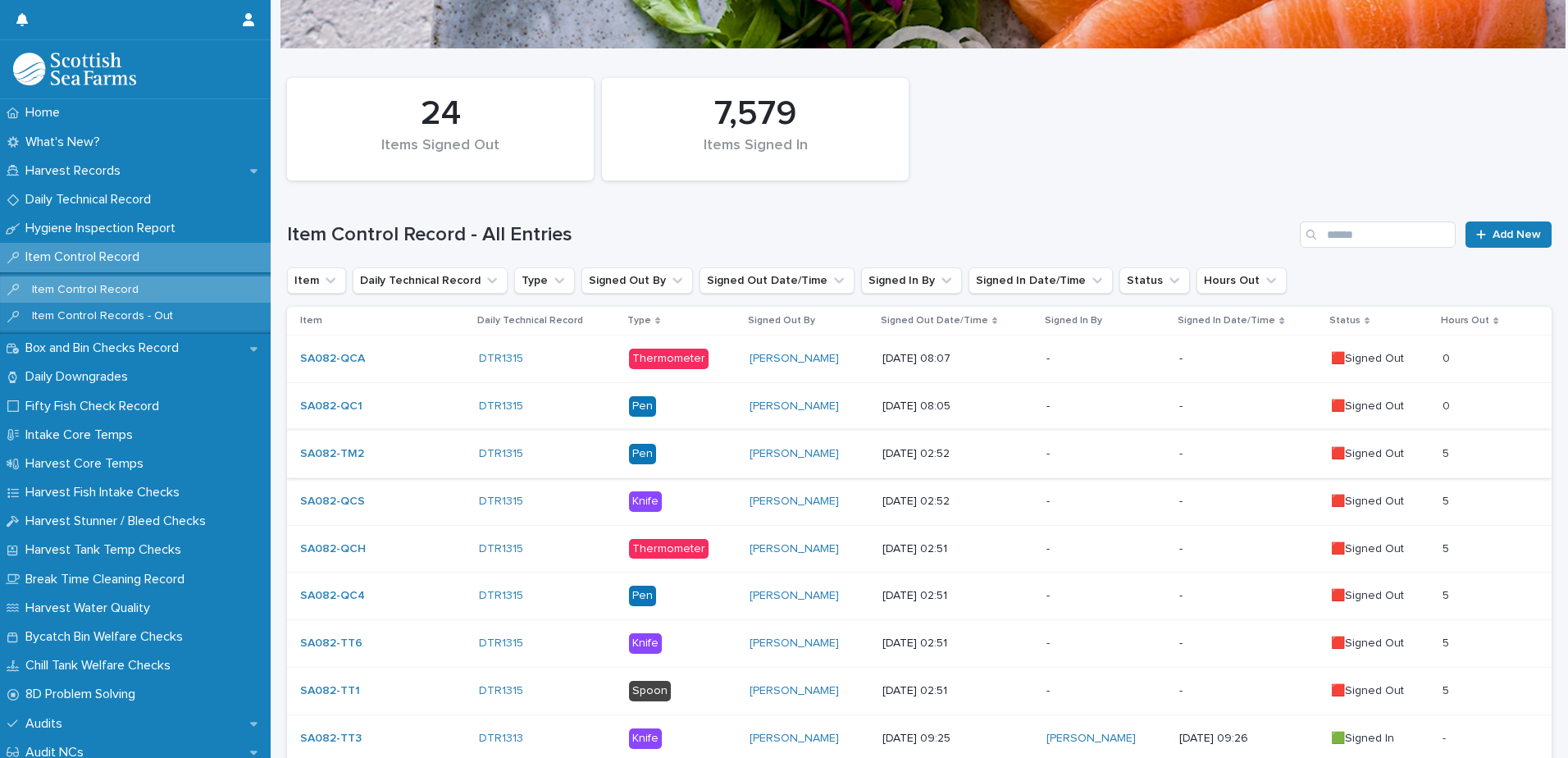
scroll to position [164, 0]
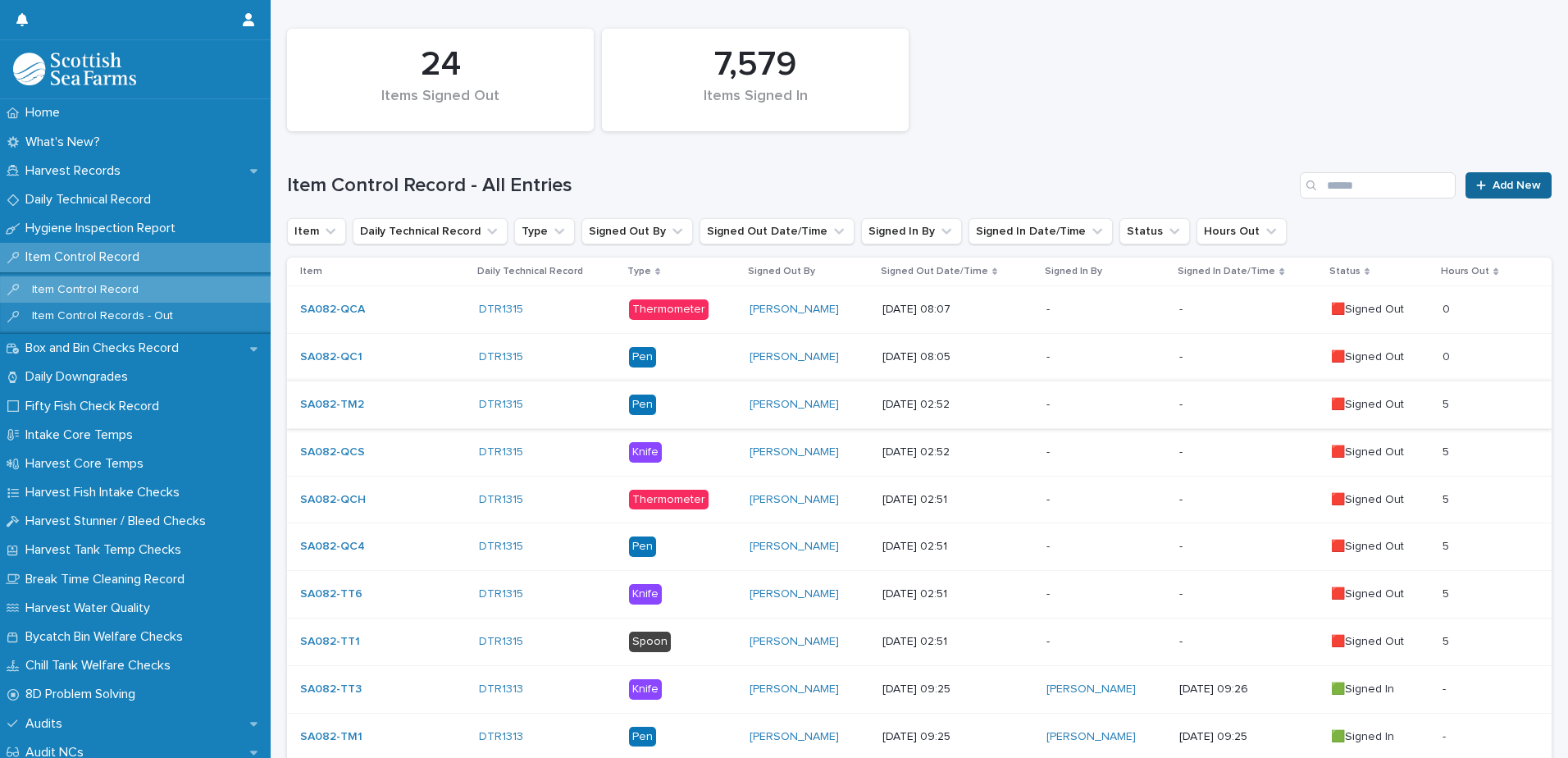
click at [1493, 185] on span "Add New" at bounding box center [1516, 185] width 48 height 11
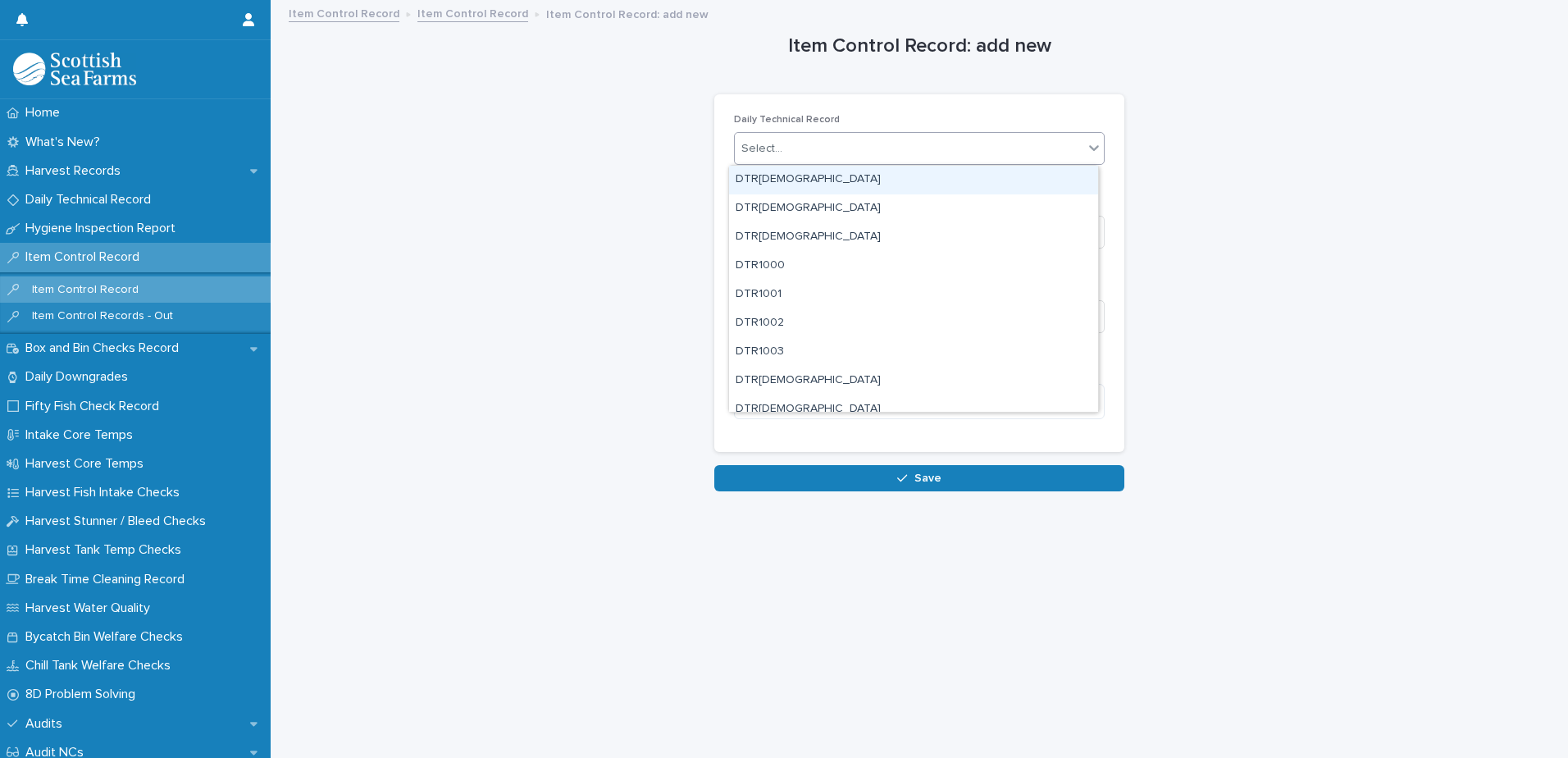
click at [937, 147] on div "Select..." at bounding box center [909, 149] width 349 height 27
type input "****"
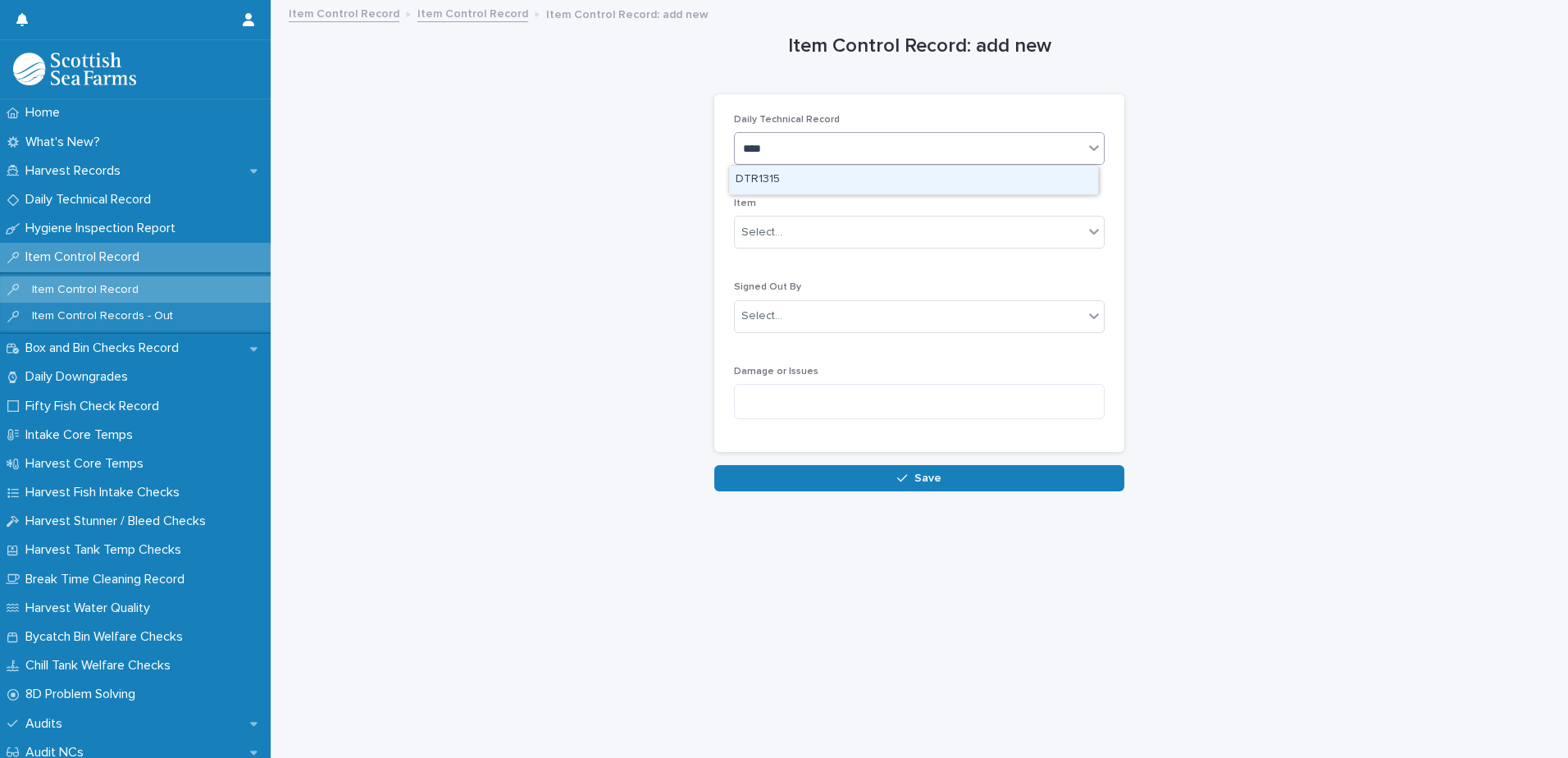
click at [787, 181] on div "DTR1315" at bounding box center [913, 180] width 369 height 29
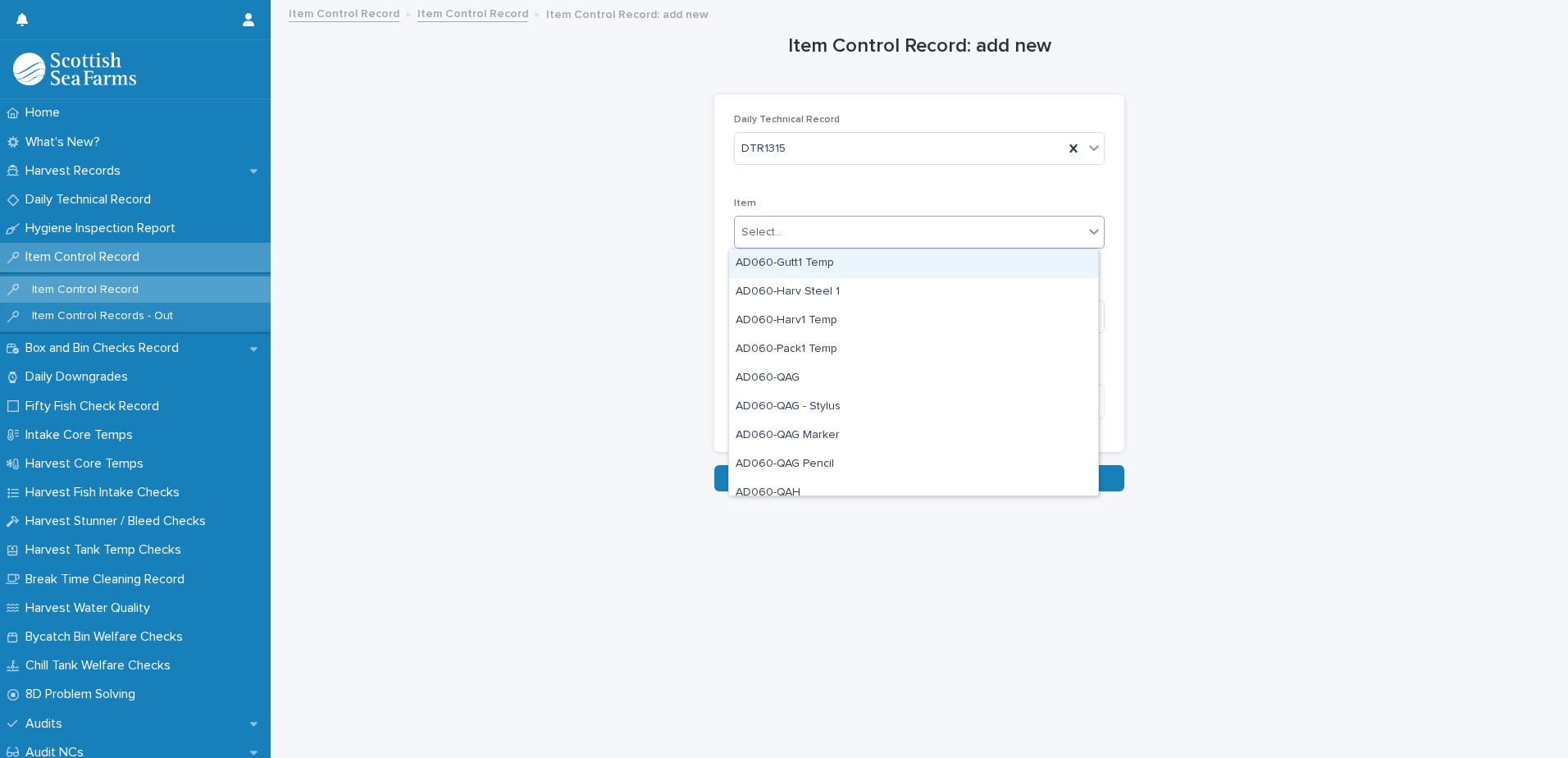
click at [805, 230] on div "Select..." at bounding box center [909, 233] width 349 height 27
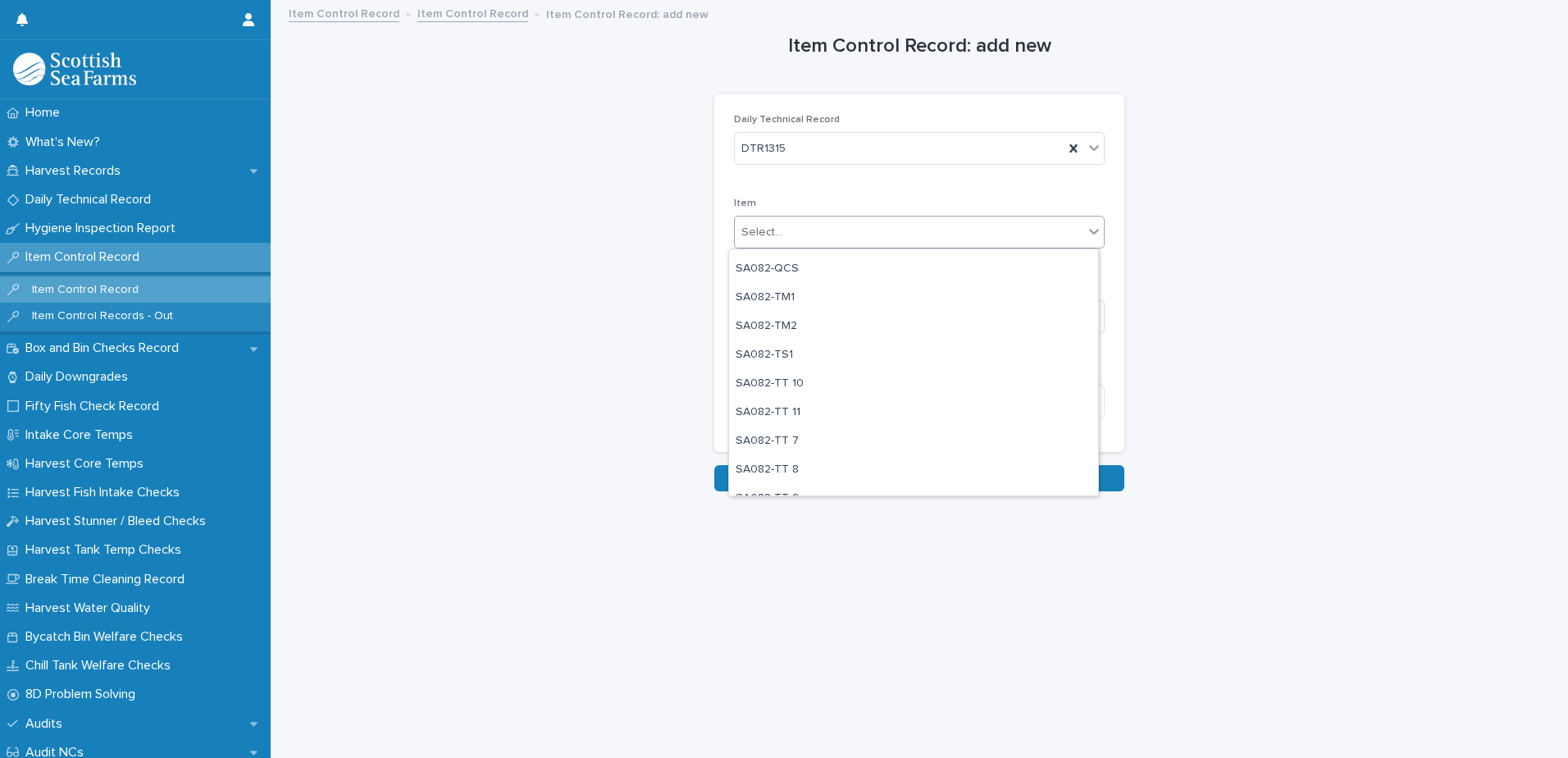
scroll to position [1641, 0]
click at [842, 261] on div "SA082-TM1" at bounding box center [913, 260] width 369 height 29
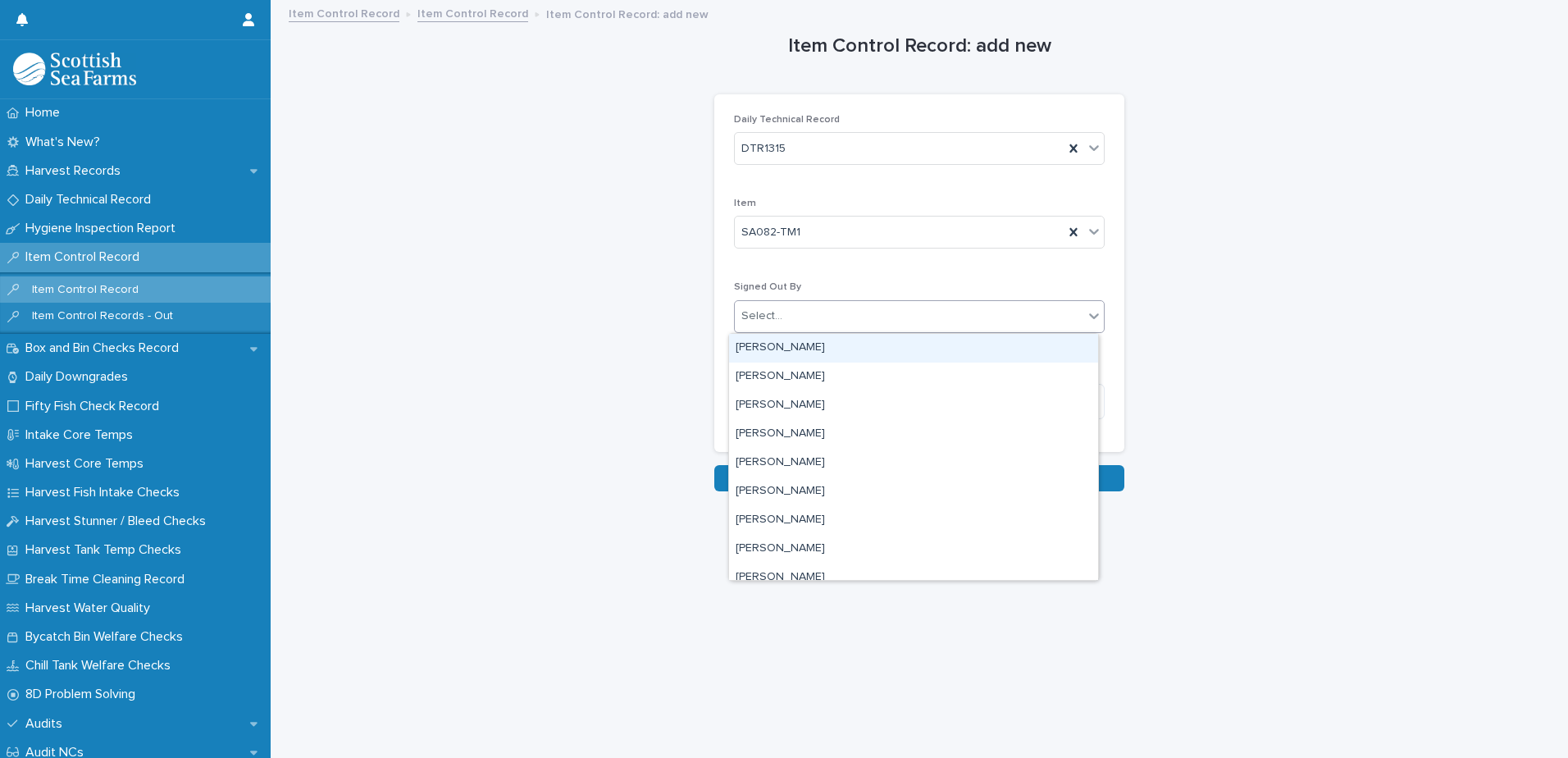
click at [829, 314] on div "Select..." at bounding box center [909, 316] width 349 height 27
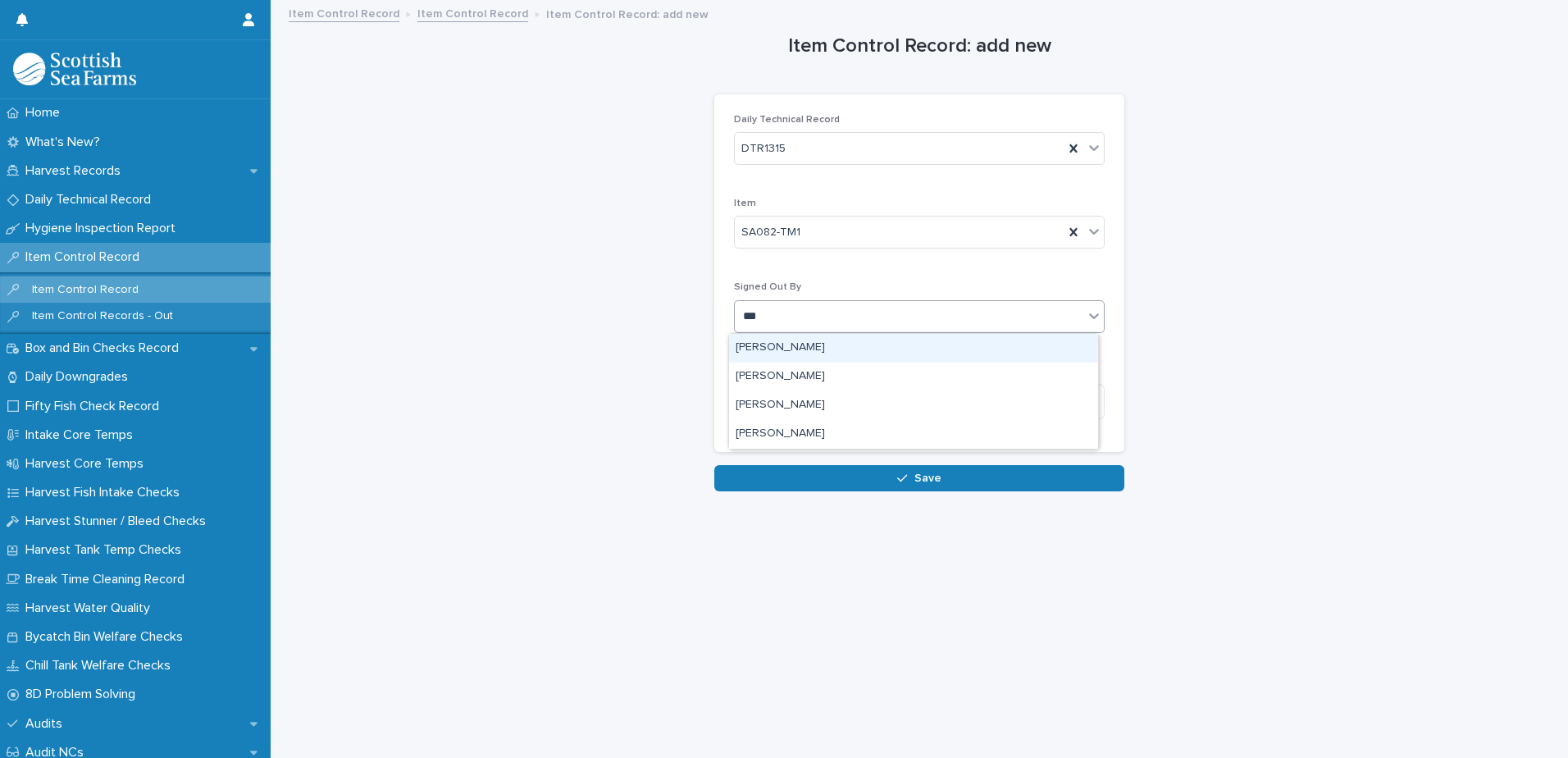
type input "****"
click at [808, 348] on div "[PERSON_NAME]" at bounding box center [913, 348] width 369 height 29
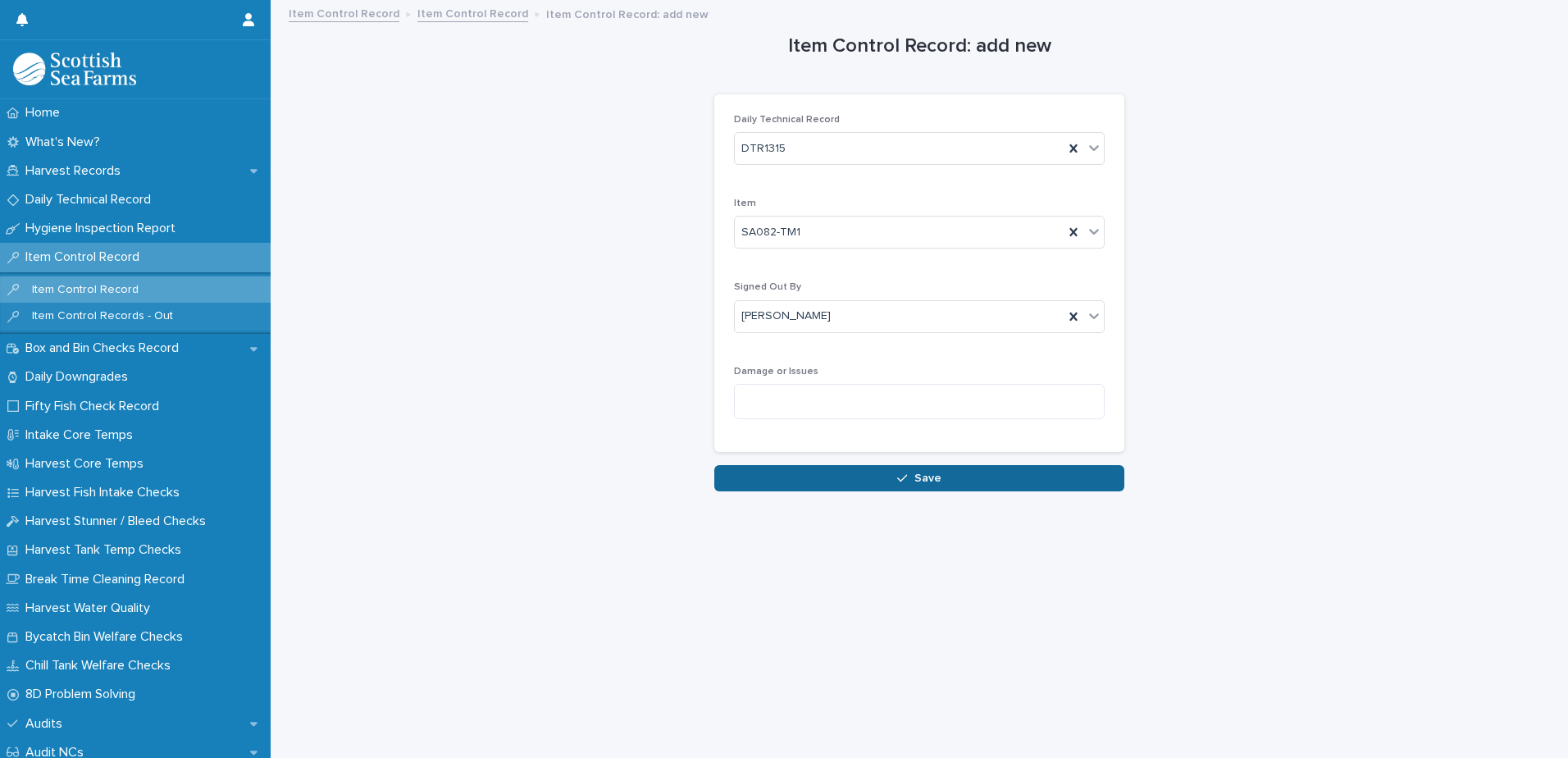
click at [916, 475] on span "Save" at bounding box center [927, 478] width 27 height 11
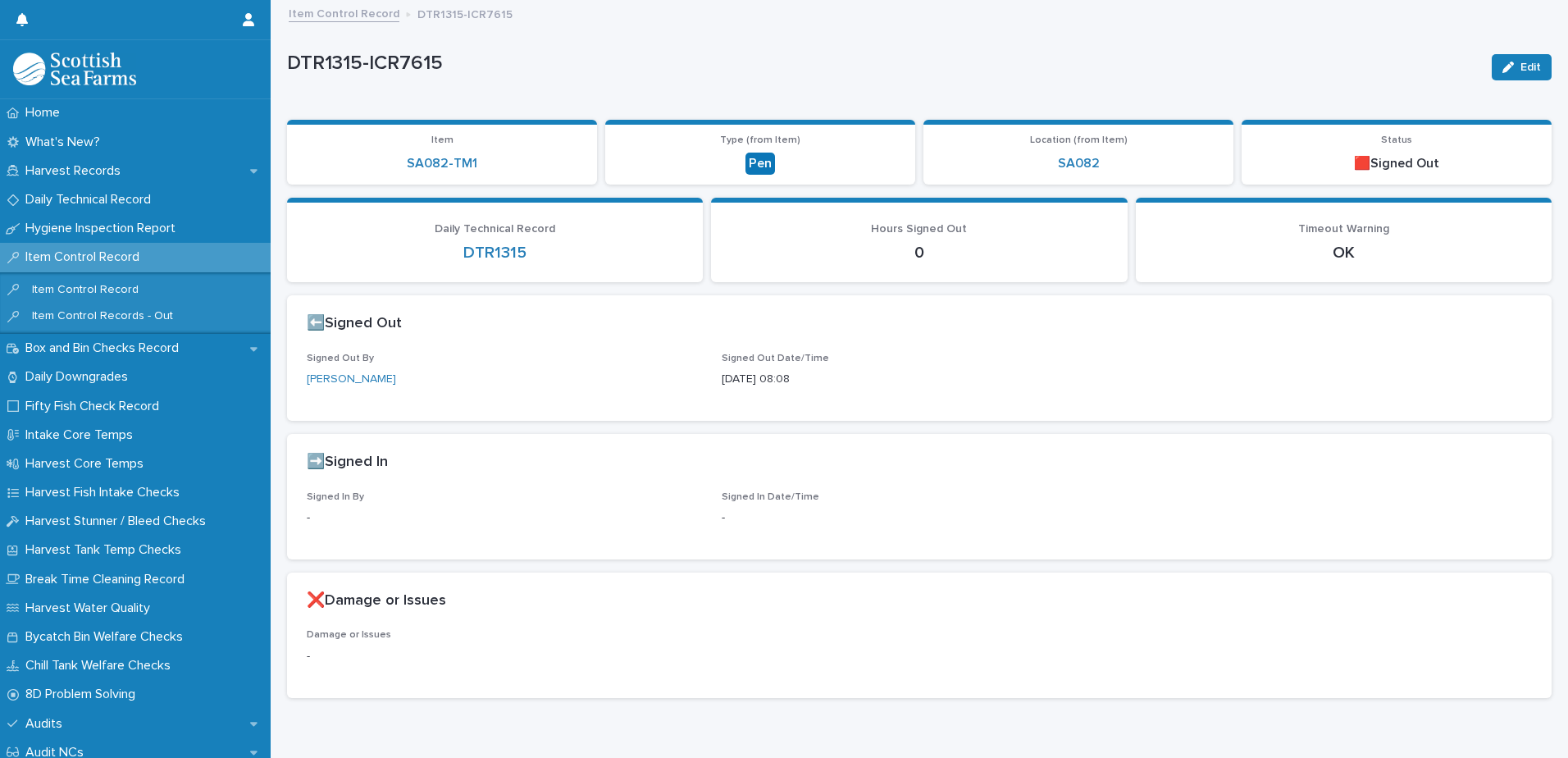
click at [353, 10] on link "Item Control Record" at bounding box center [343, 13] width 111 height 19
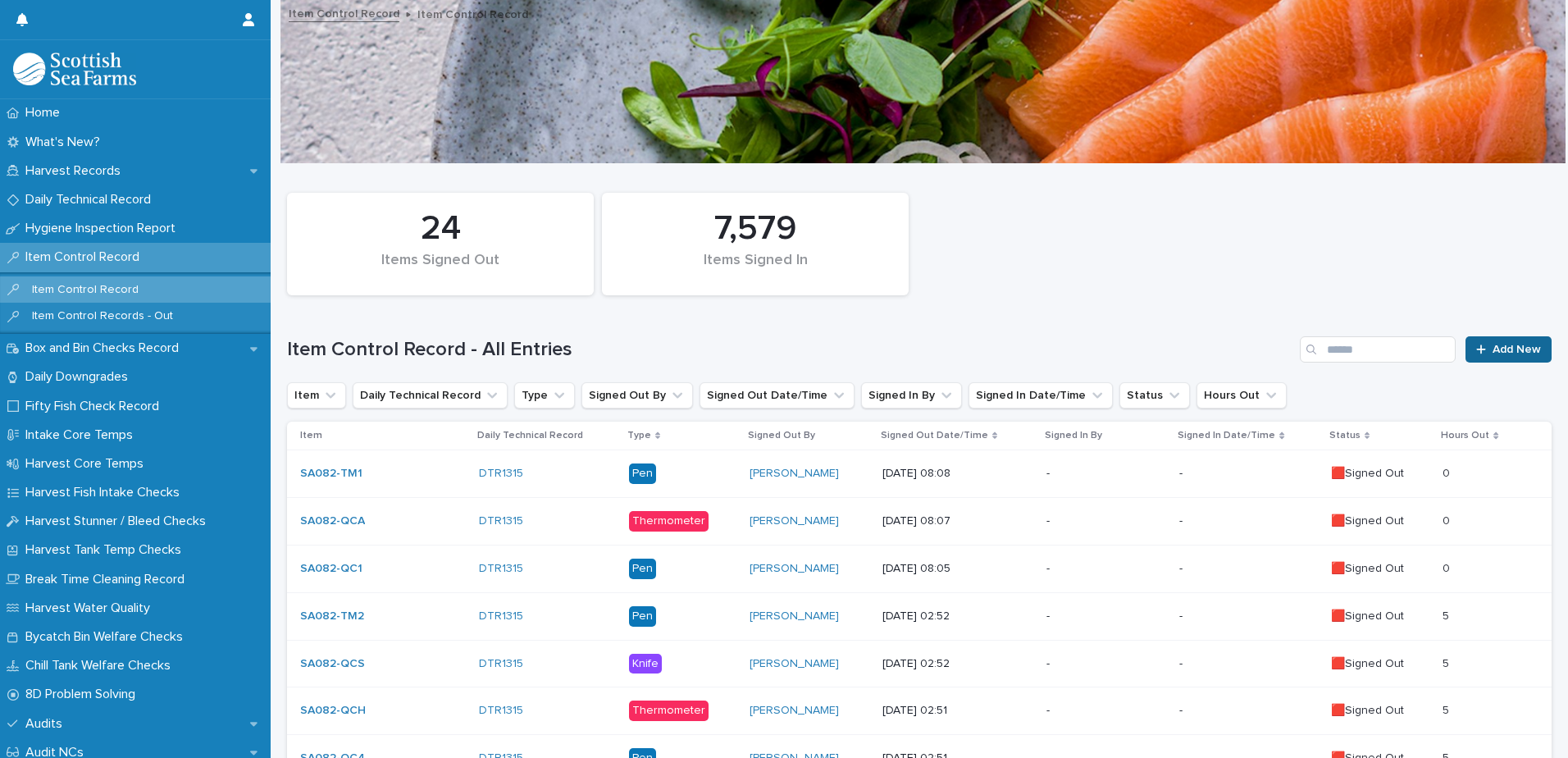
click at [1493, 352] on span "Add New" at bounding box center [1516, 349] width 48 height 11
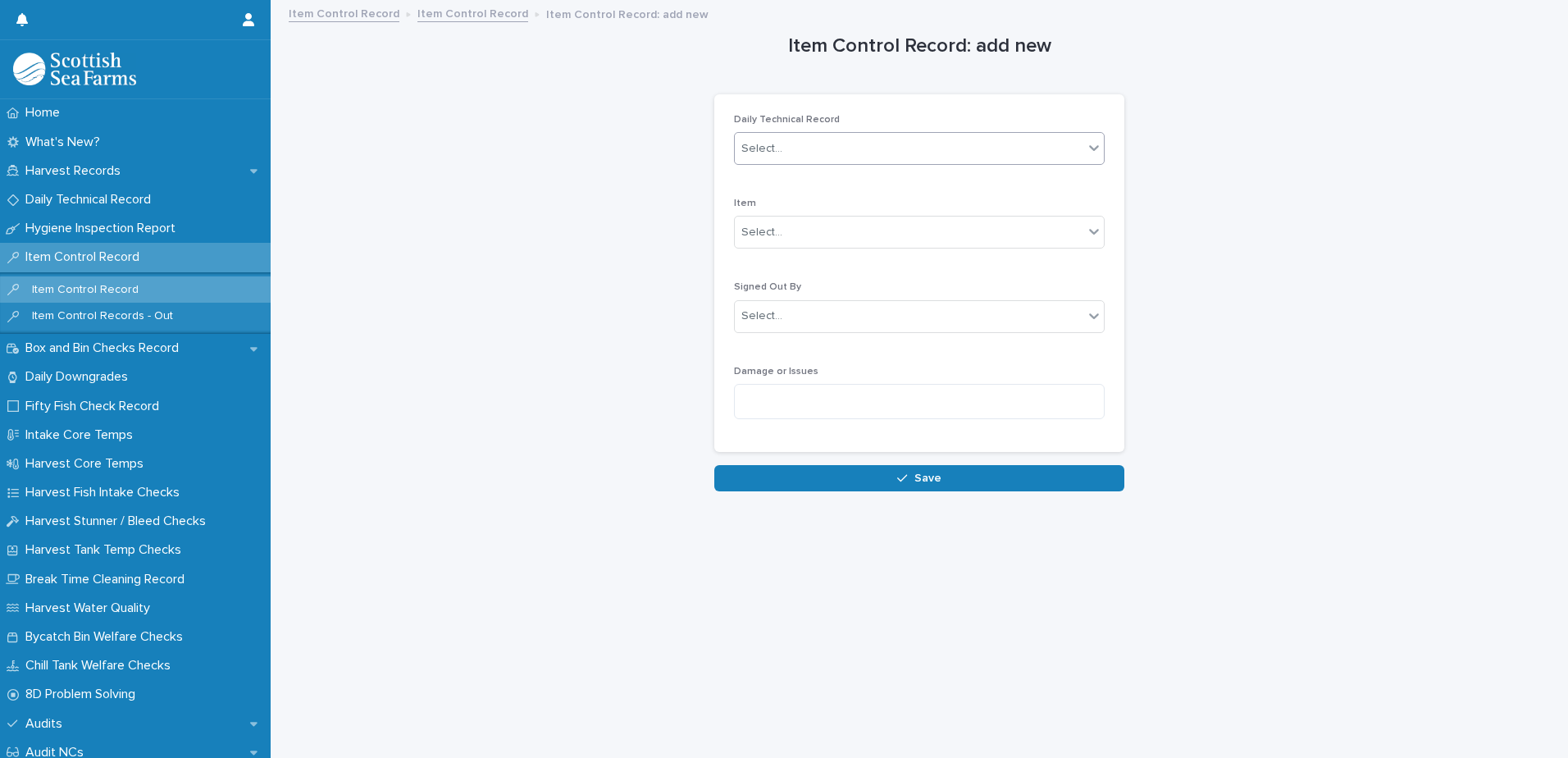
click at [858, 153] on div "Select..." at bounding box center [909, 149] width 349 height 27
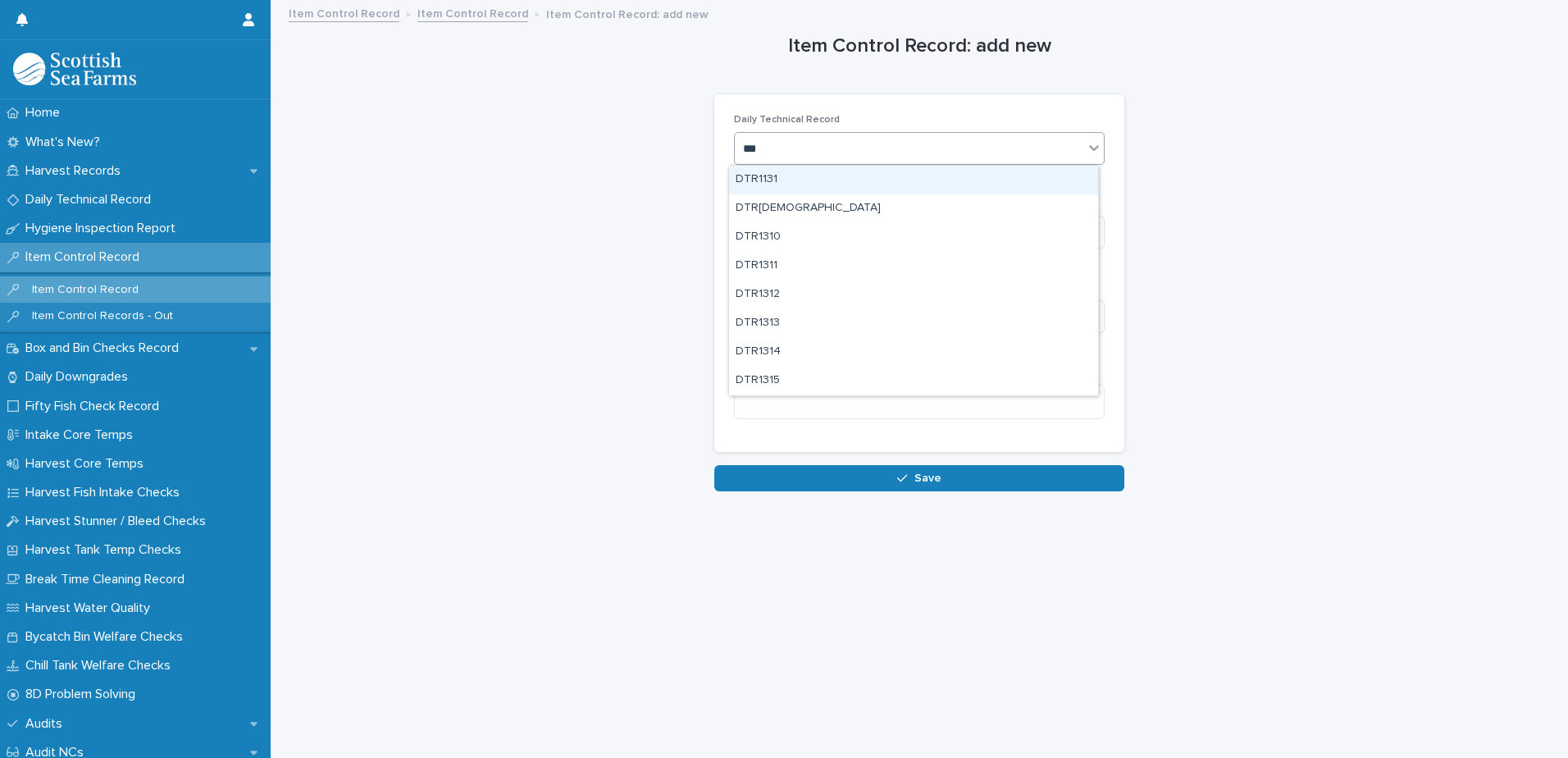
type input "****"
click at [817, 180] on div "DTR1315" at bounding box center [913, 180] width 369 height 29
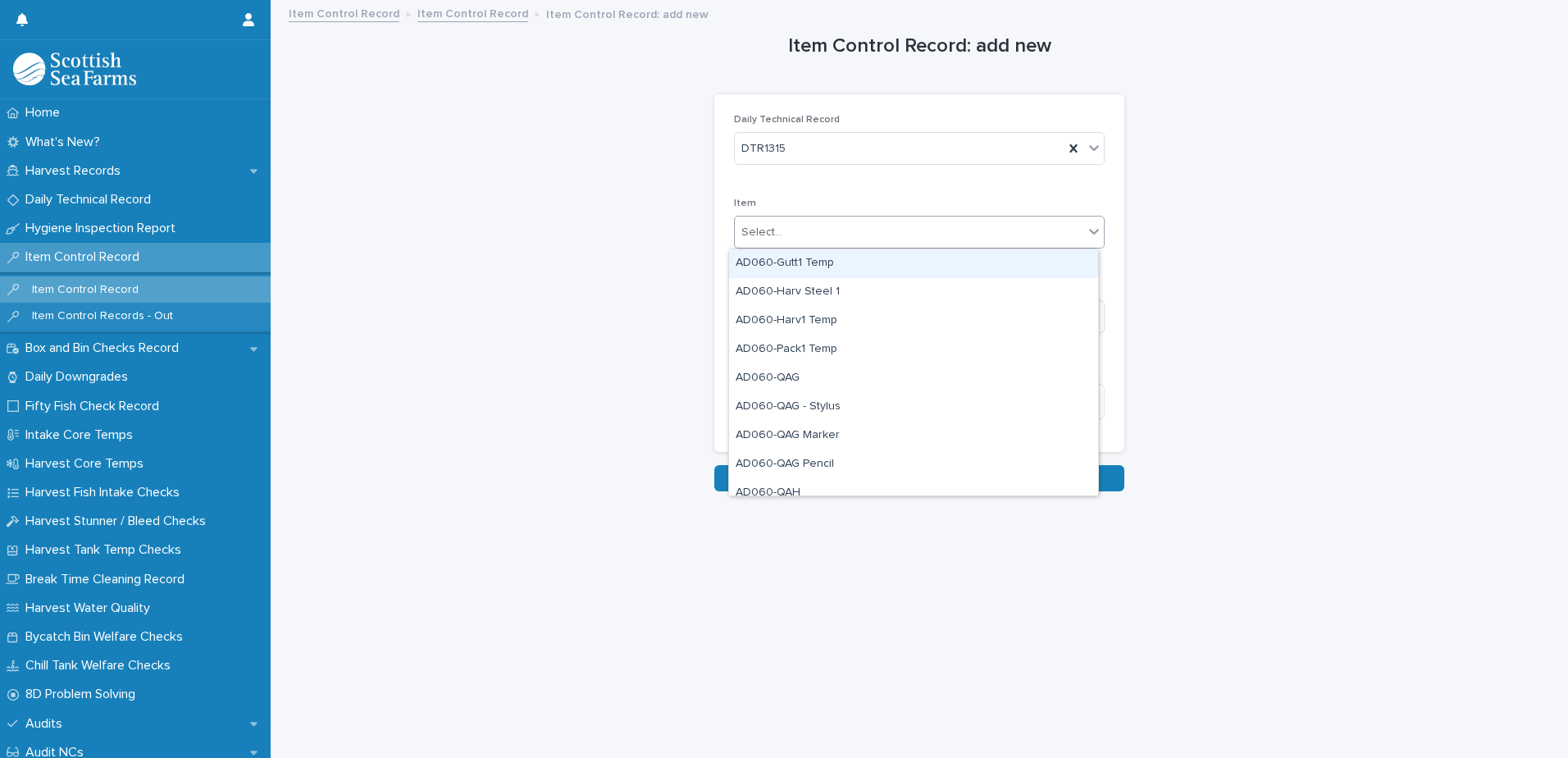
click at [822, 230] on div "Select..." at bounding box center [909, 233] width 349 height 27
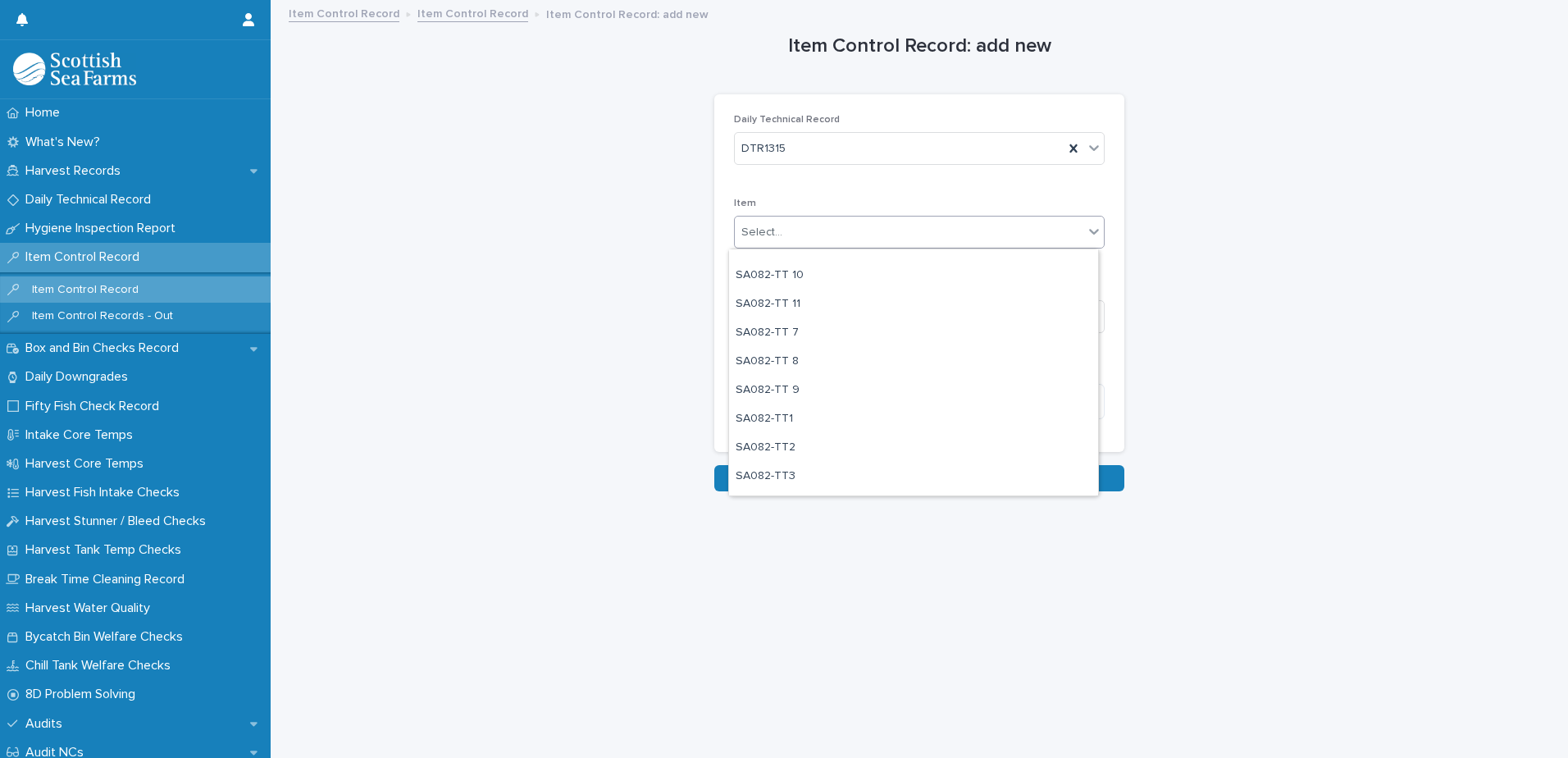
scroll to position [1723, 0]
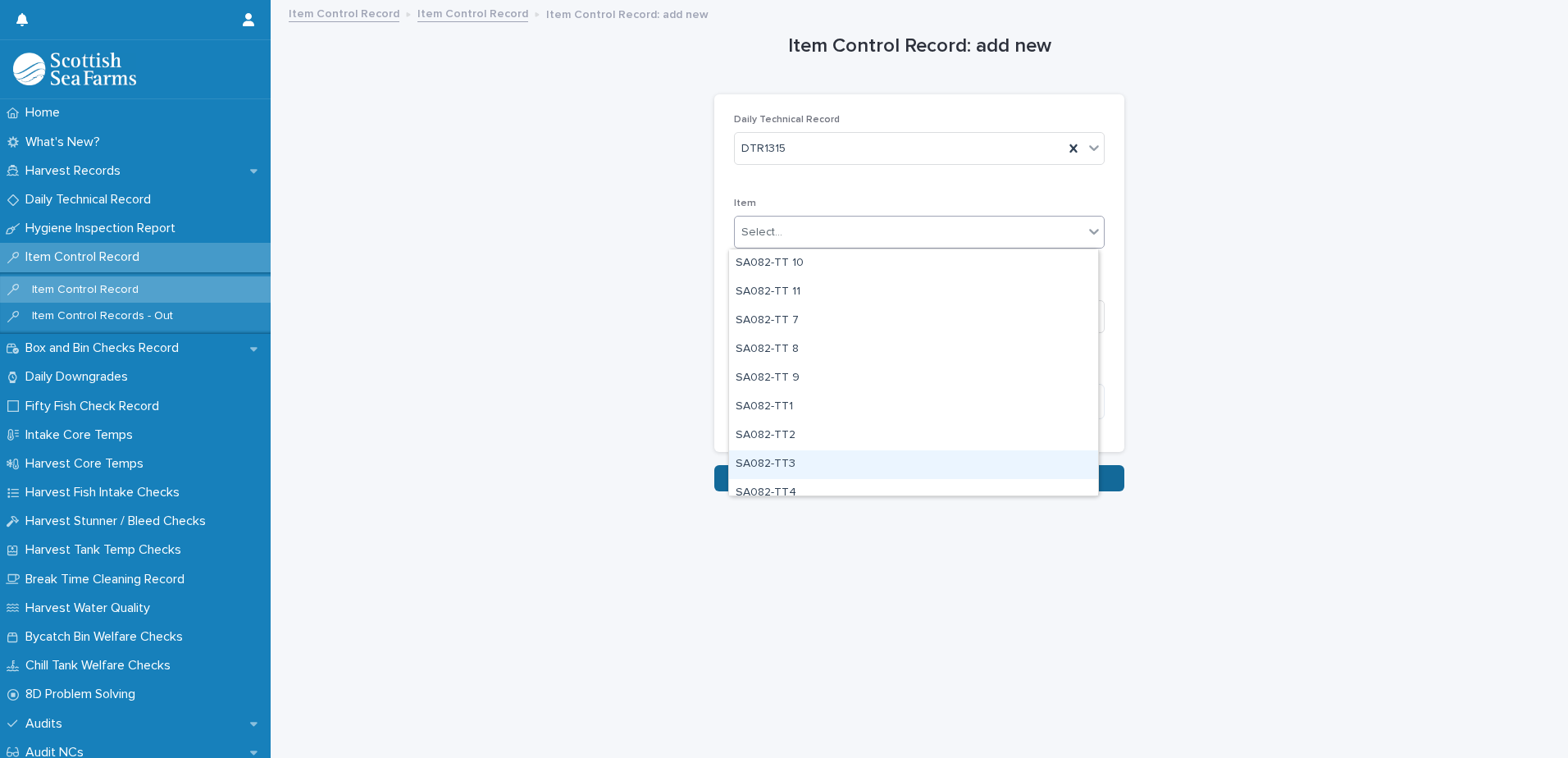
click at [815, 468] on div "SA082-TT3" at bounding box center [913, 464] width 369 height 29
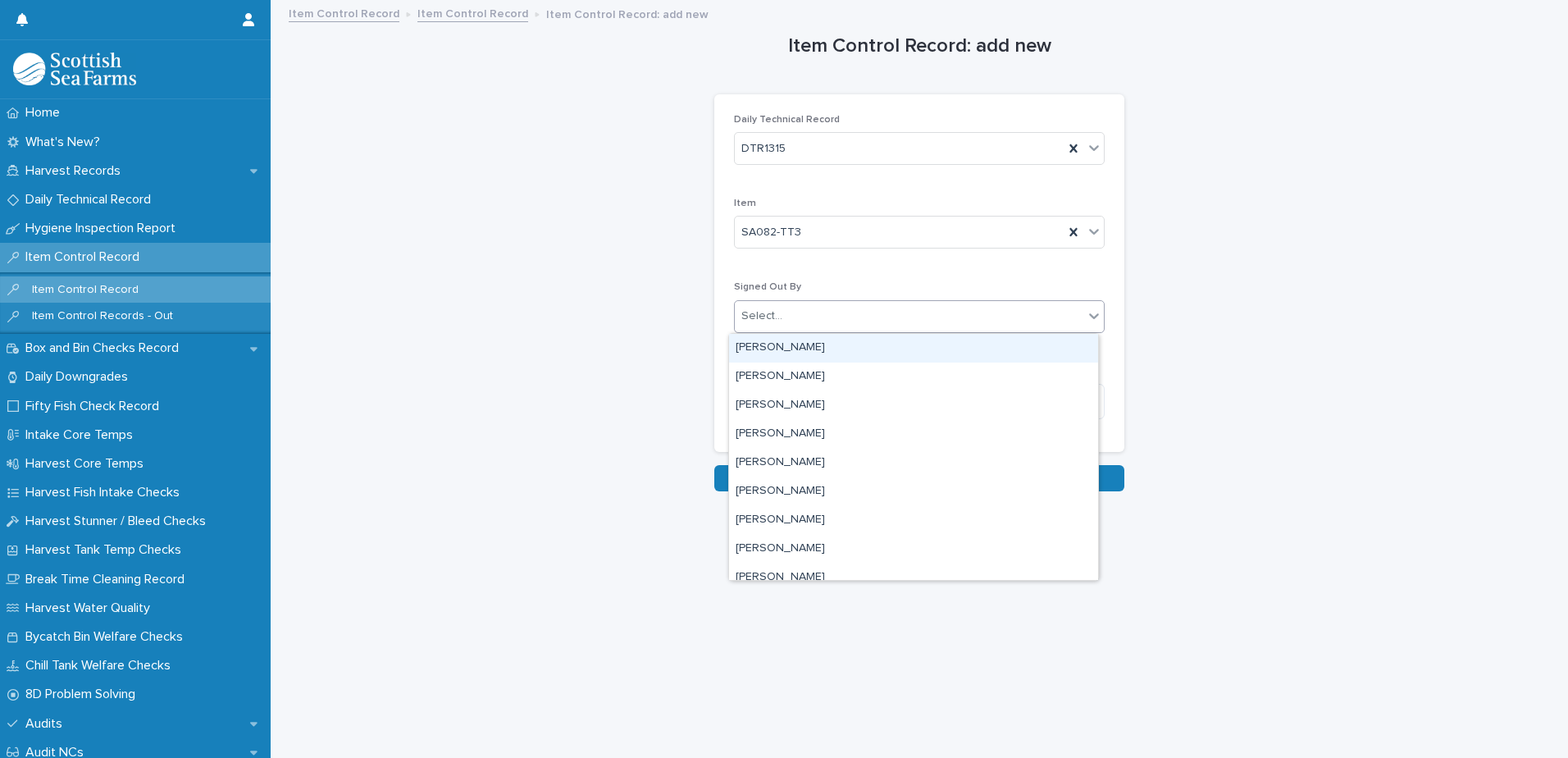
click at [881, 312] on div "Select..." at bounding box center [909, 316] width 349 height 27
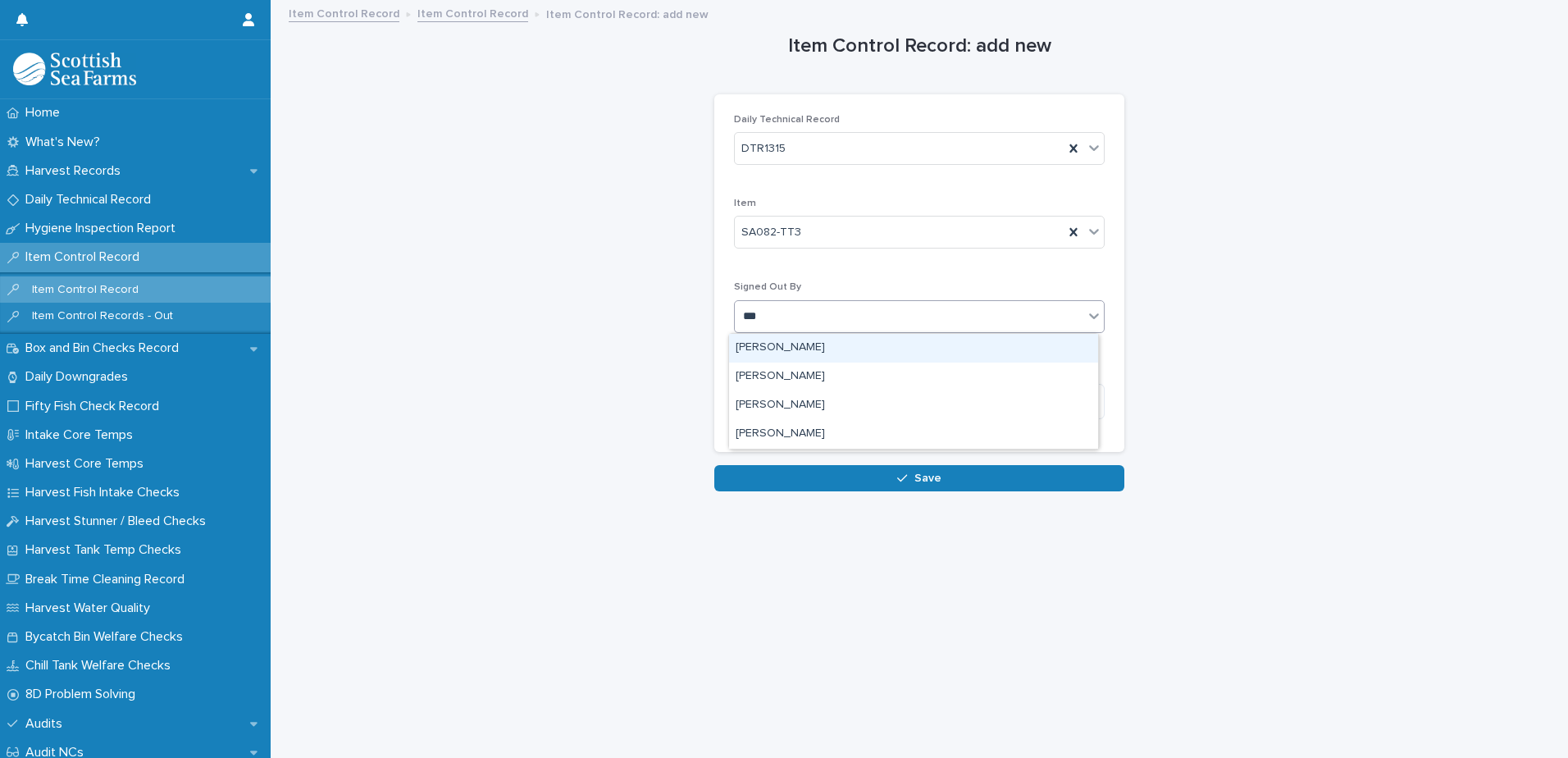
type input "****"
click at [829, 344] on div "[PERSON_NAME]" at bounding box center [913, 348] width 369 height 29
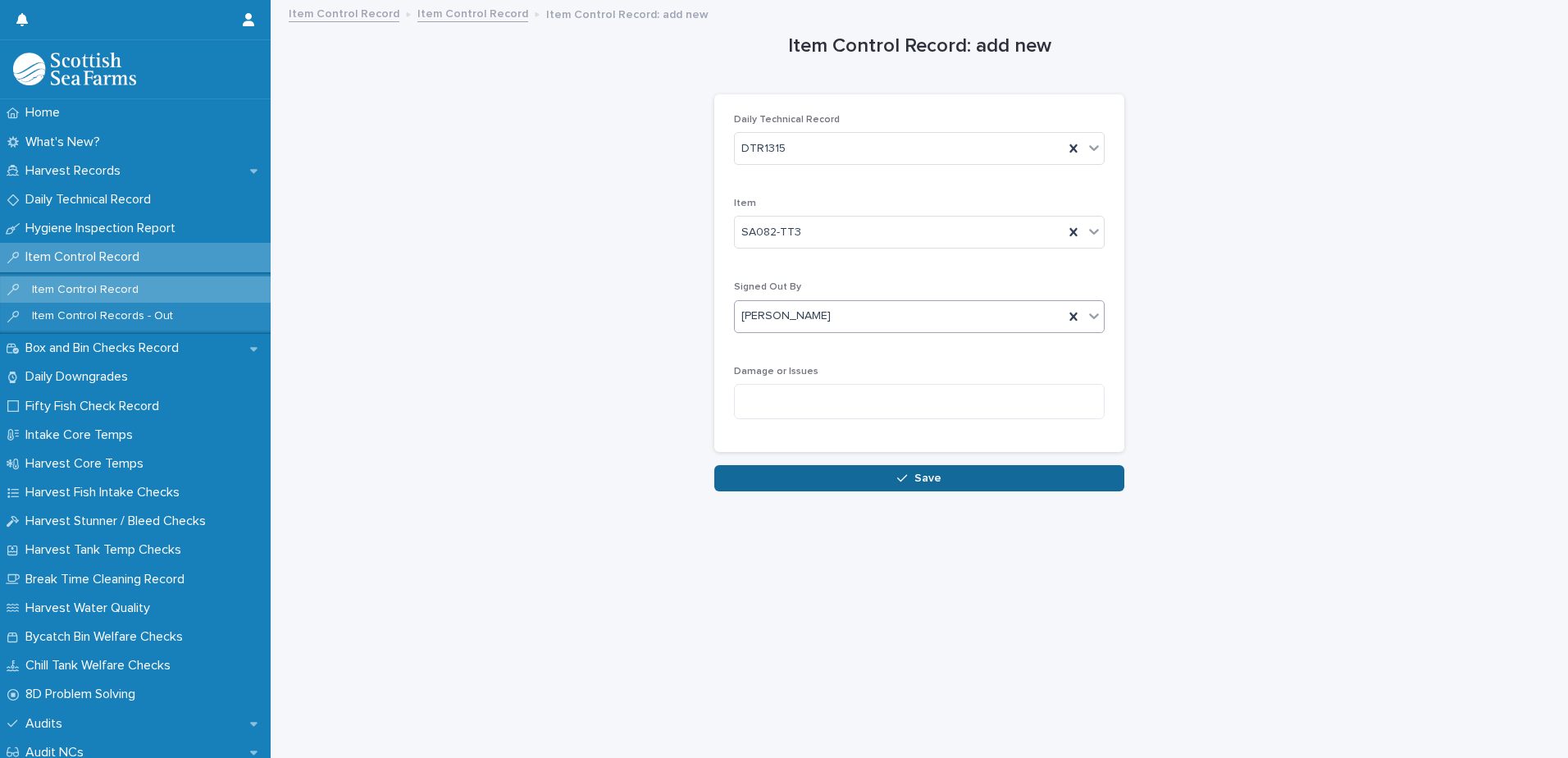
click at [905, 482] on div "button" at bounding box center [905, 478] width 17 height 11
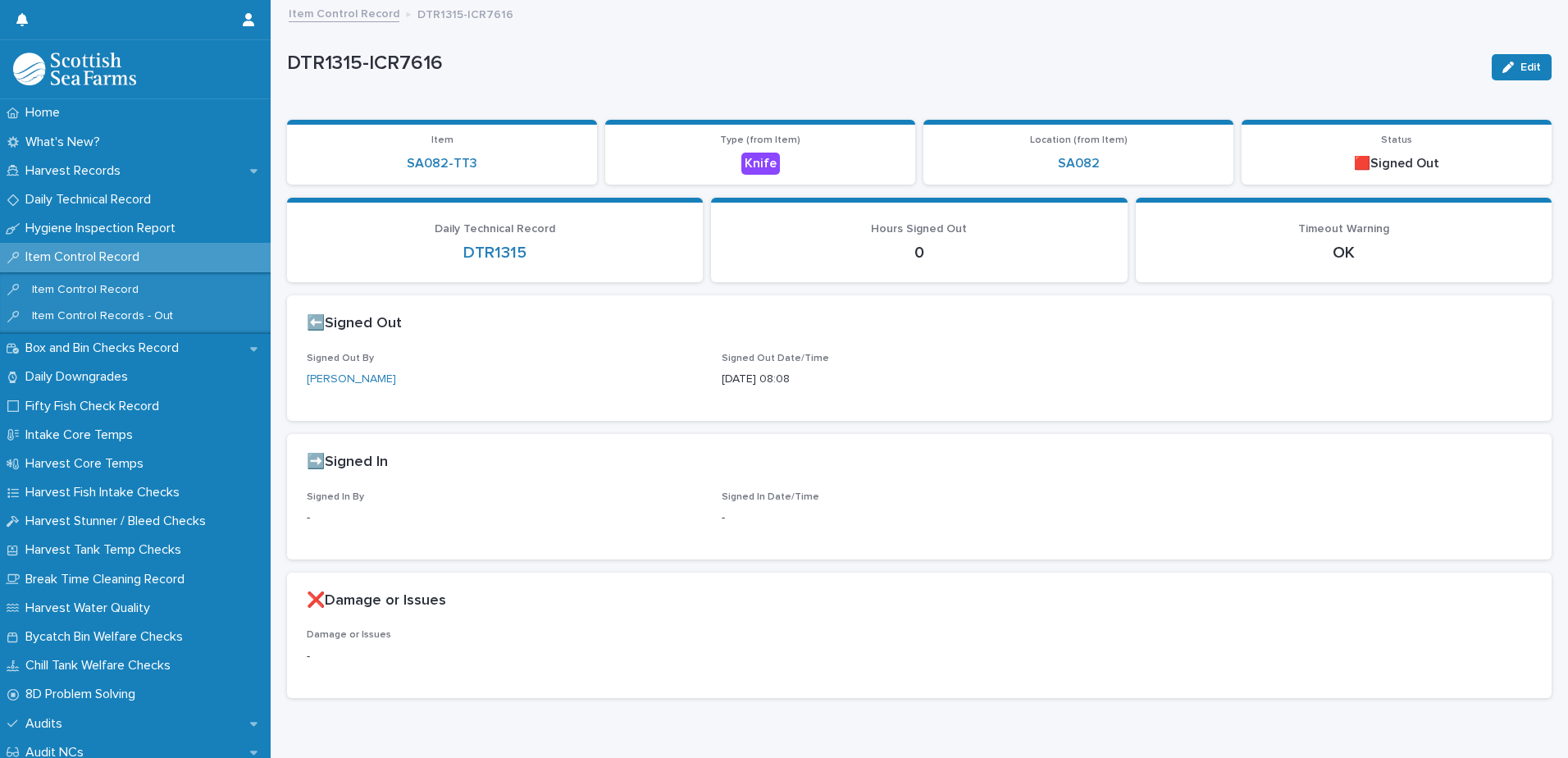
click at [343, 17] on link "Item Control Record" at bounding box center [343, 13] width 111 height 19
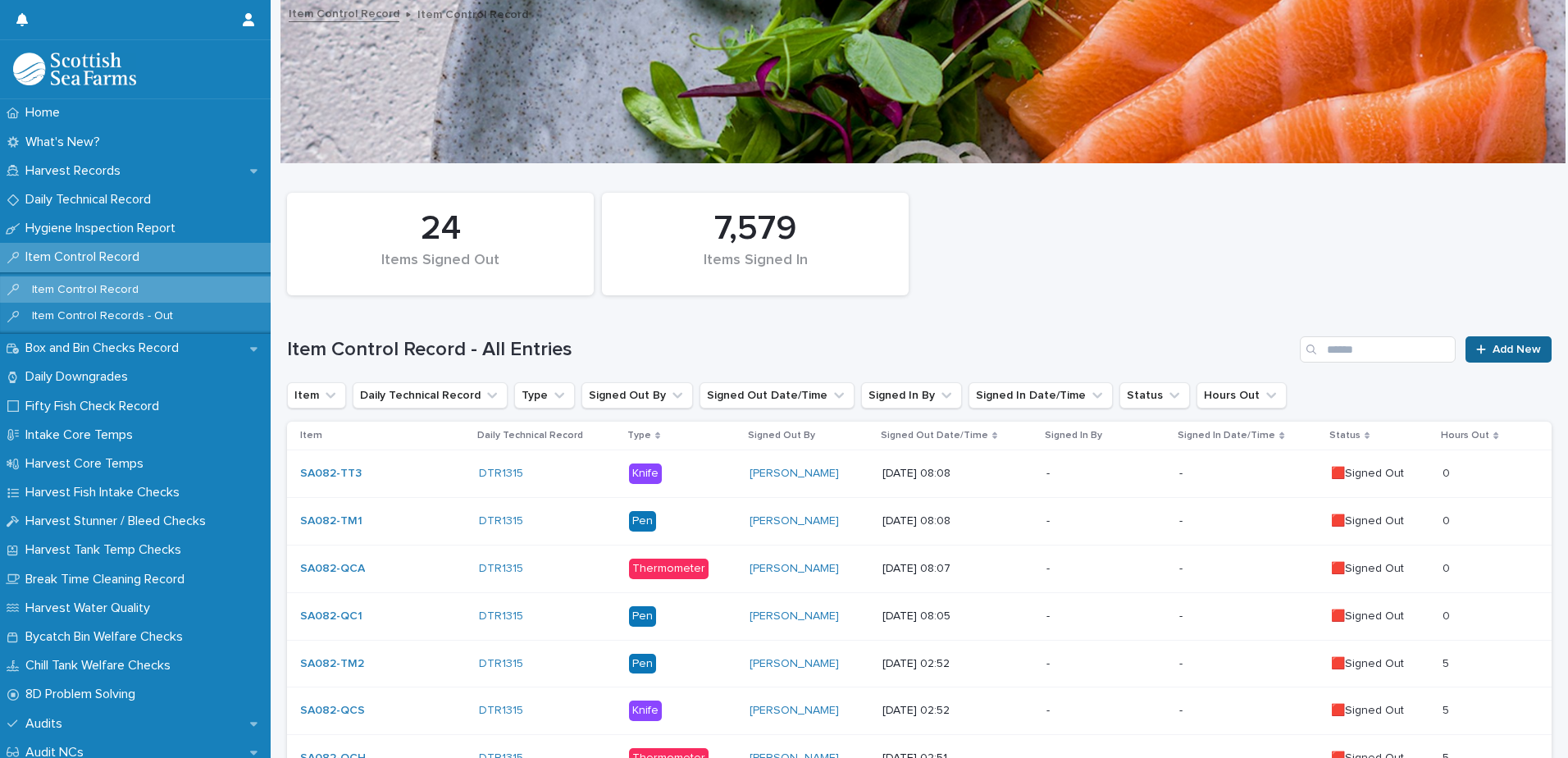
click at [1493, 351] on span "Add New" at bounding box center [1516, 349] width 48 height 11
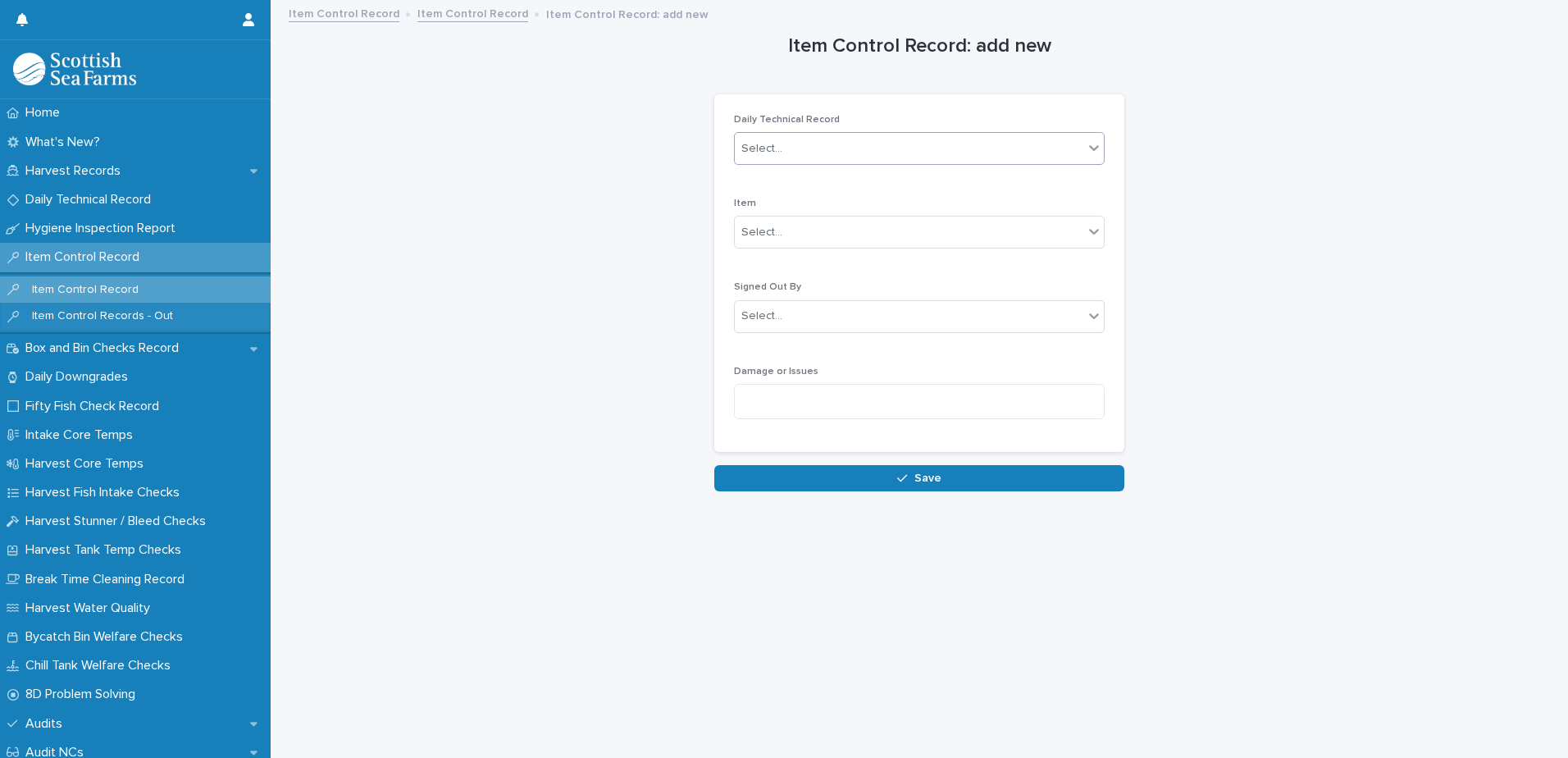
click at [859, 145] on div "Select..." at bounding box center [909, 149] width 349 height 27
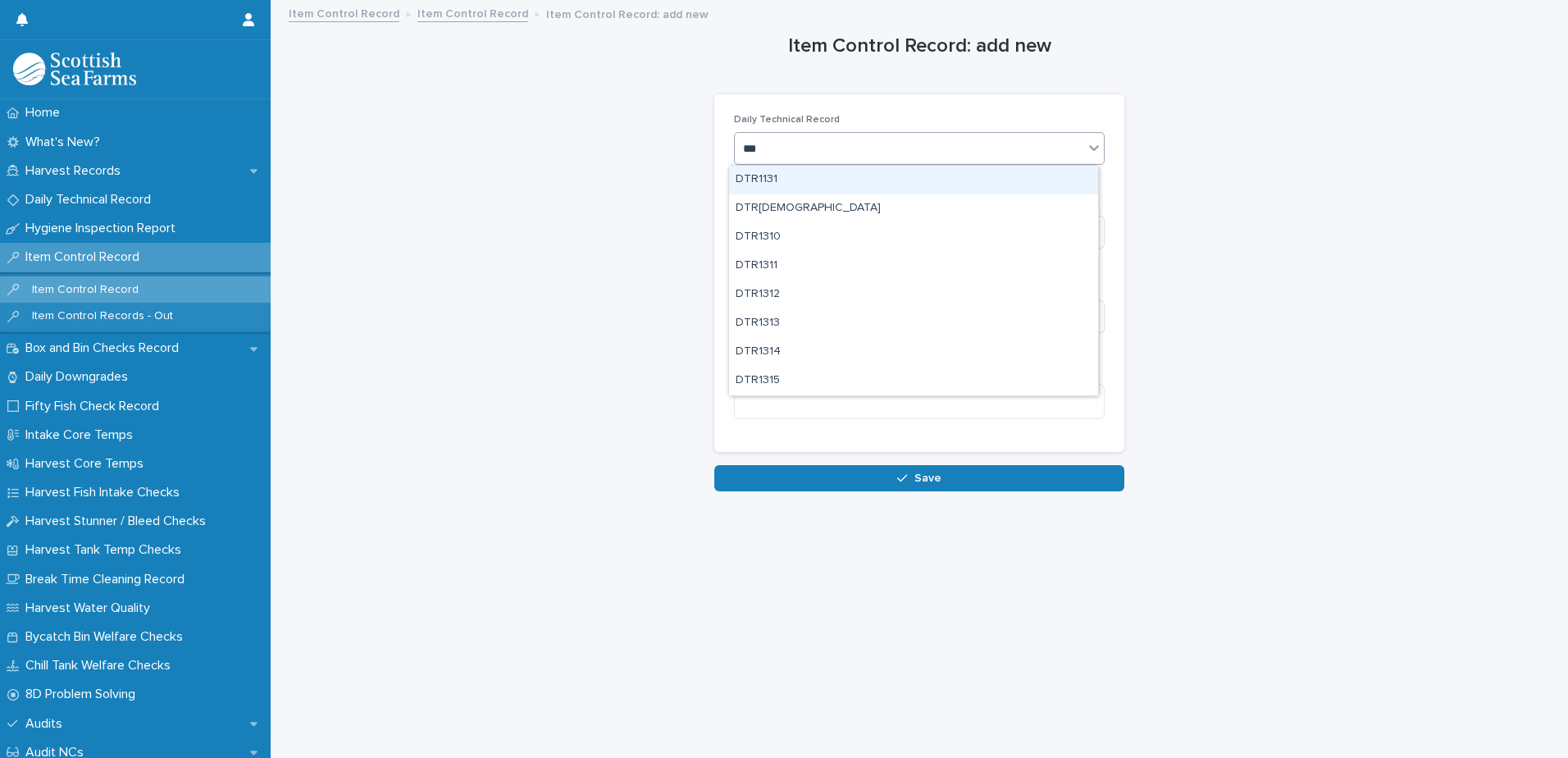
type input "****"
click at [795, 179] on div "DTR1315" at bounding box center [913, 180] width 369 height 29
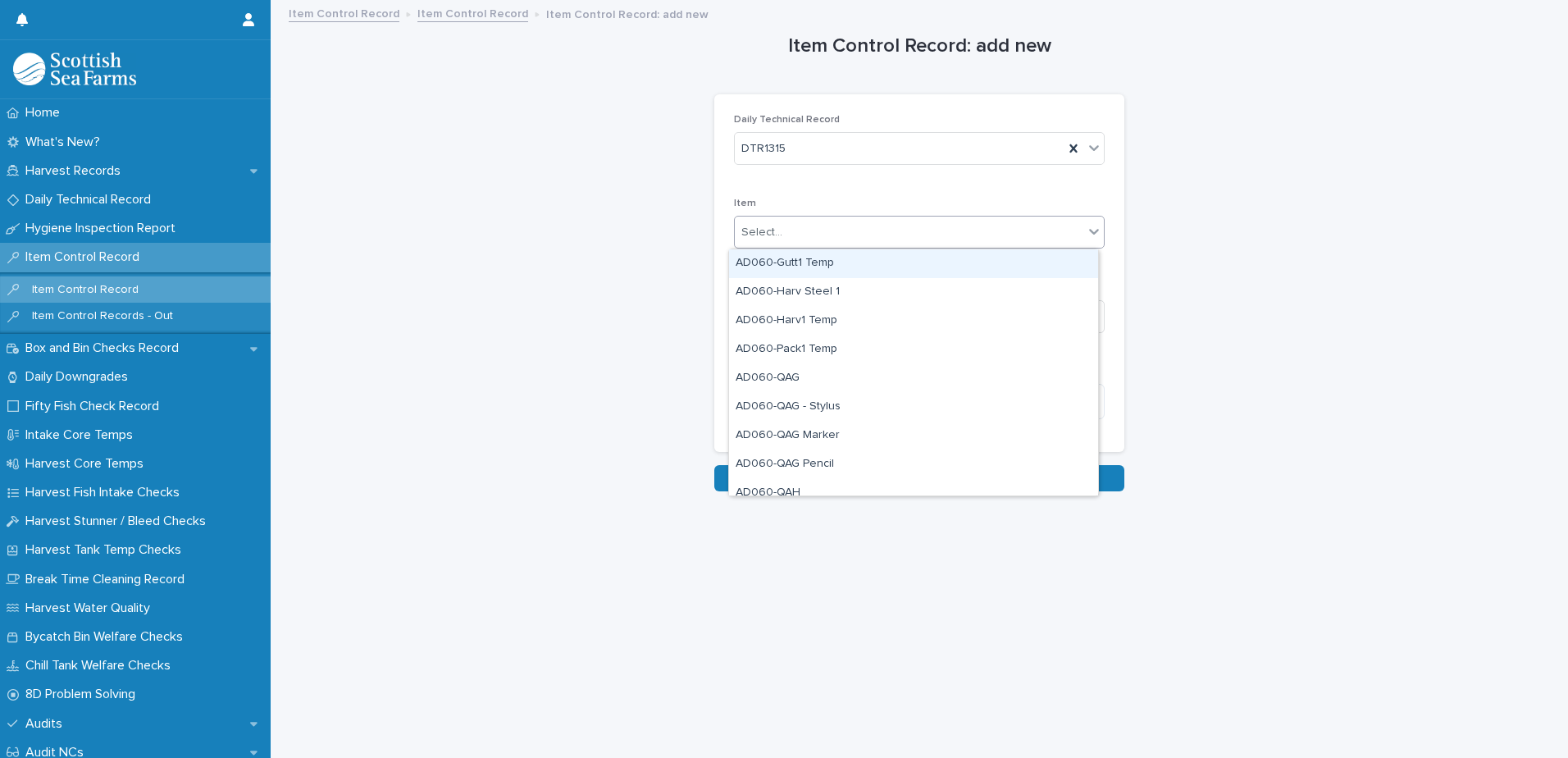
click at [793, 233] on div "Select..." at bounding box center [909, 233] width 349 height 27
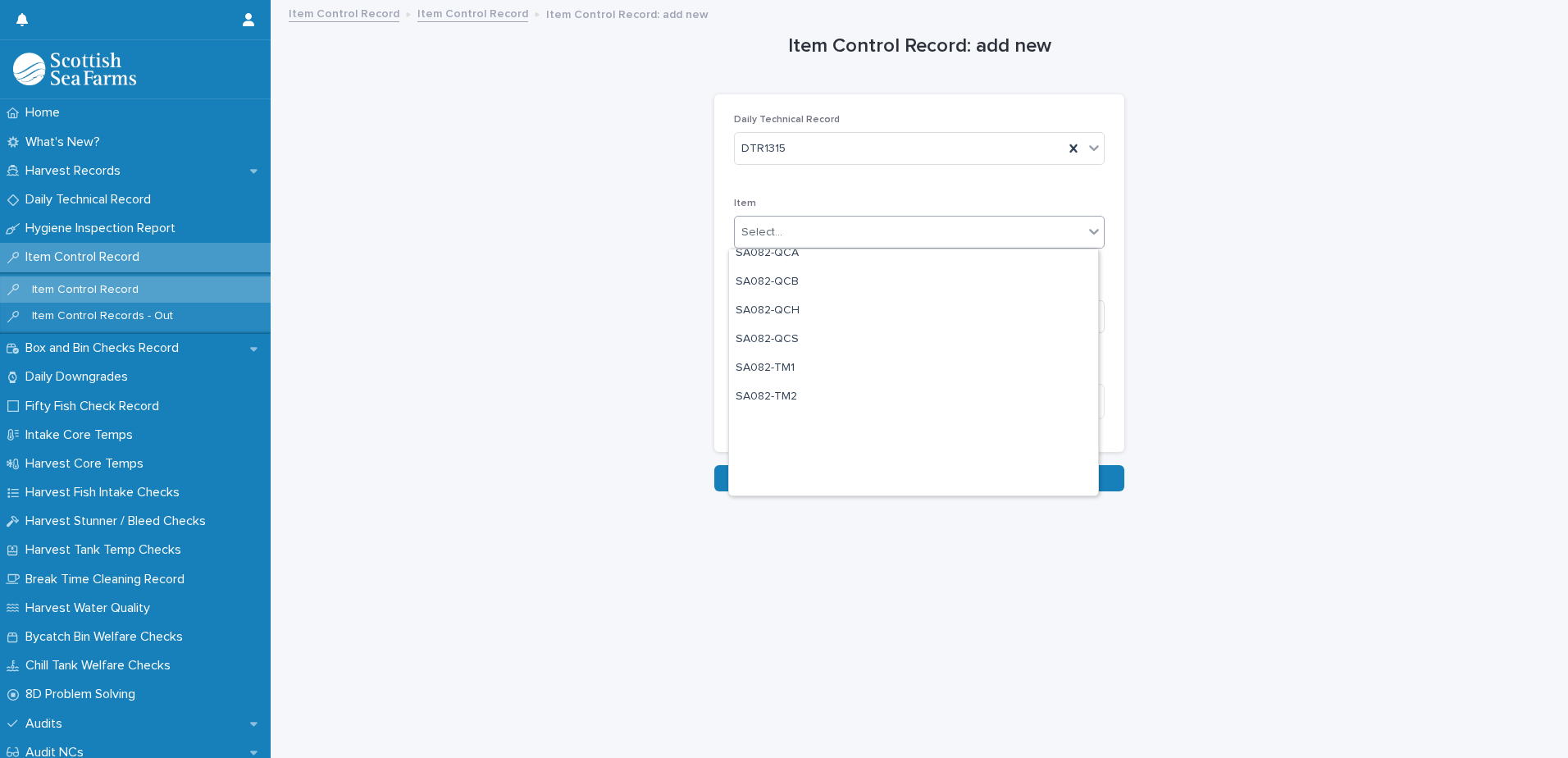
scroll to position [1641, 0]
click at [828, 402] on div "SA082-TT 7" at bounding box center [913, 403] width 369 height 29
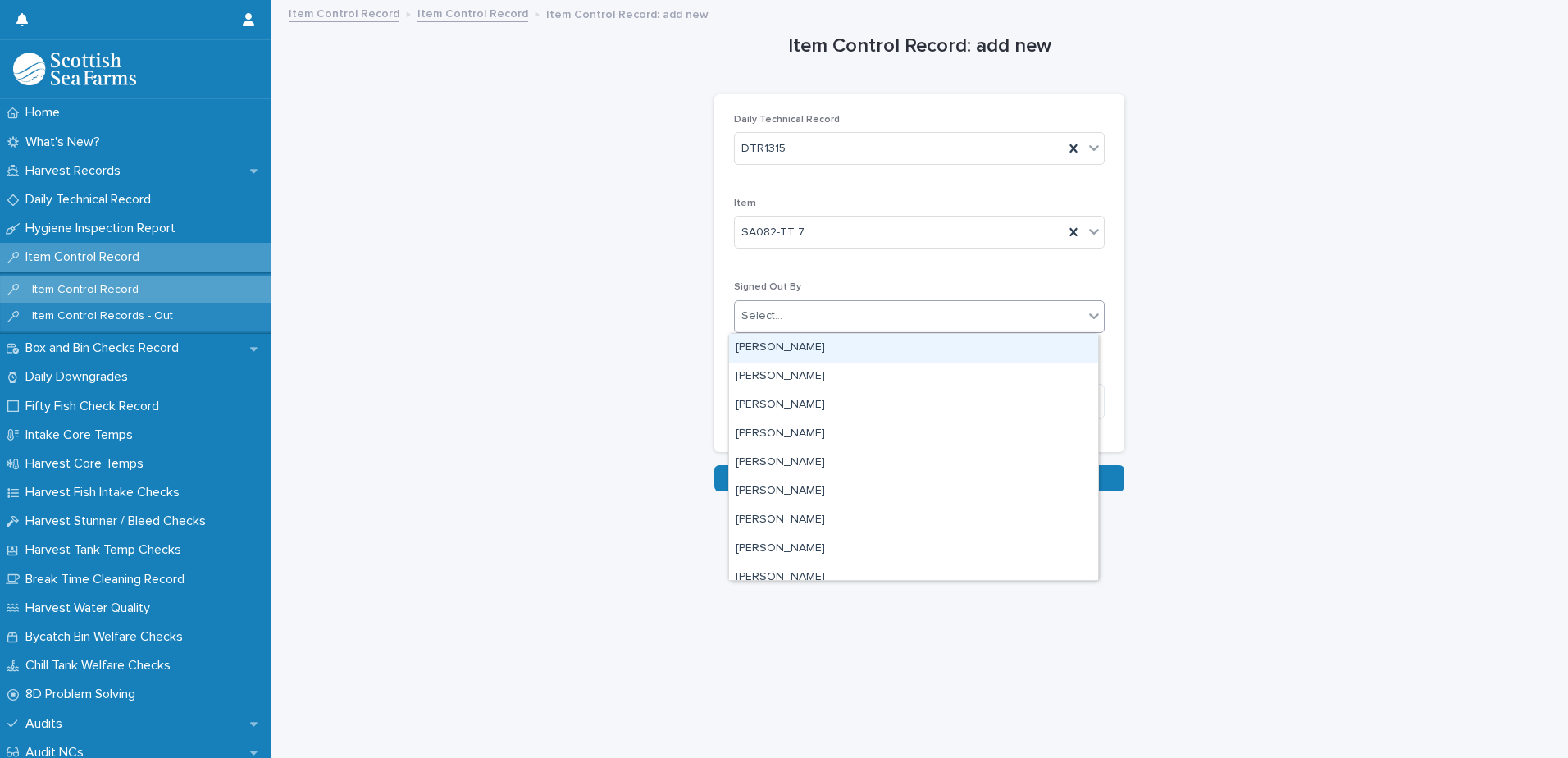
click at [899, 316] on div "Select..." at bounding box center [909, 316] width 349 height 27
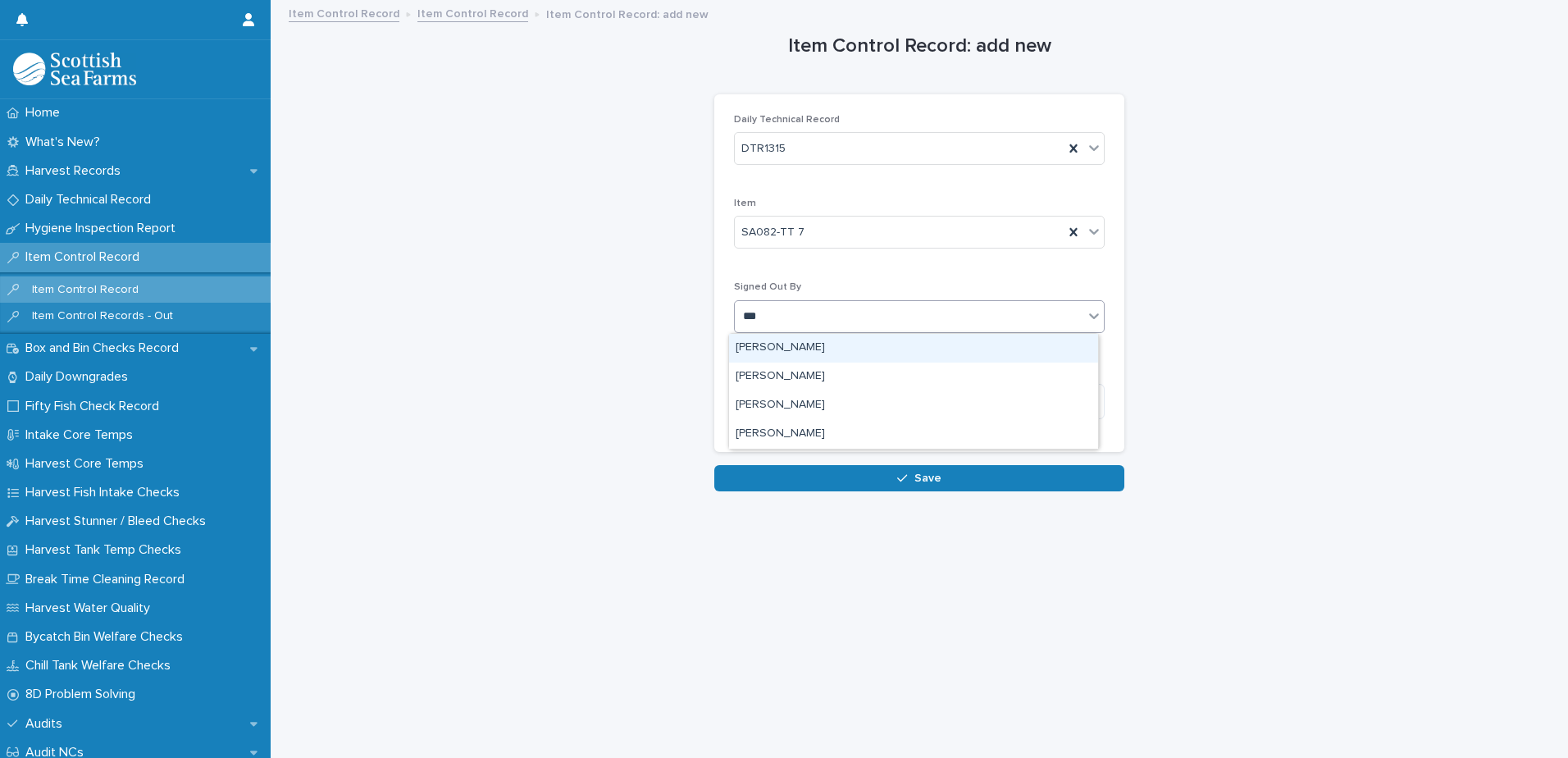
type input "****"
click at [828, 349] on div "[PERSON_NAME]" at bounding box center [913, 348] width 369 height 29
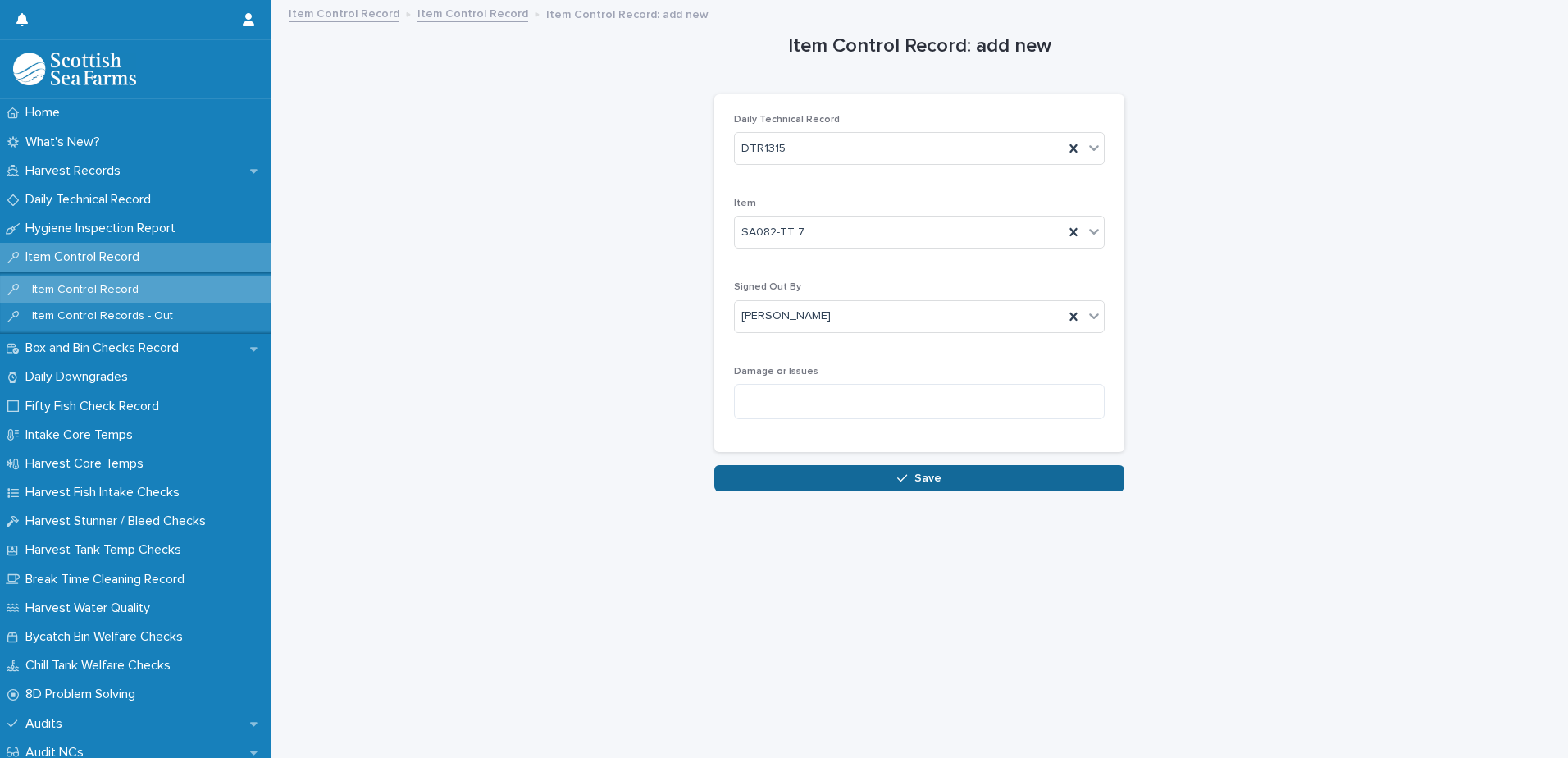
click at [915, 482] on span "Save" at bounding box center [927, 478] width 27 height 11
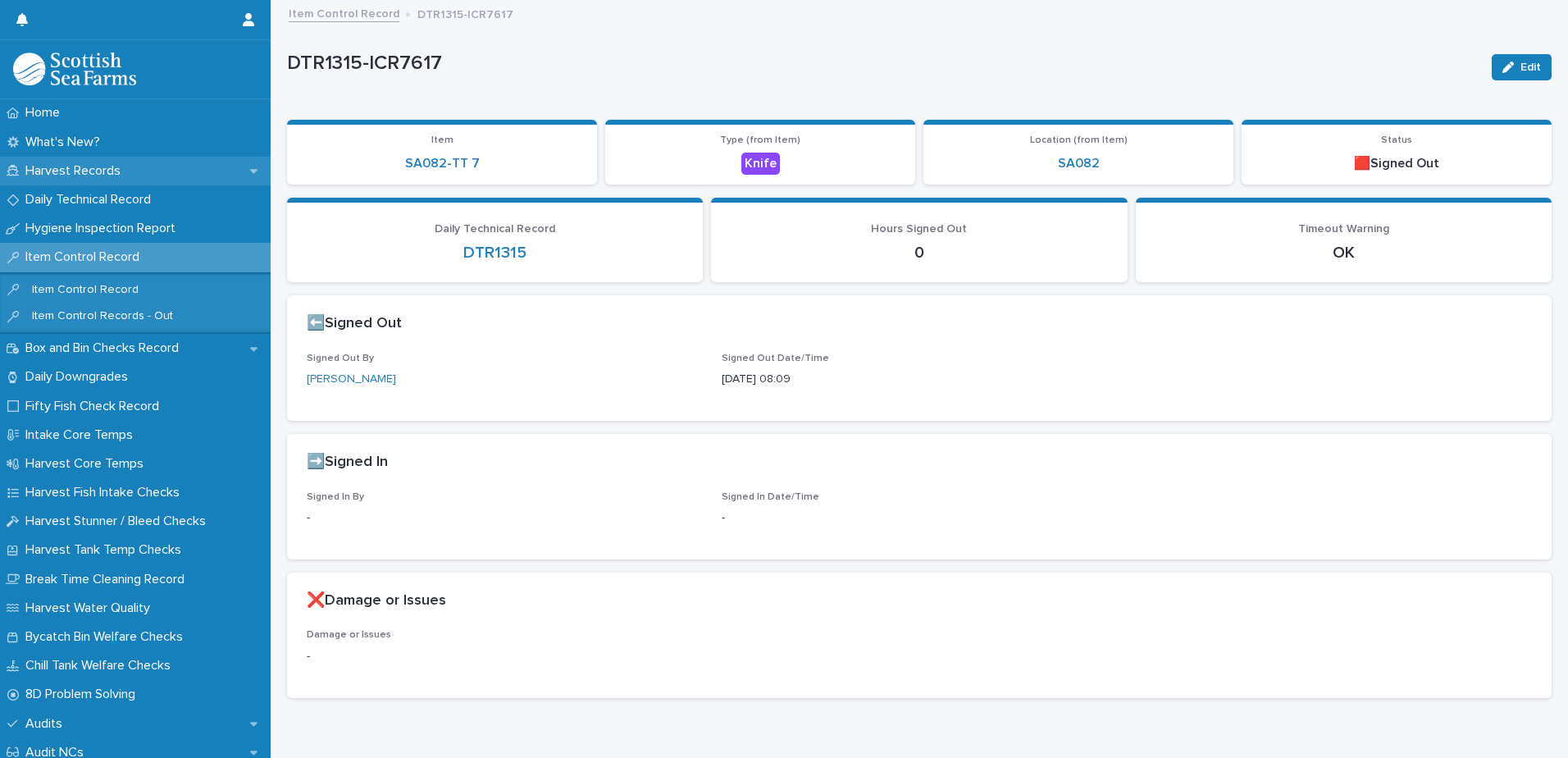
click at [97, 176] on p "Harvest Records" at bounding box center [76, 171] width 114 height 16
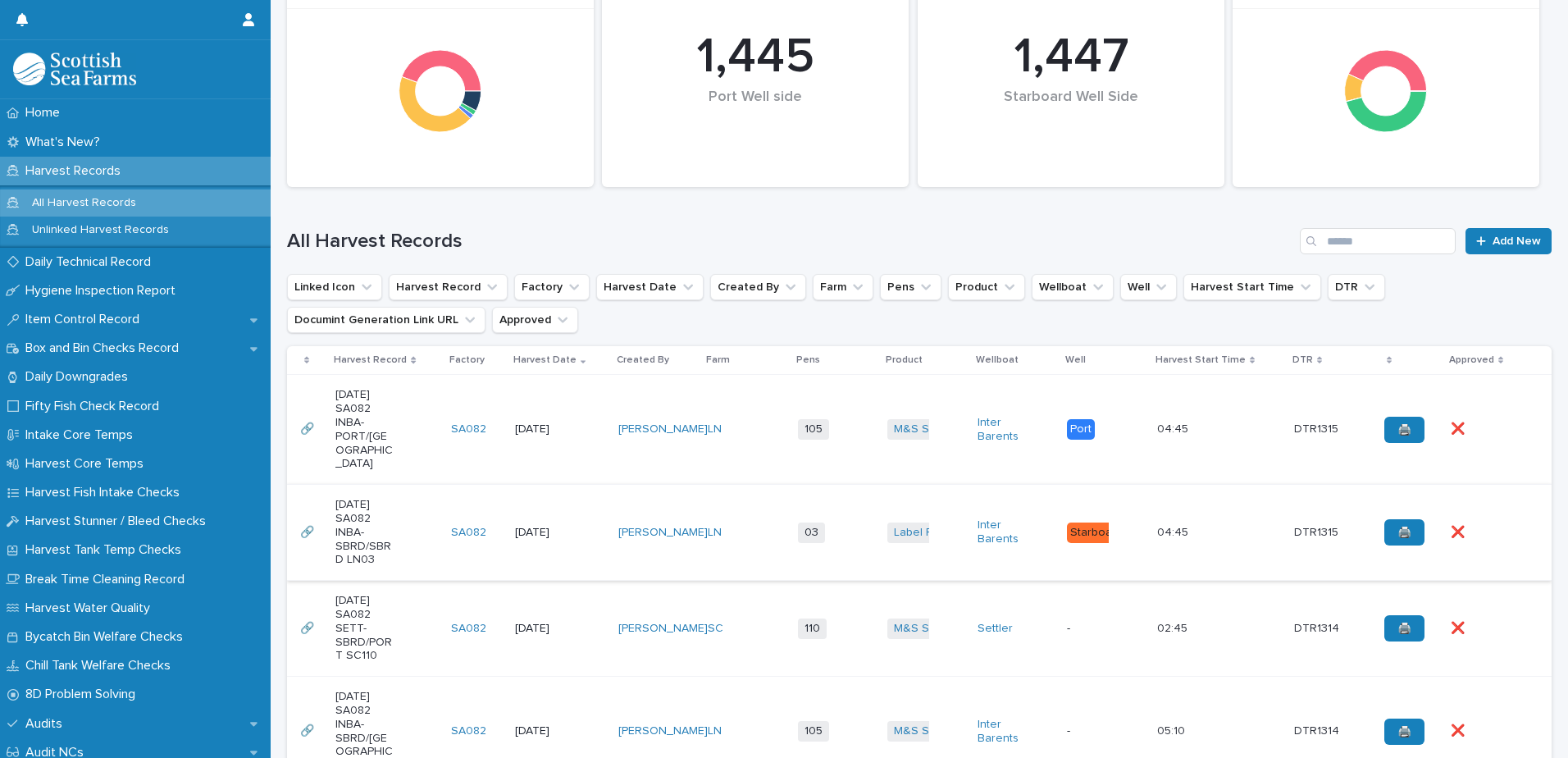
scroll to position [247, 0]
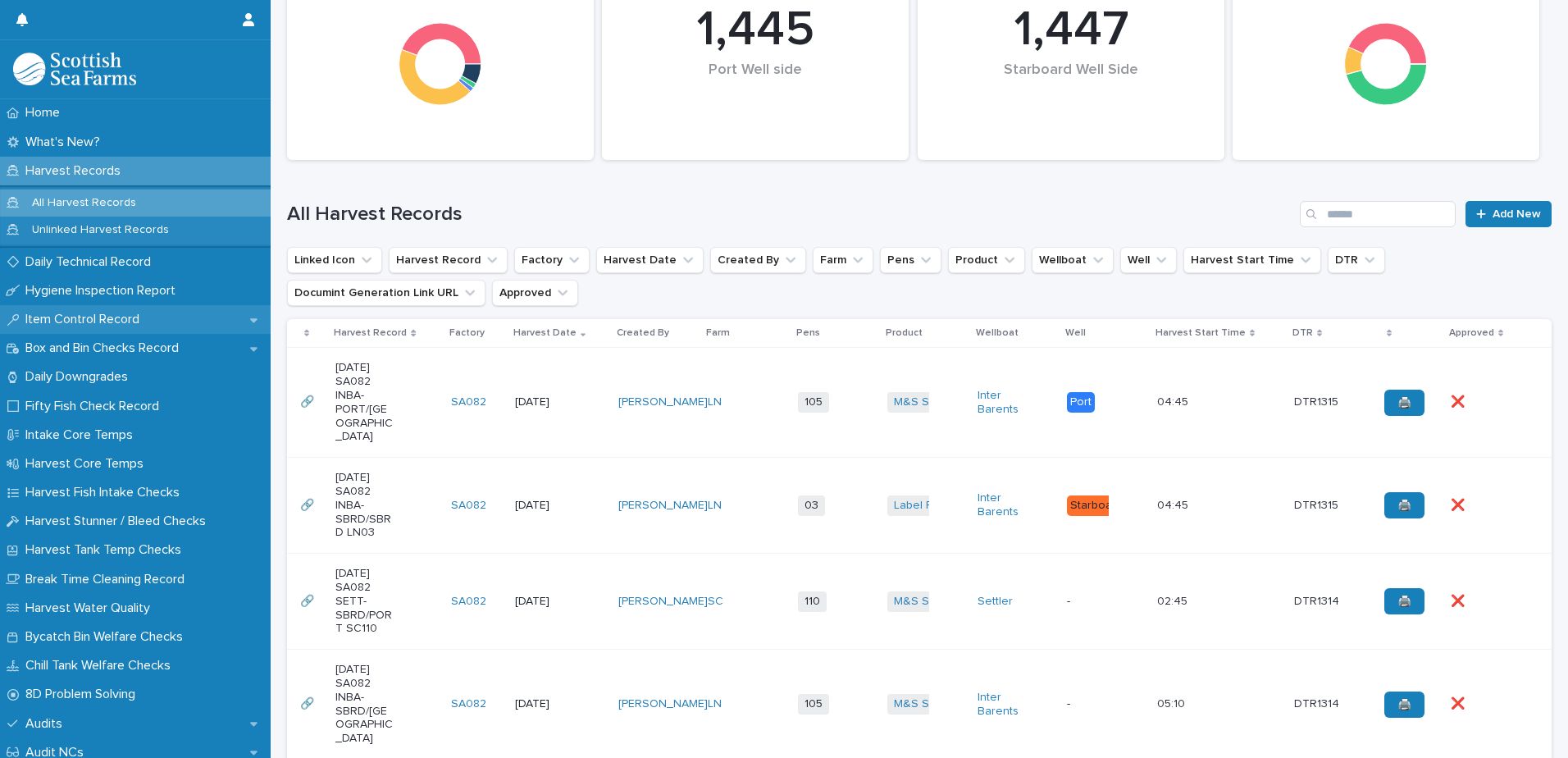
click at [95, 323] on p "Item Control Record" at bounding box center [86, 320] width 134 height 16
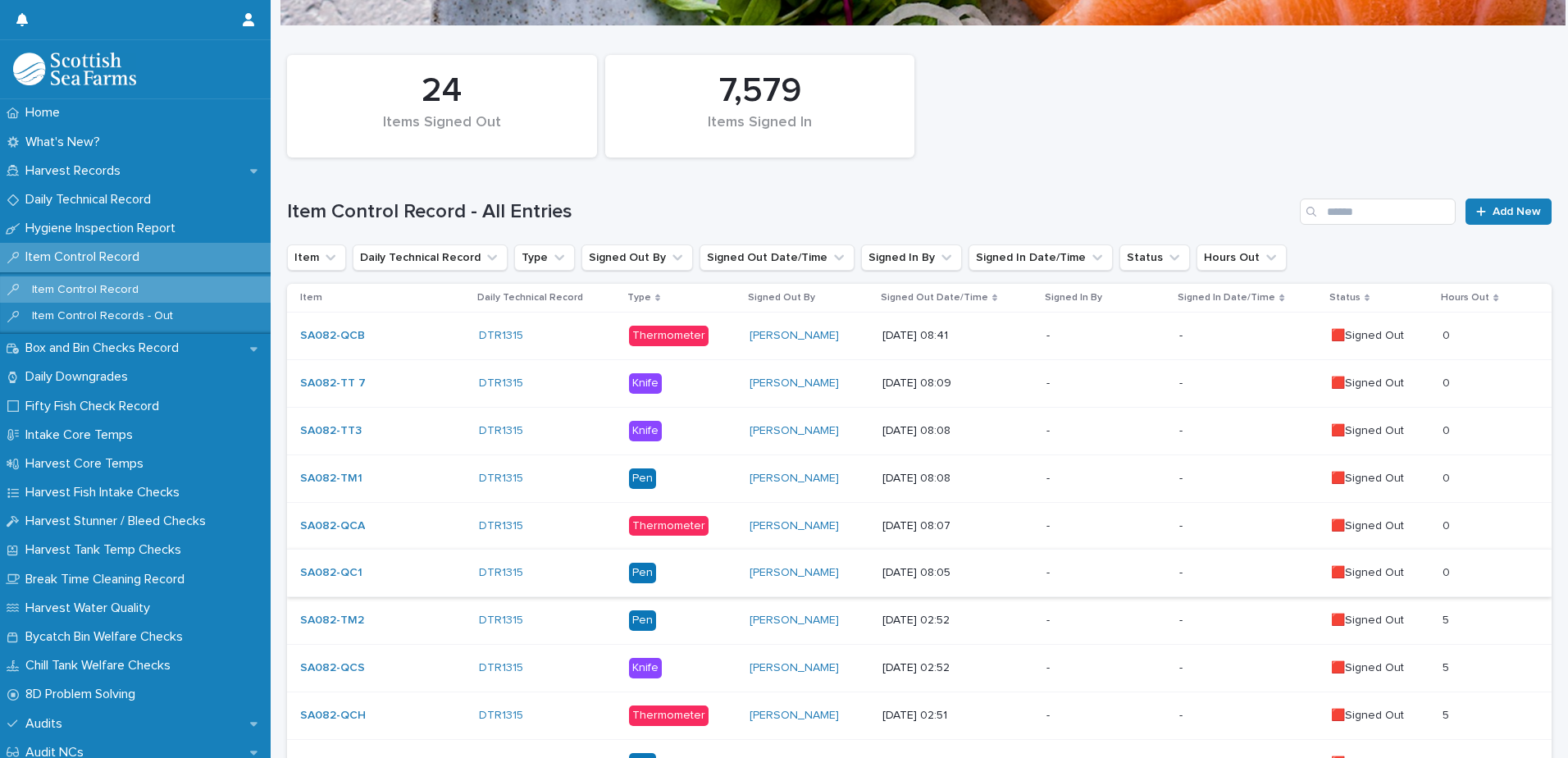
scroll to position [164, 0]
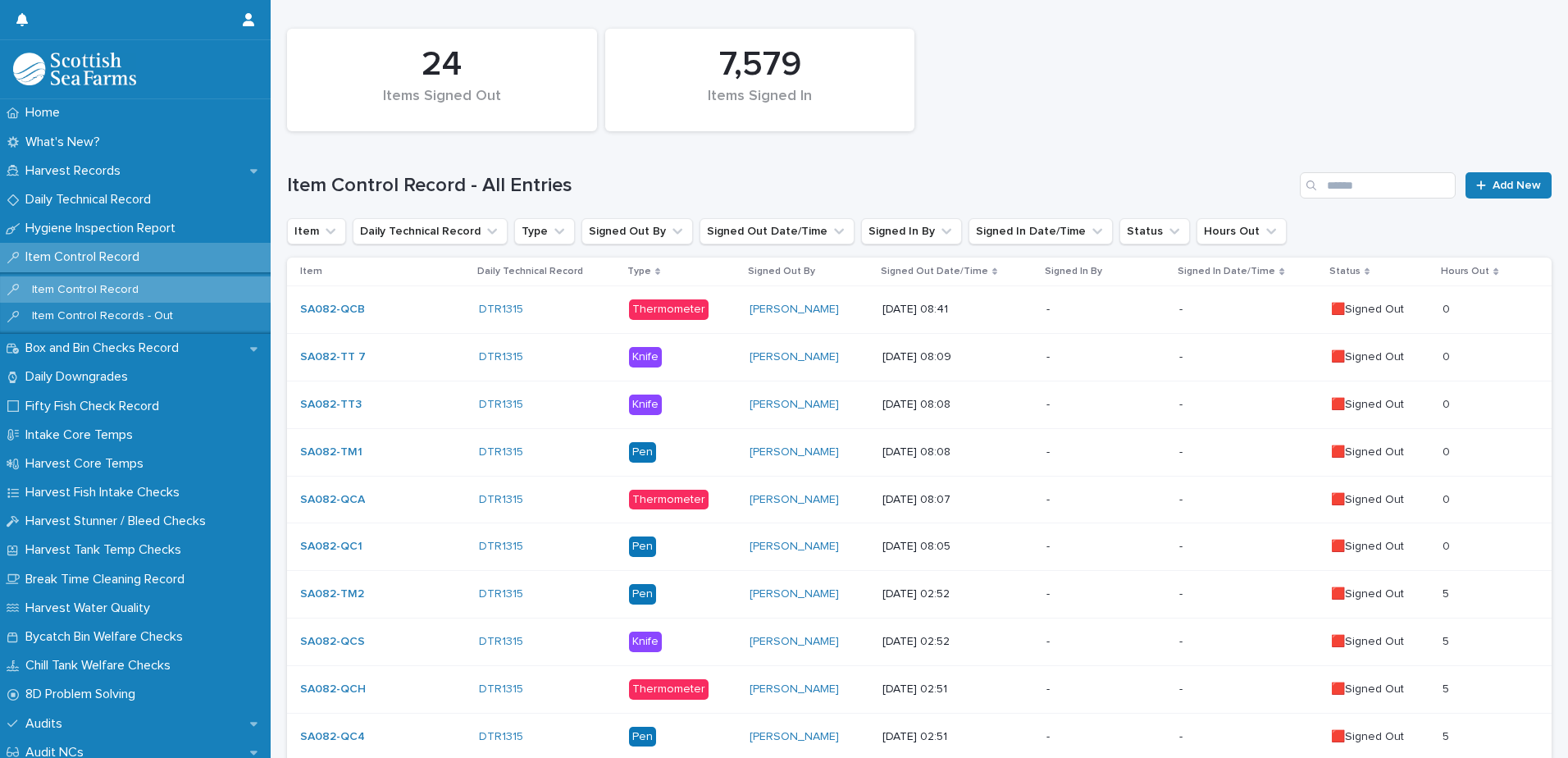
click at [1100, 546] on p "-" at bounding box center [1106, 546] width 120 height 14
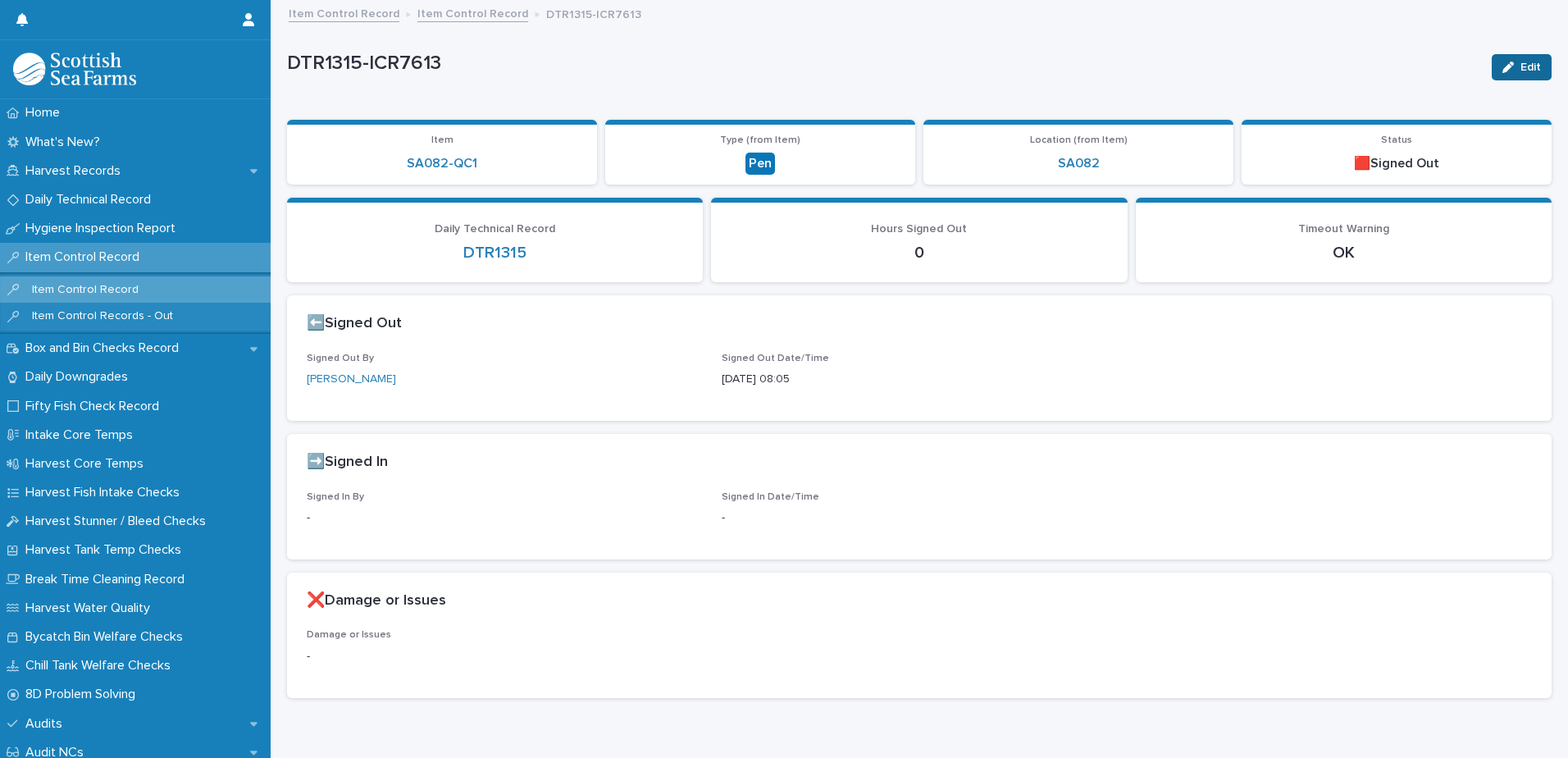
click at [1502, 64] on div "button" at bounding box center [1511, 66] width 18 height 11
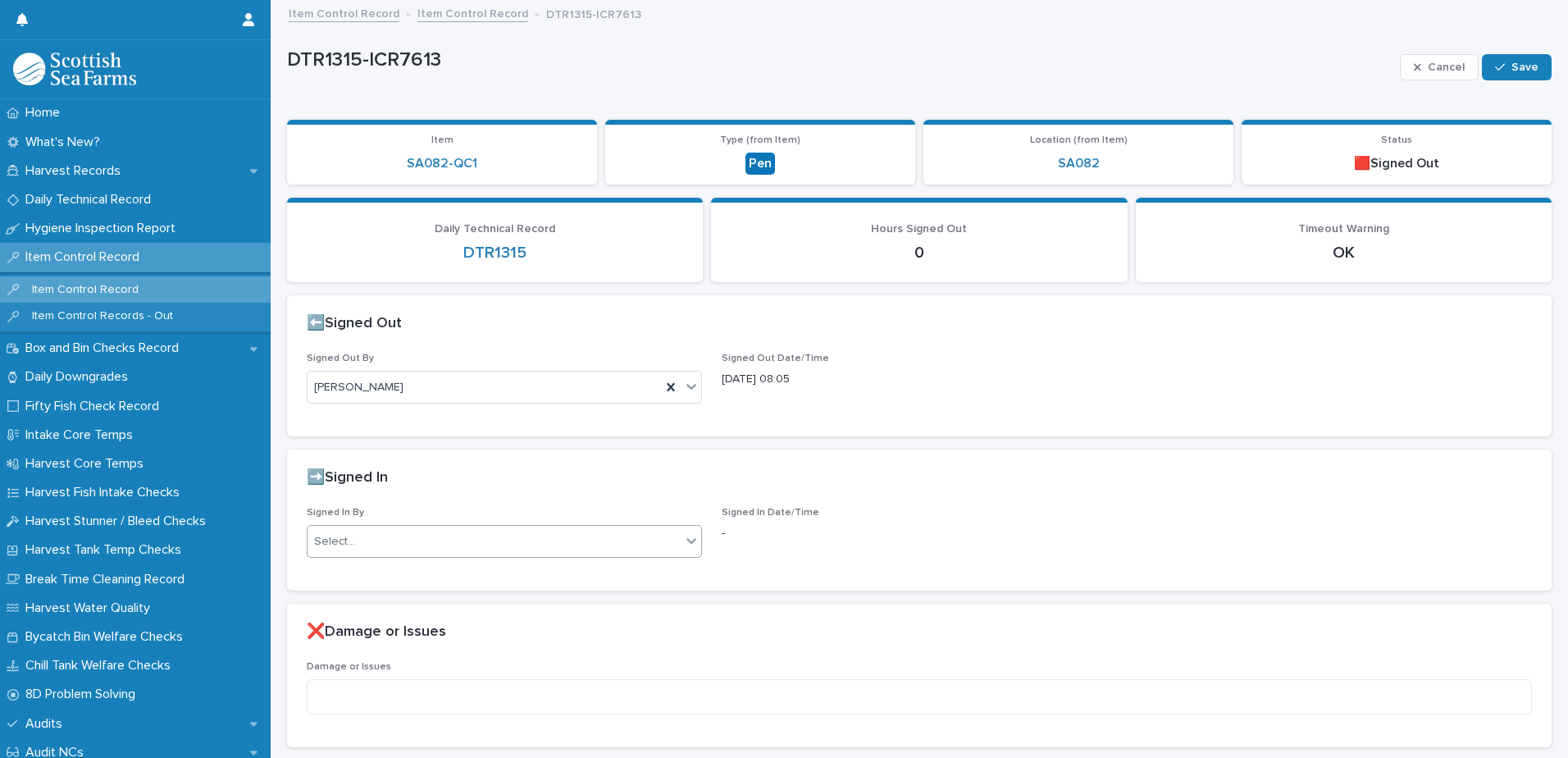
click at [476, 546] on div "Select..." at bounding box center [494, 541] width 373 height 27
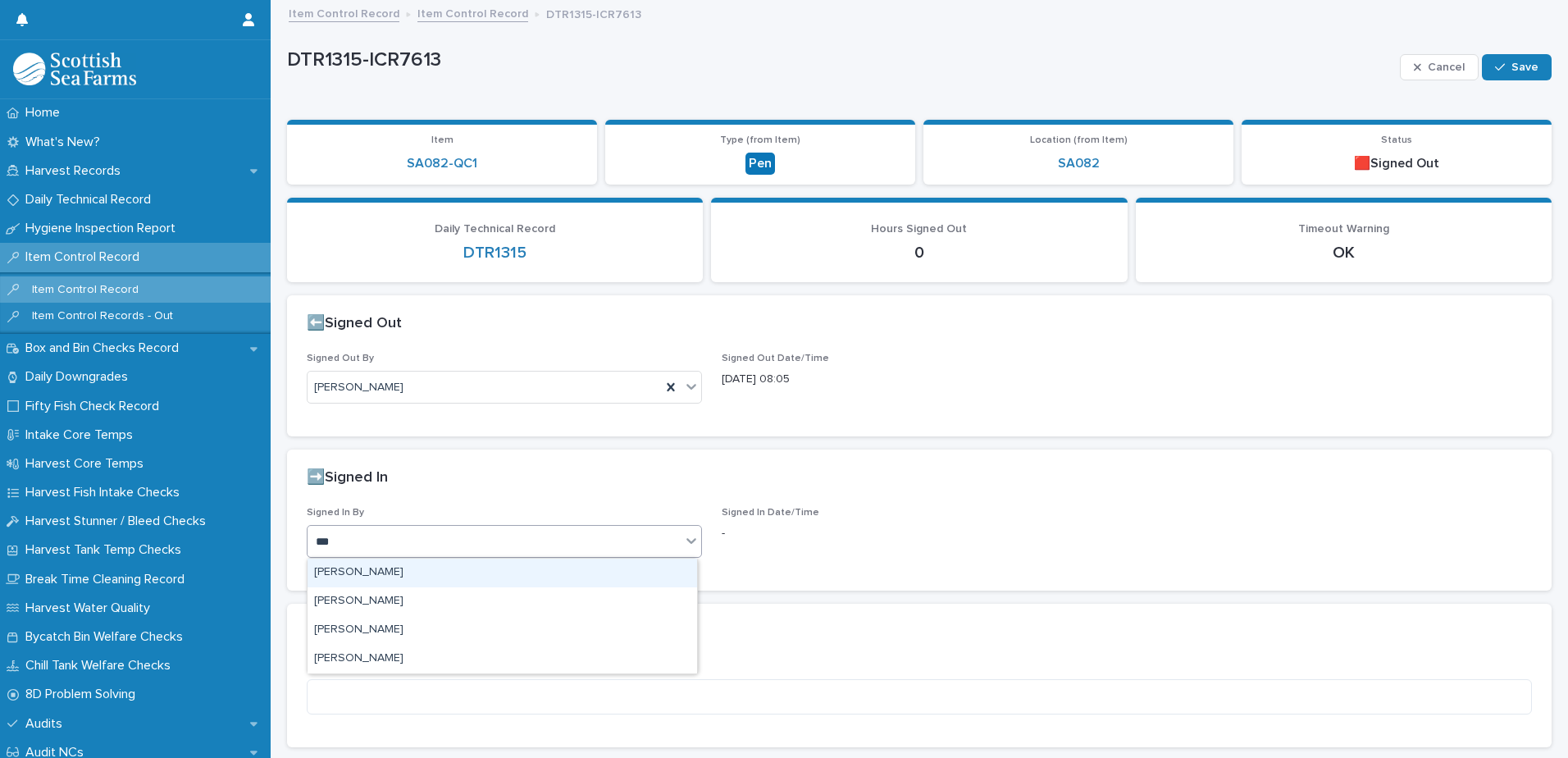
type input "****"
click at [384, 578] on div "[PERSON_NAME]" at bounding box center [503, 573] width 390 height 29
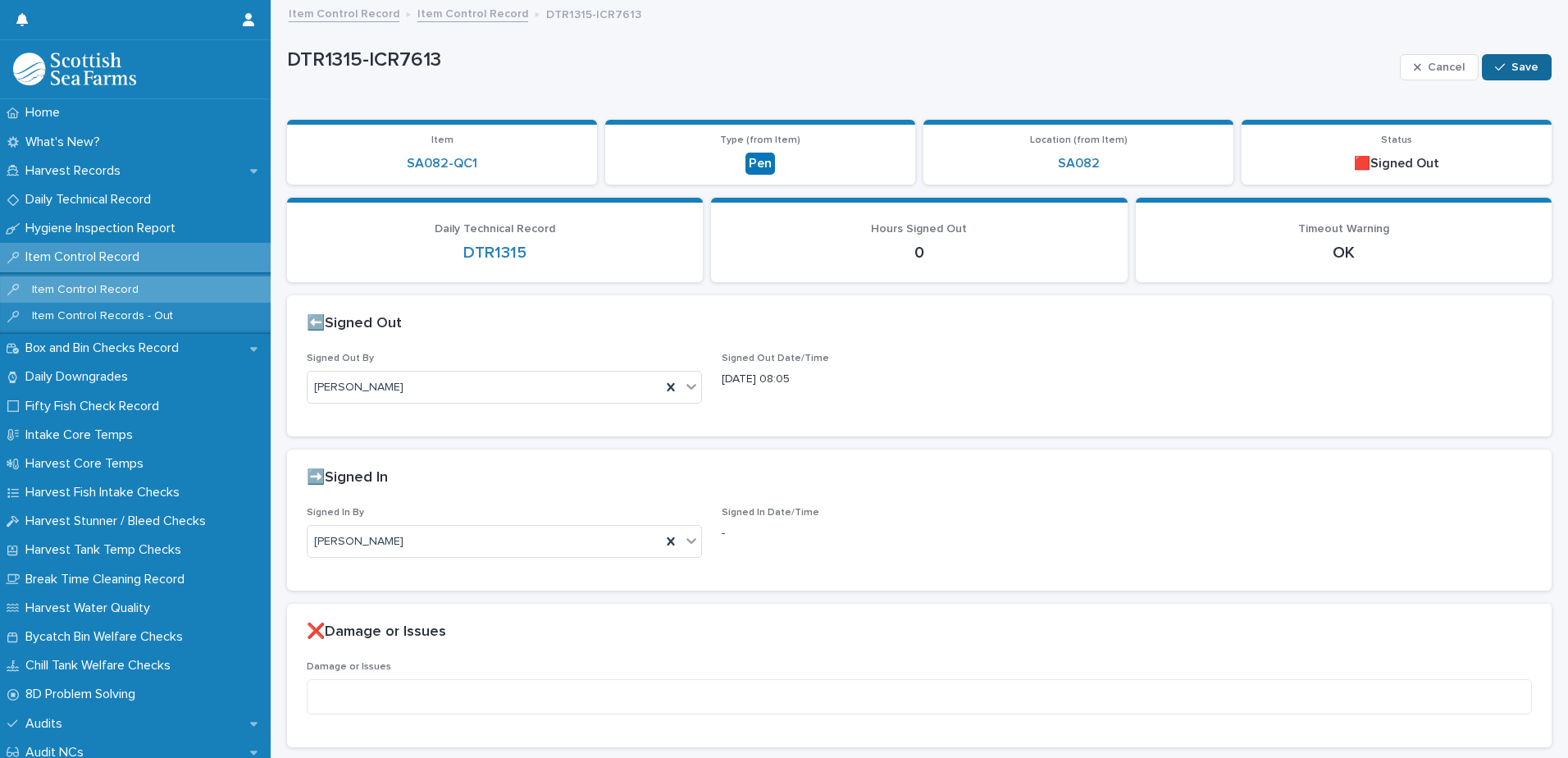
click at [1512, 68] on span "Save" at bounding box center [1525, 66] width 27 height 11
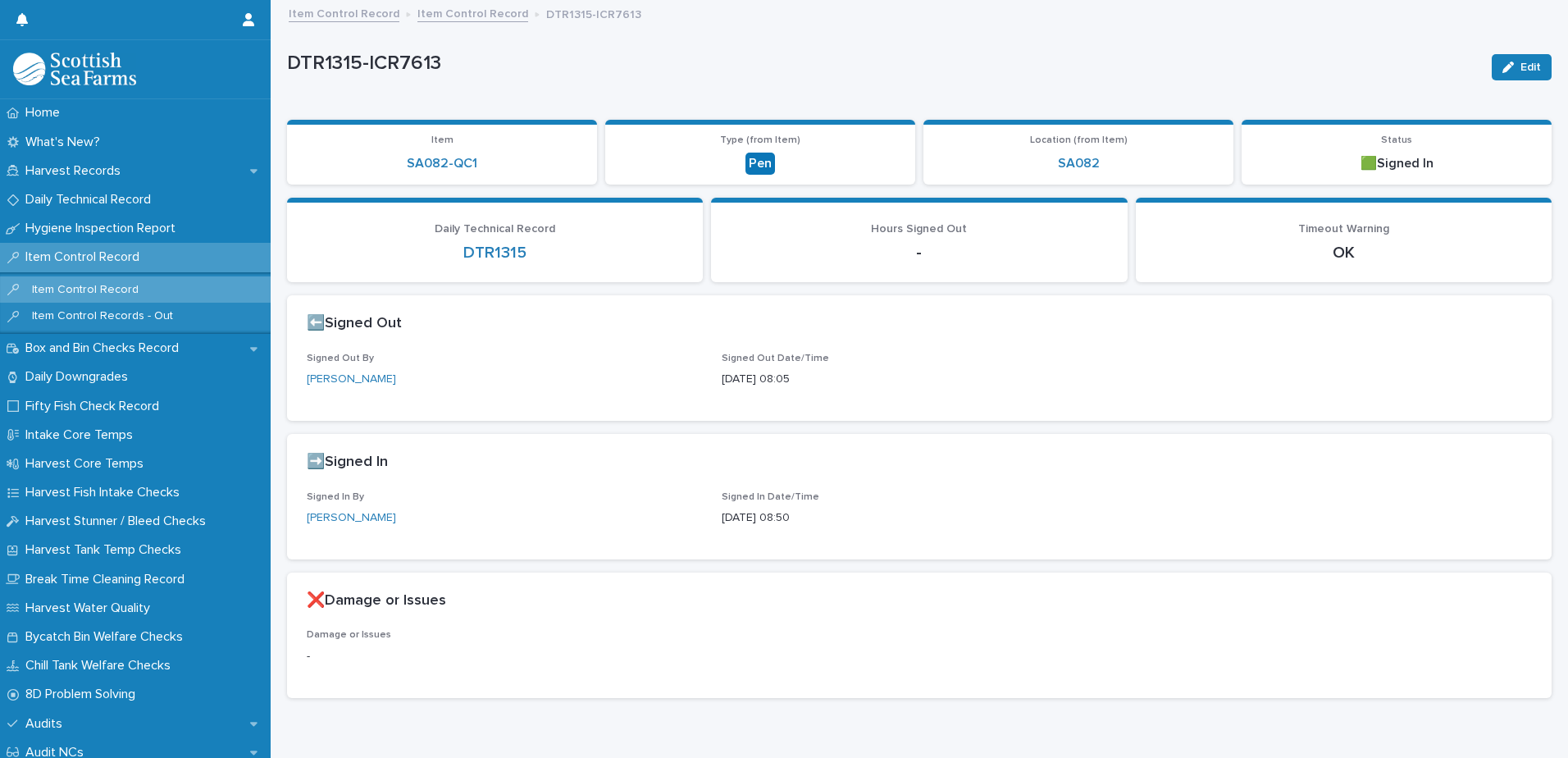
click at [468, 17] on link "Item Control Record" at bounding box center [473, 13] width 111 height 19
